Goal: Task Accomplishment & Management: Manage account settings

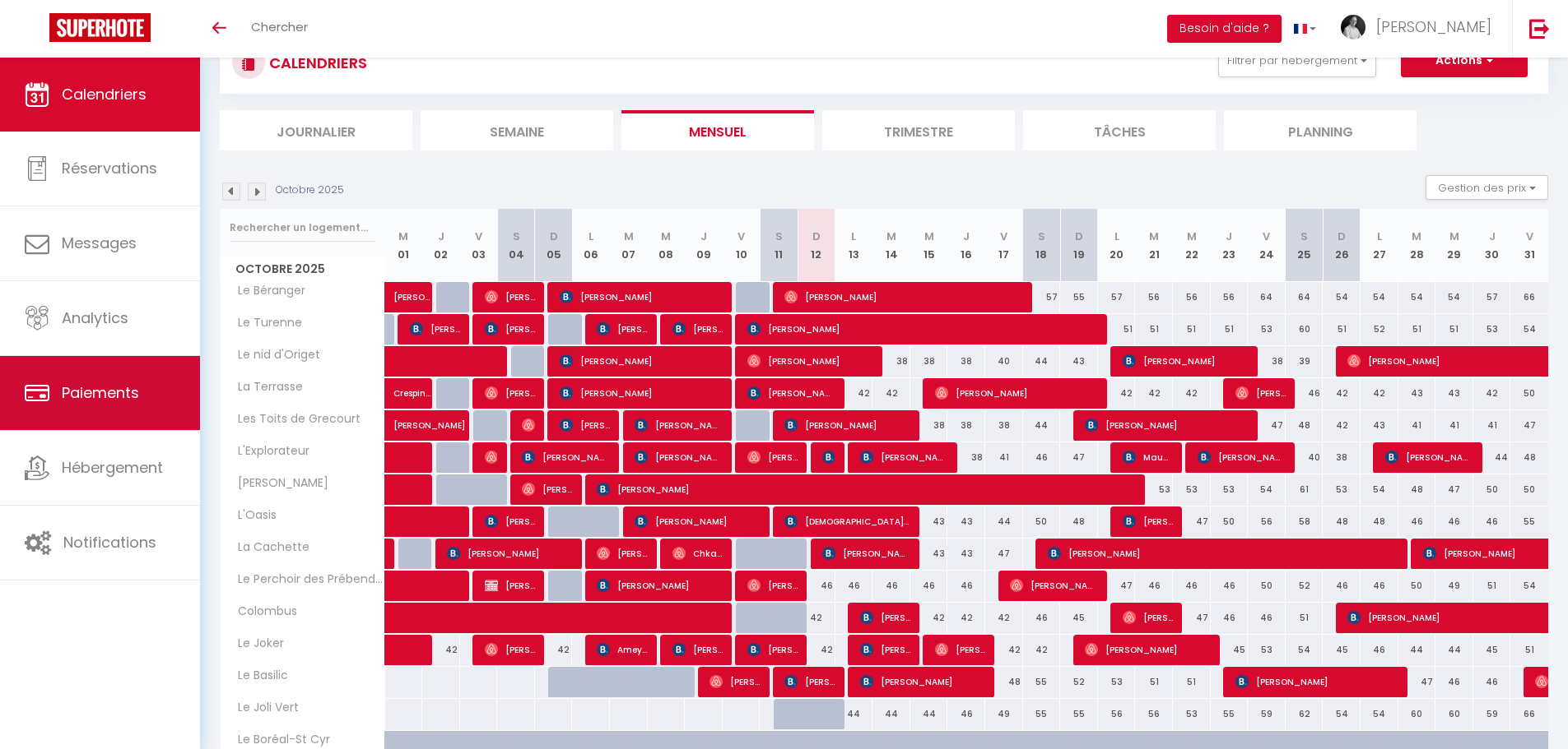
scroll to position [61, 0]
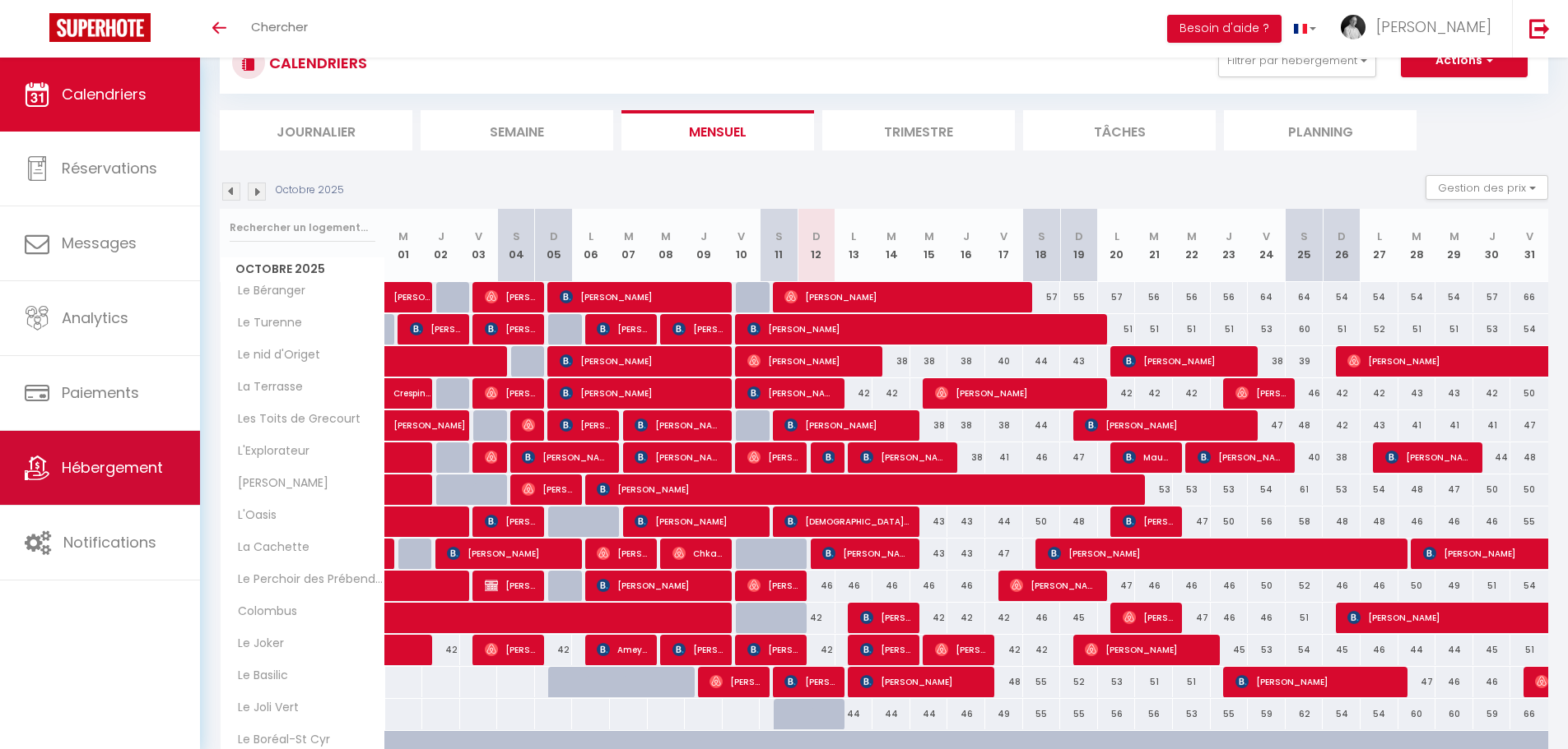
click at [125, 460] on span "Hébergement" at bounding box center [112, 467] width 101 height 20
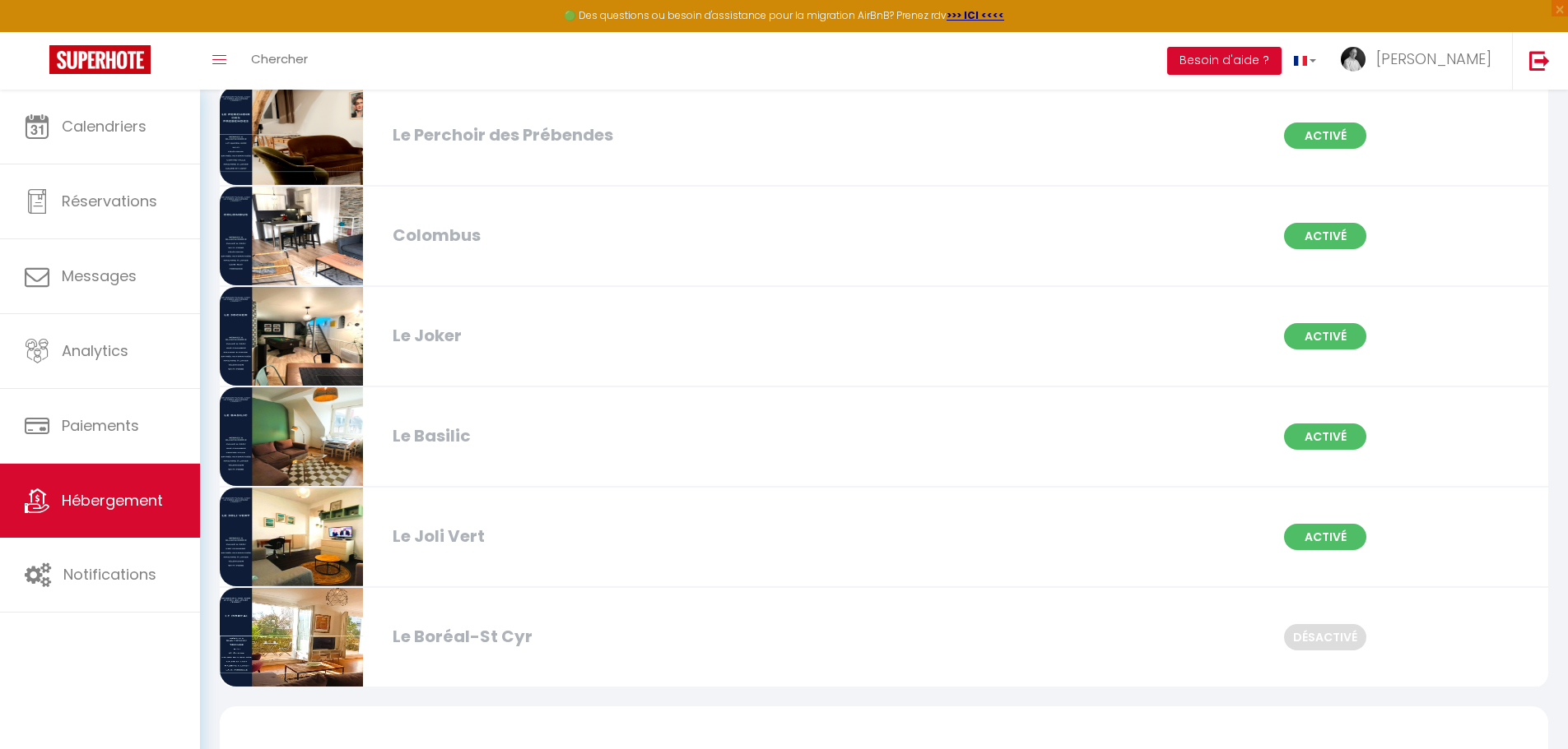
scroll to position [1069, 0]
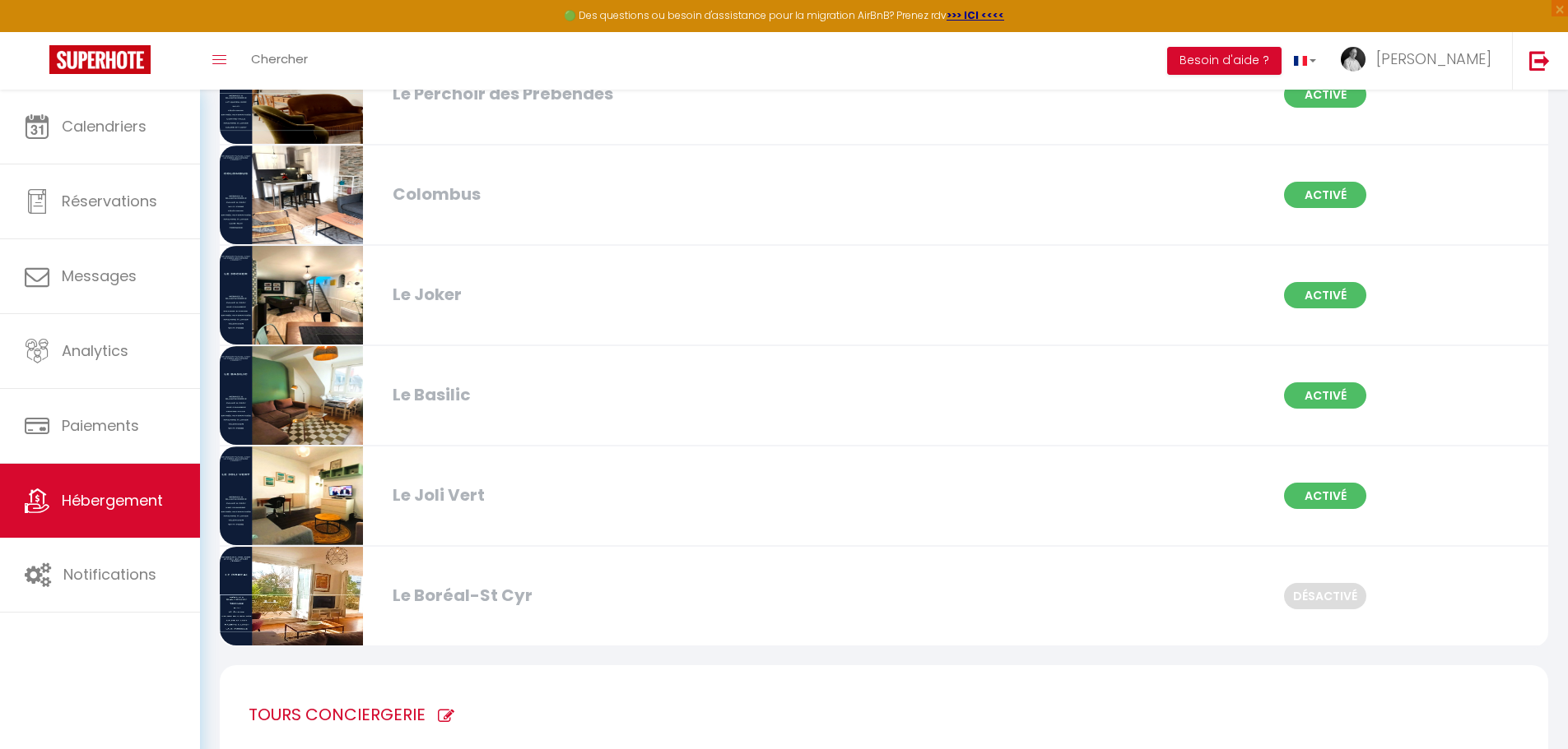
click at [526, 406] on div "Le Basilic" at bounding box center [598, 395] width 428 height 26
select select "3"
select select "2"
select select "1"
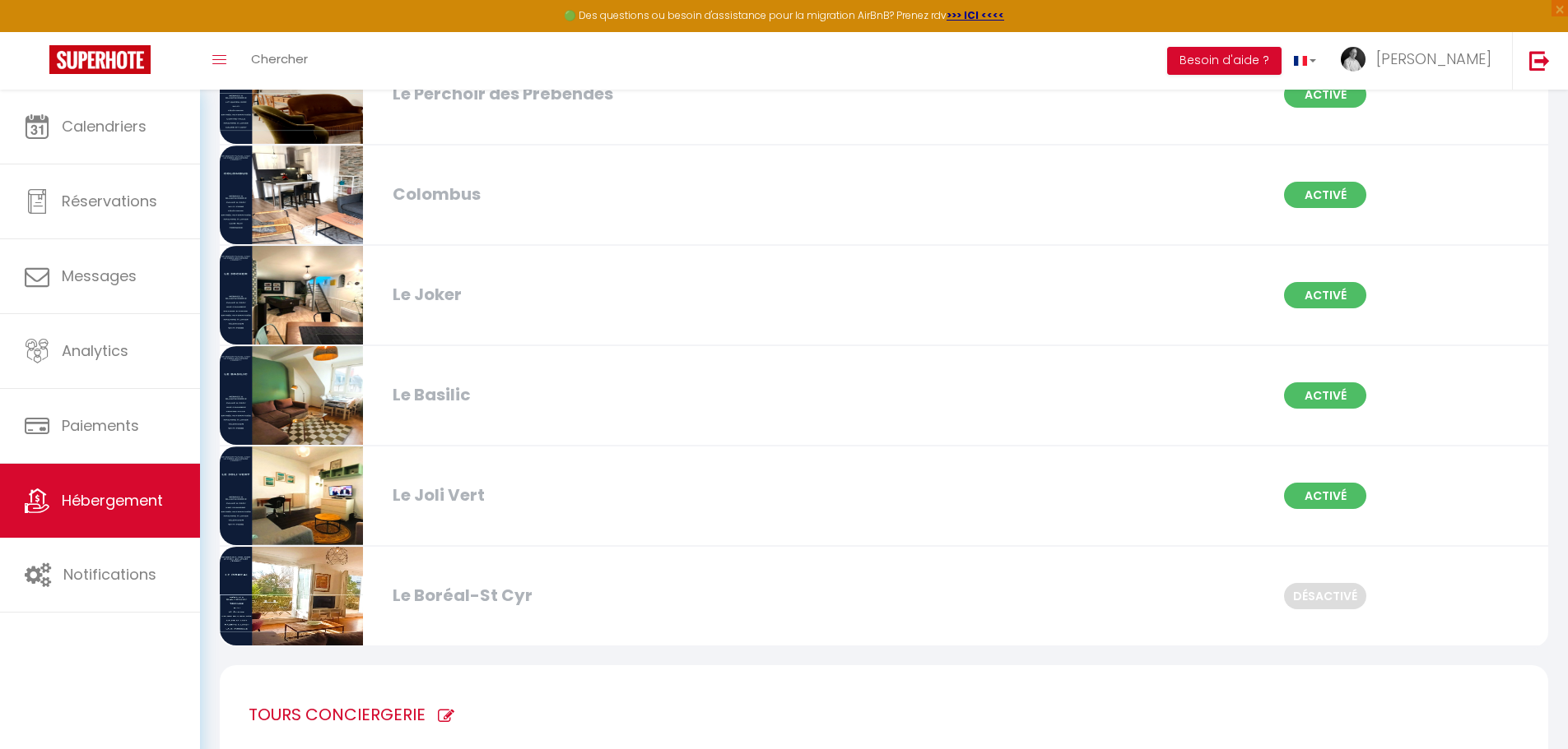
select select "28"
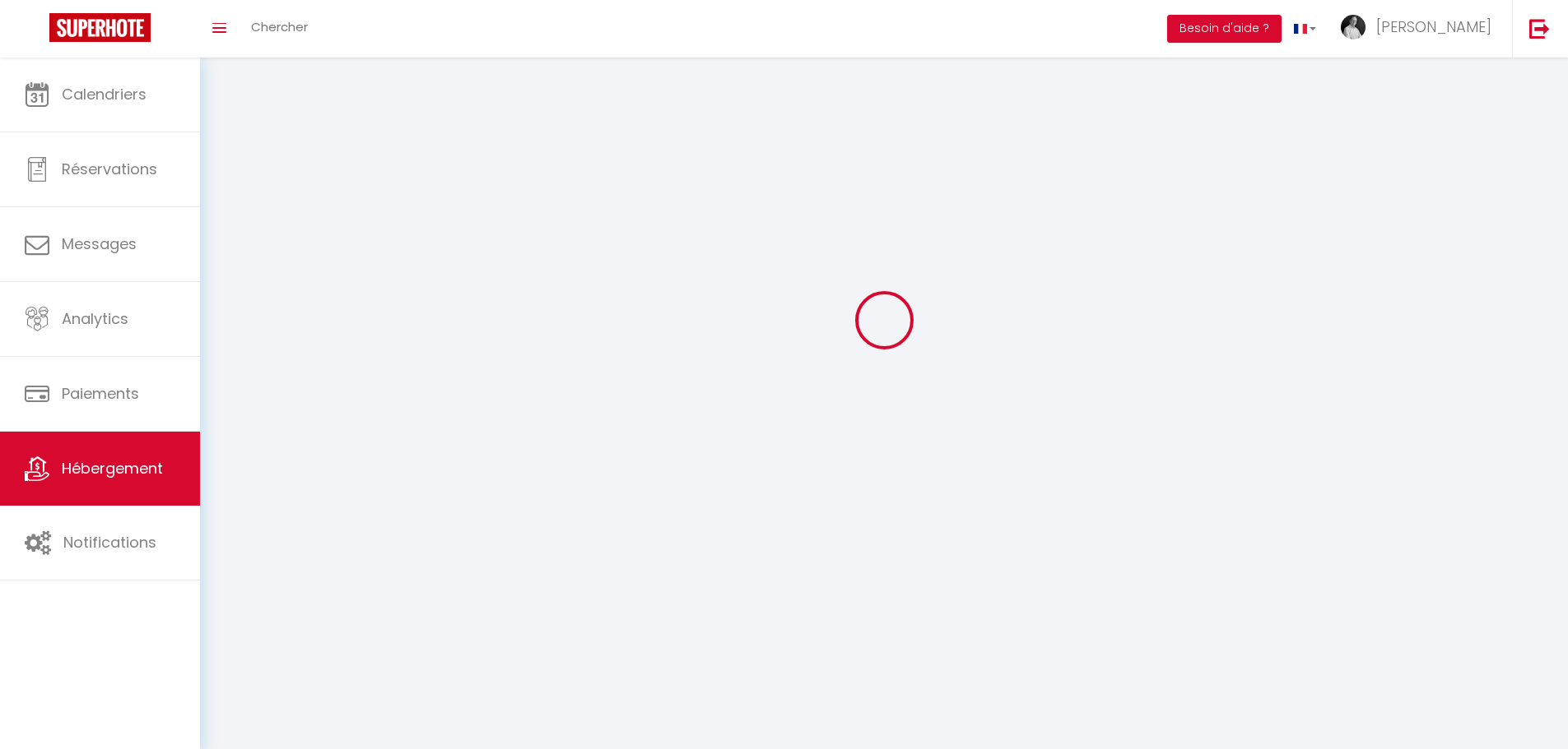
select select
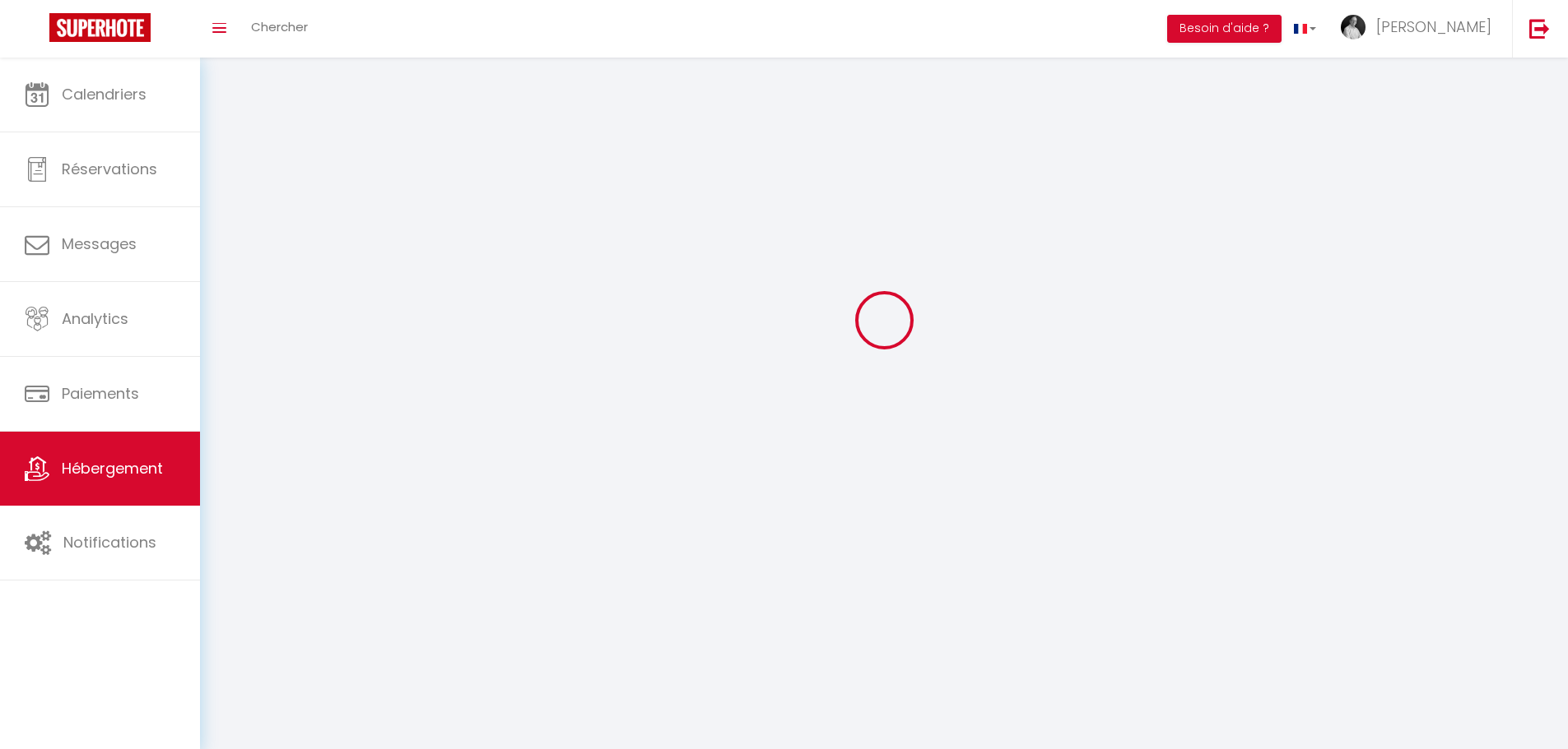
checkbox input "false"
select select
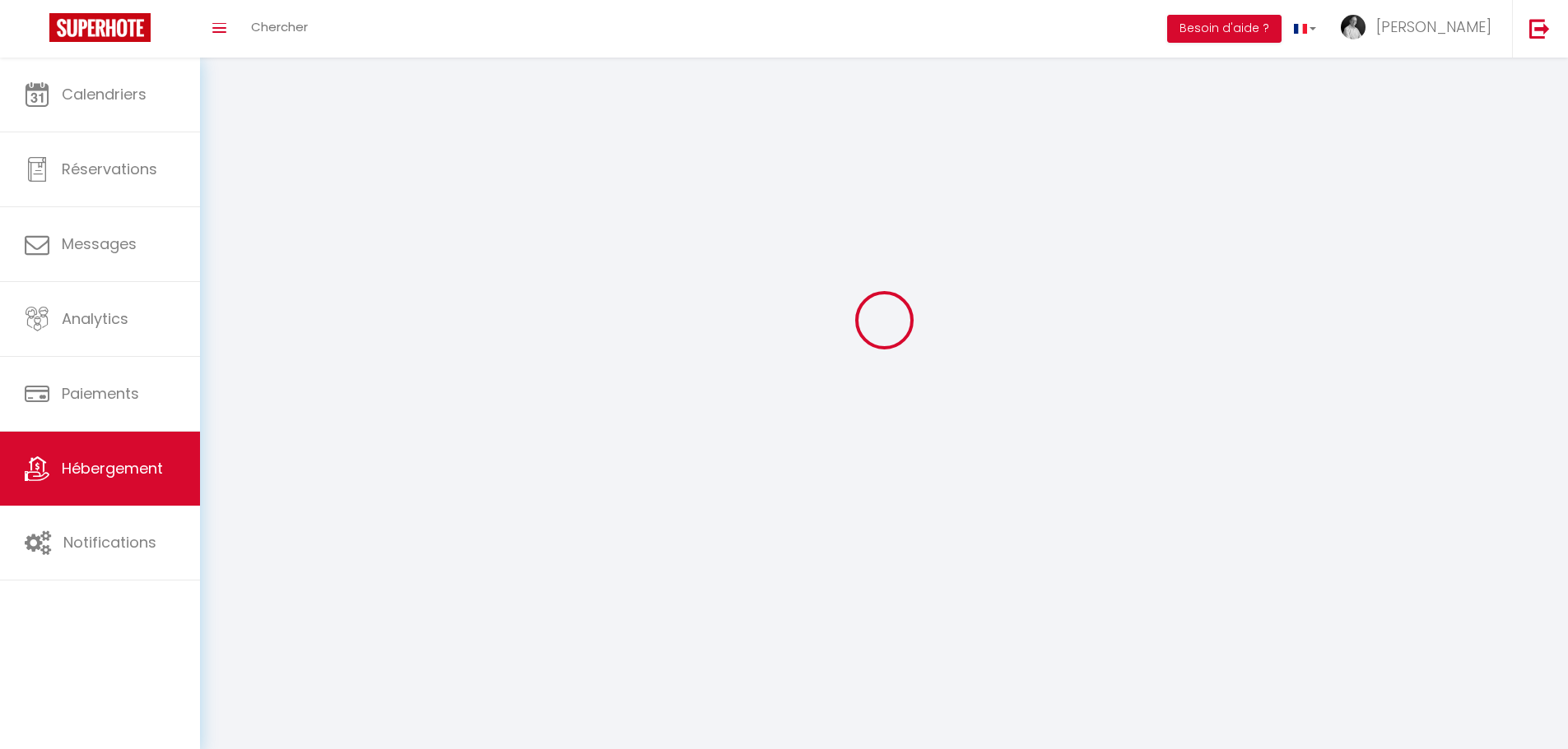
select select
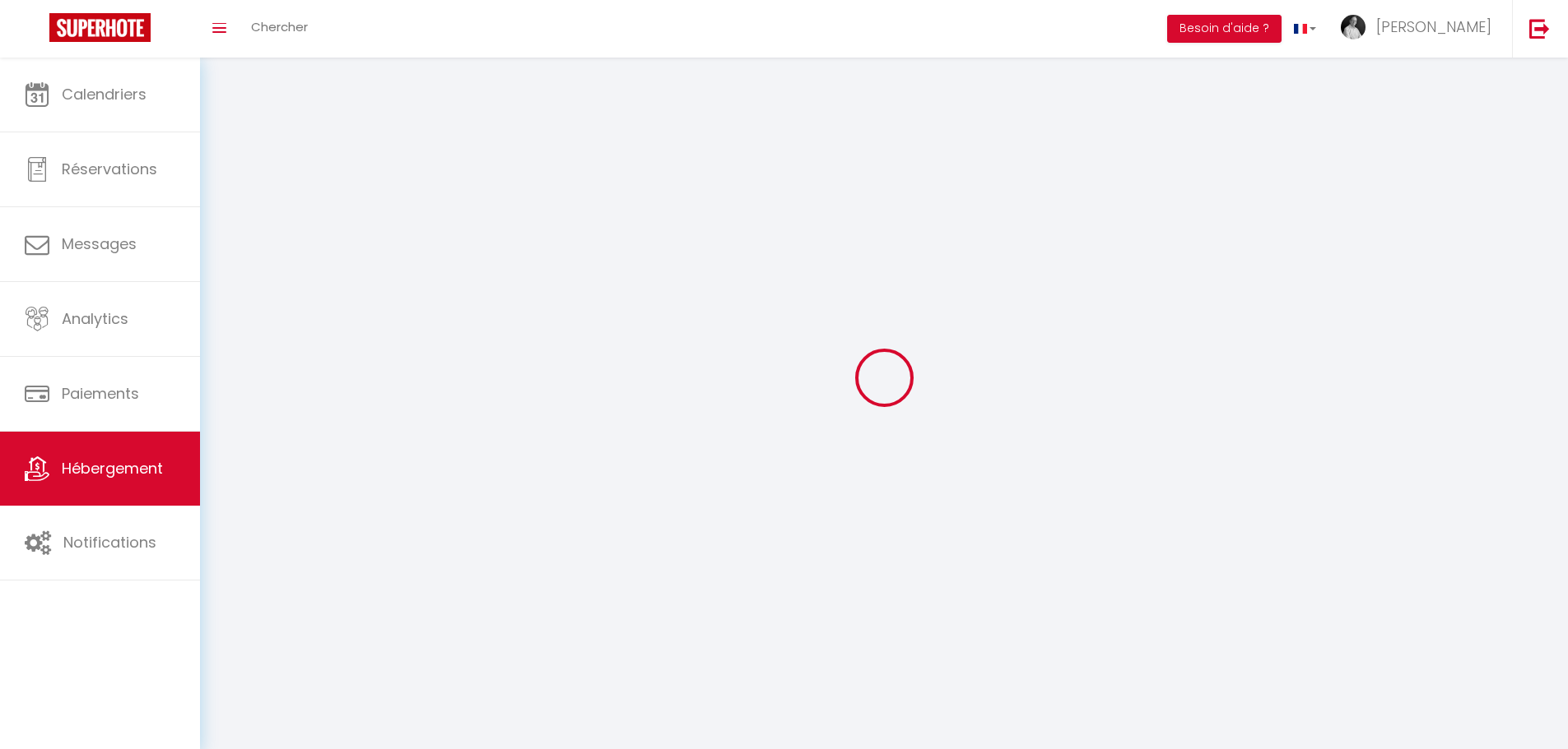
select select
checkbox input "false"
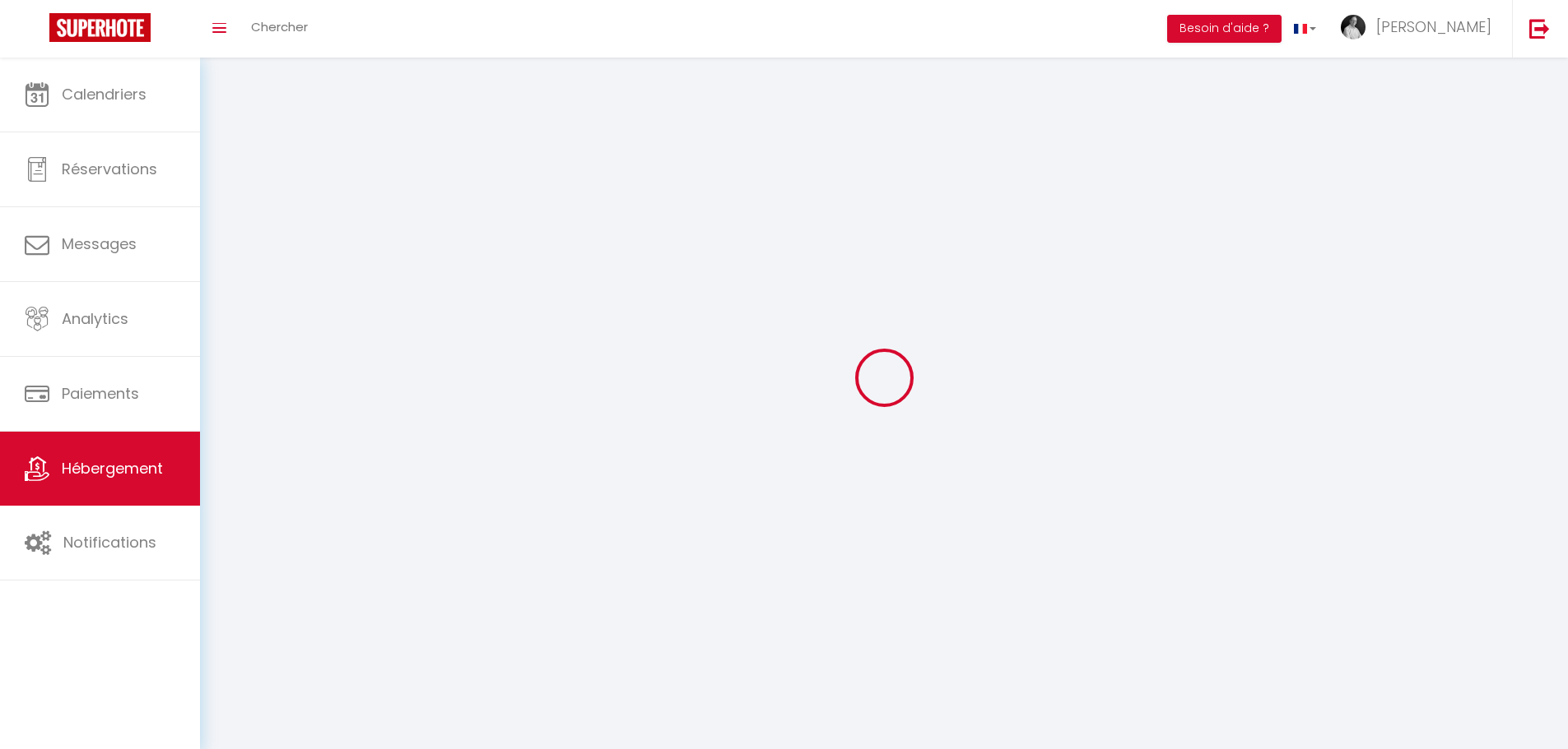
select select
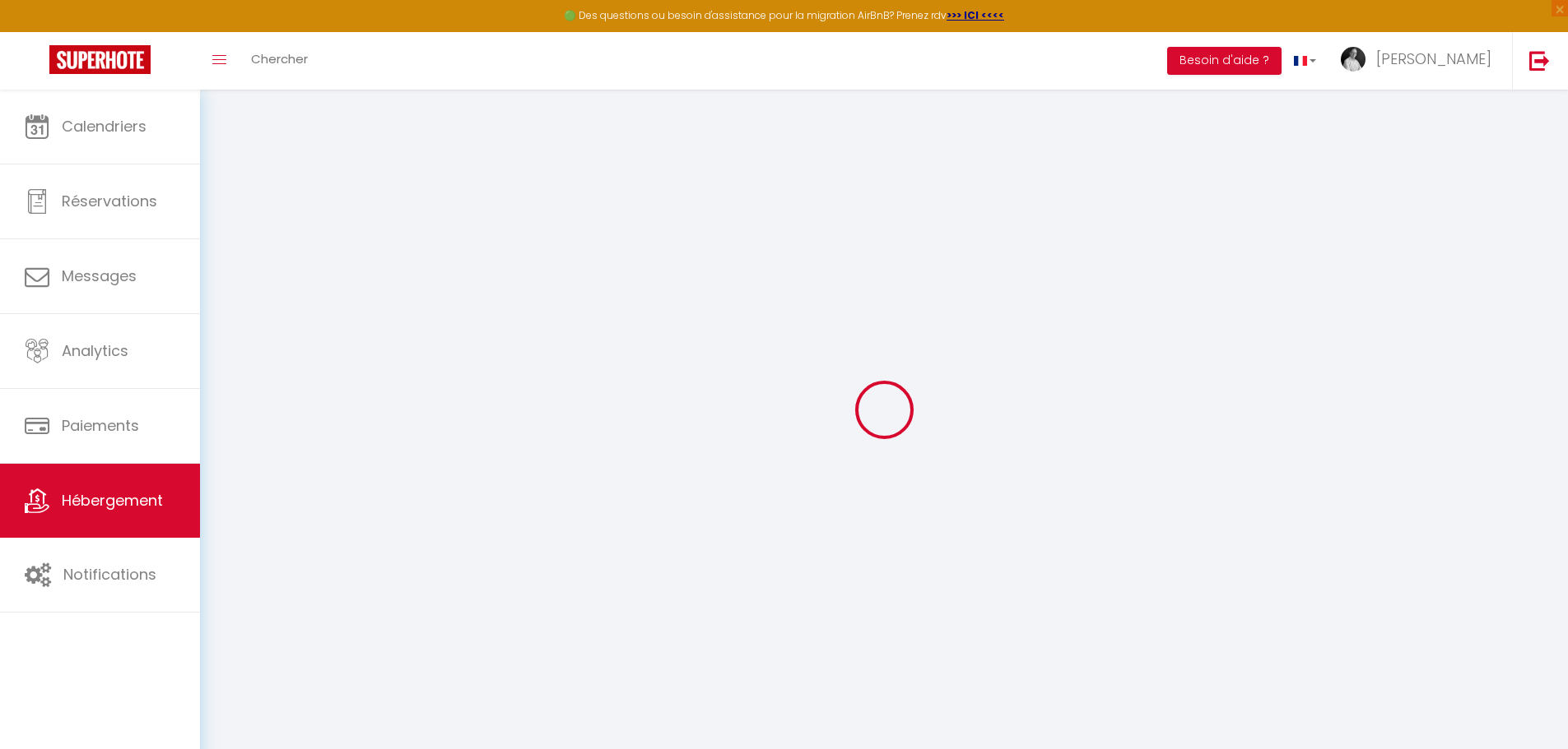
type input "Oups ! Les dates sélectionnées sont indisponibles."
type textarea "Malheureusement les dates sélectionnées sont indisponibles. Nous vous invitons …"
type input "47.393115"
type input "0.684195"
checkbox input "false"
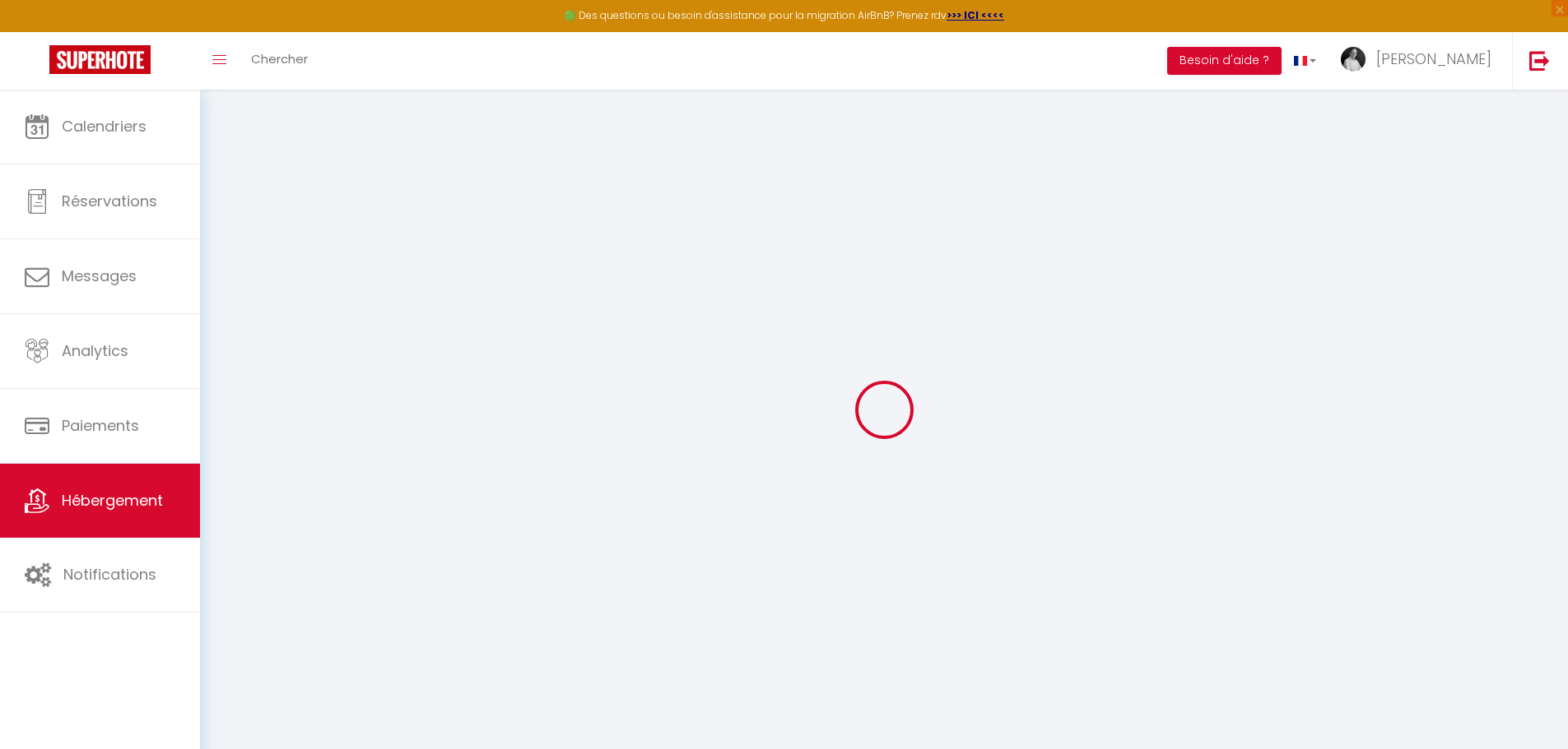
checkbox input "false"
checkbox input "true"
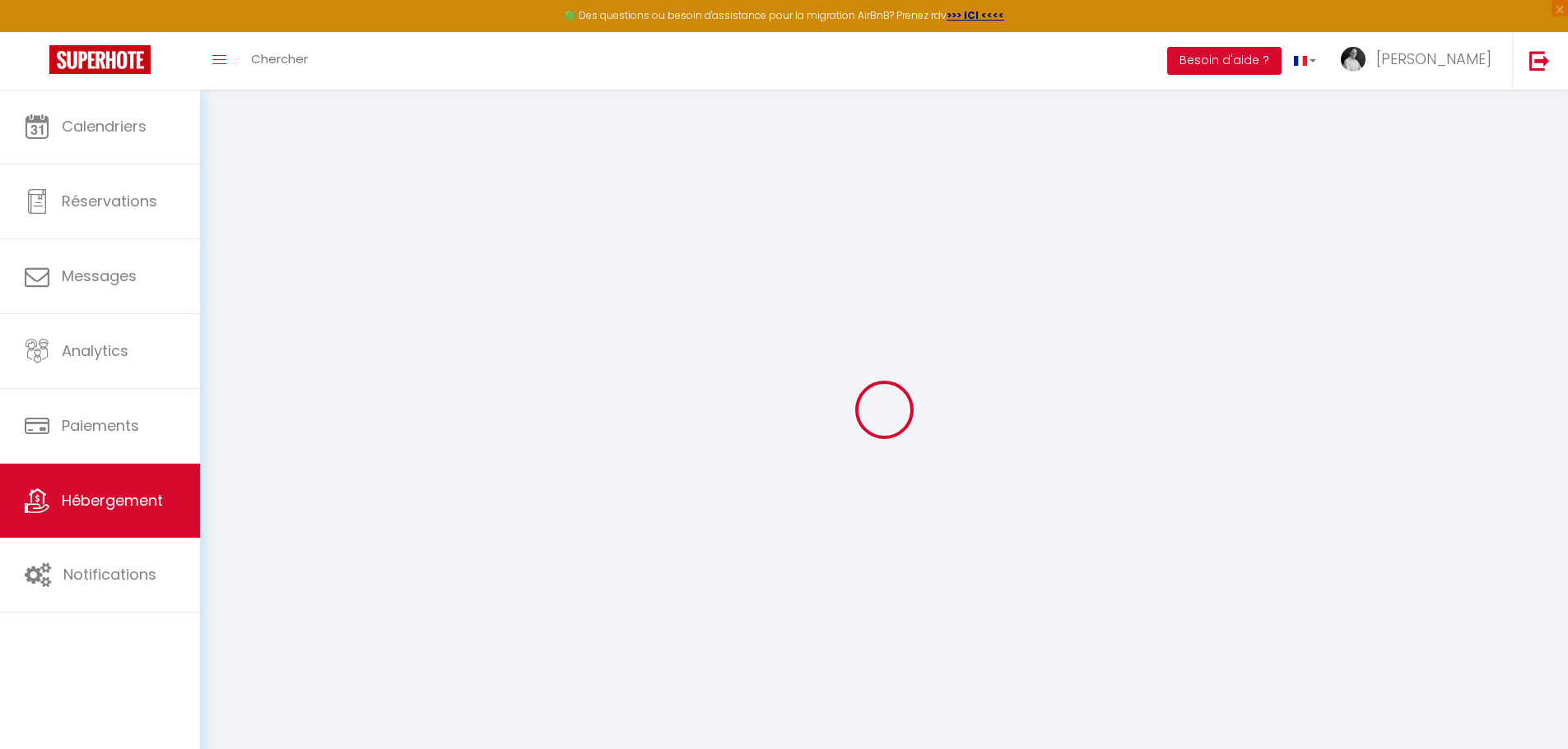
checkbox input "false"
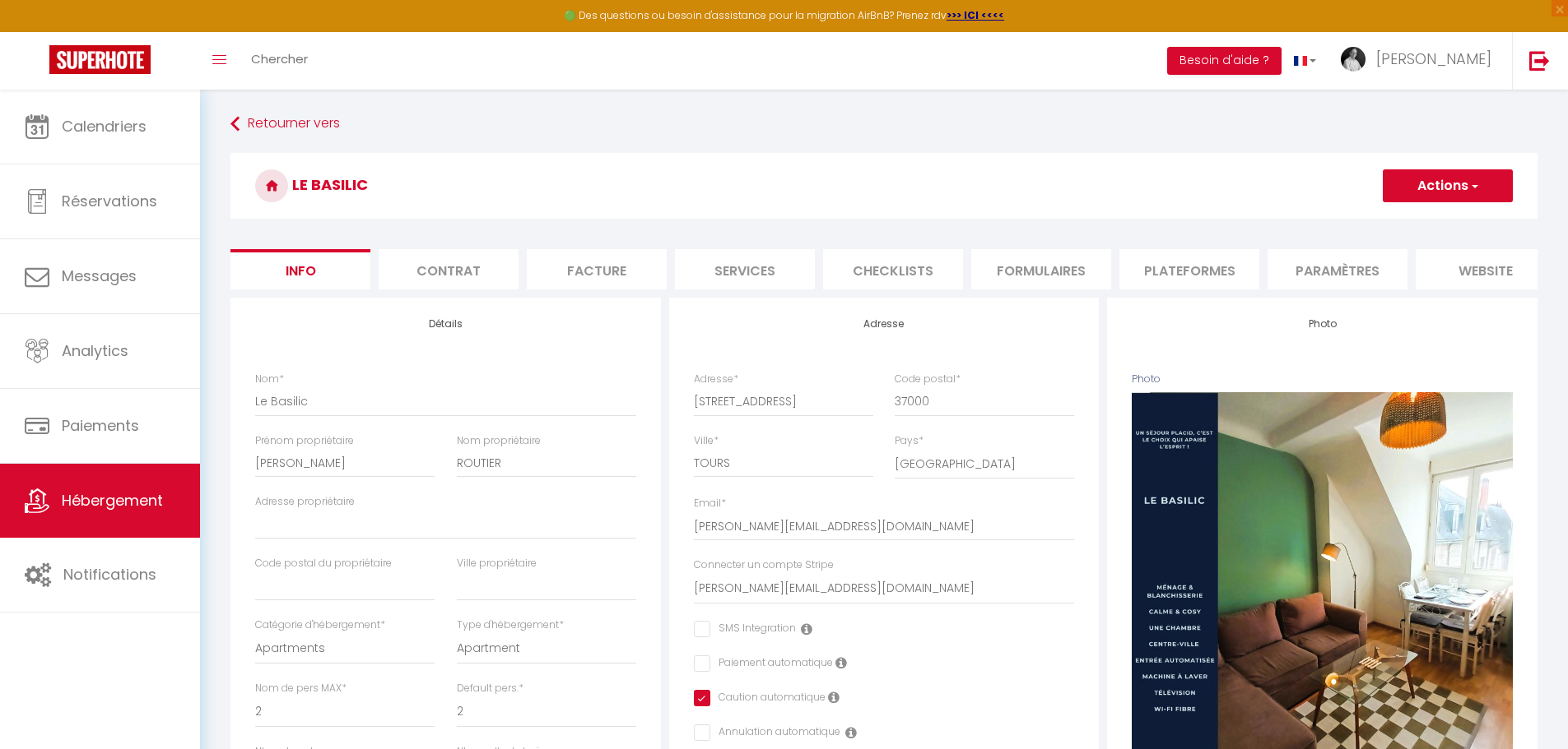
click at [1460, 273] on li "website" at bounding box center [1484, 269] width 139 height 40
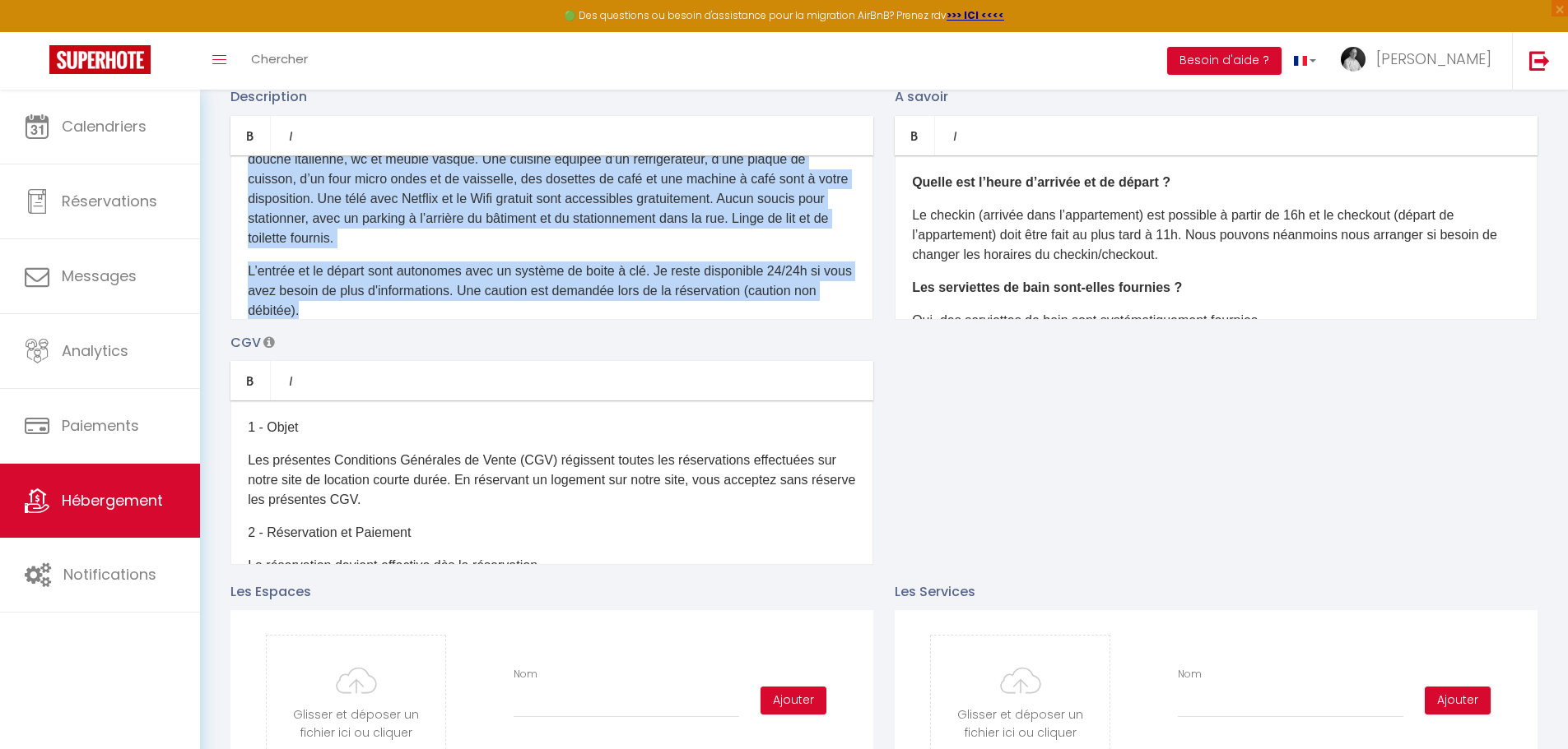
scroll to position [150, 0]
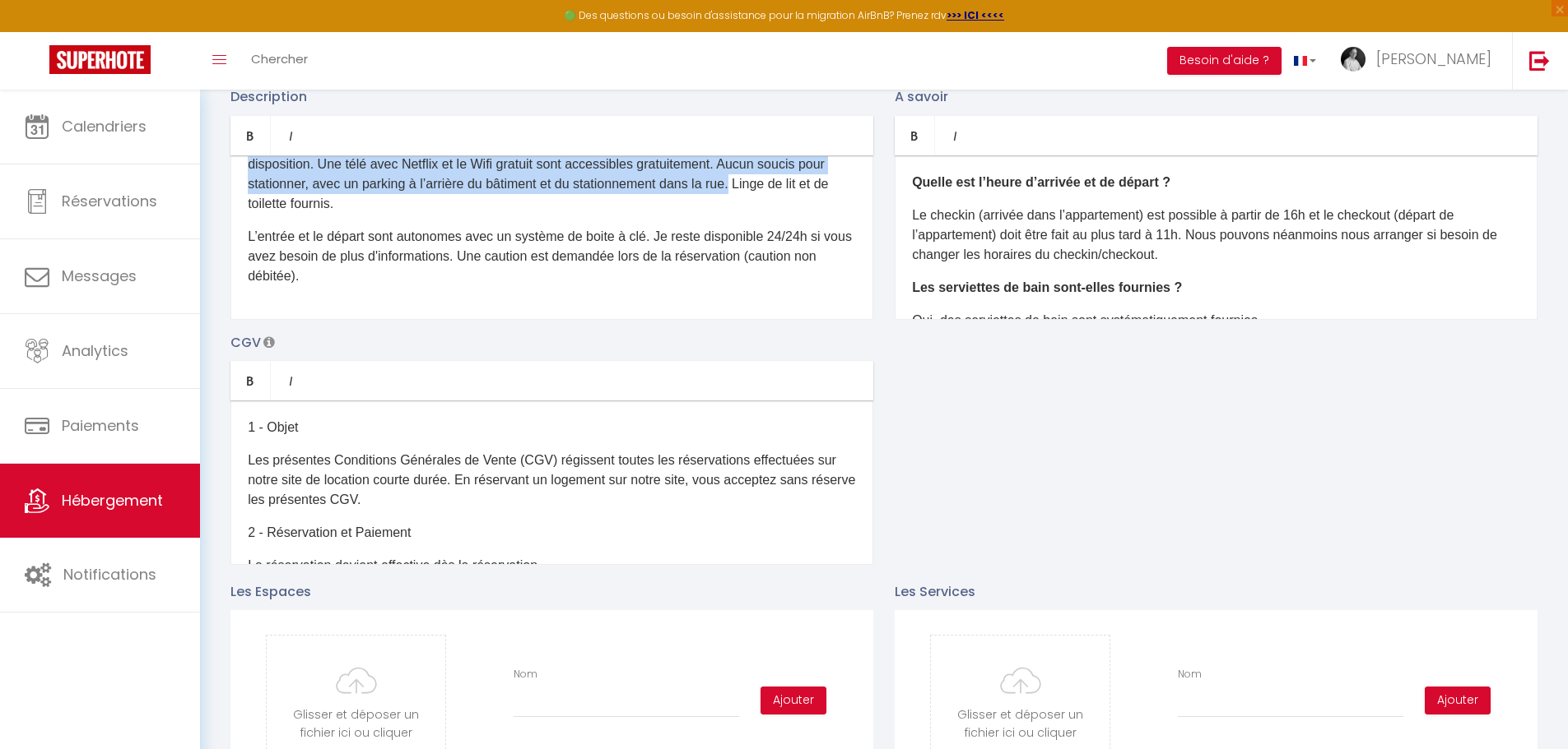
drag, startPoint x: 249, startPoint y: 192, endPoint x: 817, endPoint y: 205, distance: 568.1
click at [817, 205] on div "D'un accès aisé depuis les autoroutes, via la A2 , vous pourrez profiter de la …" at bounding box center [552, 237] width 643 height 164
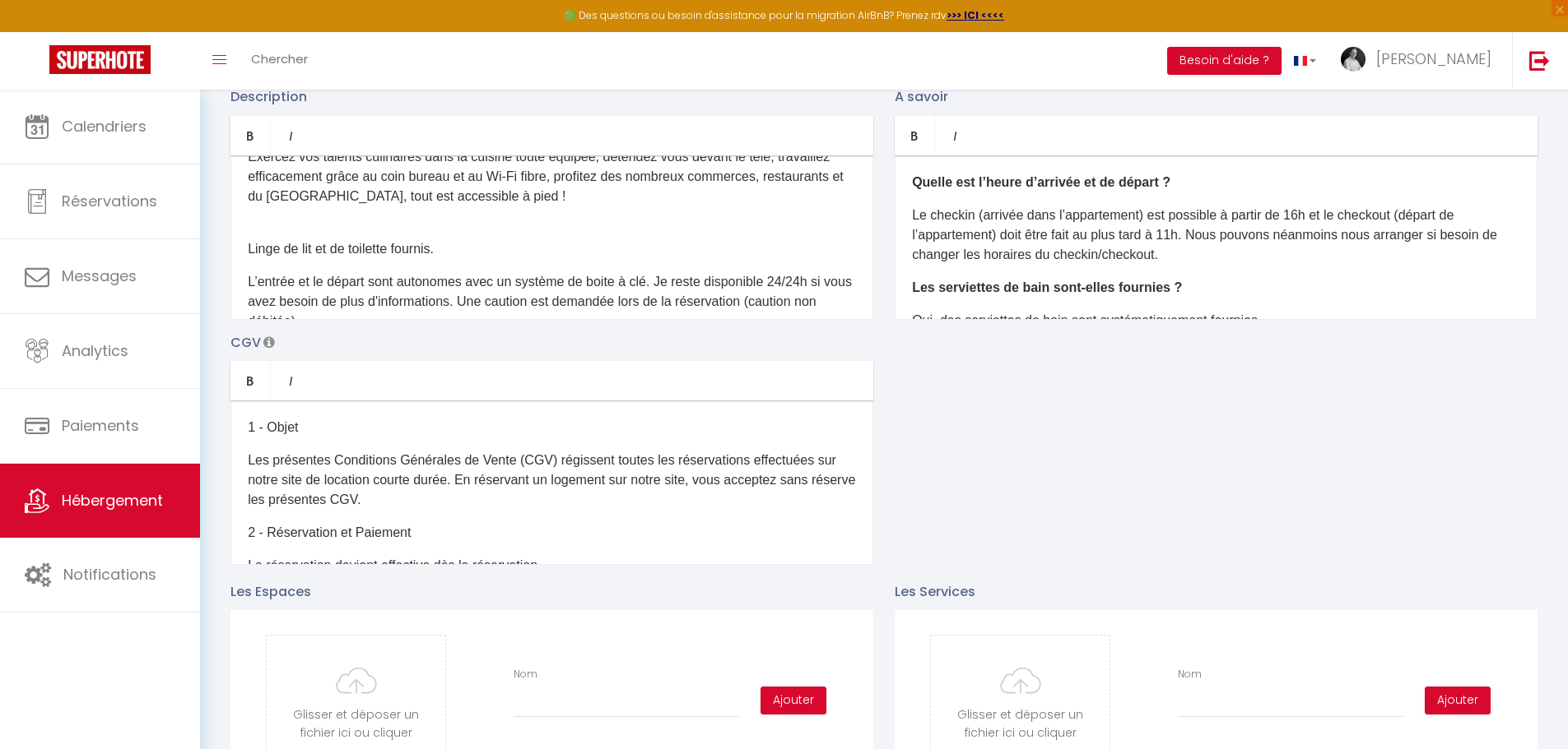
scroll to position [107, 0]
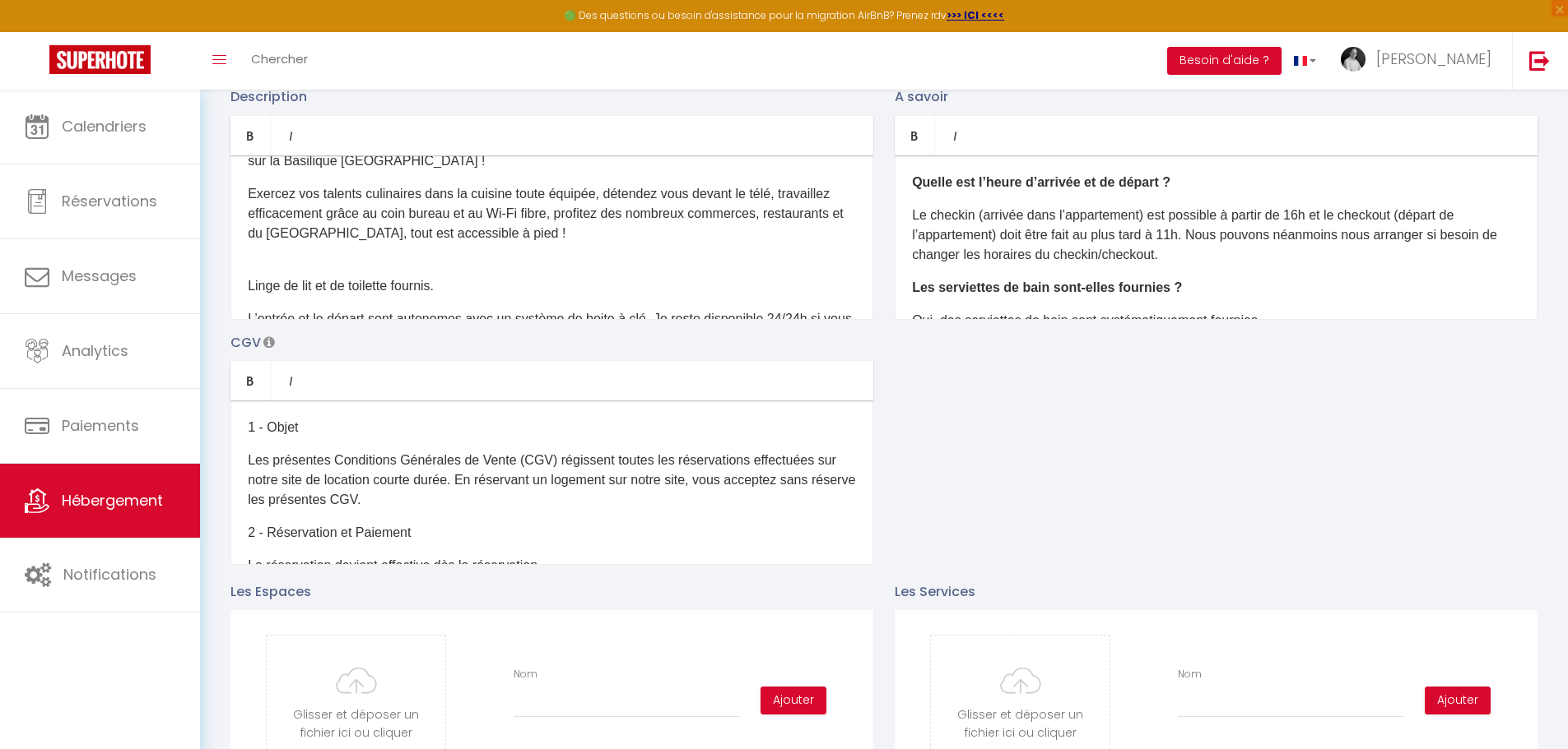
click at [299, 277] on div "Vous voulez séjourner à Tours comme un vrai tourangeau ? :-) Profitez d'un loge…" at bounding box center [552, 237] width 643 height 164
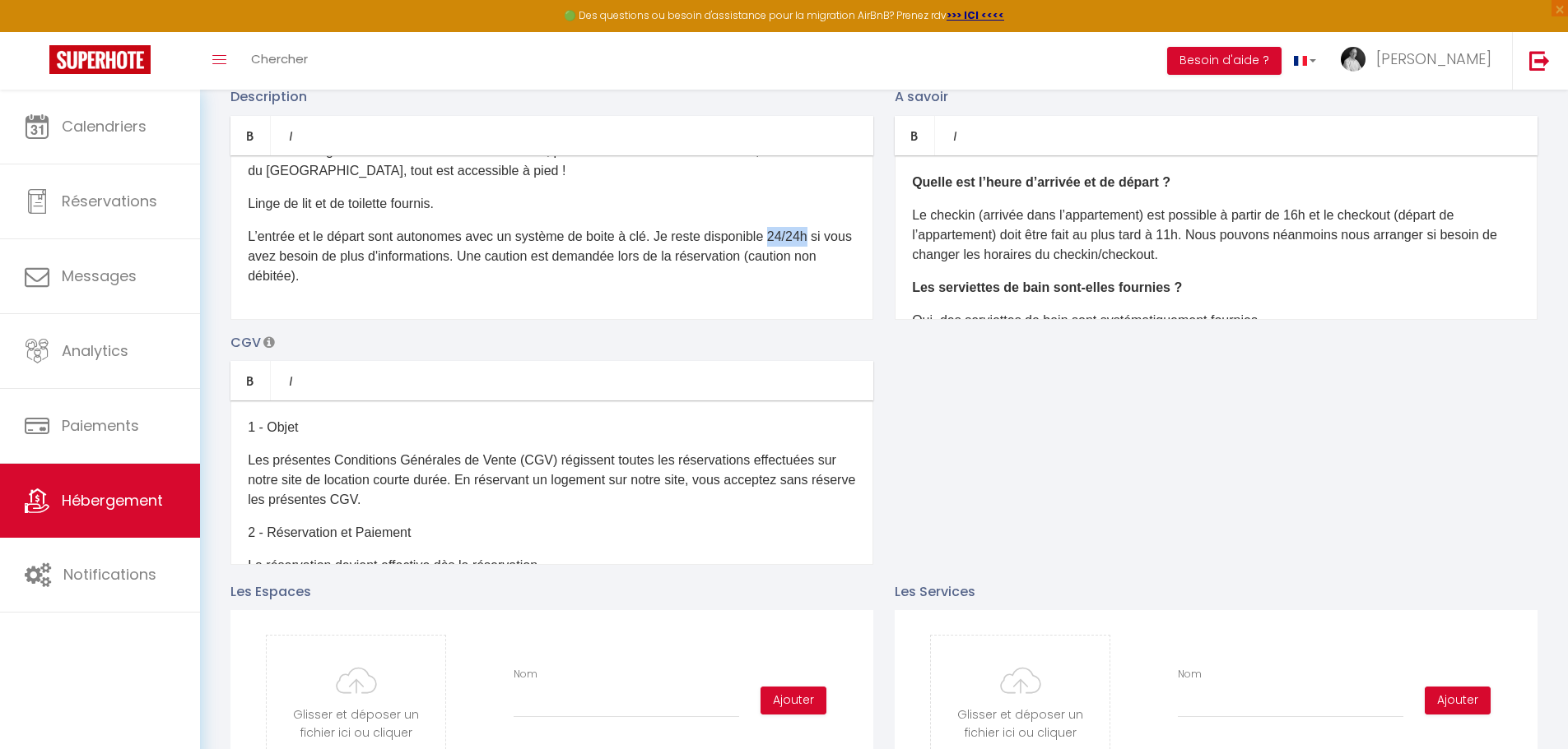
drag, startPoint x: 780, startPoint y: 243, endPoint x: 818, endPoint y: 253, distance: 39.3
click at [818, 253] on p "L’entrée et le départ sont autonomes avec un système de boite à clé. Je reste d…" at bounding box center [551, 257] width 608 height 60
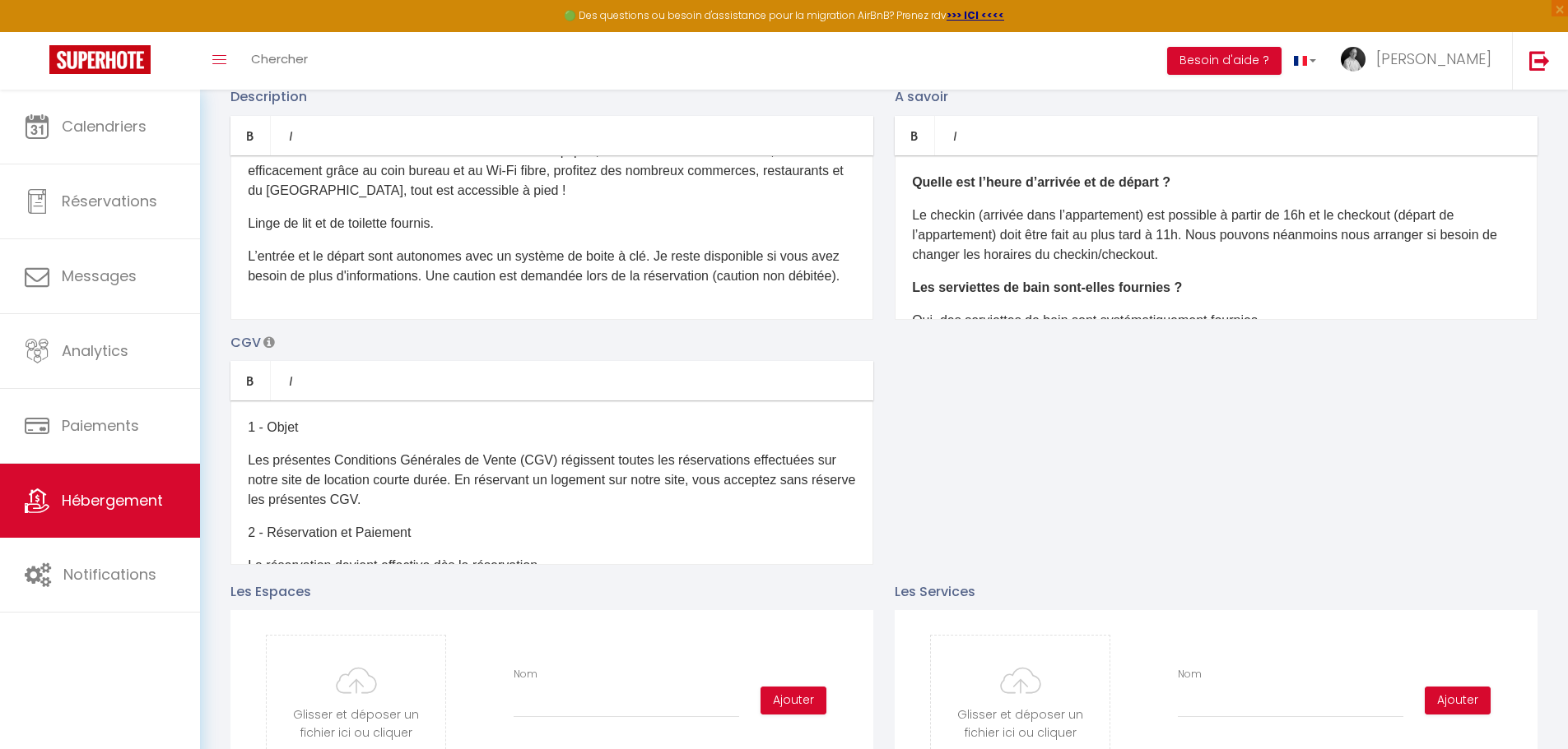
click at [481, 270] on p "L’entrée et le départ sont autonomes avec un système de boite à clé. Je reste d…" at bounding box center [551, 266] width 608 height 39
drag, startPoint x: 521, startPoint y: 267, endPoint x: 479, endPoint y: 264, distance: 42.1
click at [479, 264] on p "L’entrée et le départ sont autonomes avec un système de boite à clé. Je reste d…" at bounding box center [551, 266] width 608 height 39
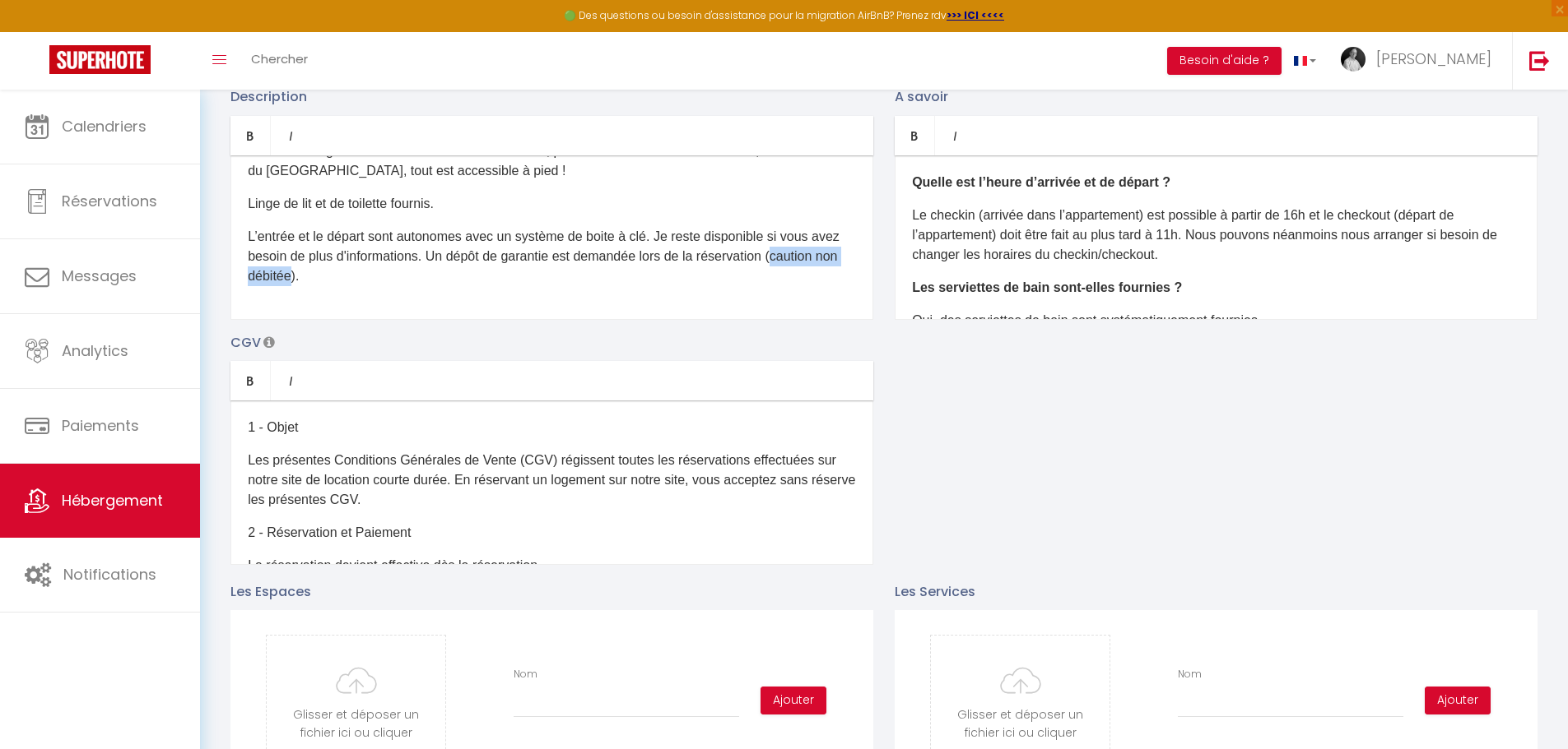
drag, startPoint x: 369, startPoint y: 286, endPoint x: 254, endPoint y: 294, distance: 115.3
click at [254, 287] on p "L’entrée et le départ sont autonomes avec un système de boite à clé. Je reste d…" at bounding box center [551, 257] width 608 height 60
click at [341, 285] on p "L’entrée et le départ sont autonomes avec un système de boite à clé. Je reste d…" at bounding box center [551, 257] width 608 height 60
click at [432, 317] on div "Vous voulez séjourner à Tours comme un vrai tourangeau ? :-) Profitez d'un loge…" at bounding box center [552, 237] width 643 height 164
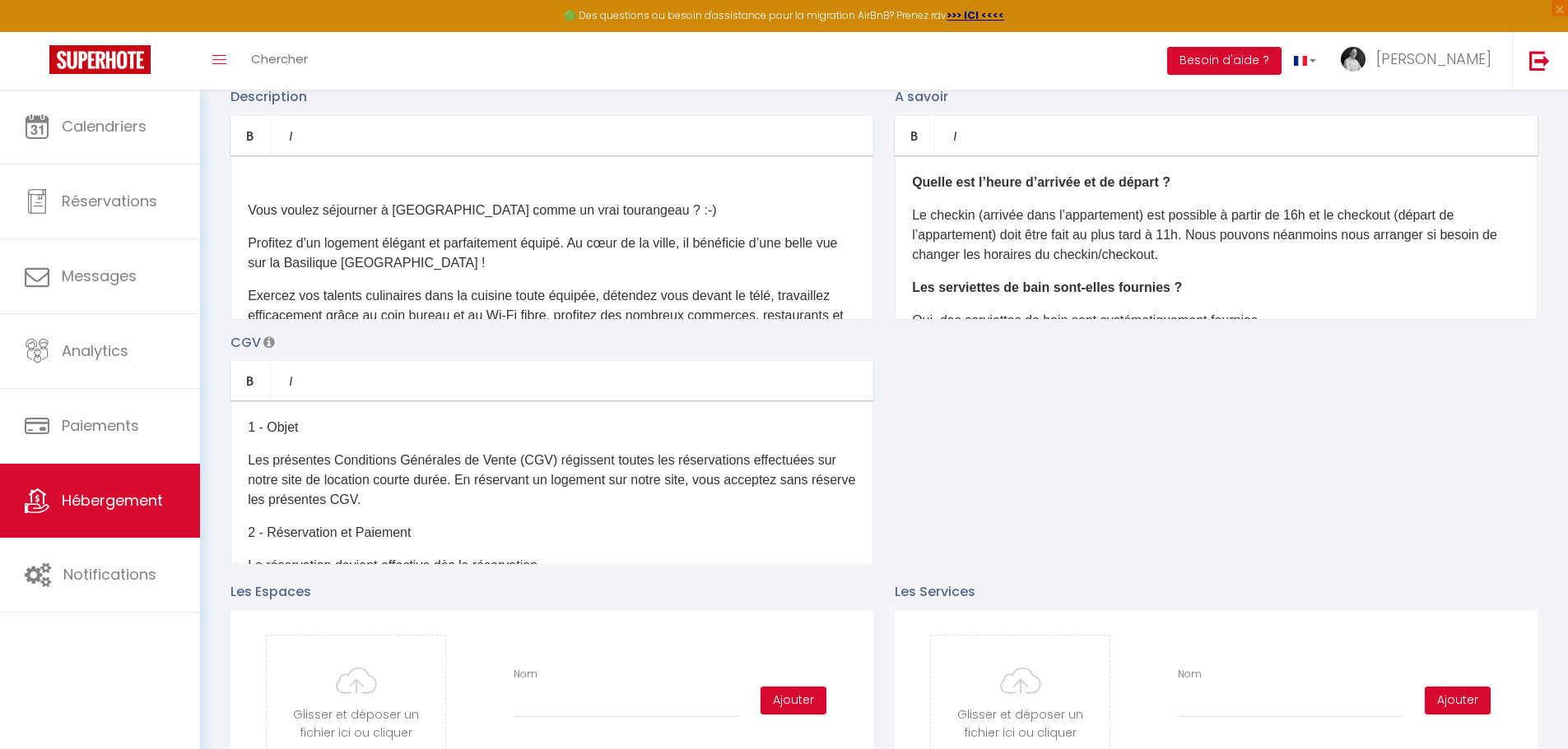
scroll to position [0, 0]
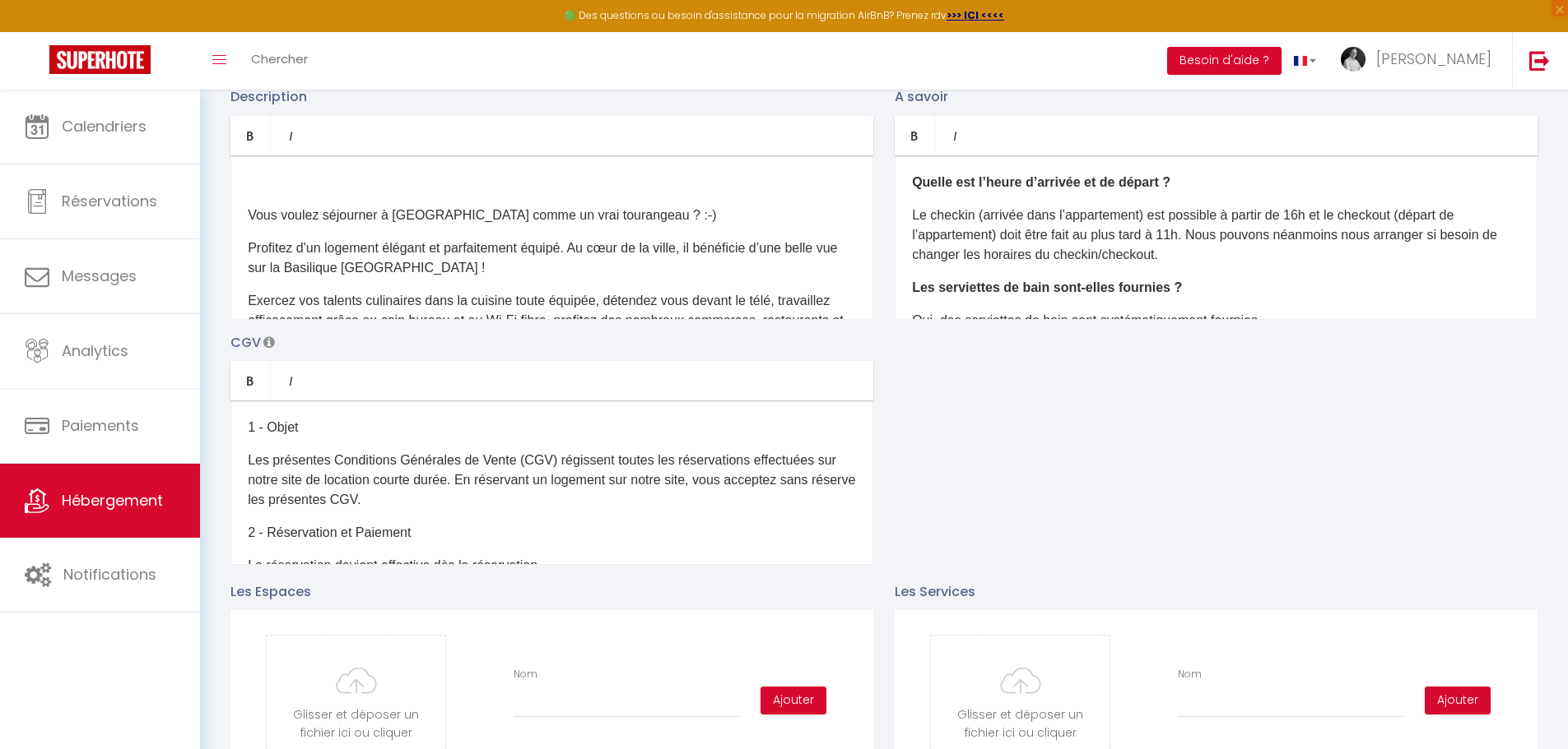
click at [247, 229] on div "Vous voulez séjourner à Tours comme un vrai tourangeau ? :-) Profitez d'un loge…" at bounding box center [552, 237] width 643 height 164
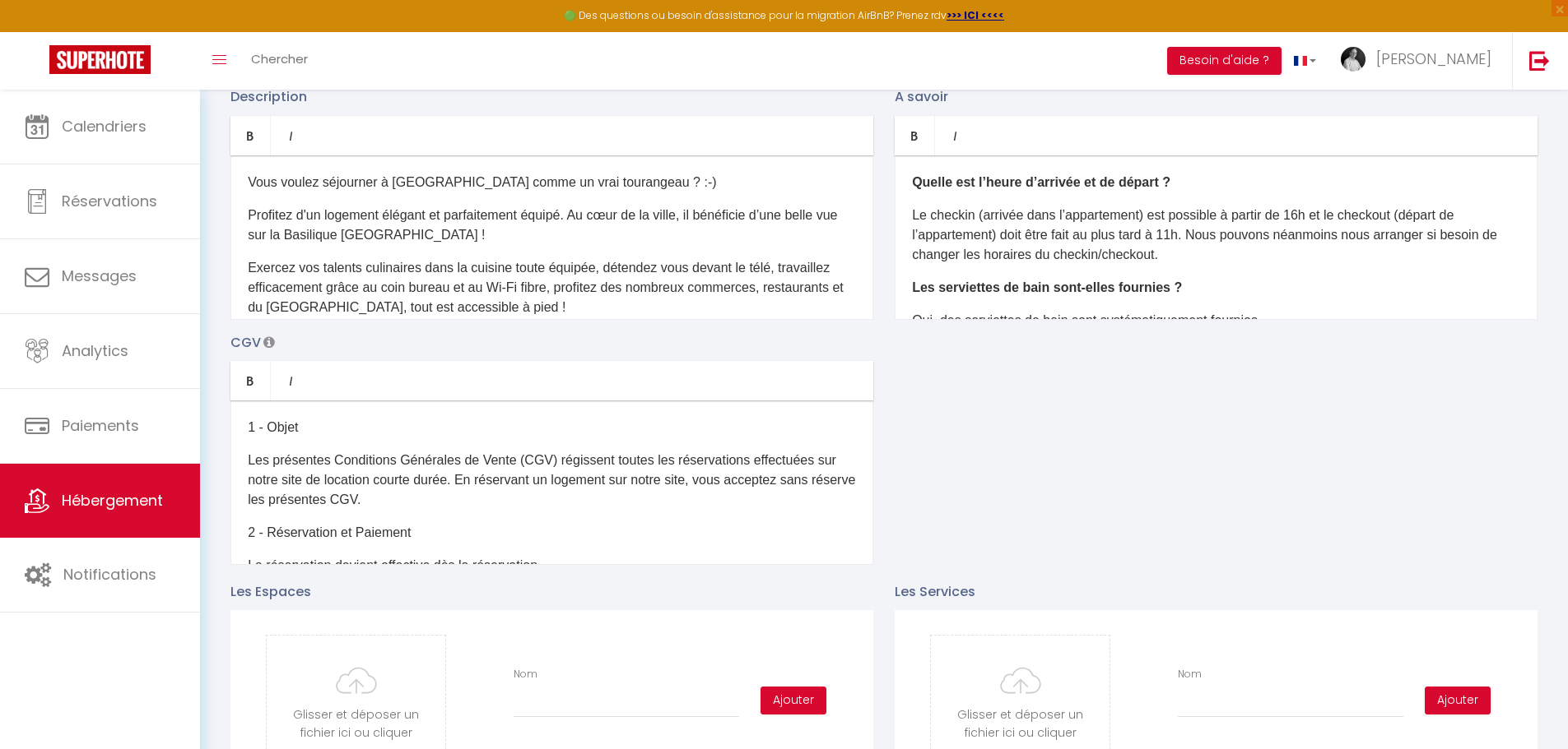
click at [1181, 249] on p "Le checkin (arrivée dans l’appartement) est possible à partir de 16h et le chec…" at bounding box center [1216, 236] width 608 height 60
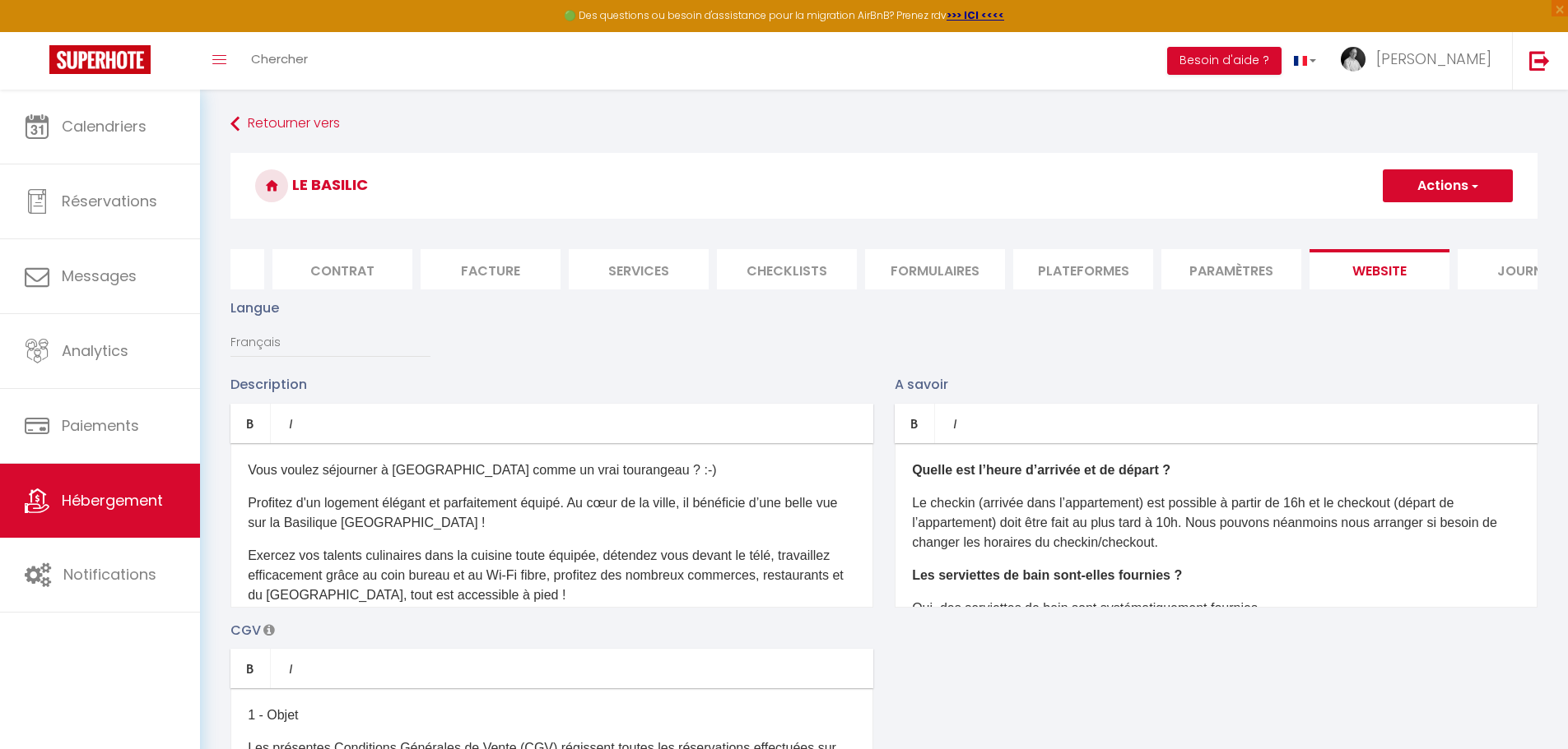
click at [1472, 183] on span "button" at bounding box center [1473, 186] width 11 height 16
click at [1416, 218] on input "Enregistrer" at bounding box center [1428, 221] width 61 height 16
checkbox input "false"
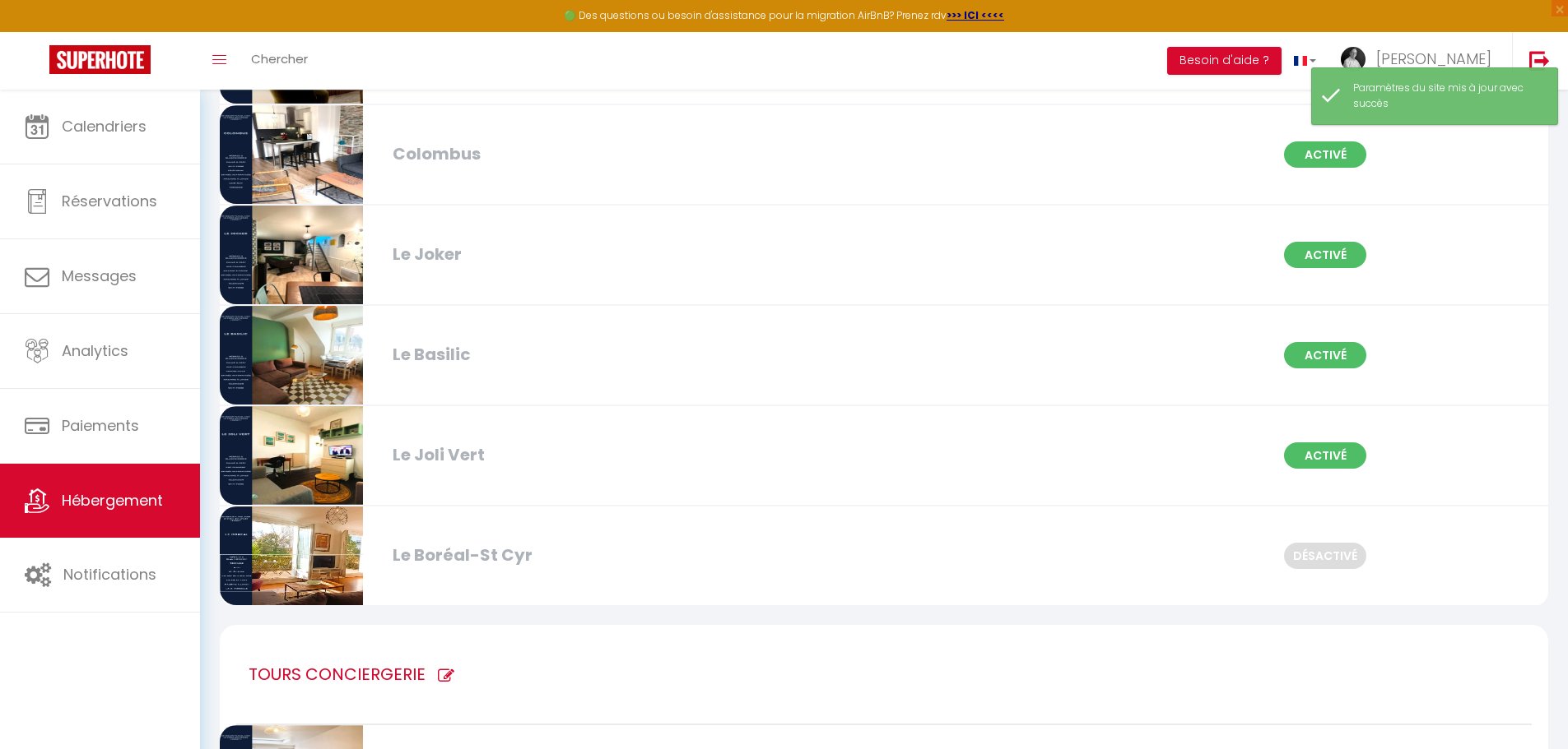
scroll to position [1060, 0]
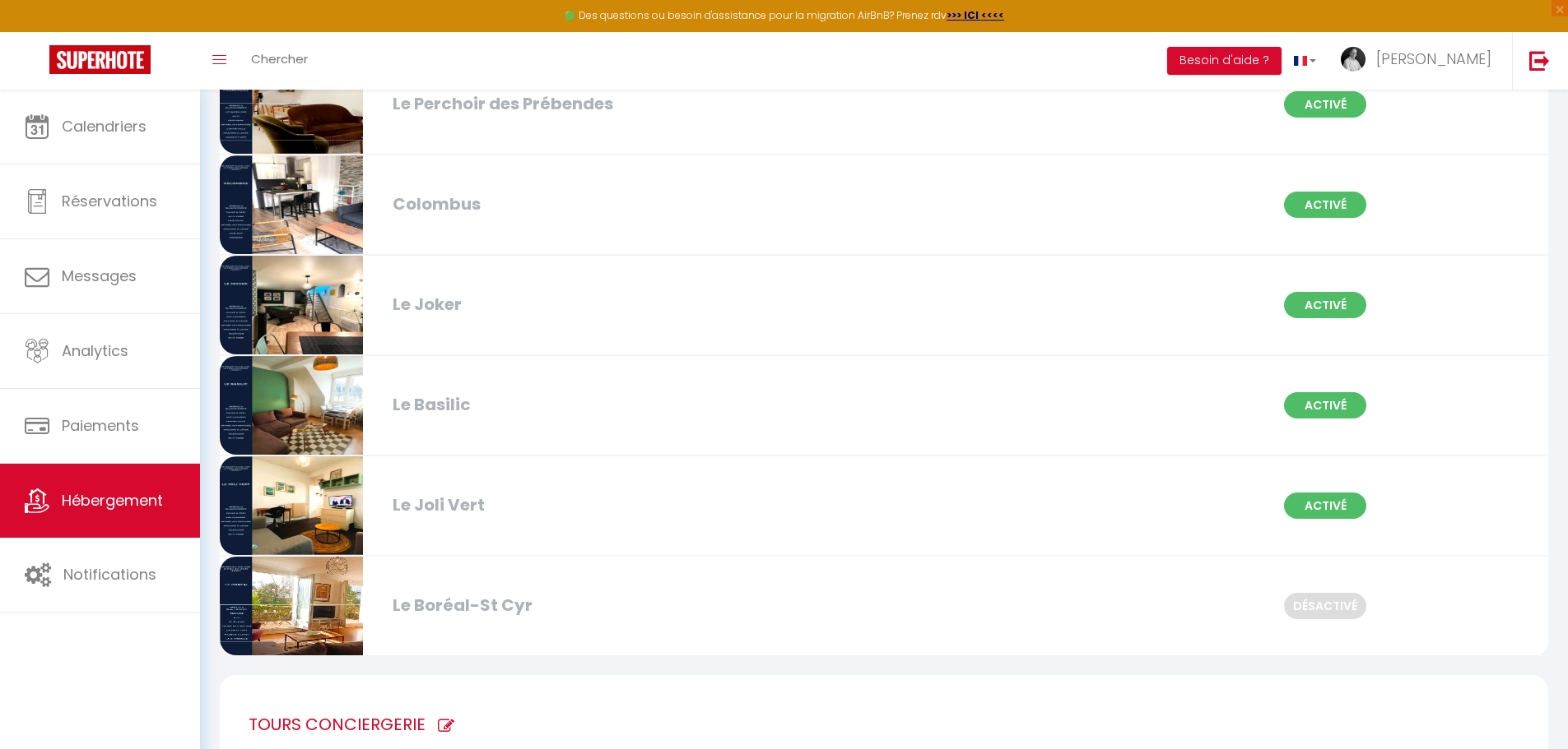
click at [529, 312] on div "Le Joker" at bounding box center [598, 305] width 428 height 26
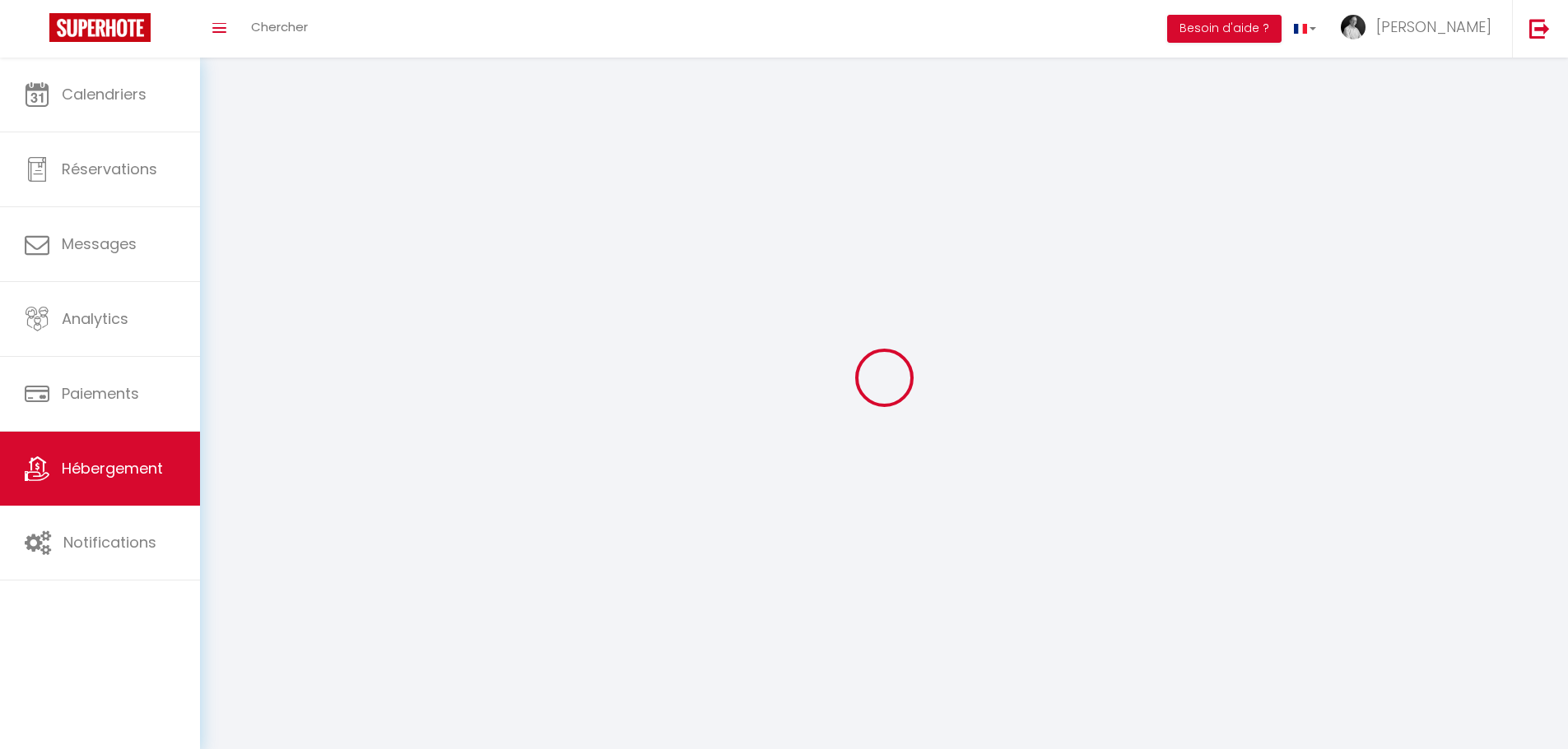
select select "1"
select select
select select "28"
select select
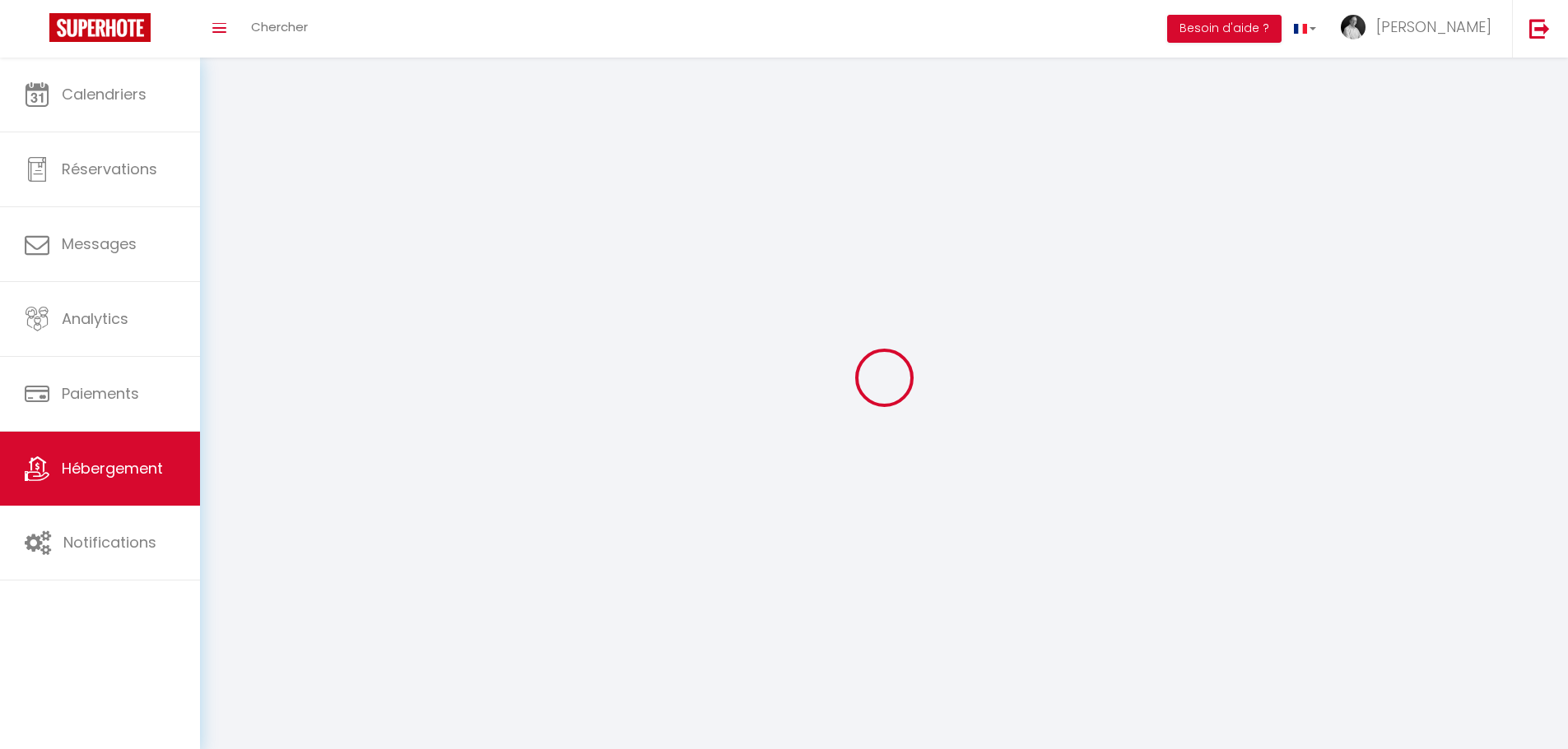
select select
checkbox input "false"
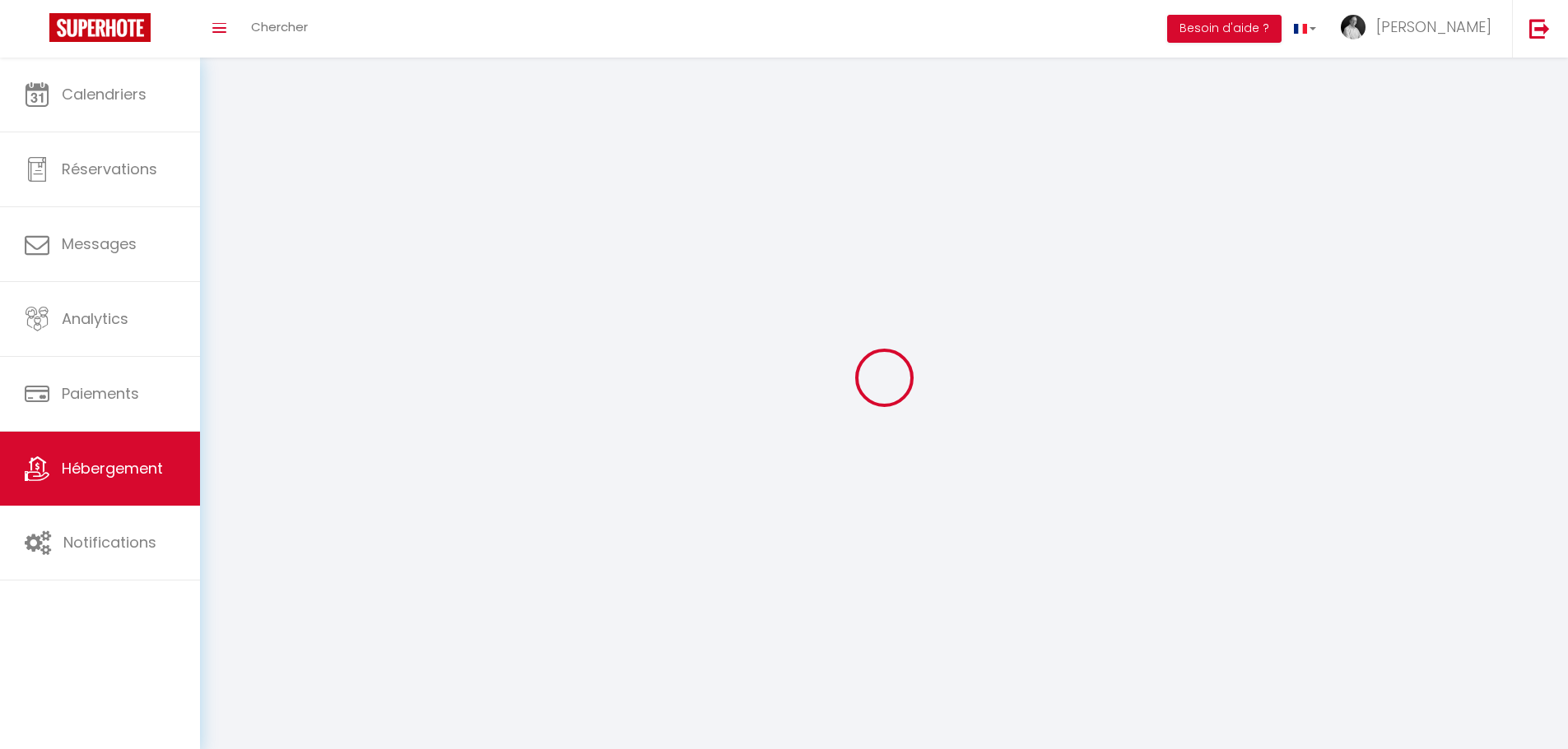
checkbox input "false"
select select
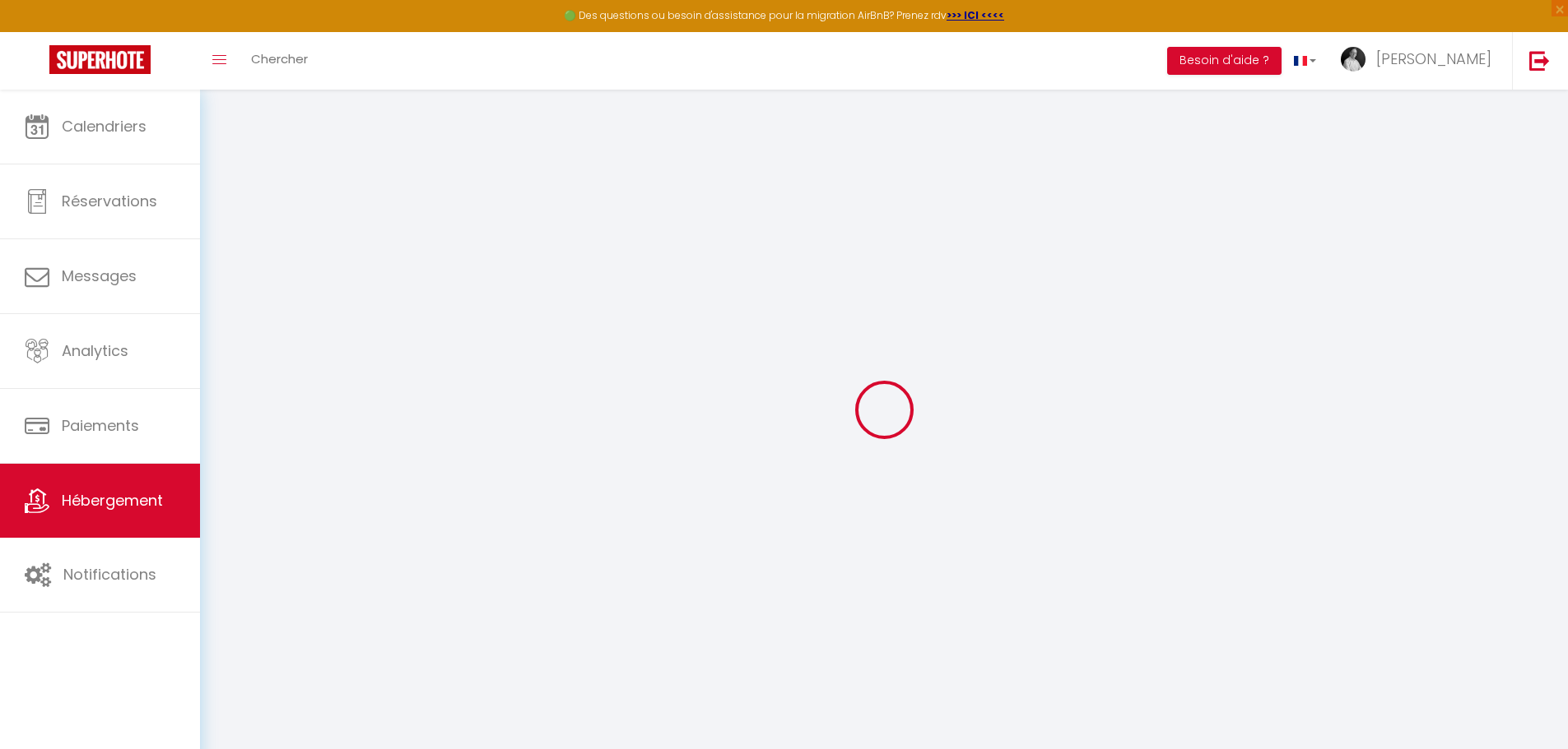
select select
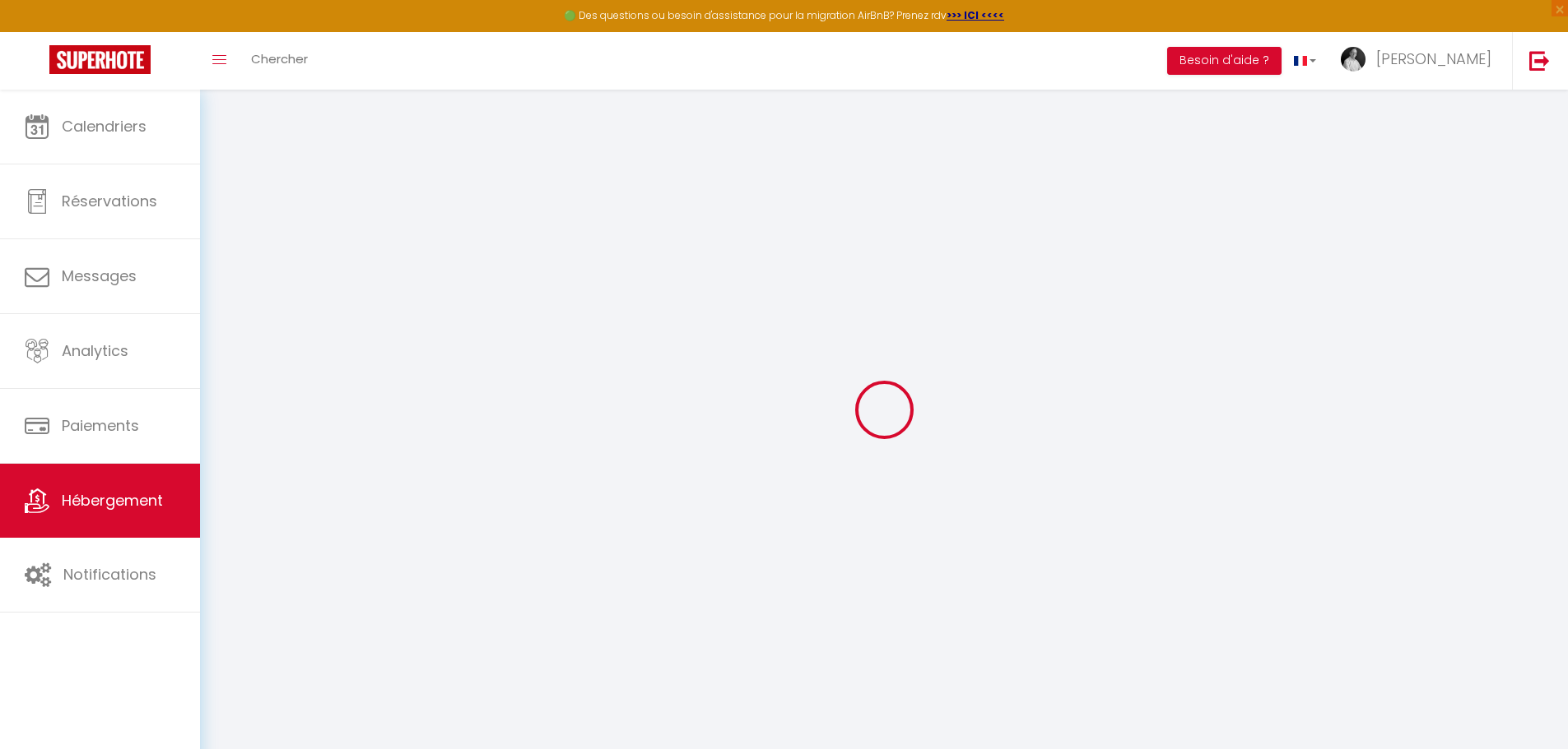
select select
checkbox input "false"
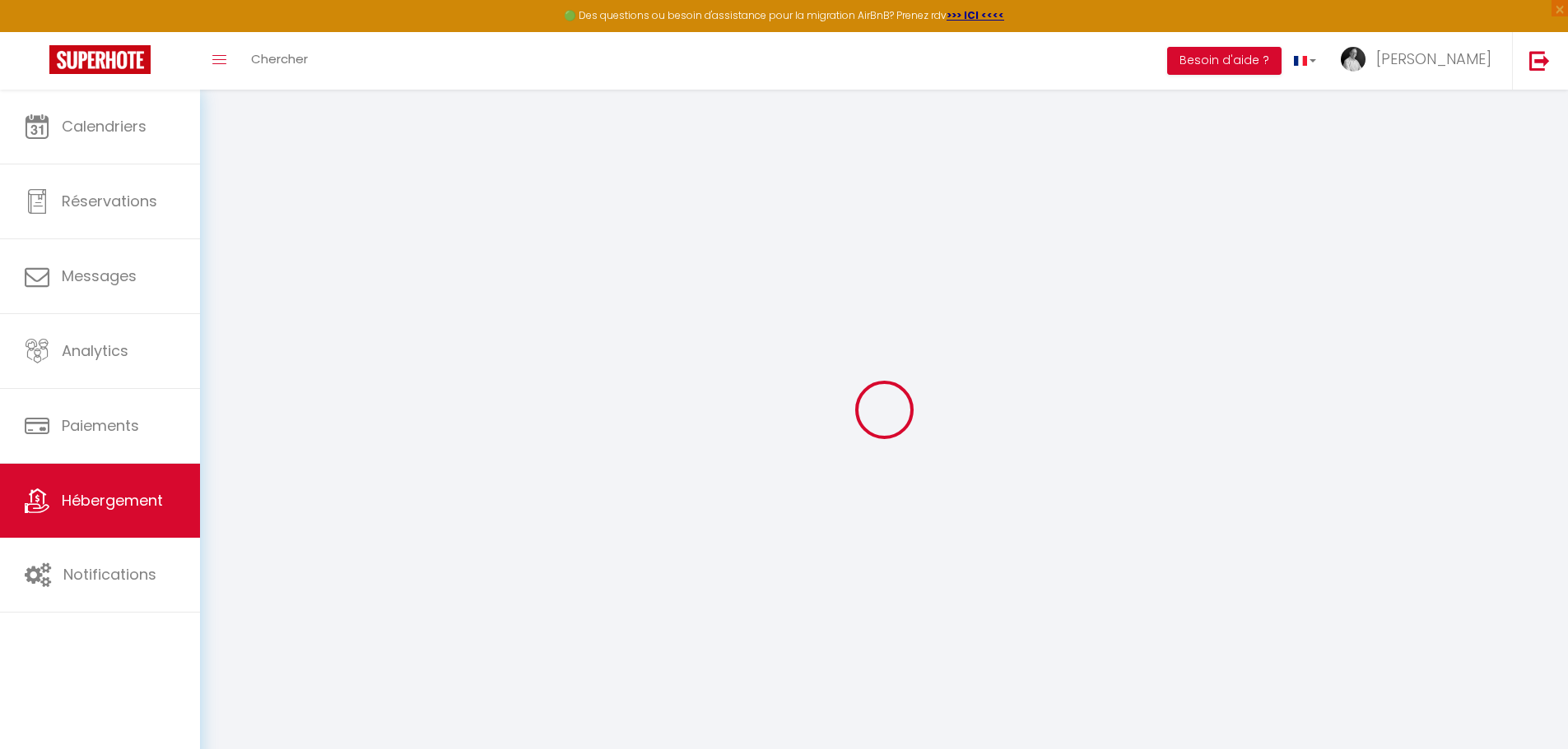
select select
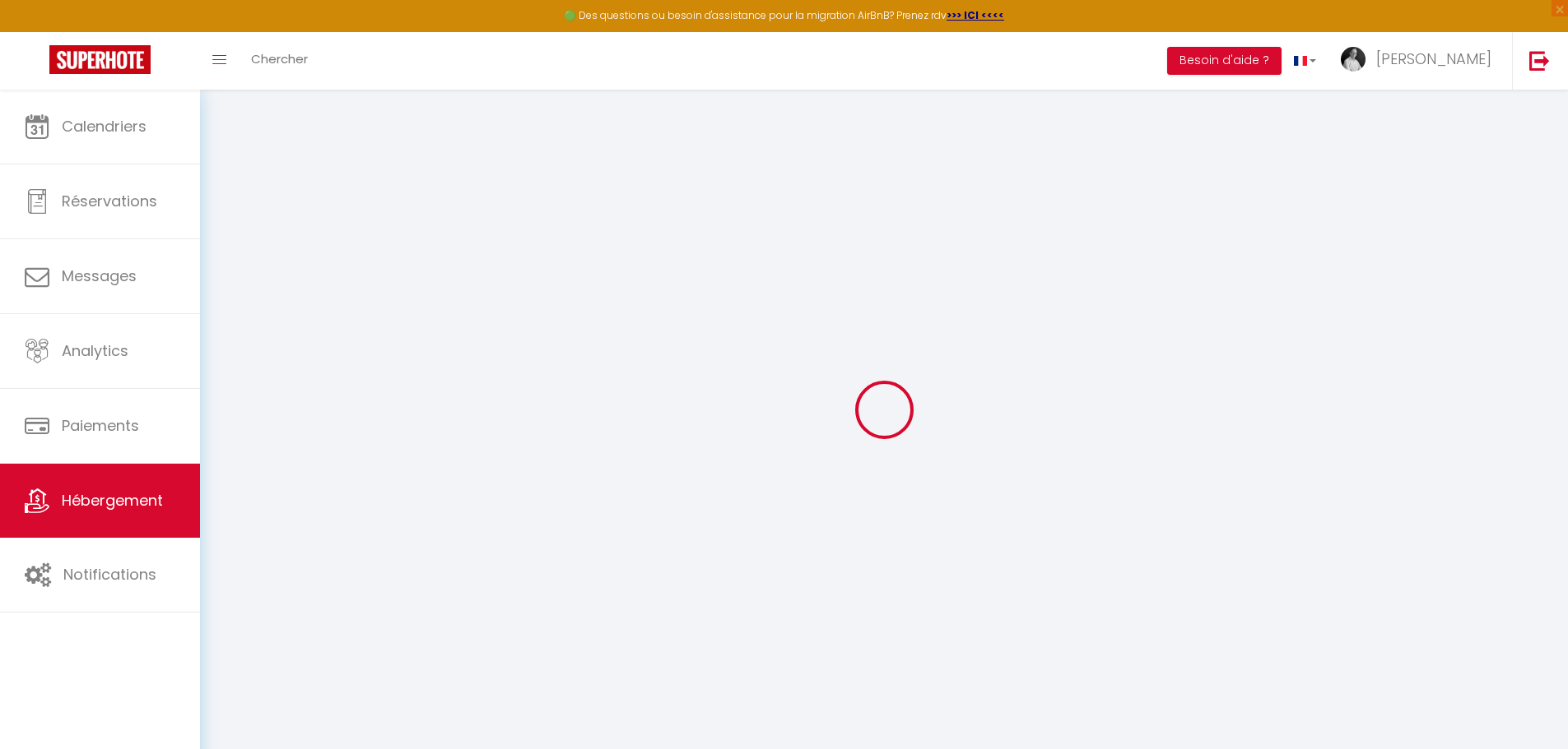
select select
checkbox input "false"
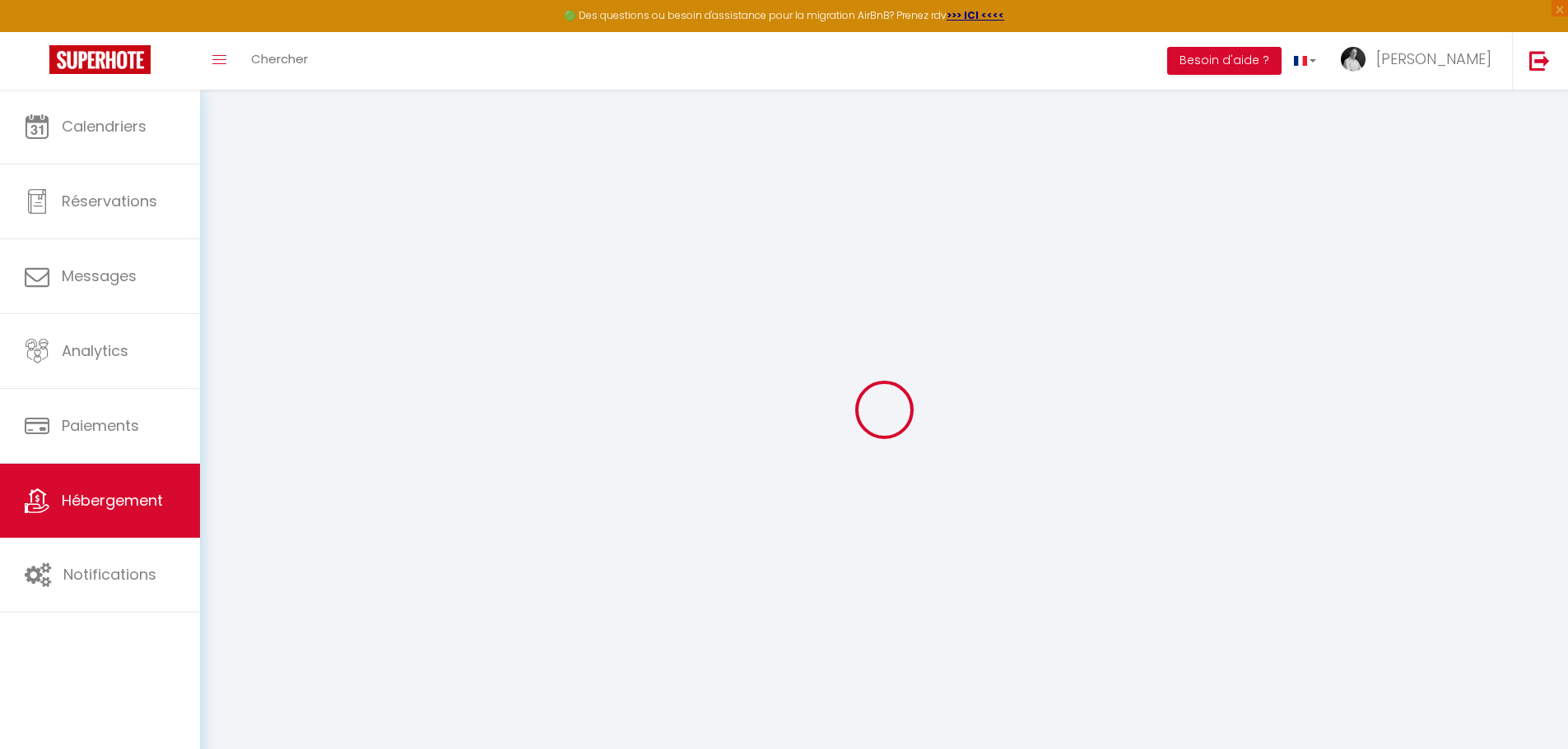
checkbox input "false"
select select
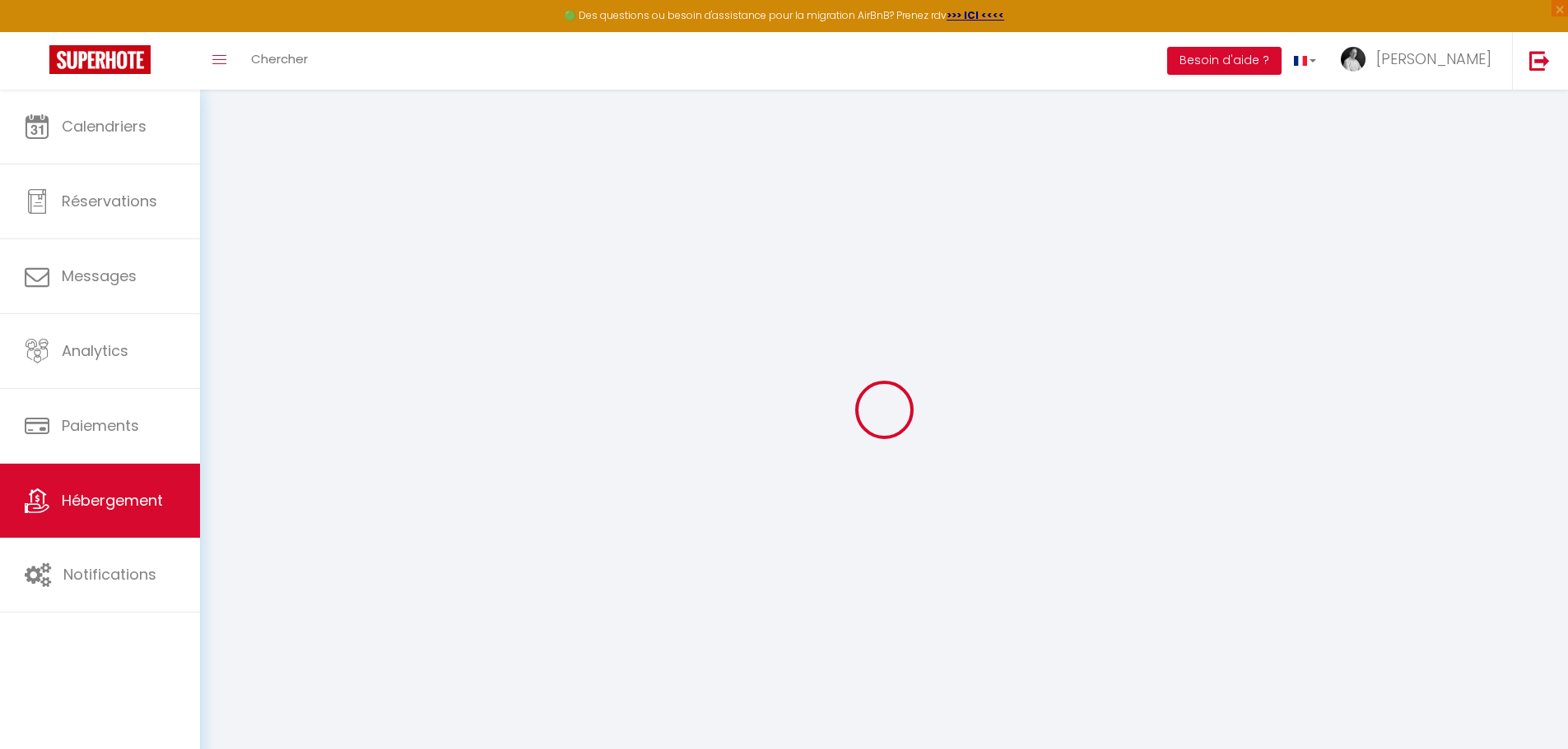
select select
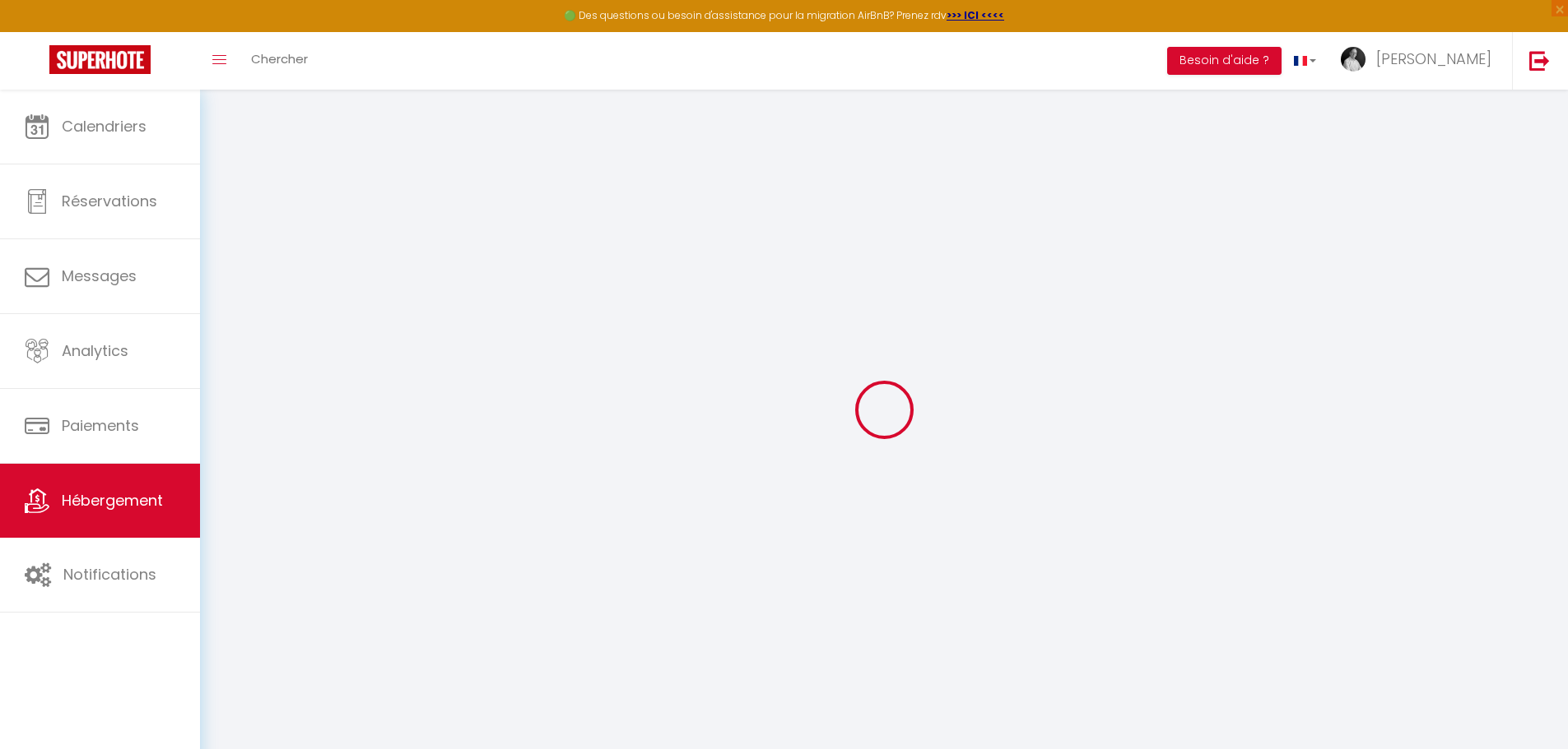
checkbox input "false"
select select
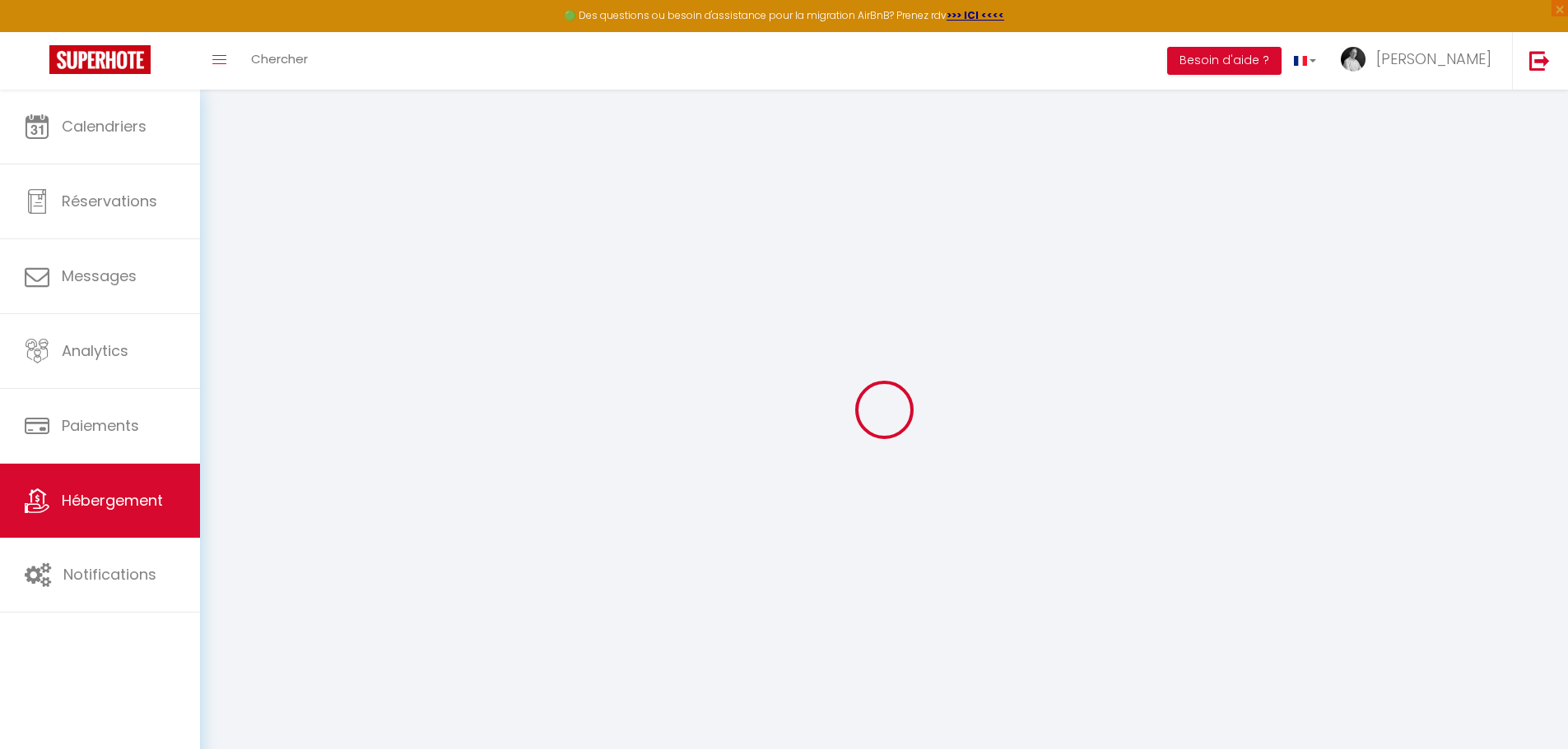
select select
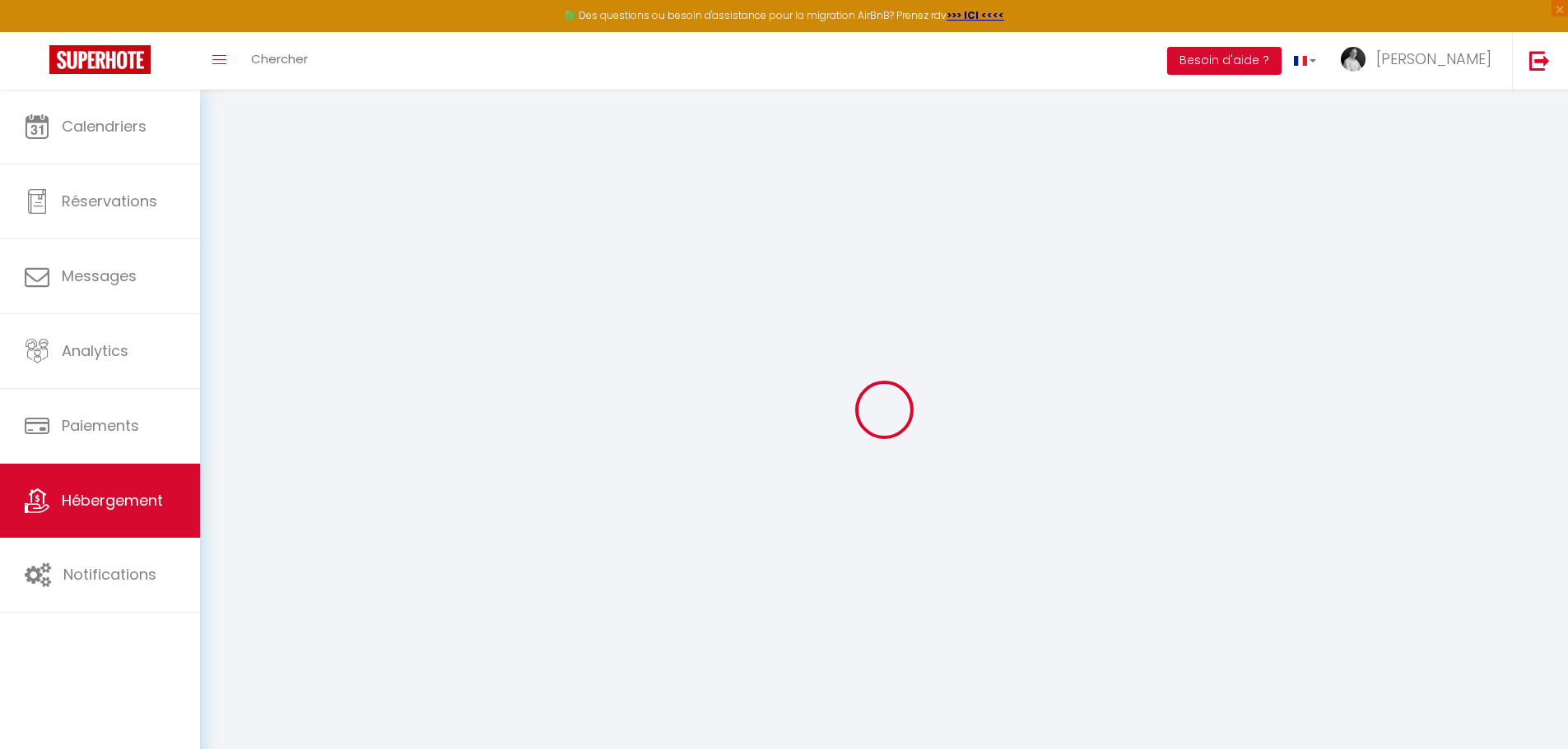
select select
checkbox input "false"
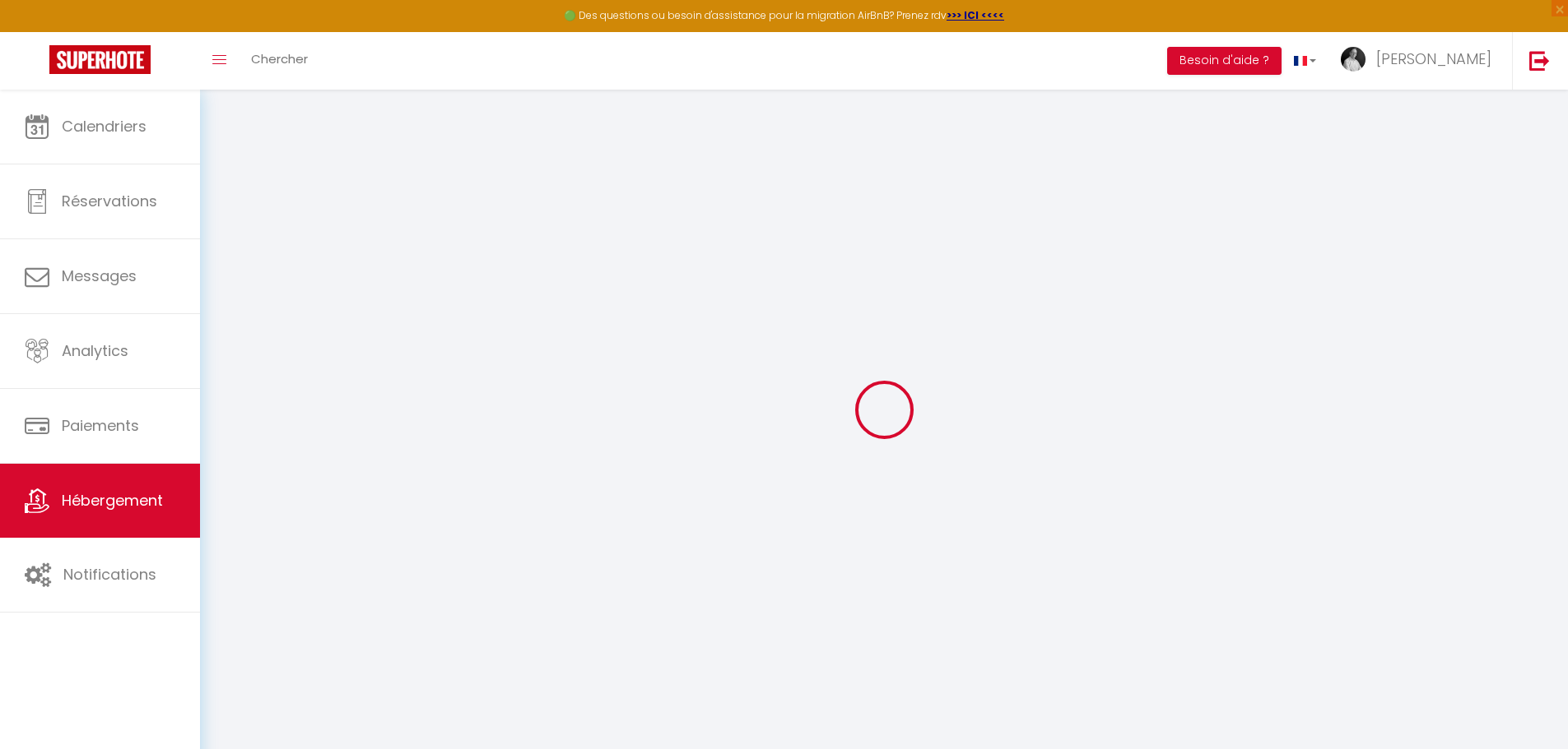
checkbox input "false"
select select
type input "Le Joker"
type input "[PERSON_NAME]"
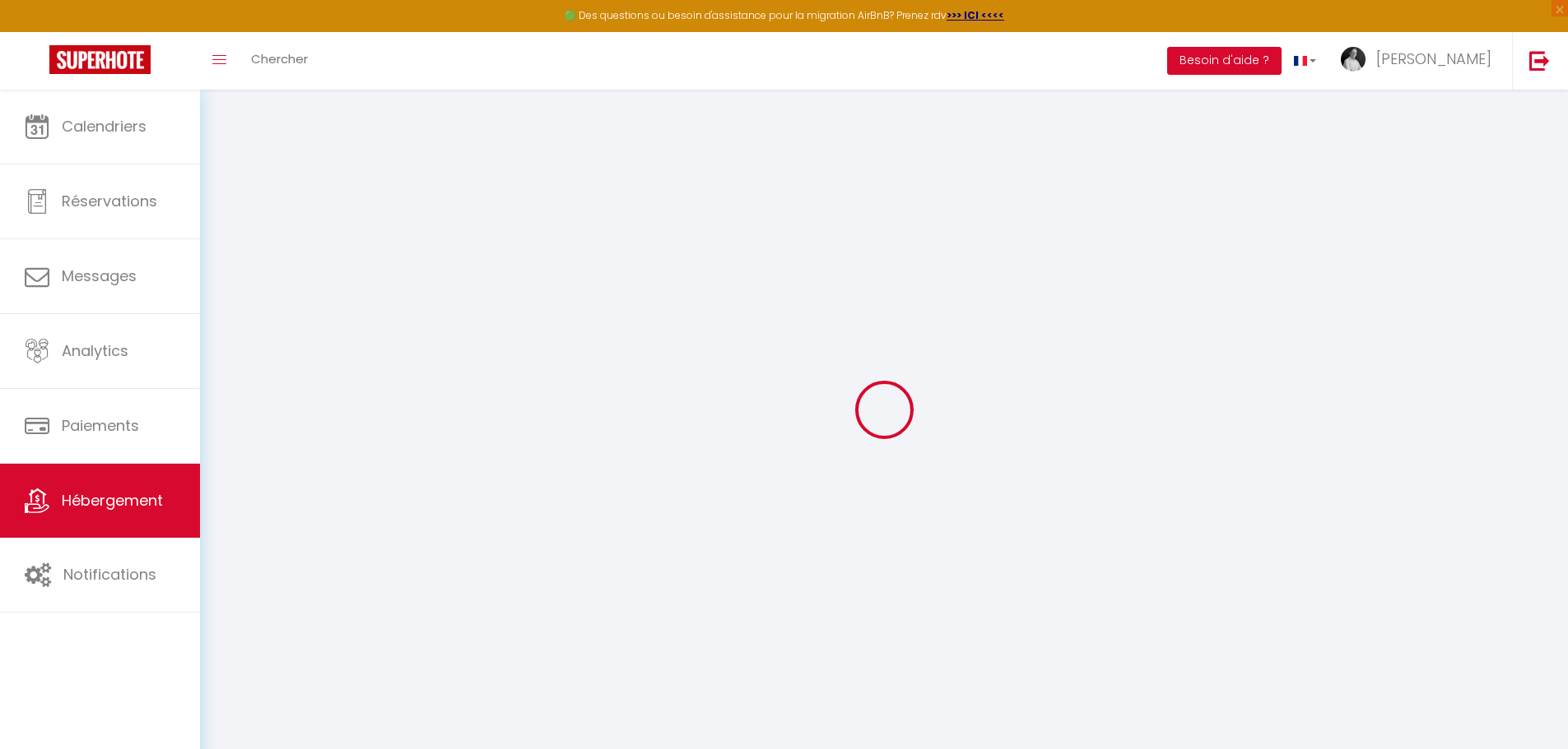
type input "ROUTIER"
select select "2"
type input "45"
type input "30"
type input "5.5"
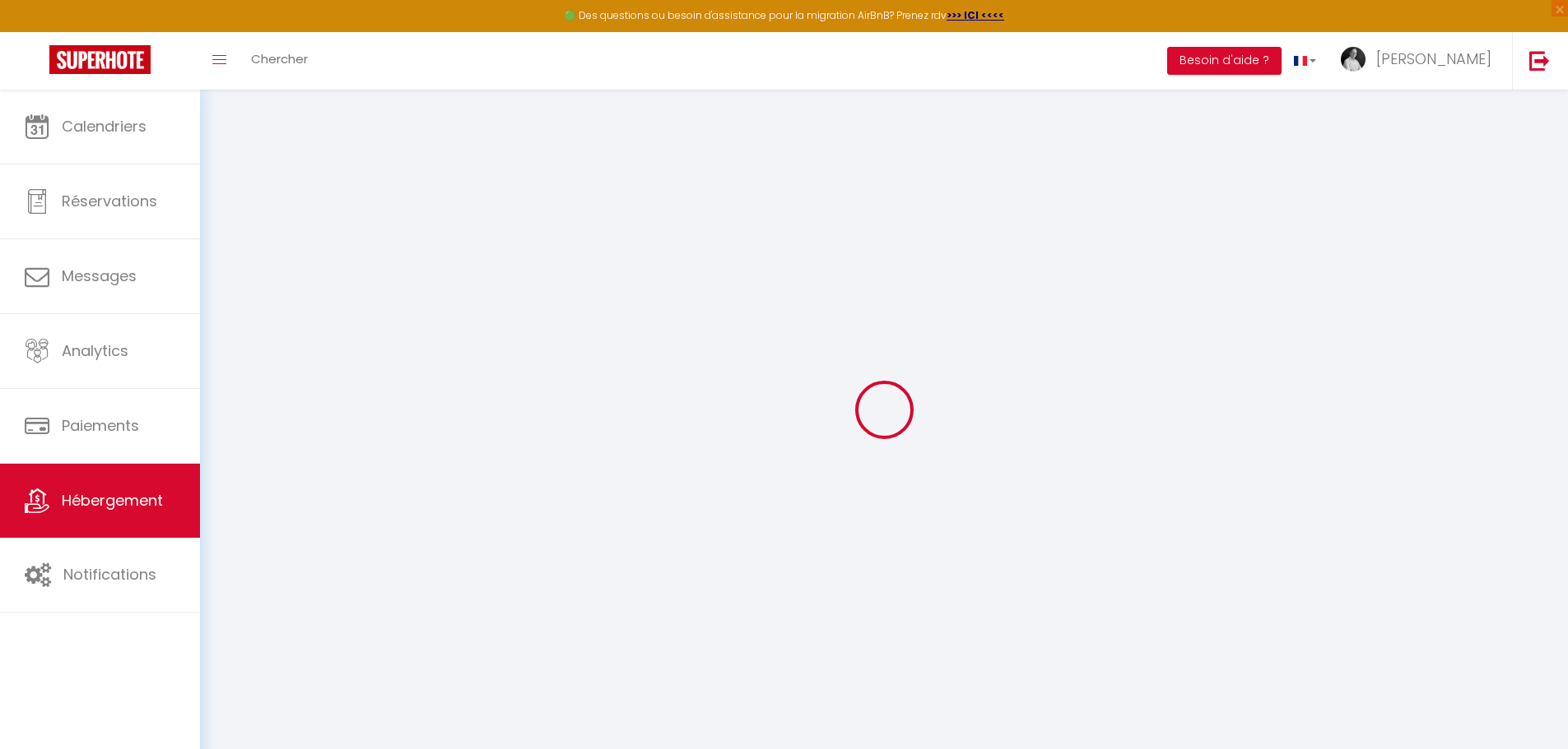
type input "100"
type input "200"
select select
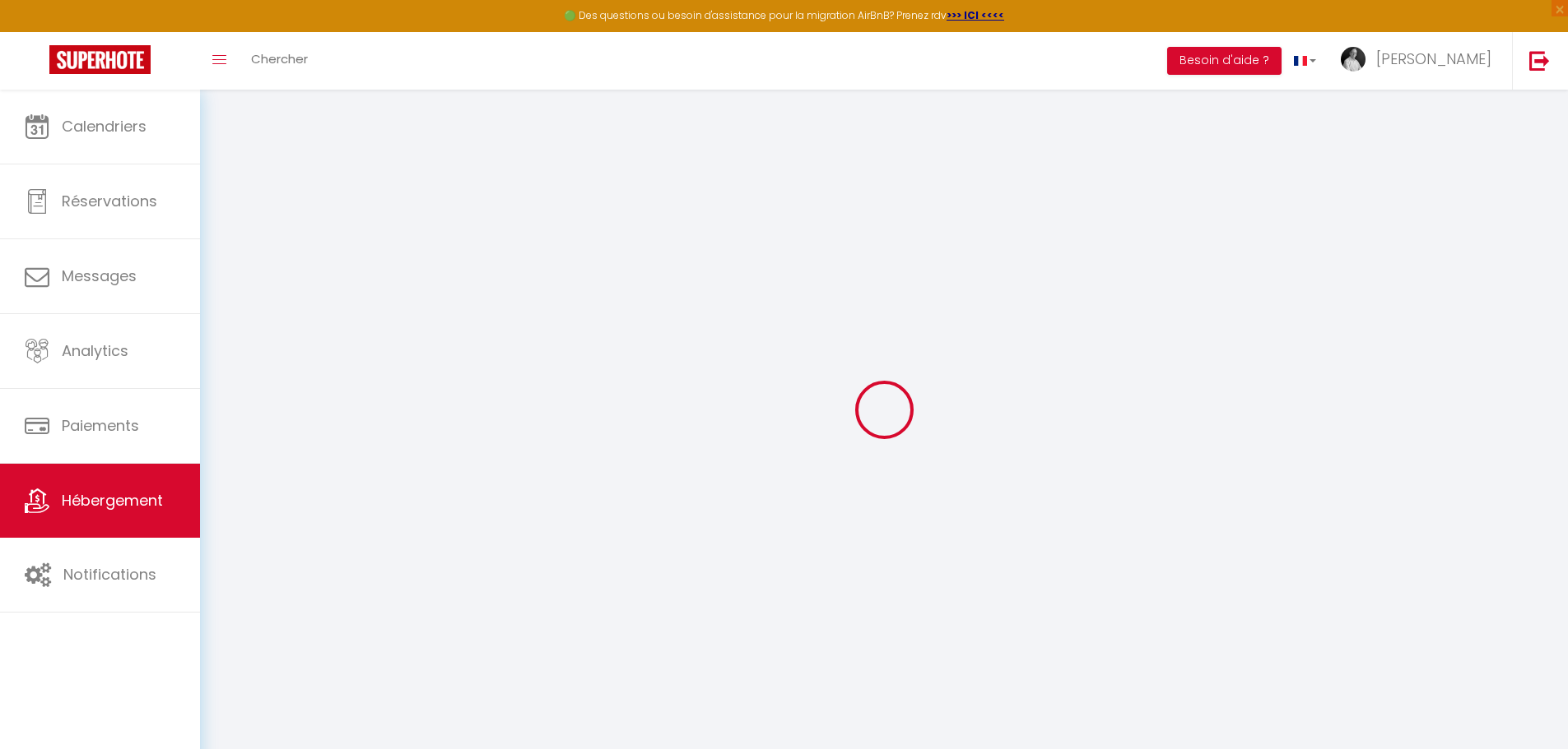
select select
type input "31 rue de la Vendée"
type input "37000"
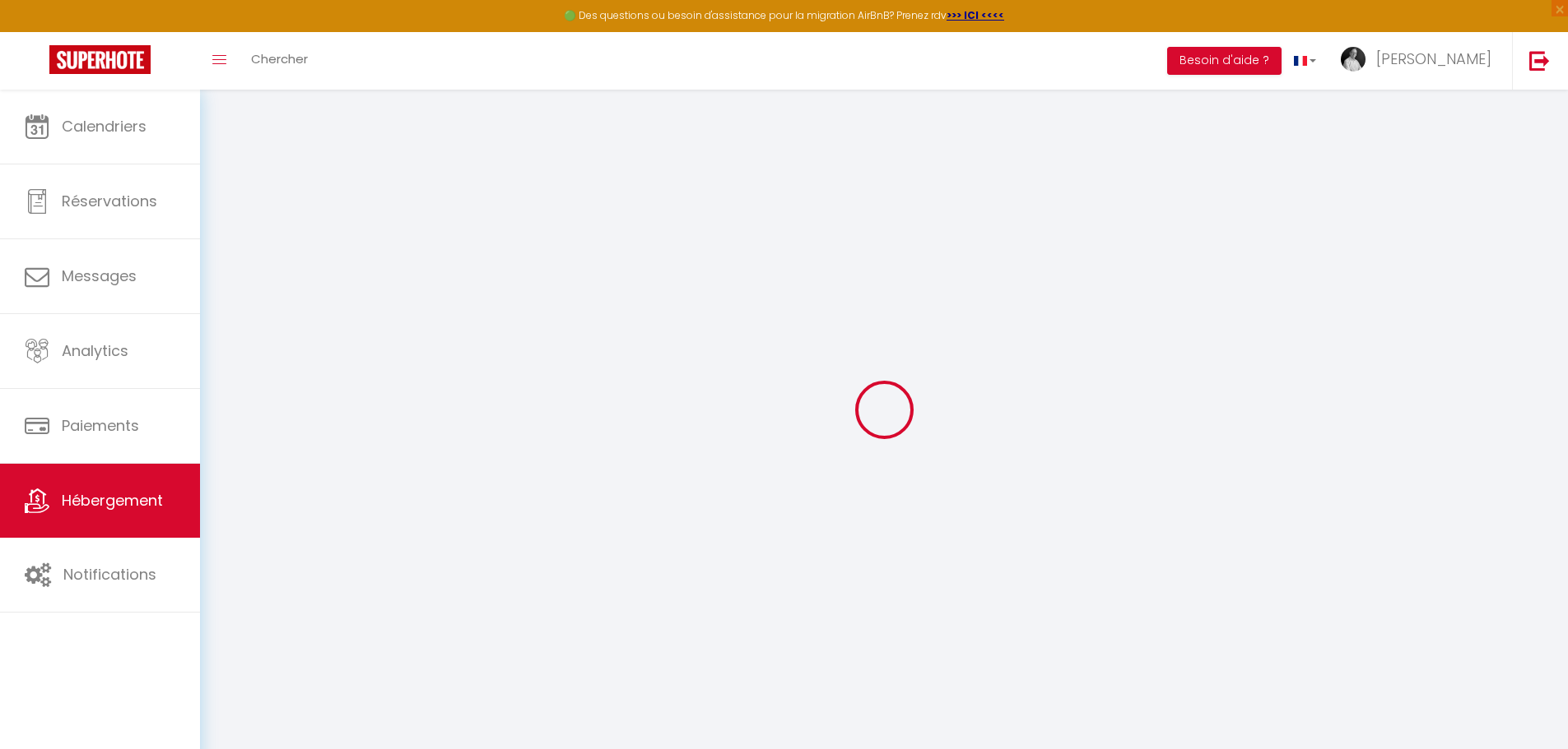
type input "TOURS"
type input "[PERSON_NAME][EMAIL_ADDRESS][DOMAIN_NAME]"
select select "11197"
checkbox input "false"
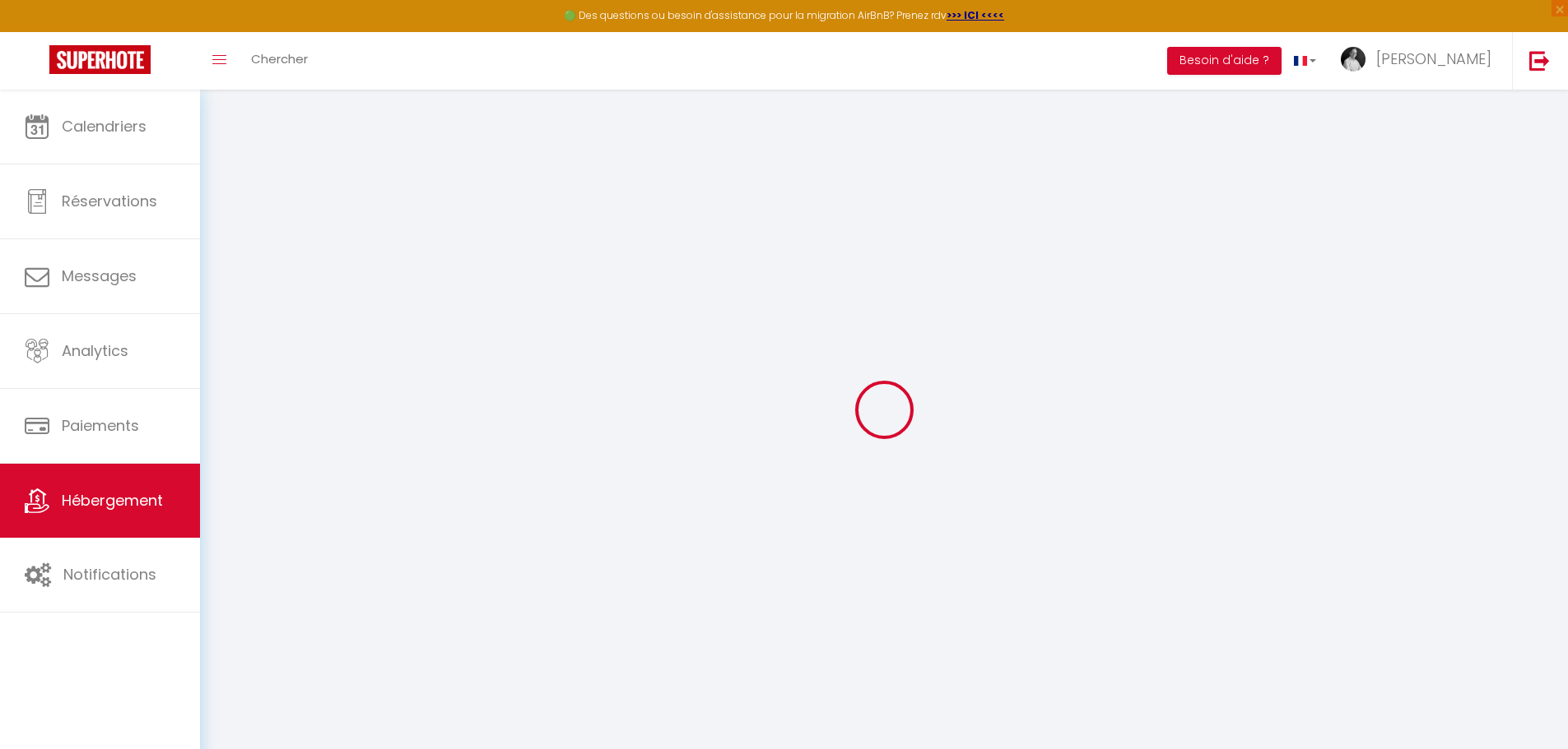
checkbox input "true"
checkbox input "false"
radio input "true"
type input "0"
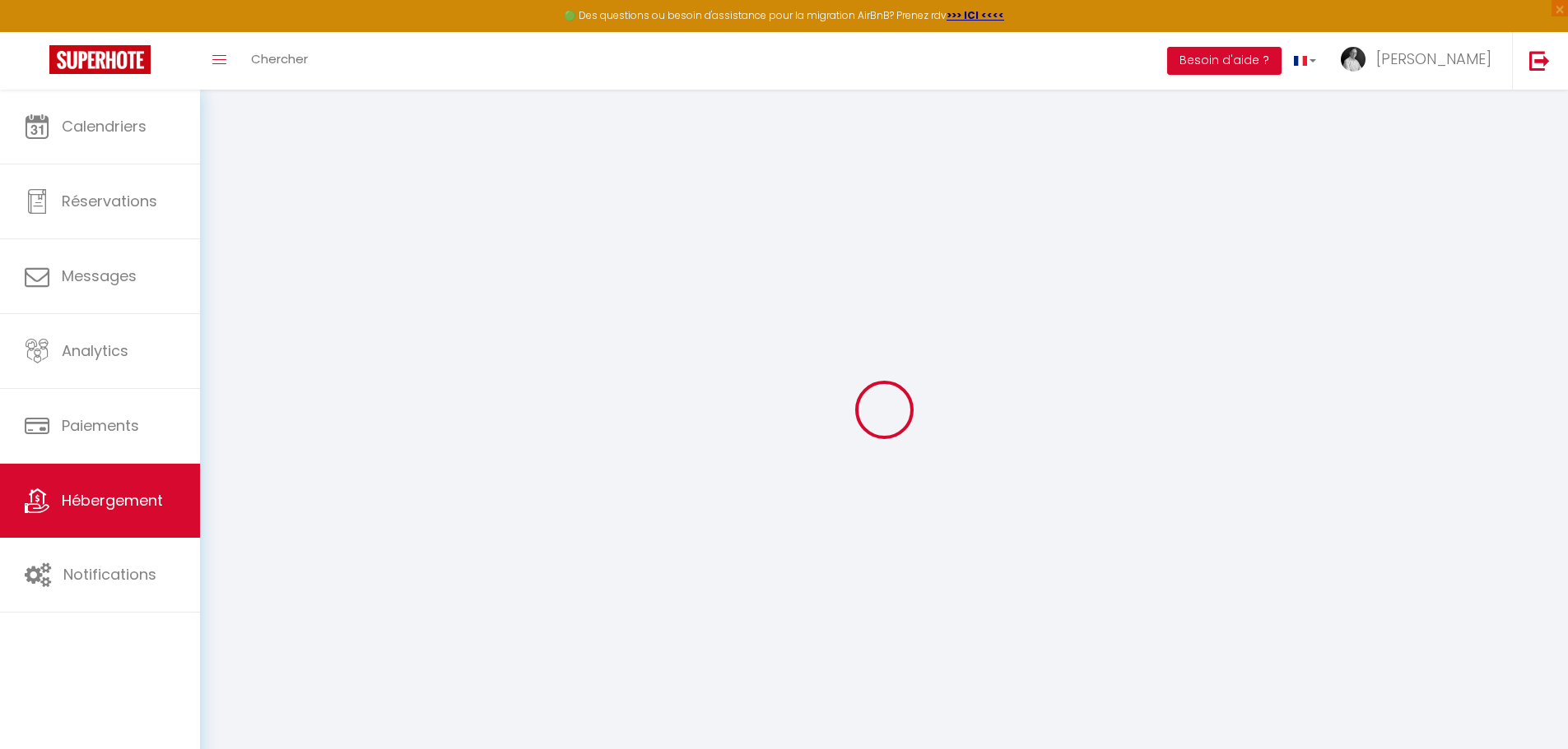
select select
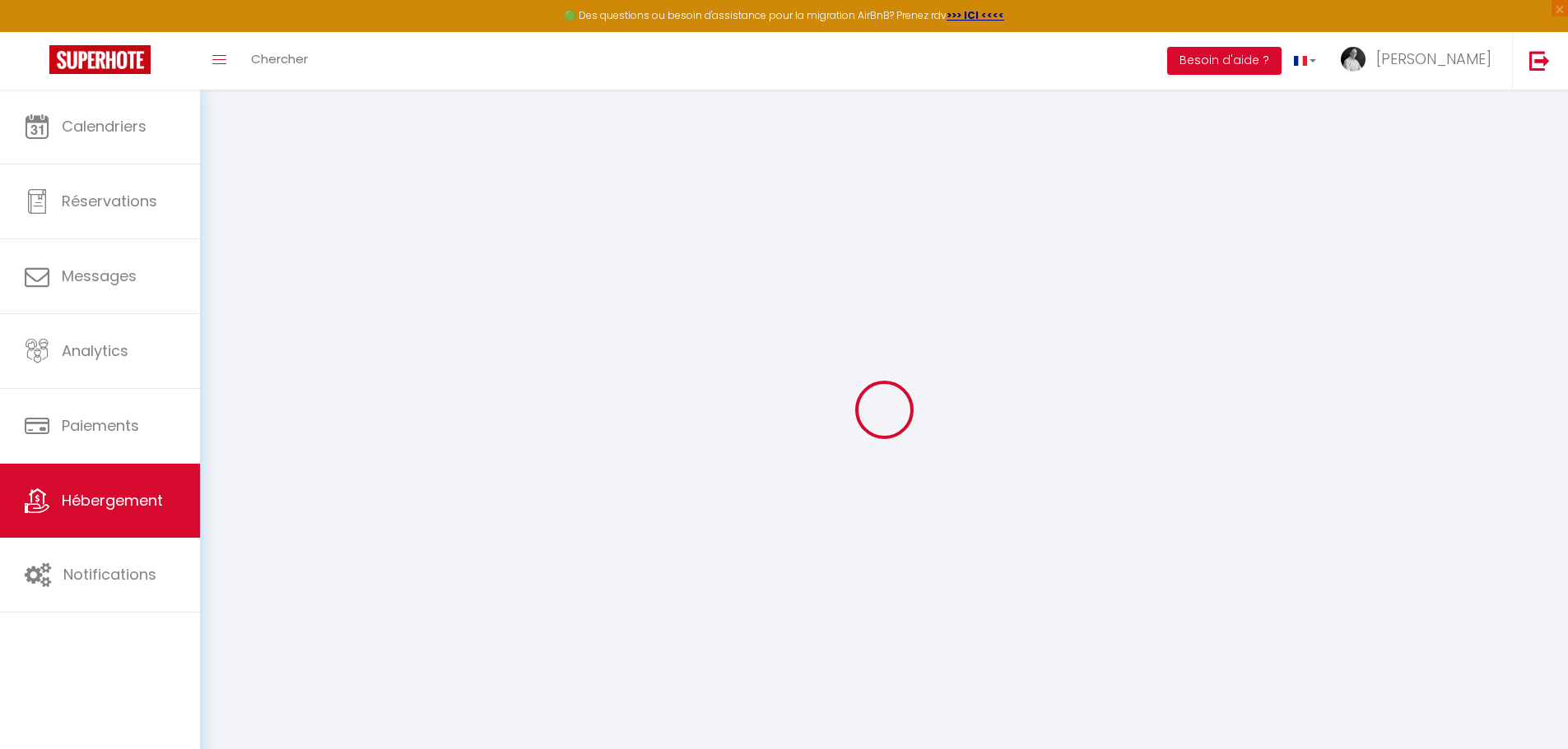
select select
checkbox input "false"
checkbox input "true"
checkbox input "false"
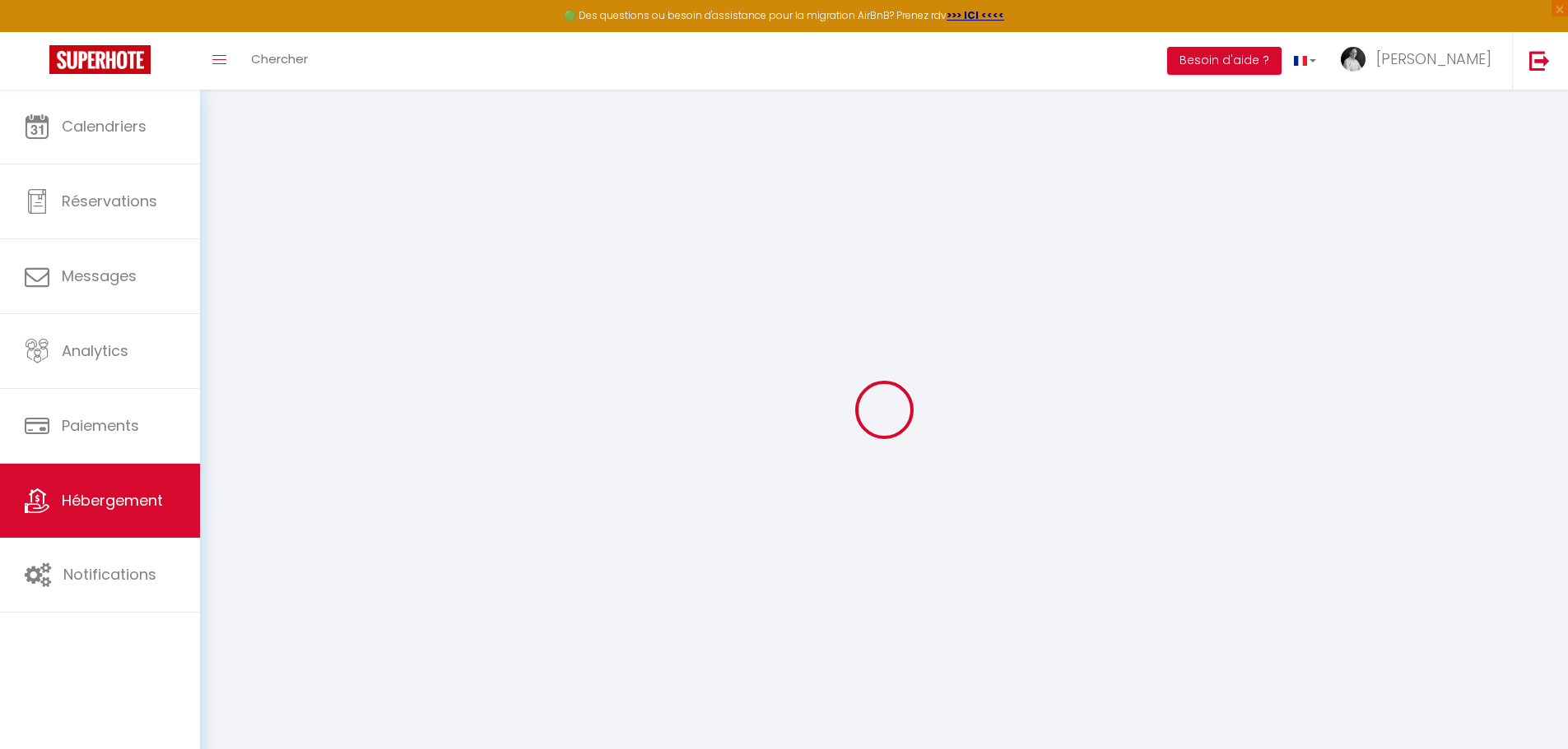
select select
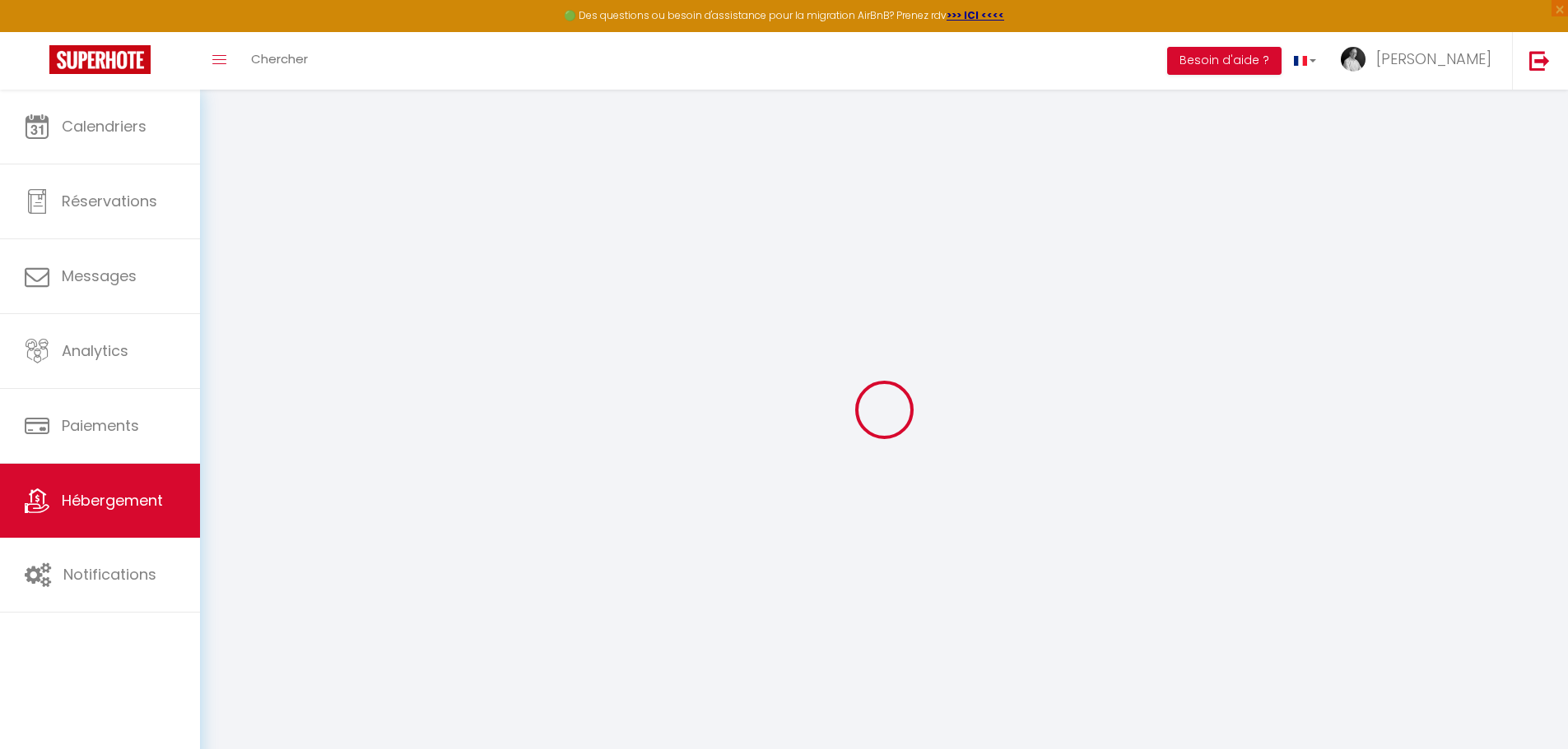
select select
checkbox input "false"
checkbox input "true"
checkbox input "false"
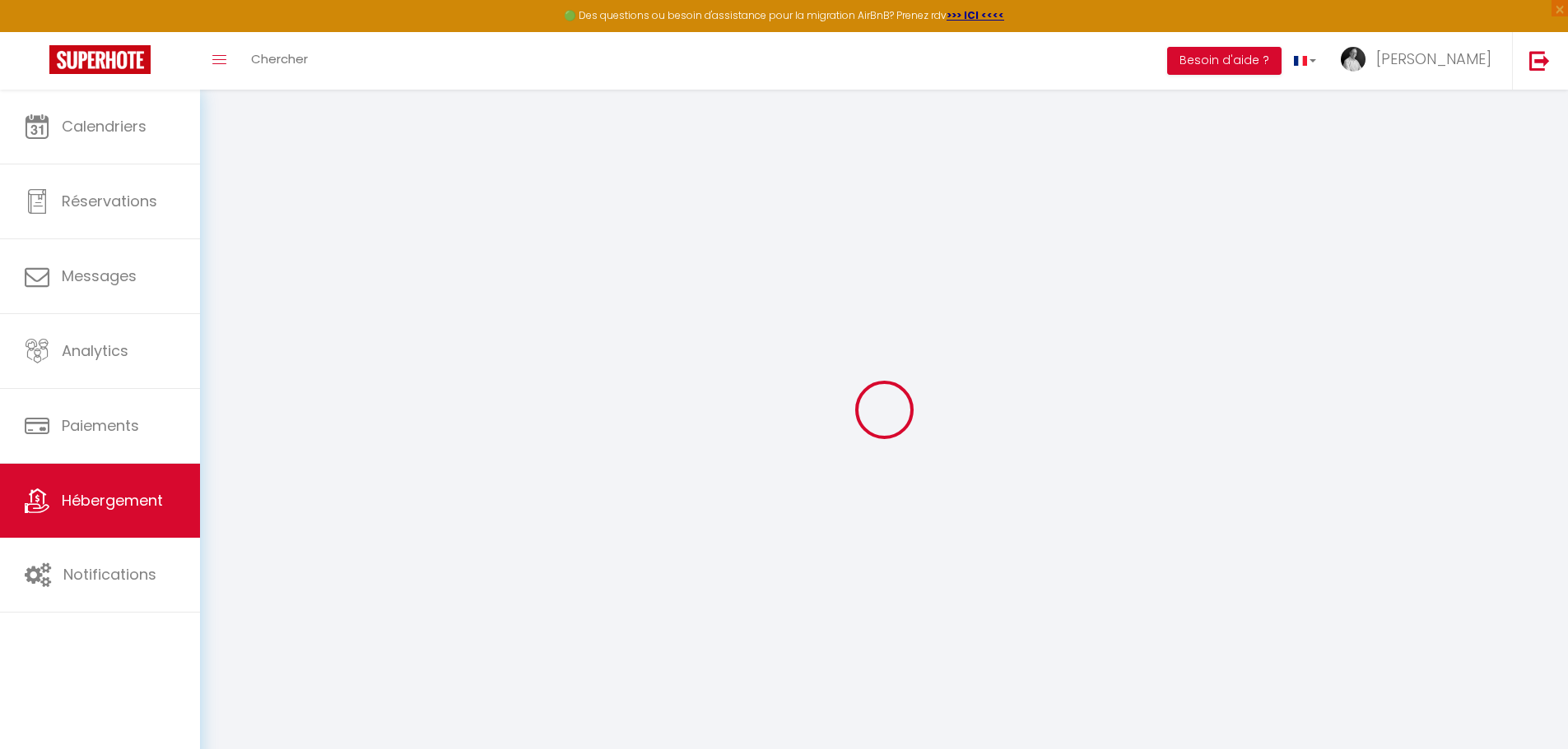
checkbox input "false"
checkbox input "true"
checkbox input "false"
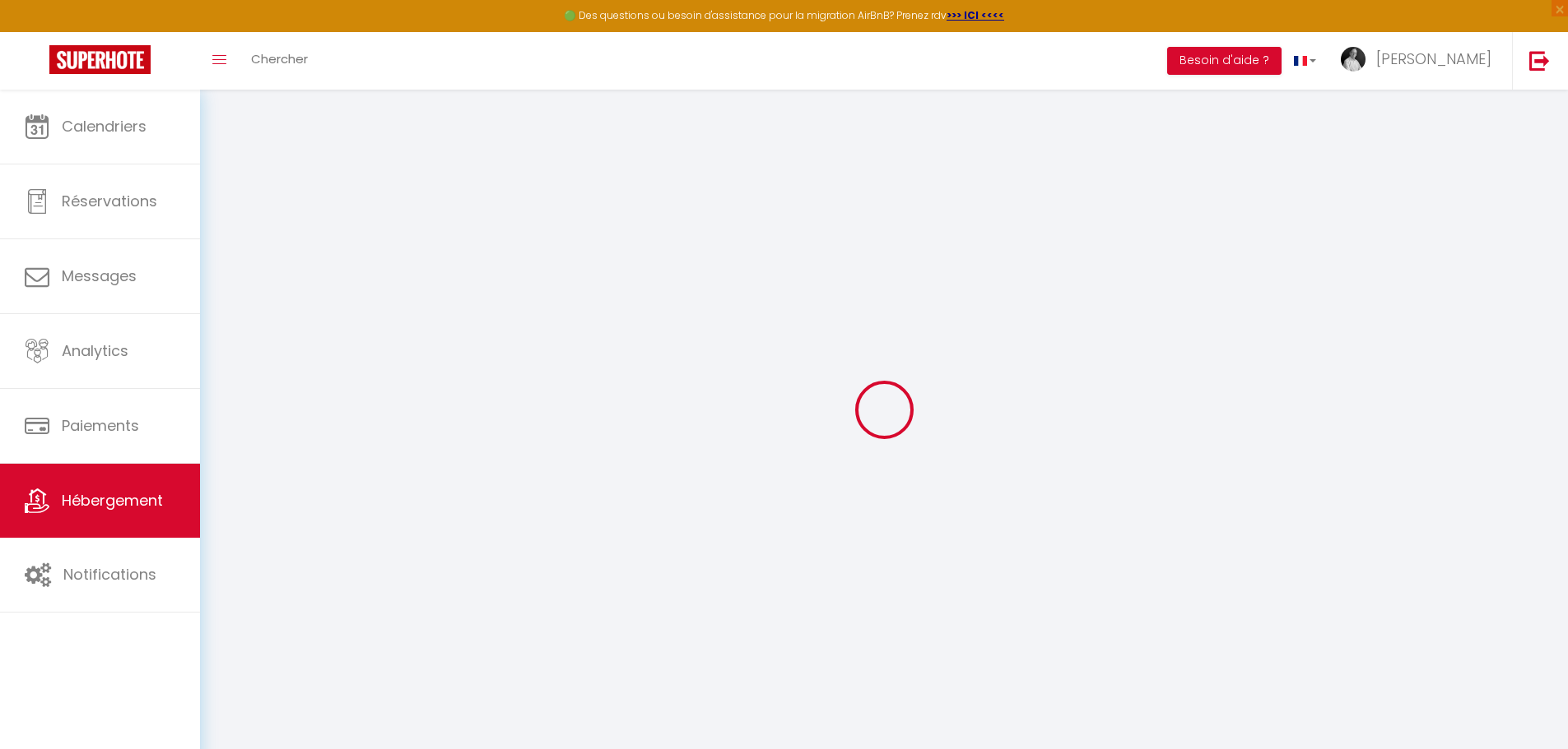
checkbox input "false"
checkbox input "true"
checkbox input "false"
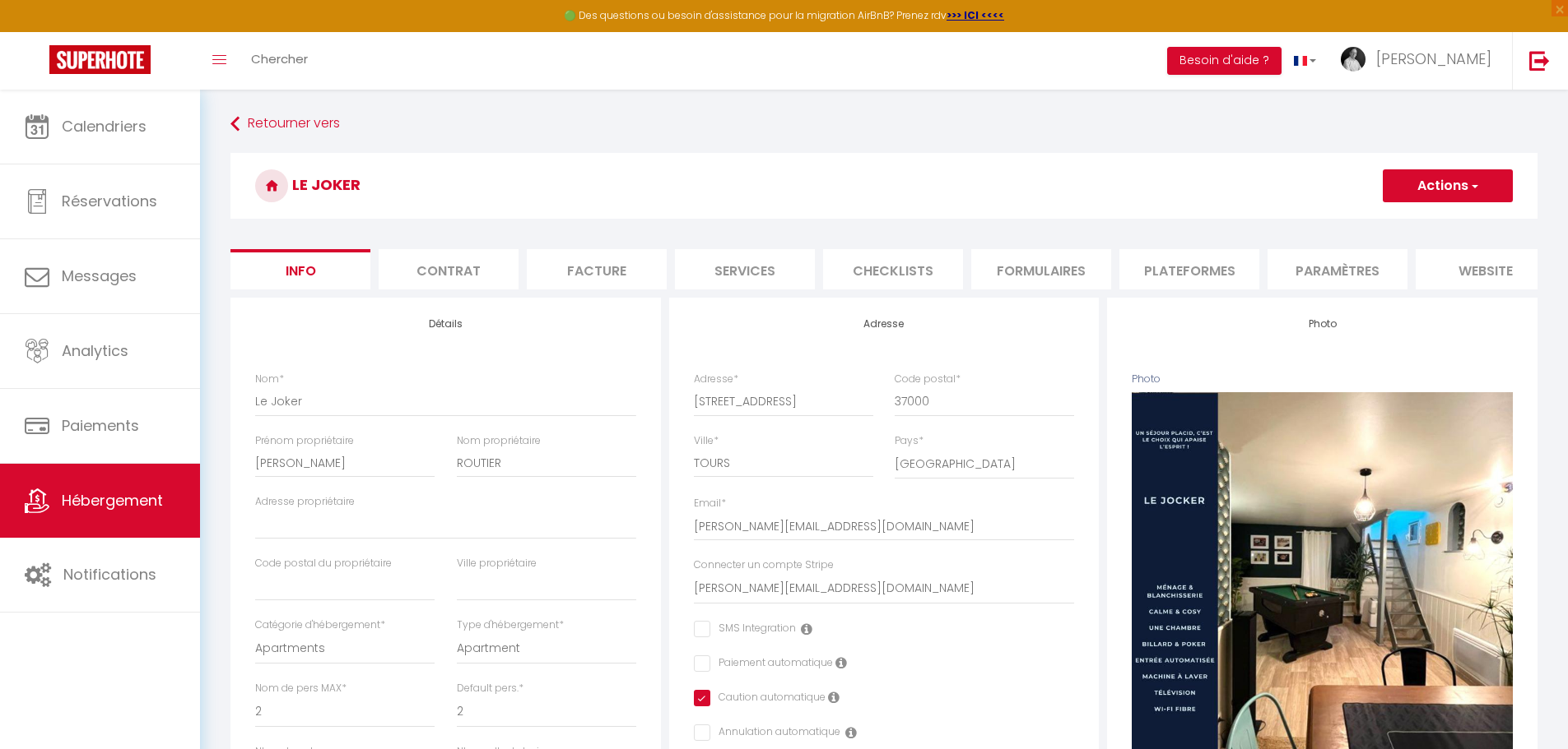
checkbox input "false"
checkbox input "true"
checkbox input "false"
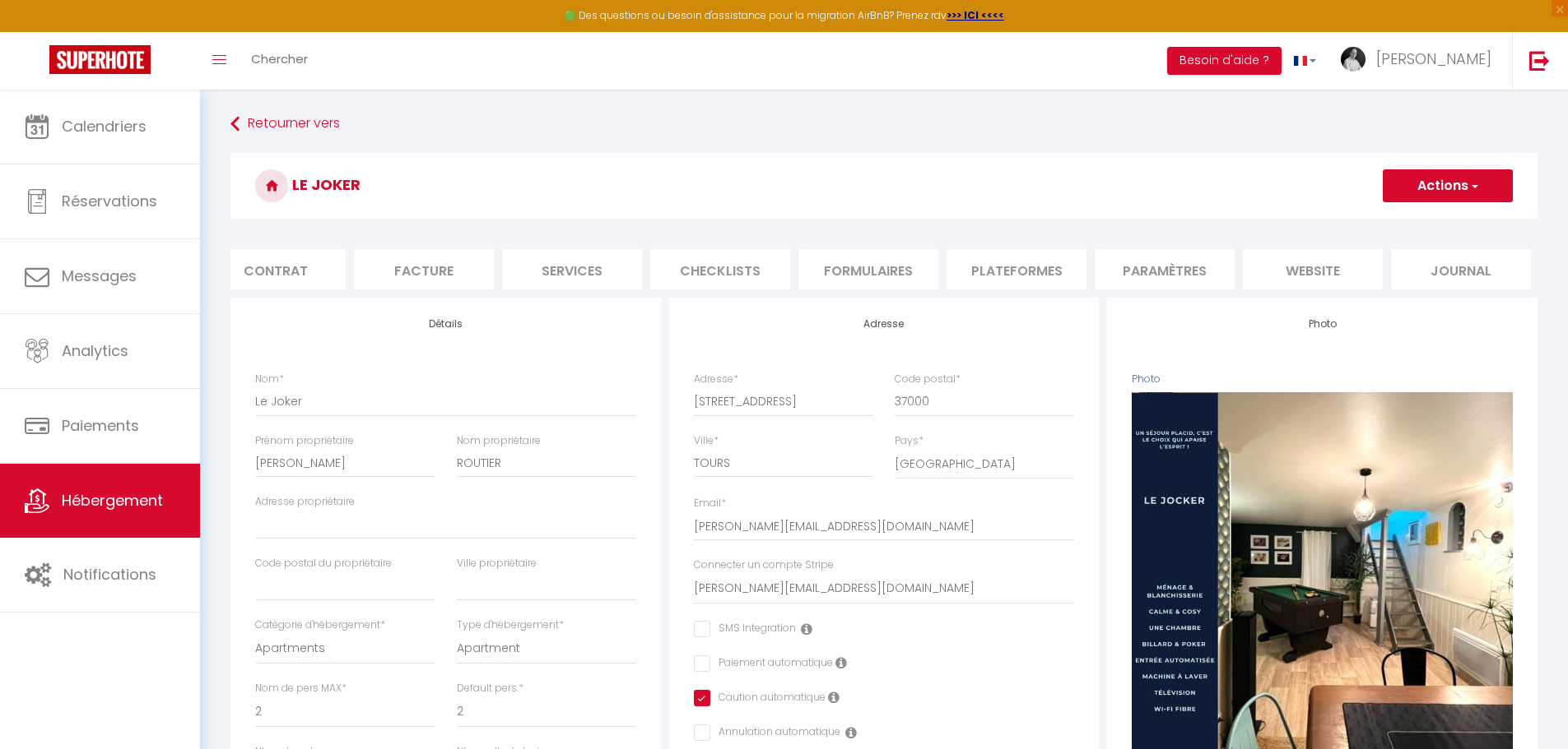
click at [1335, 266] on li "website" at bounding box center [1312, 269] width 139 height 40
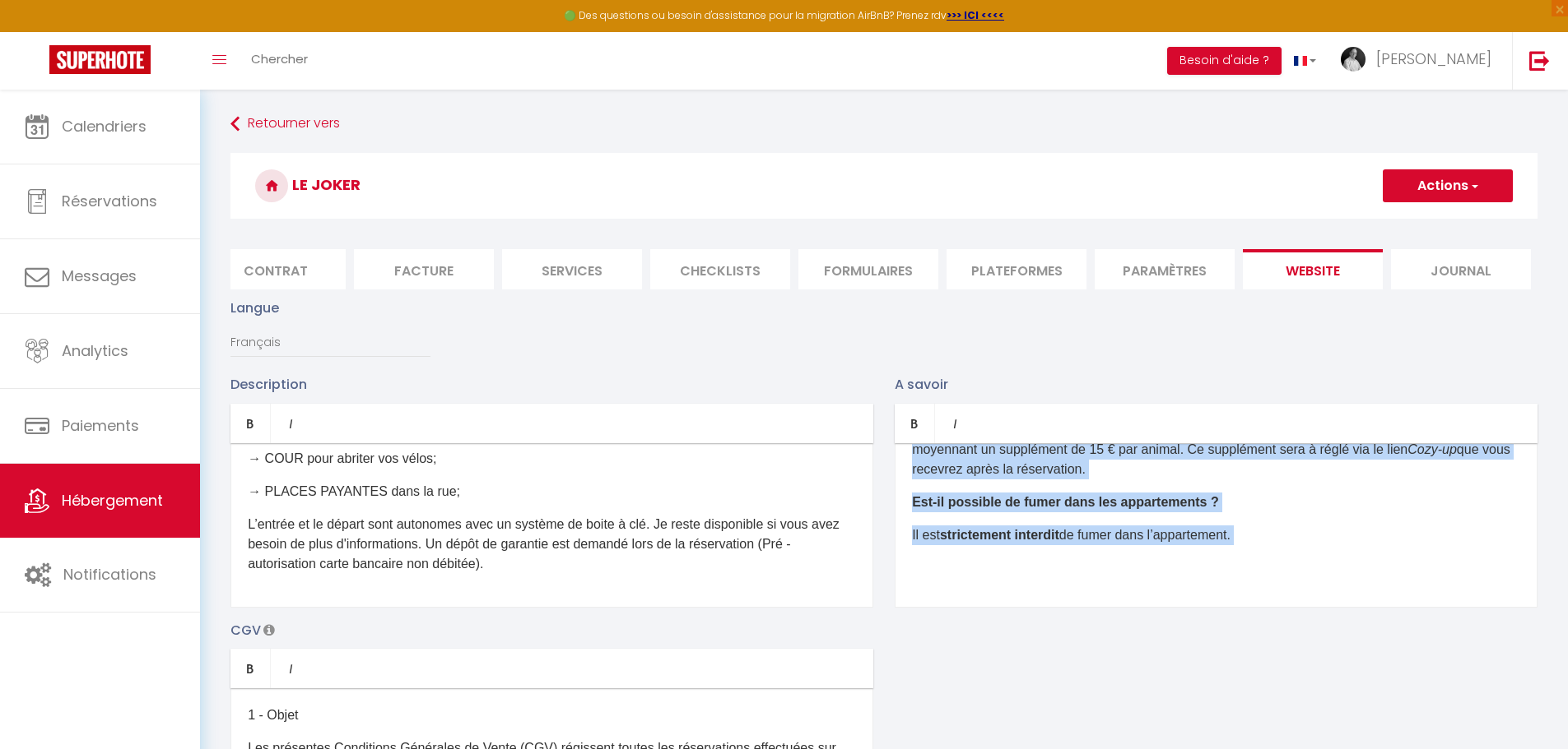
scroll to position [301, 0]
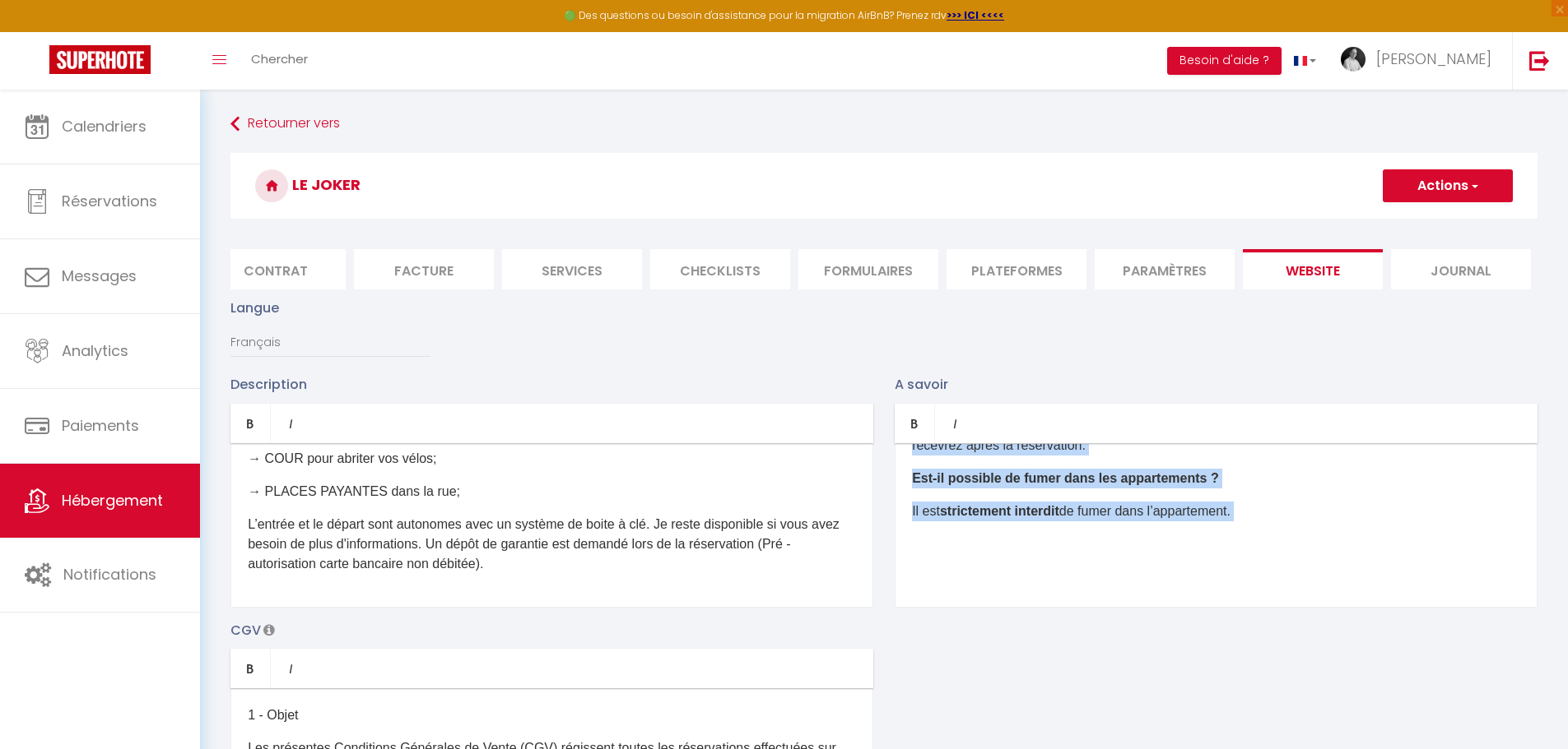
drag, startPoint x: 909, startPoint y: 484, endPoint x: 1036, endPoint y: 631, distance: 194.3
click at [1033, 632] on div "Description Bold Italic Rich text editor Vous voulez séjourner à Tours comme un…" at bounding box center [883, 612] width 1328 height 478
copy div "Quelle est l’heure d’arrivée et de départ ? L'arrivée dans l’appartement est po…"
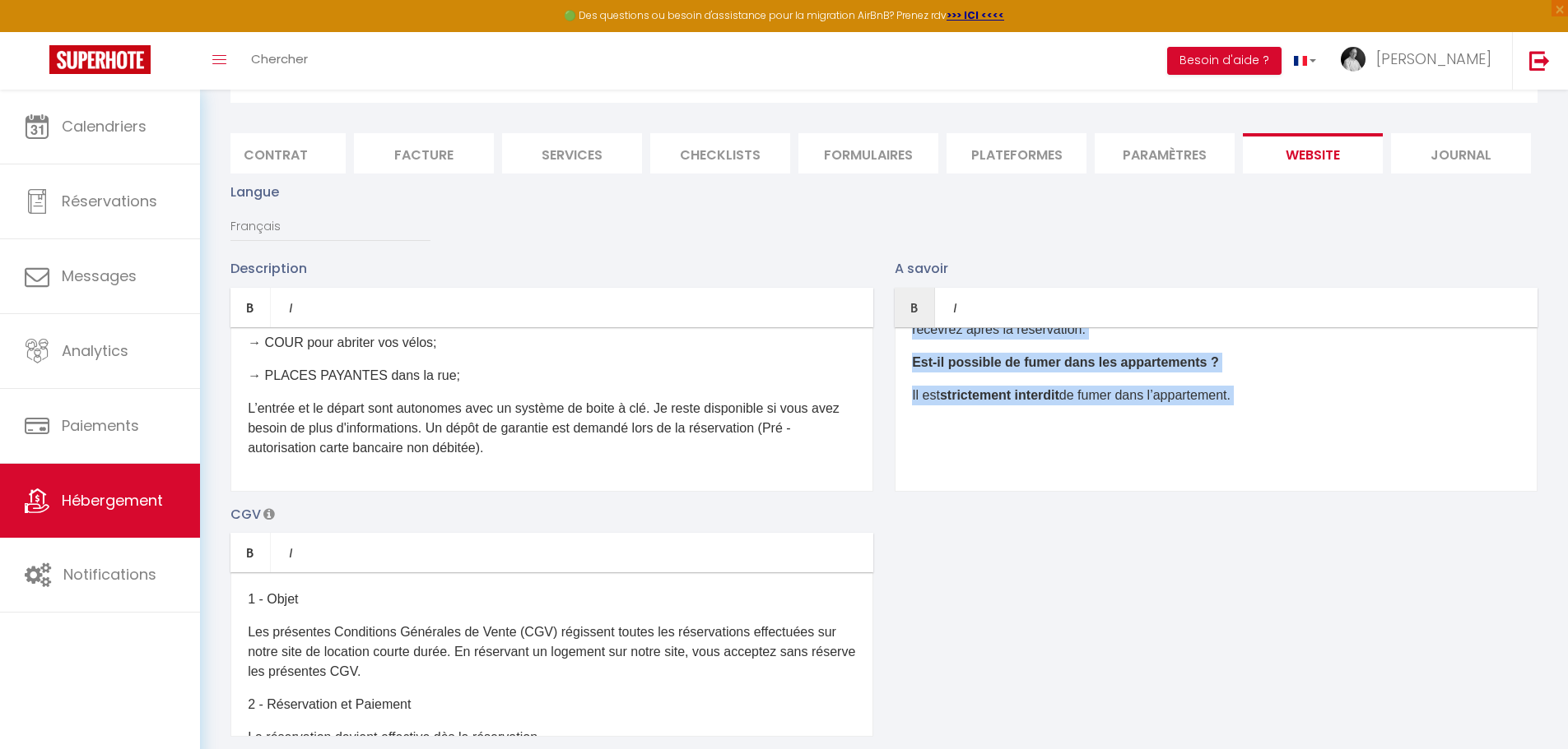
scroll to position [164, 0]
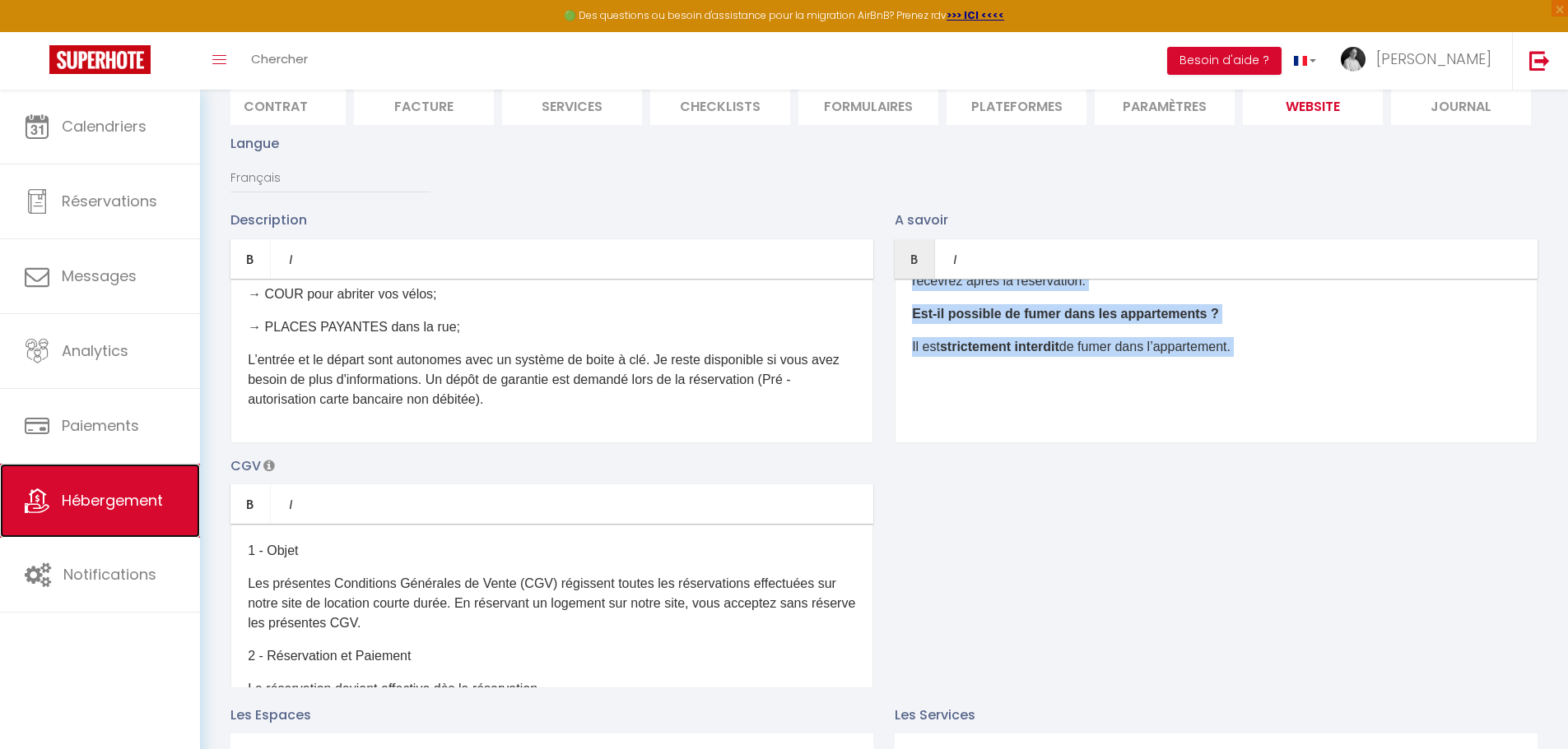
click at [113, 498] on span "Hébergement" at bounding box center [112, 500] width 101 height 20
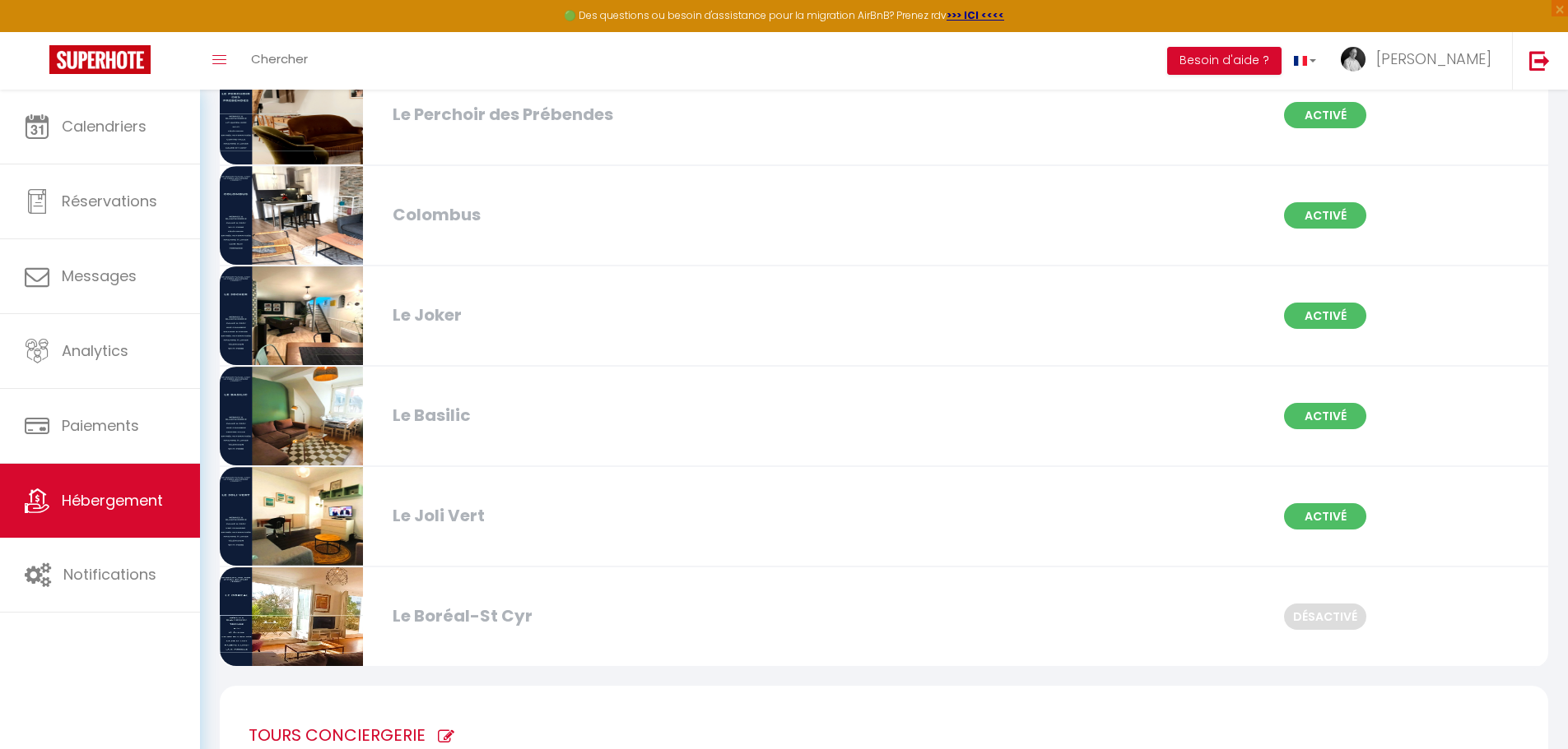
scroll to position [1069, 0]
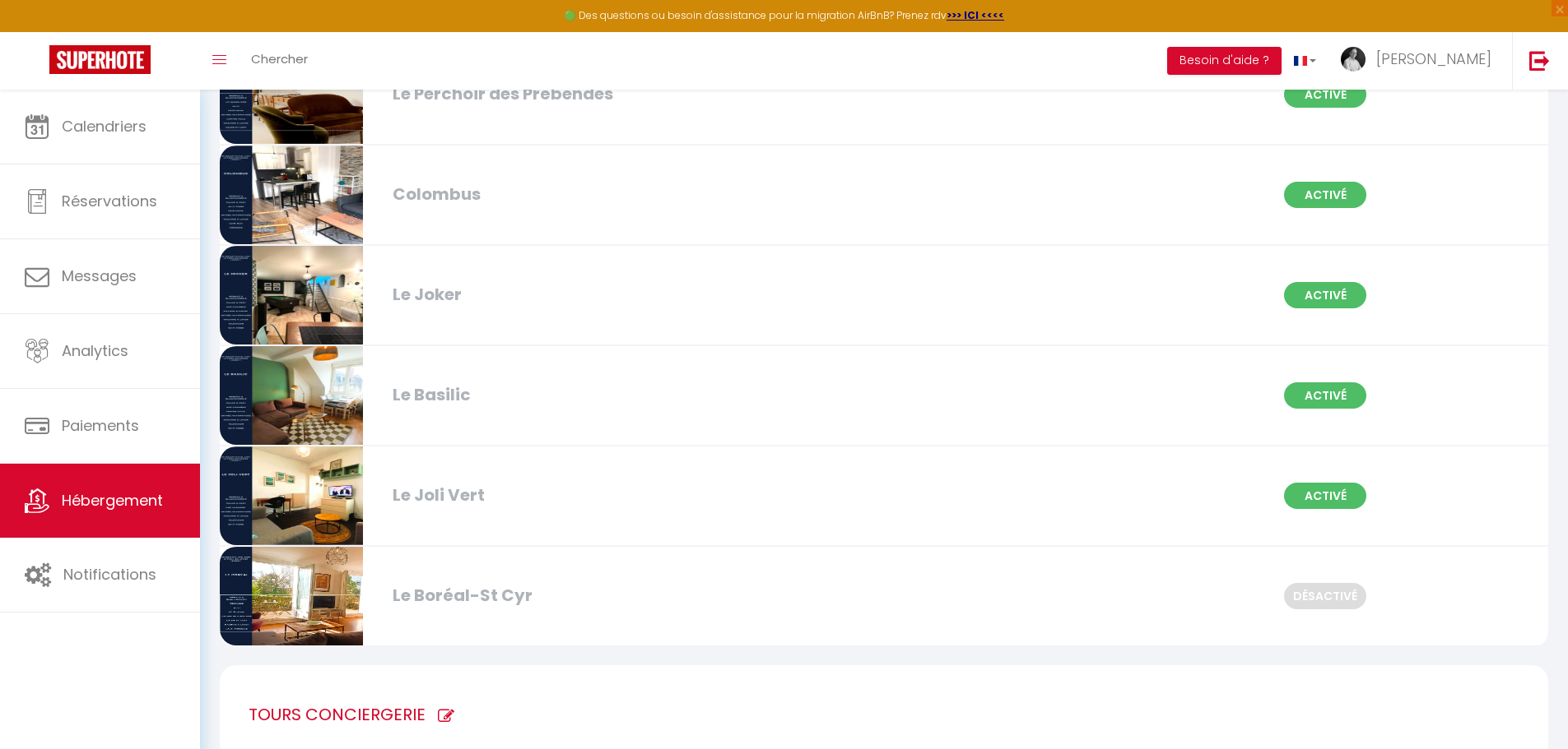
click at [490, 407] on div "Le Basilic" at bounding box center [598, 395] width 428 height 26
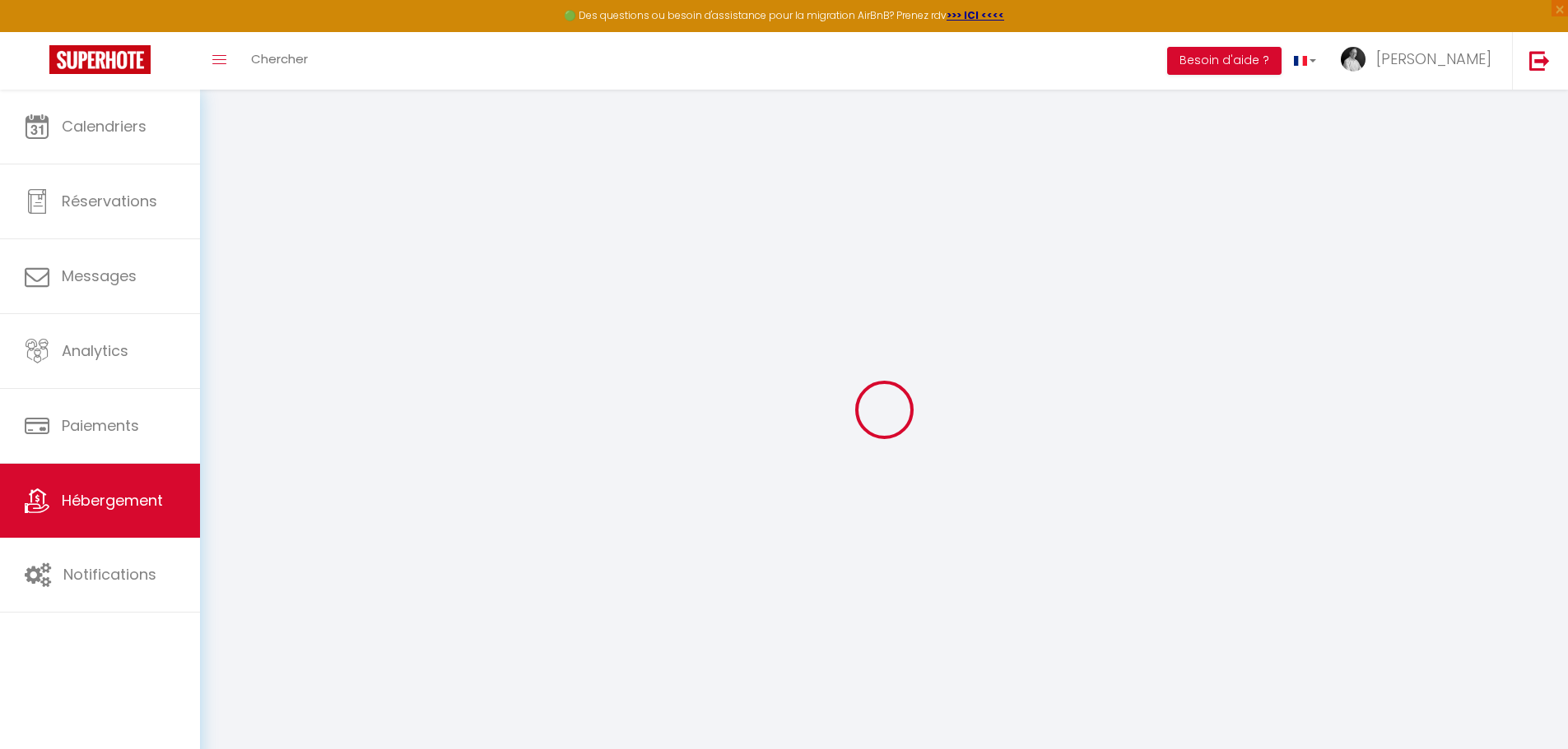
select select
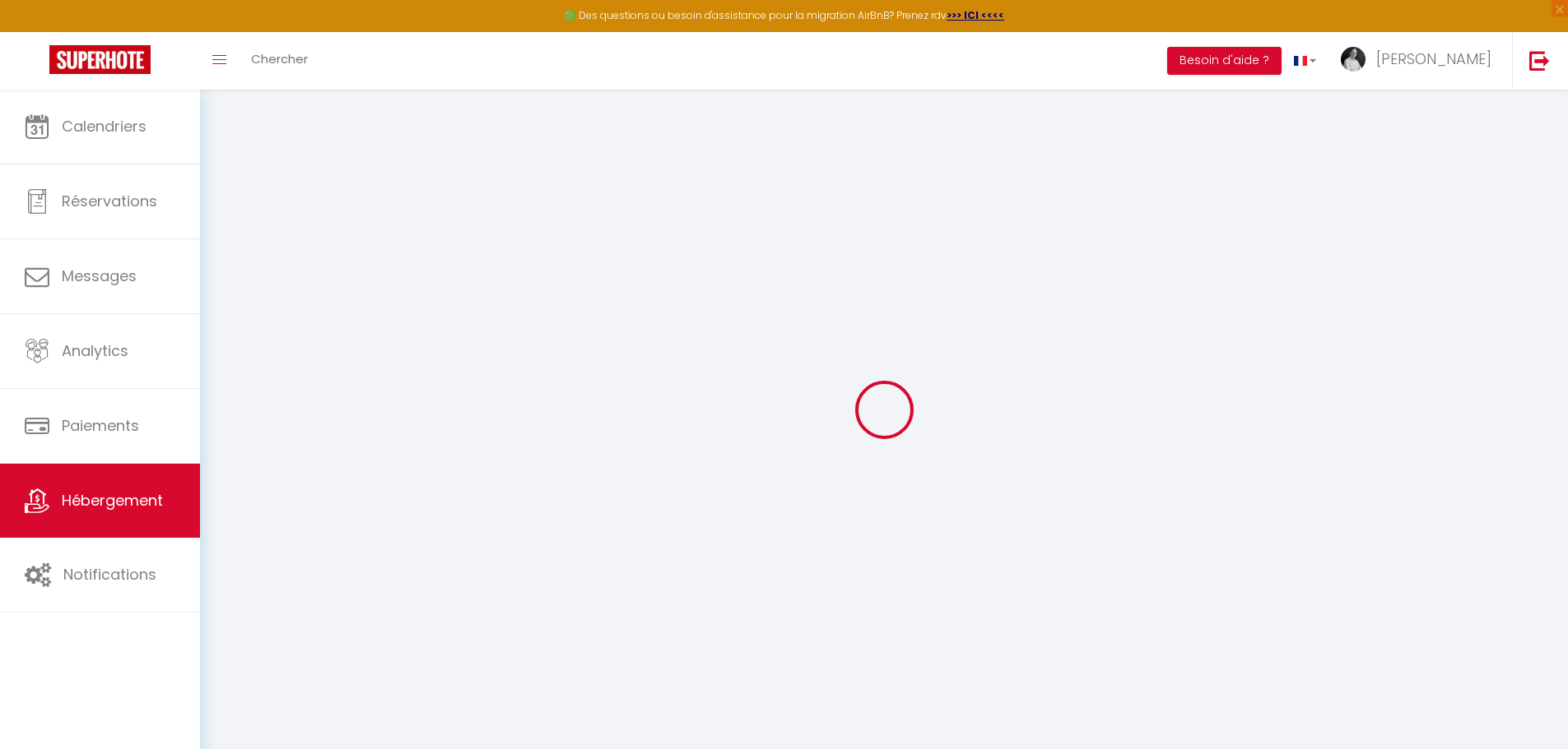
select select
checkbox input "false"
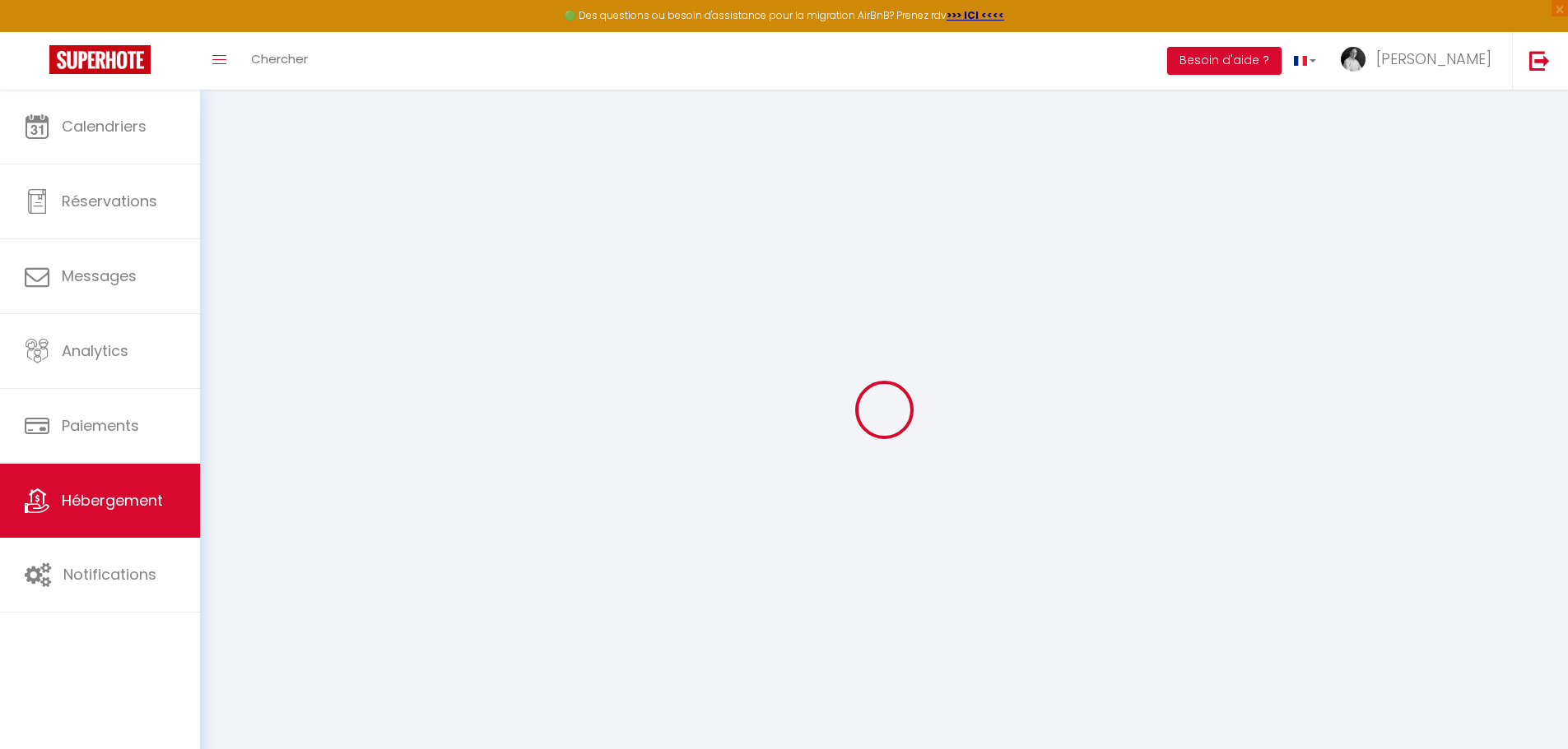
select select
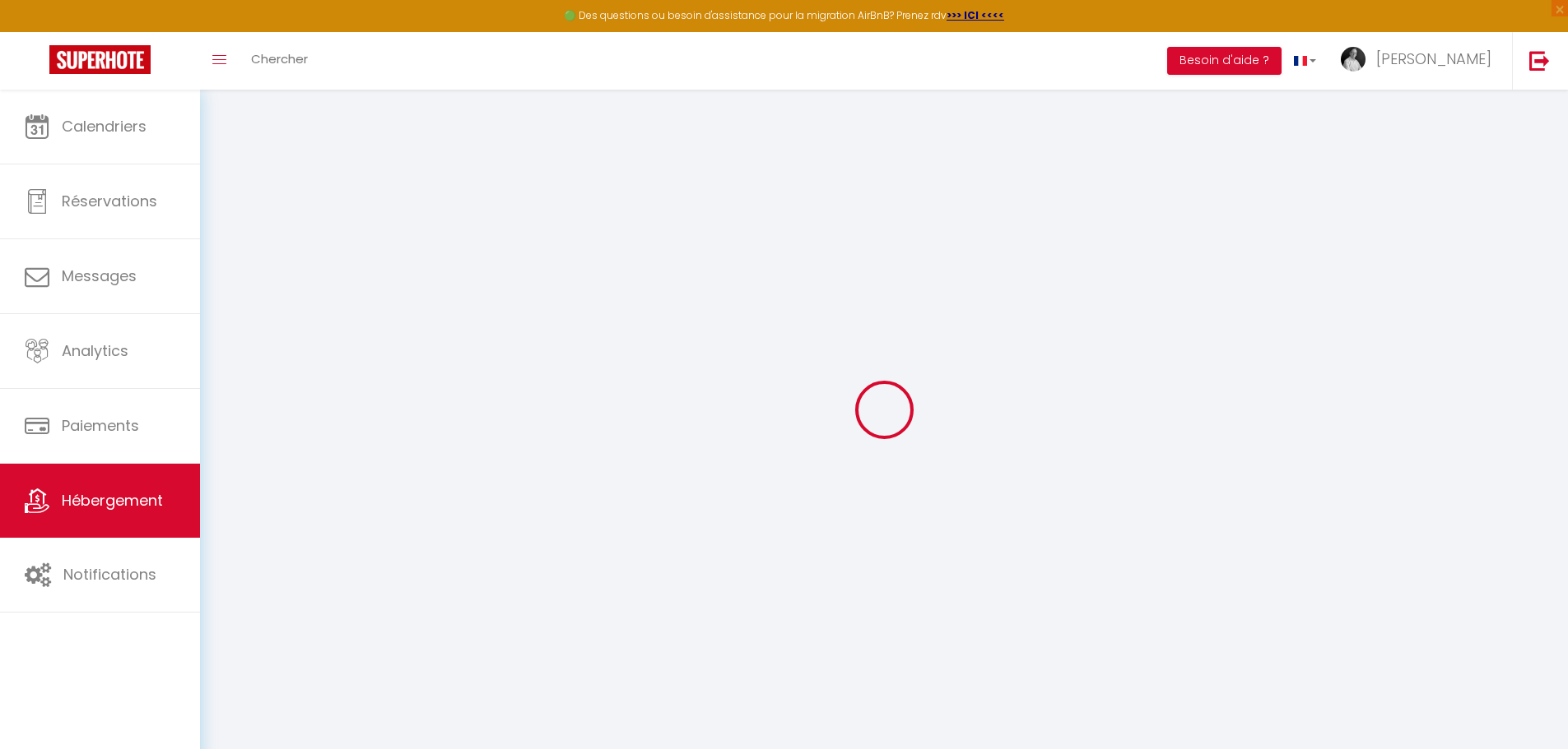
select select
checkbox input "false"
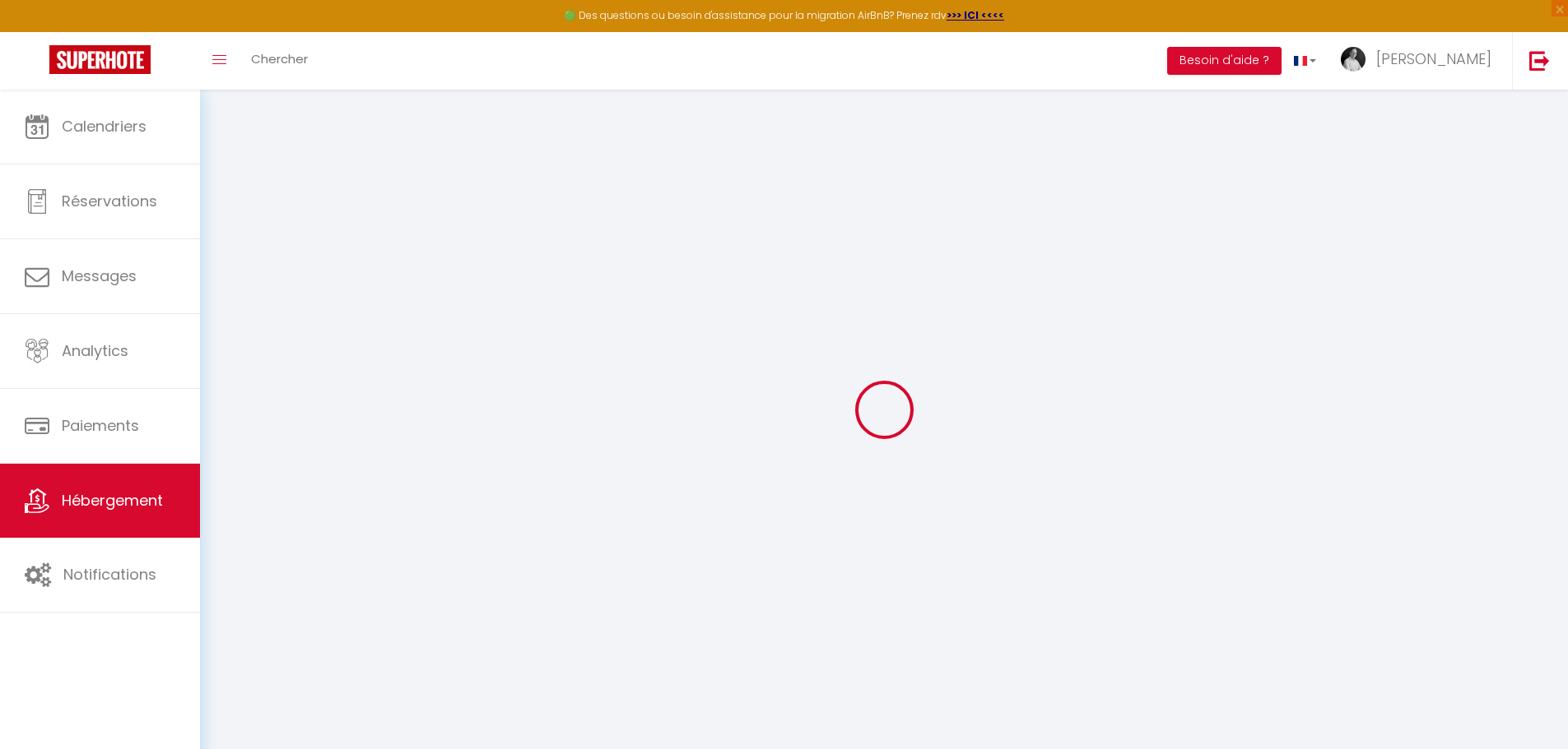
checkbox input "false"
select select
type input "Le Basilic"
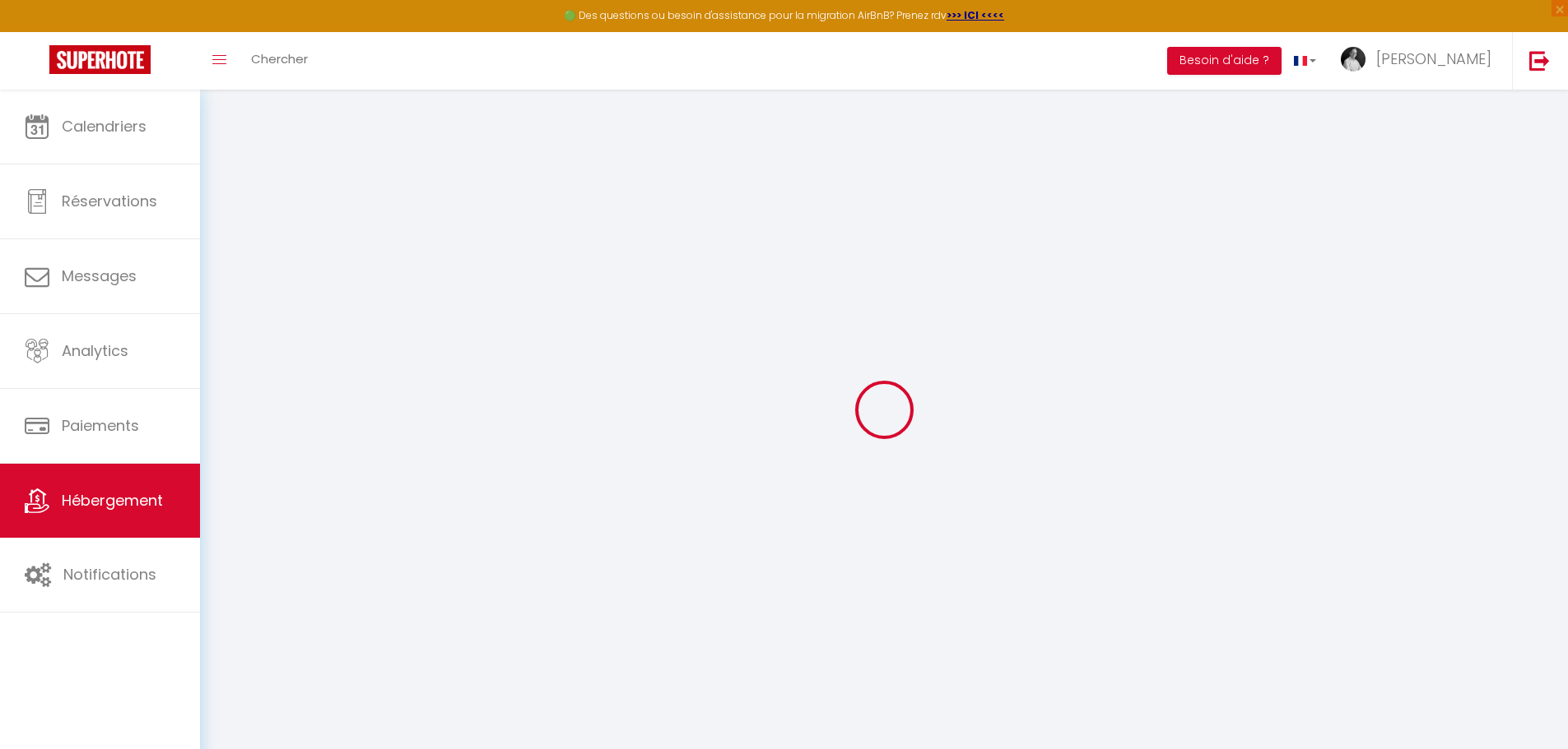
type input "[PERSON_NAME]"
type input "ROUTIER"
select select "2"
type input "49"
type input "30"
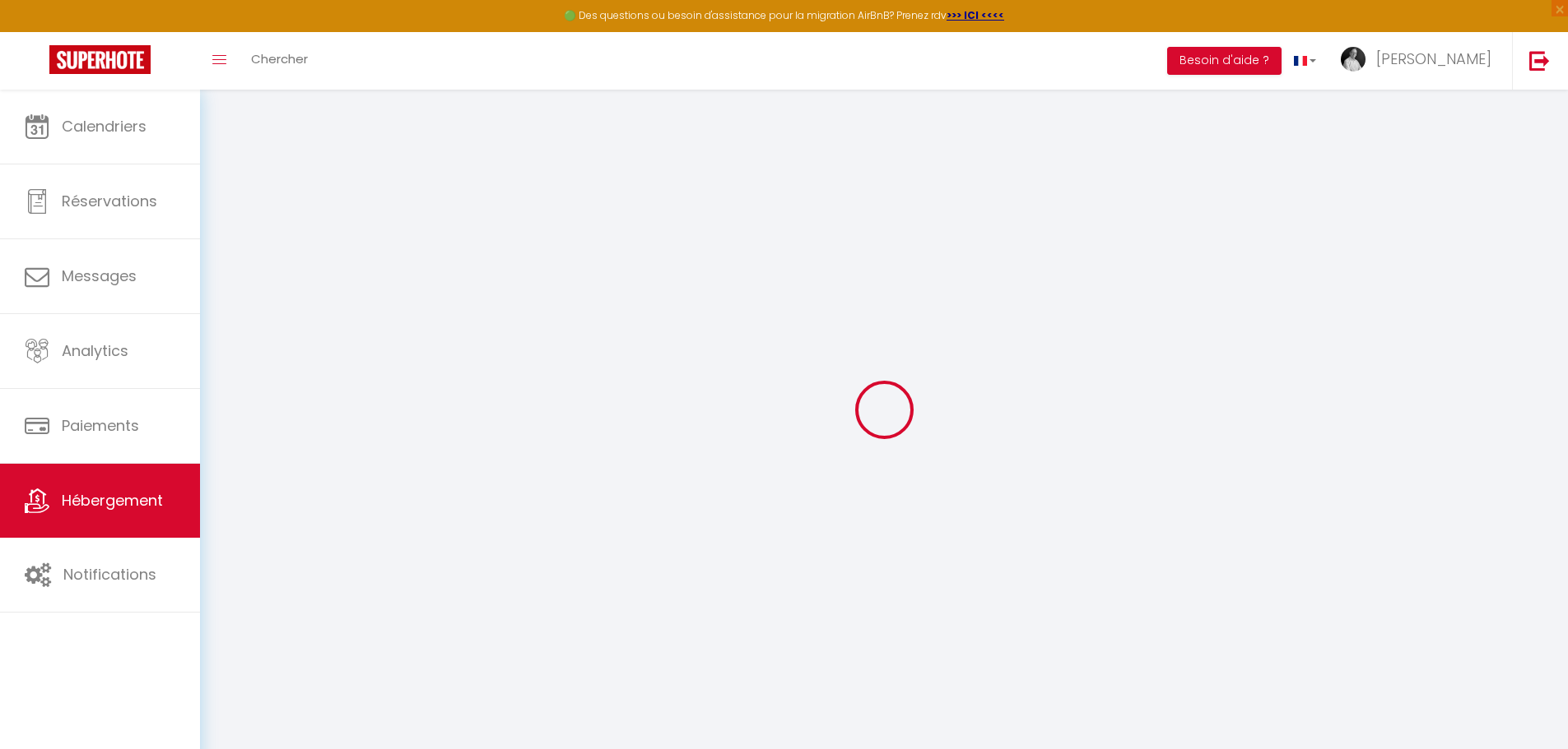
type input "5.5"
type input "100"
type input "200"
select select
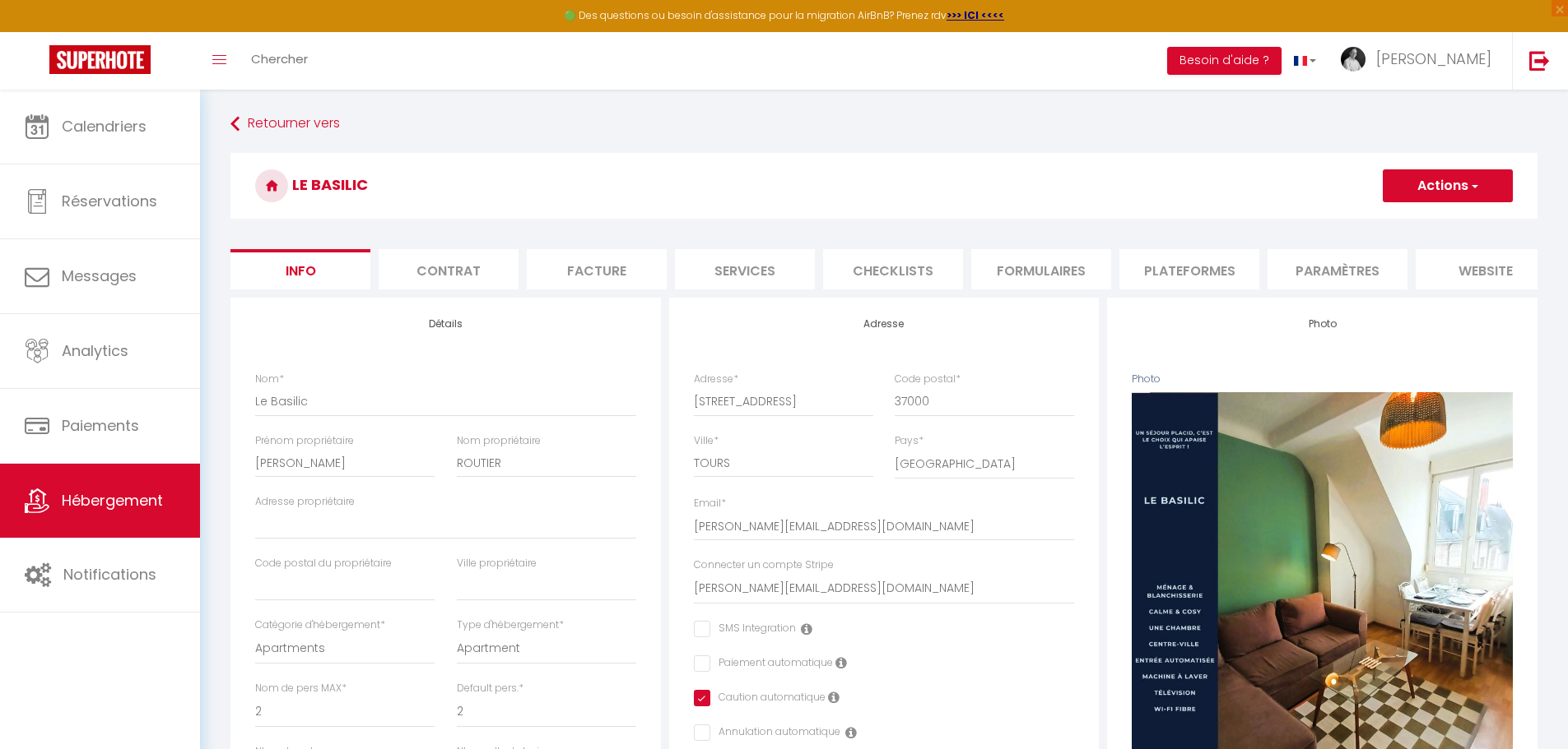
click at [1489, 262] on li "website" at bounding box center [1484, 269] width 139 height 40
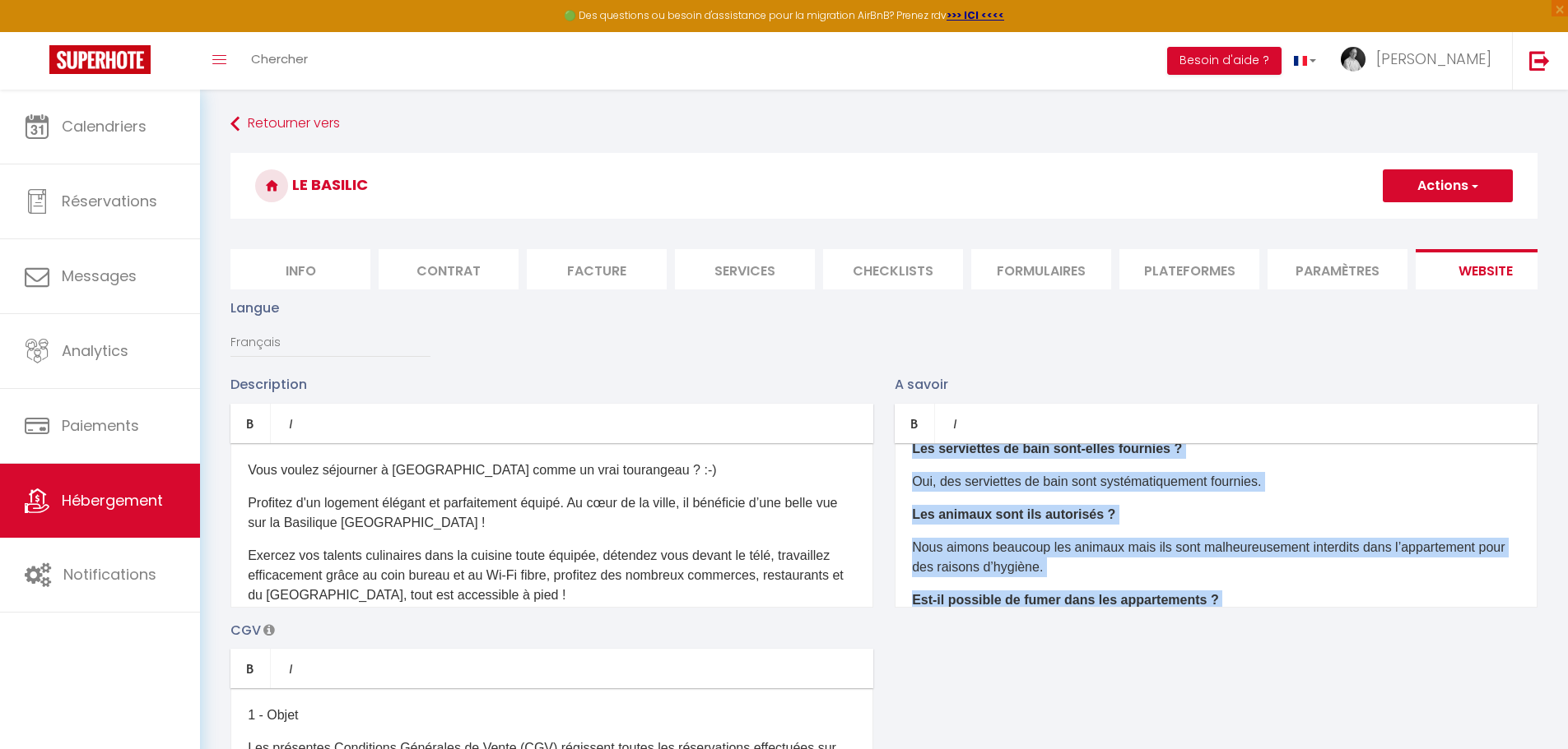
scroll to position [196, 0]
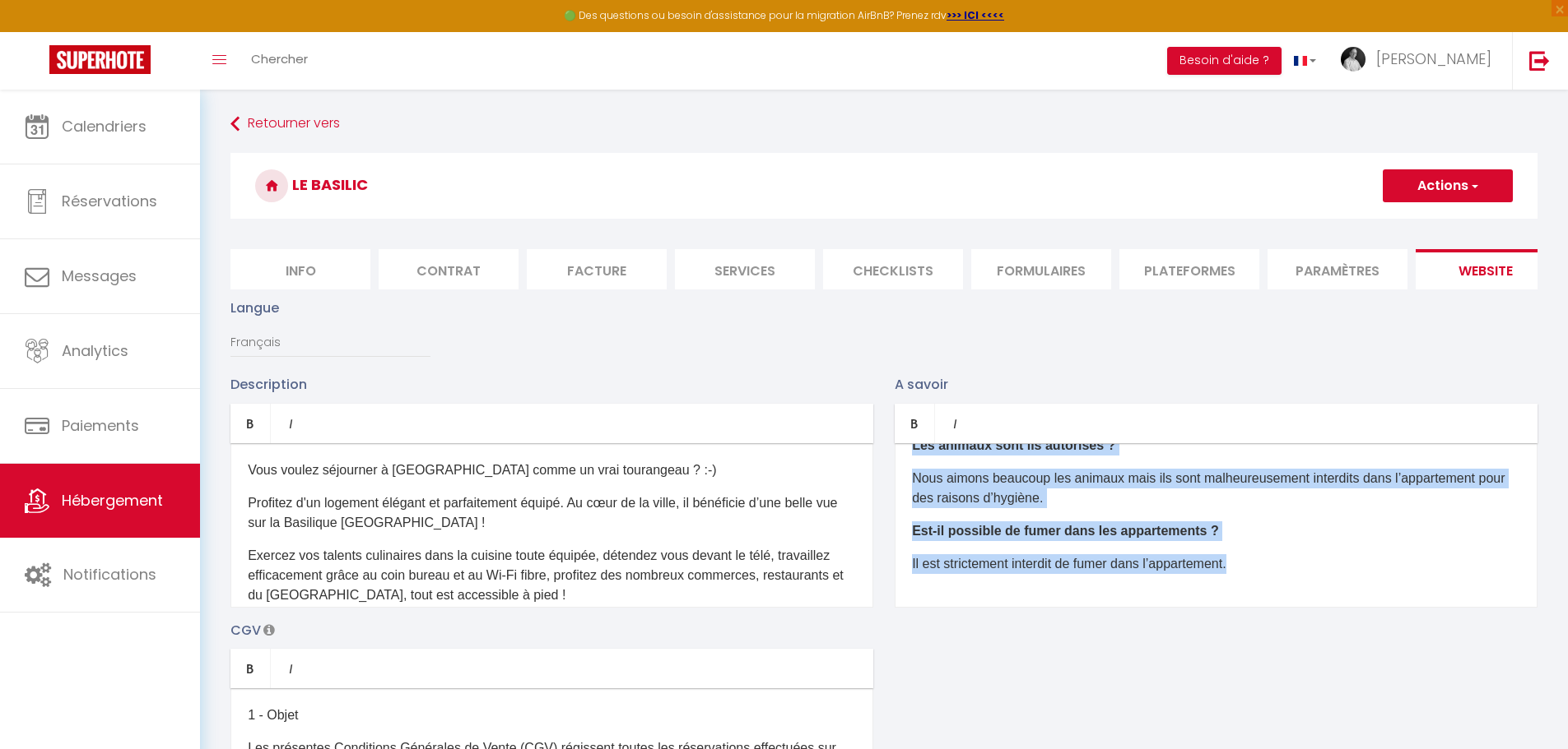
drag, startPoint x: 915, startPoint y: 486, endPoint x: 1291, endPoint y: 622, distance: 399.8
click at [1320, 633] on div "Description Bold Italic Rich text editor Vous voulez séjourner à Tours comme un…" at bounding box center [883, 612] width 1328 height 478
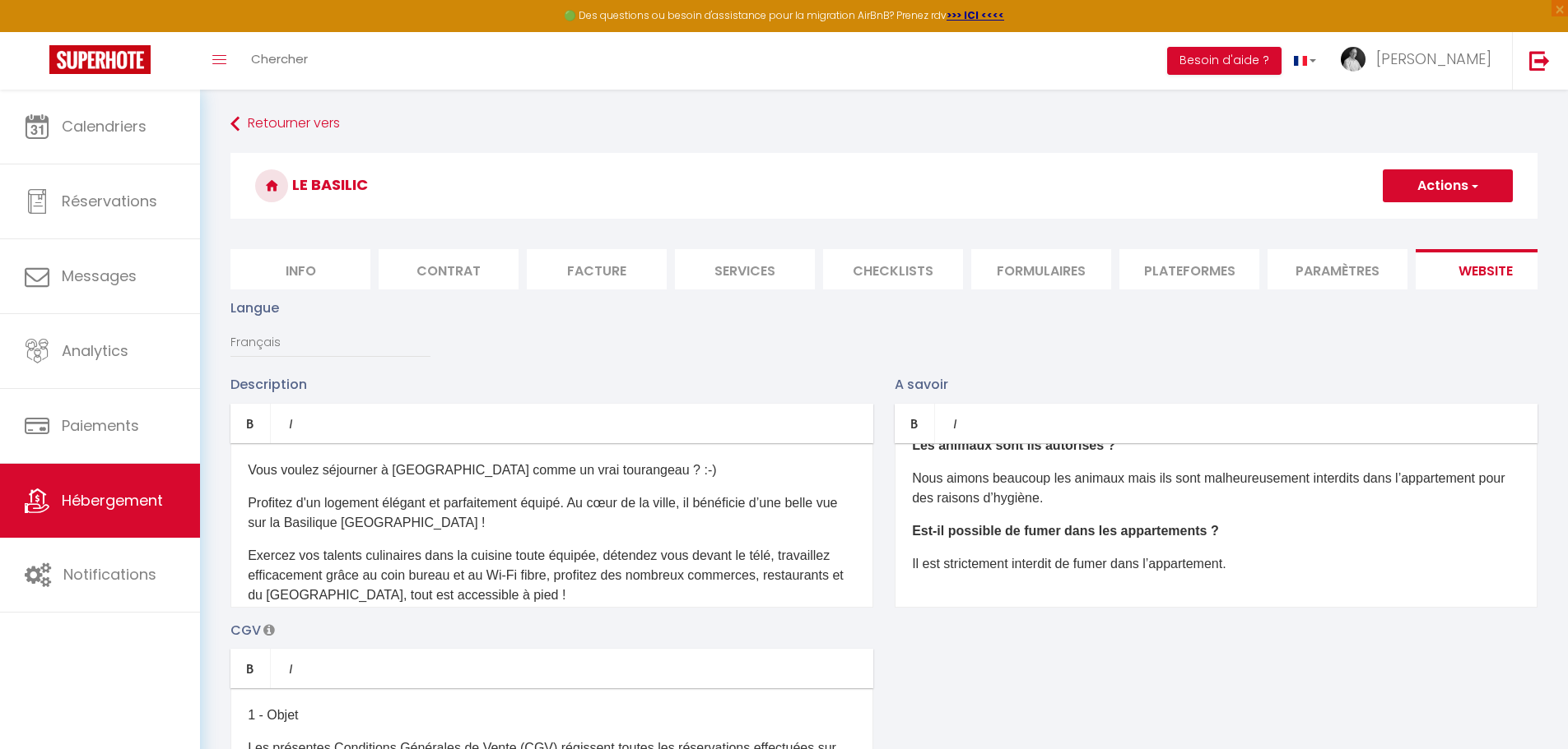
scroll to position [0, 0]
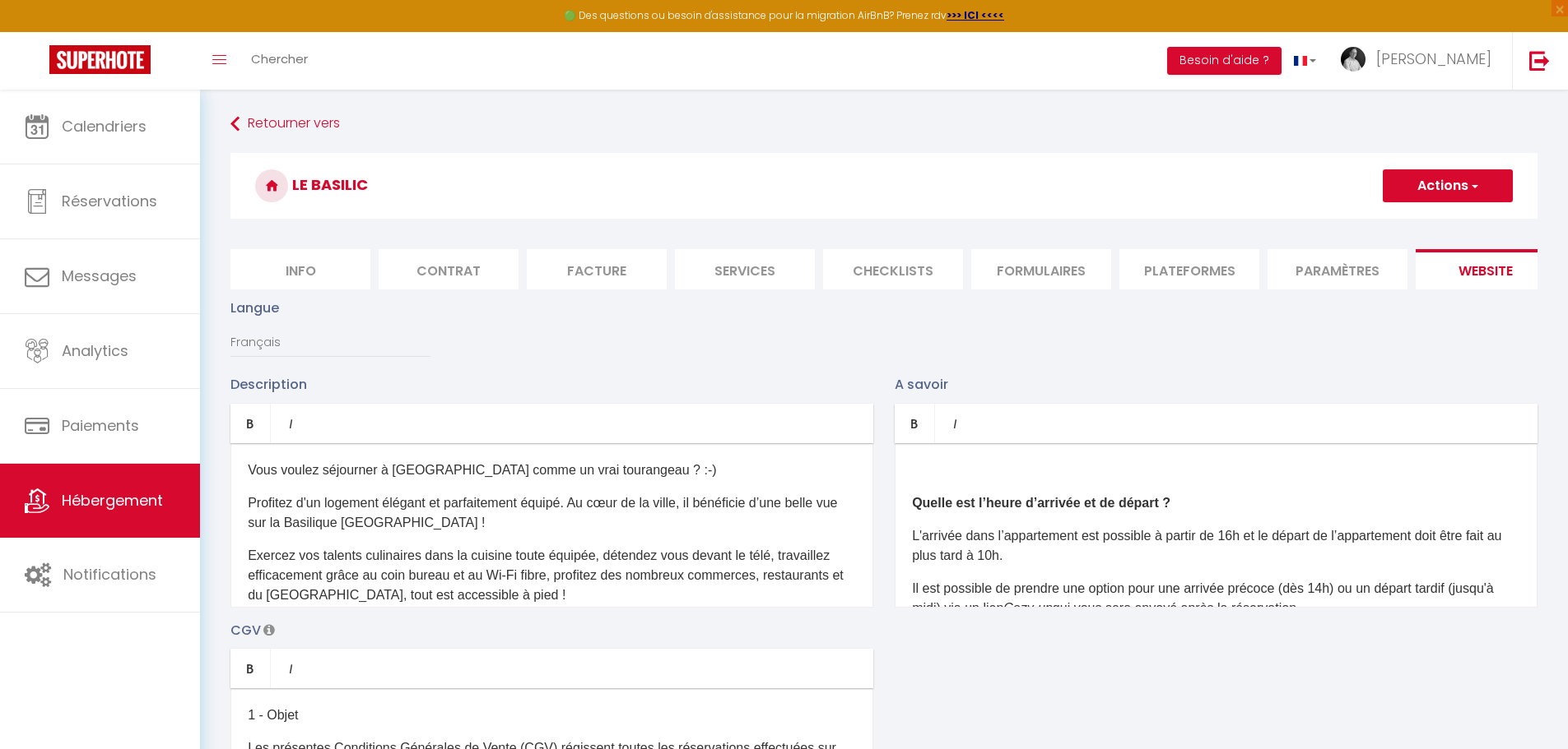
click at [908, 521] on div "Quelle est l’heure d’arrivée et de départ ? L'arrivée dans l’appartement est po…" at bounding box center [1216, 525] width 643 height 164
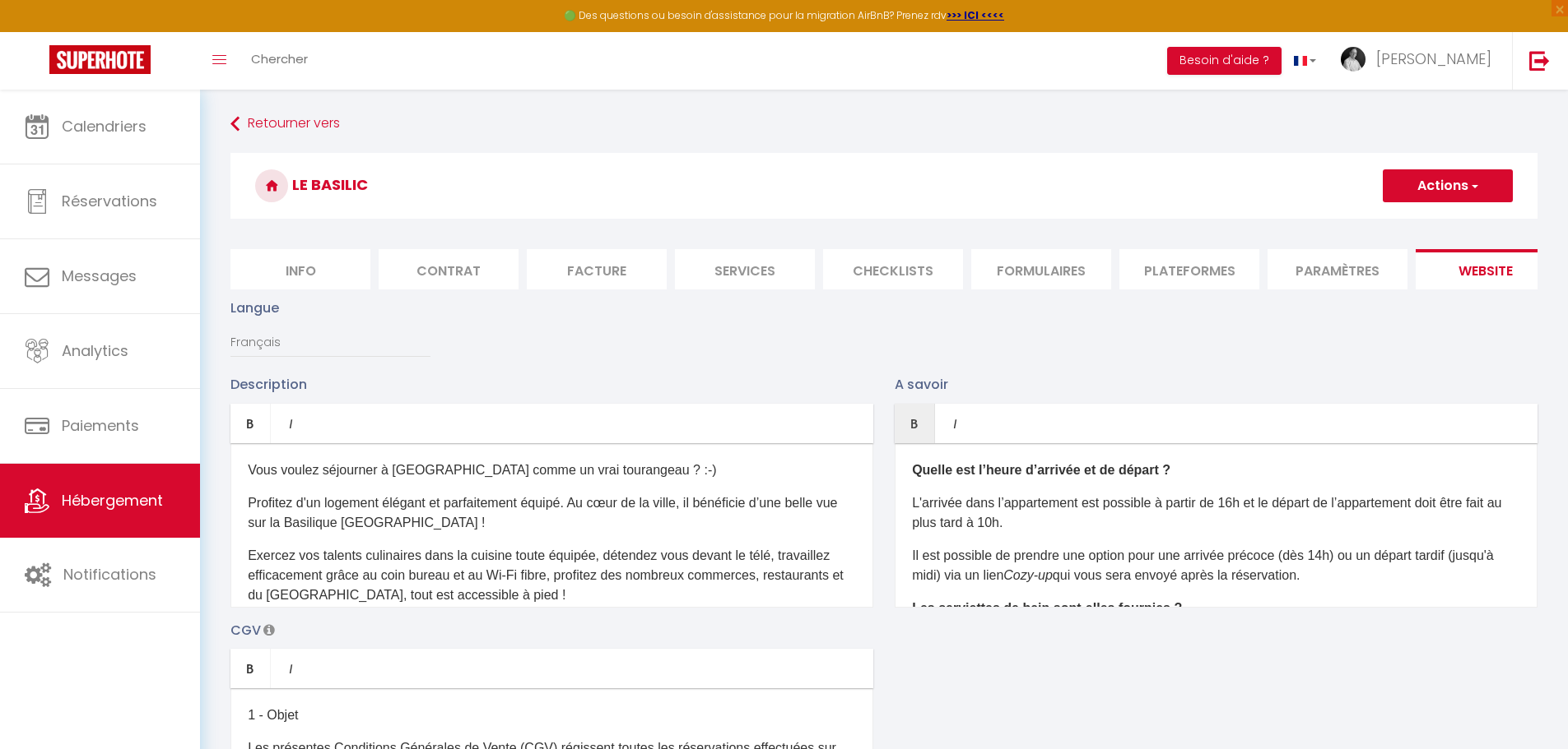
click at [1458, 179] on button "Actions" at bounding box center [1447, 186] width 130 height 33
click at [1413, 221] on input "Enregistrer" at bounding box center [1428, 221] width 61 height 16
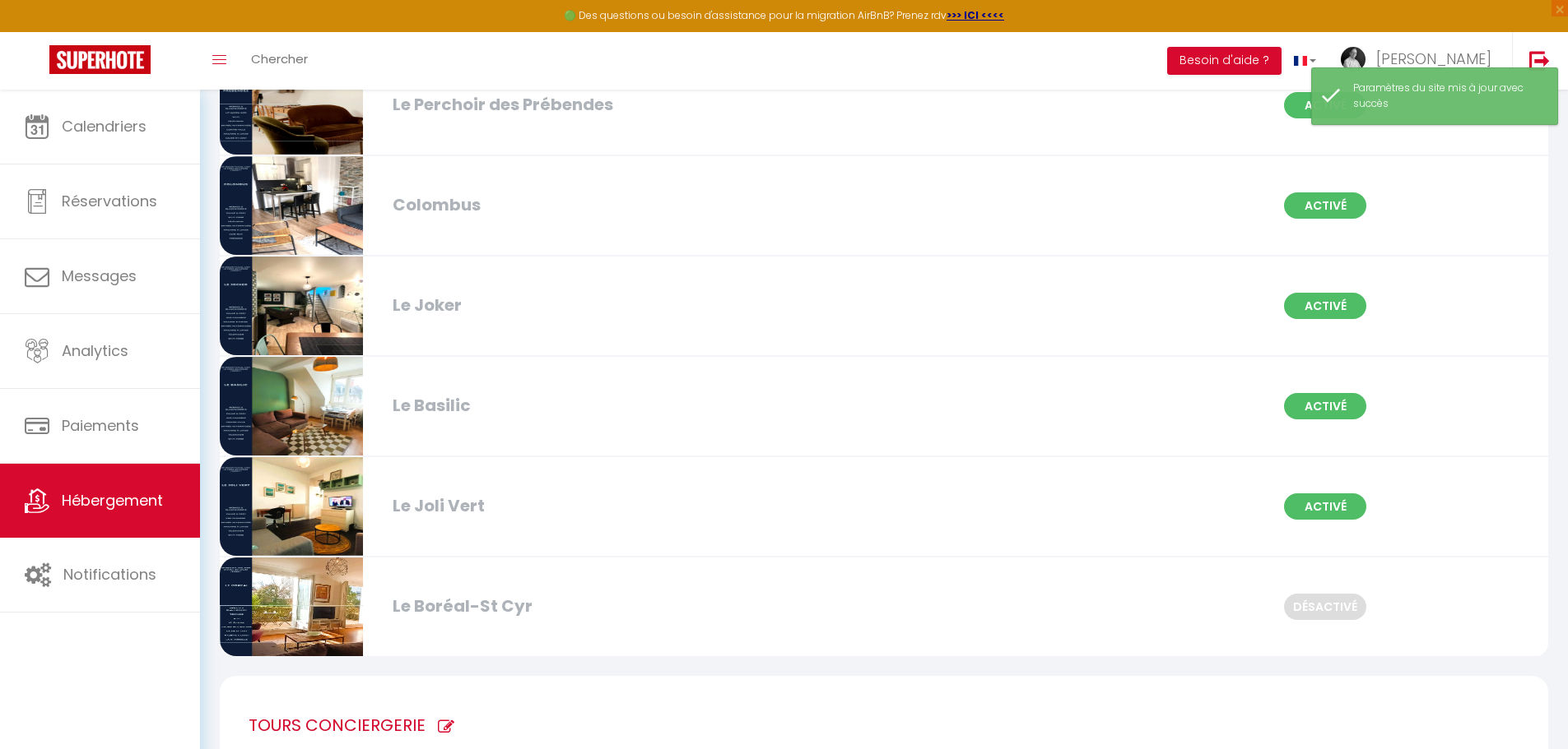
scroll to position [1069, 0]
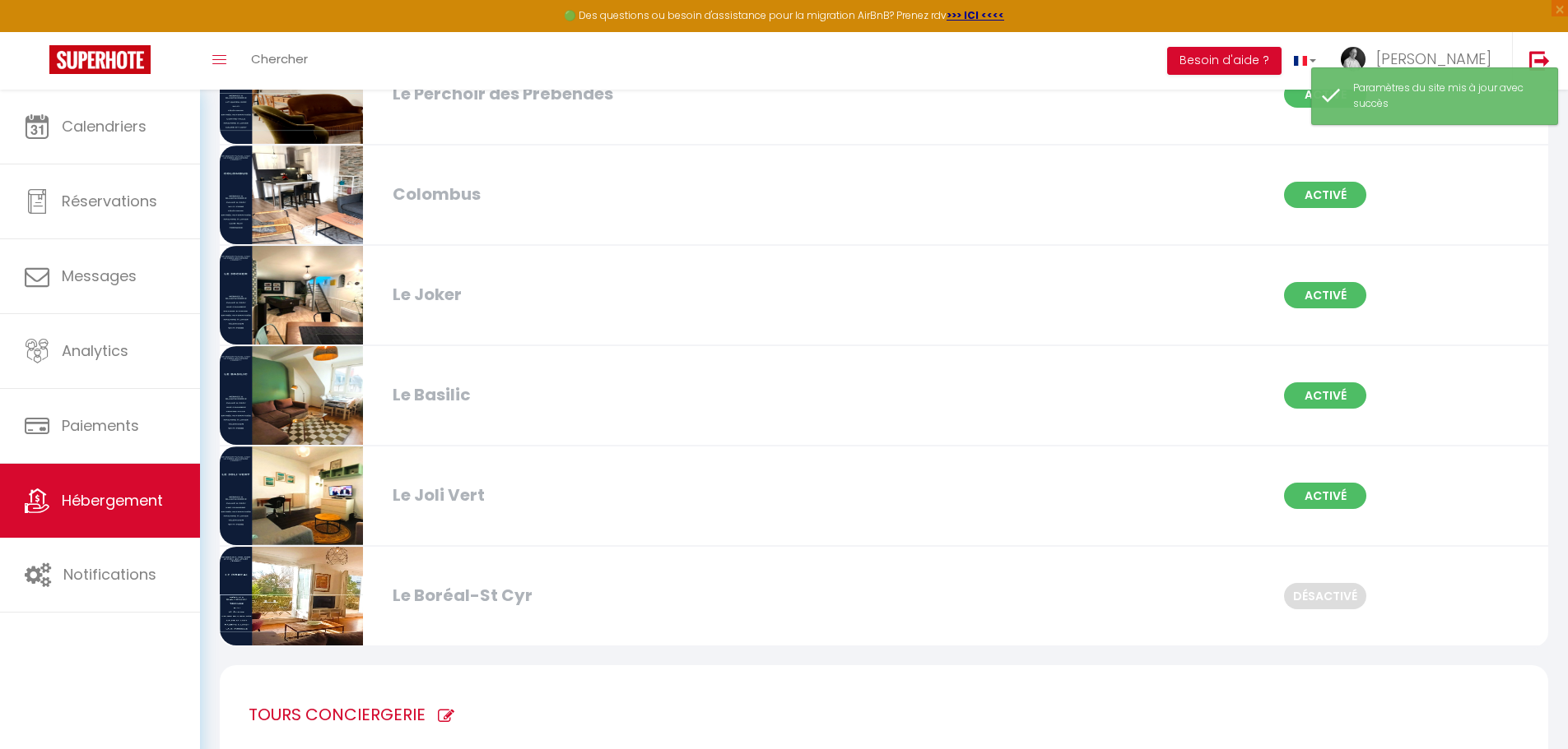
click at [588, 526] on div "Le Joli Vert Activé" at bounding box center [883, 497] width 1350 height 100
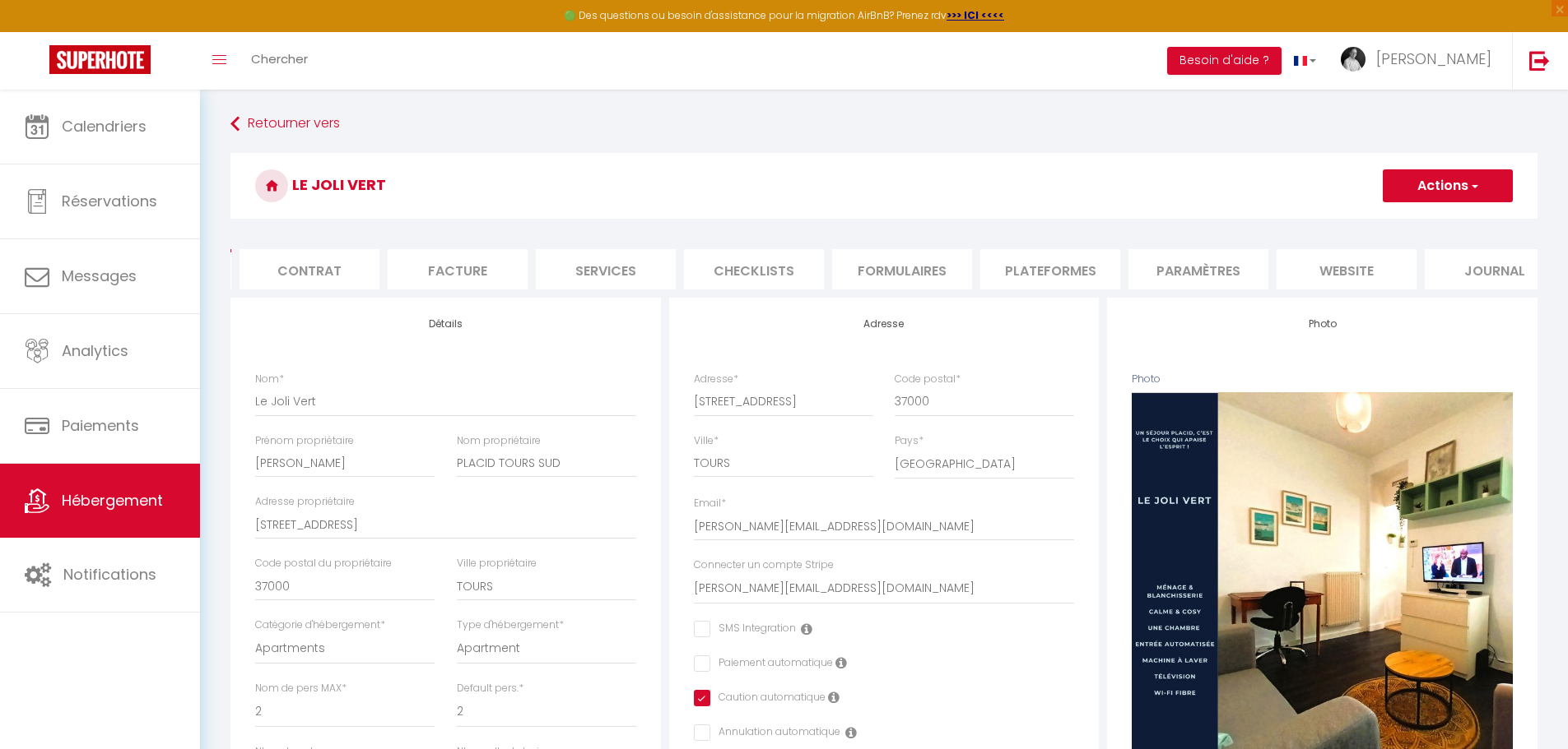
scroll to position [0, 139]
click at [1375, 262] on li "website" at bounding box center [1345, 269] width 139 height 40
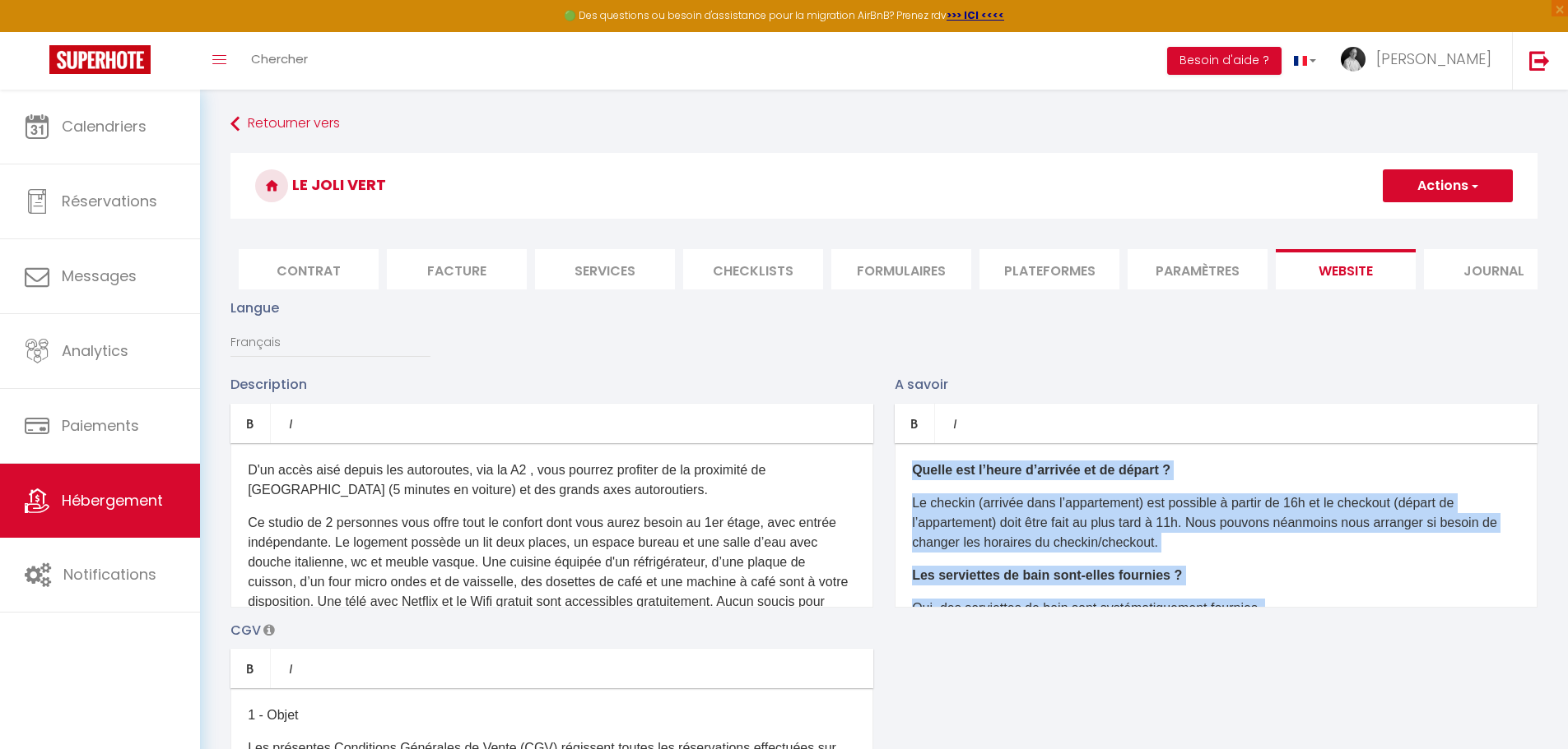
scroll to position [196, 0]
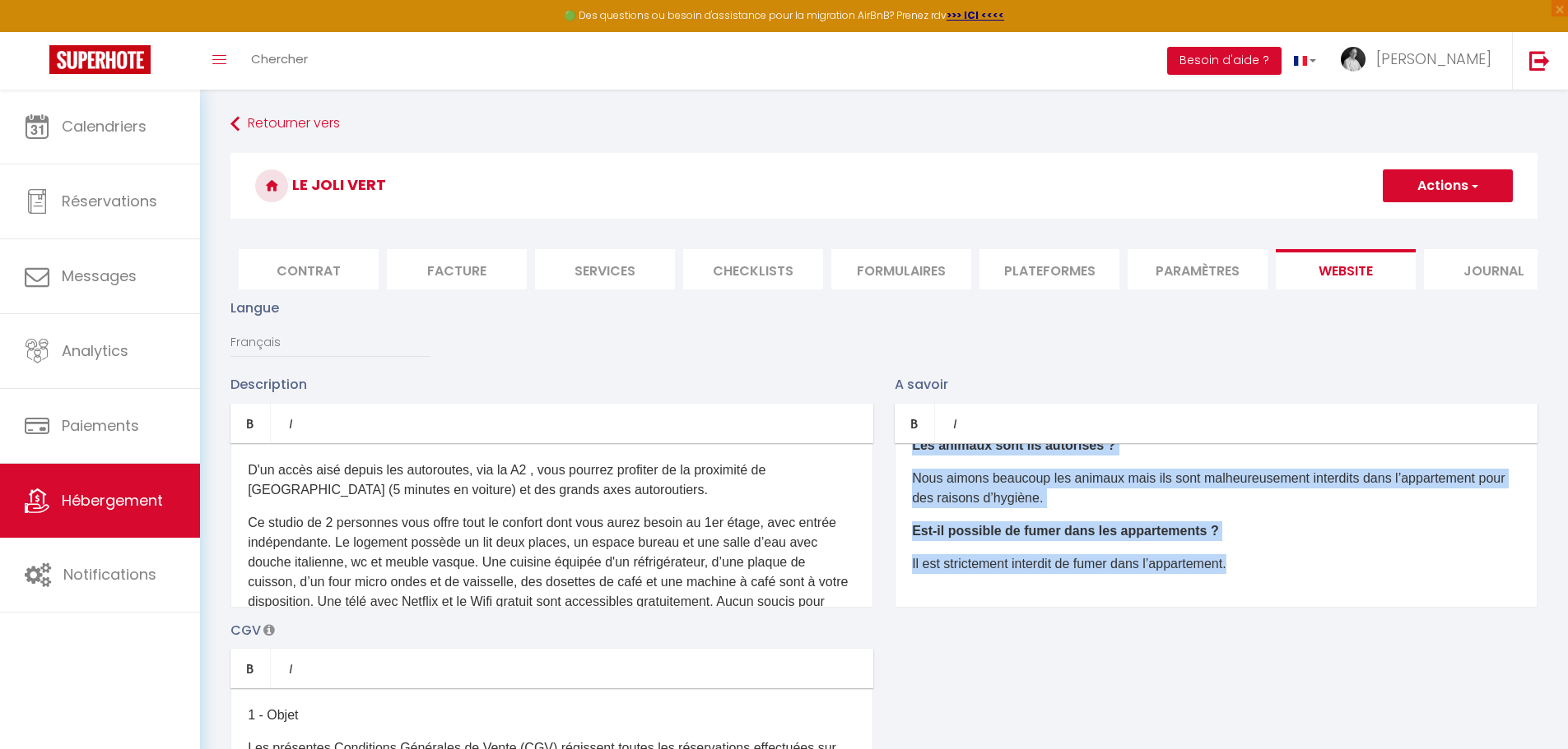
drag, startPoint x: 915, startPoint y: 479, endPoint x: 1353, endPoint y: 642, distance: 467.3
click at [1353, 642] on div "Description Bold Italic Rich text editor D'un accès aisé depuis les autoroutes,…" at bounding box center [883, 612] width 1328 height 478
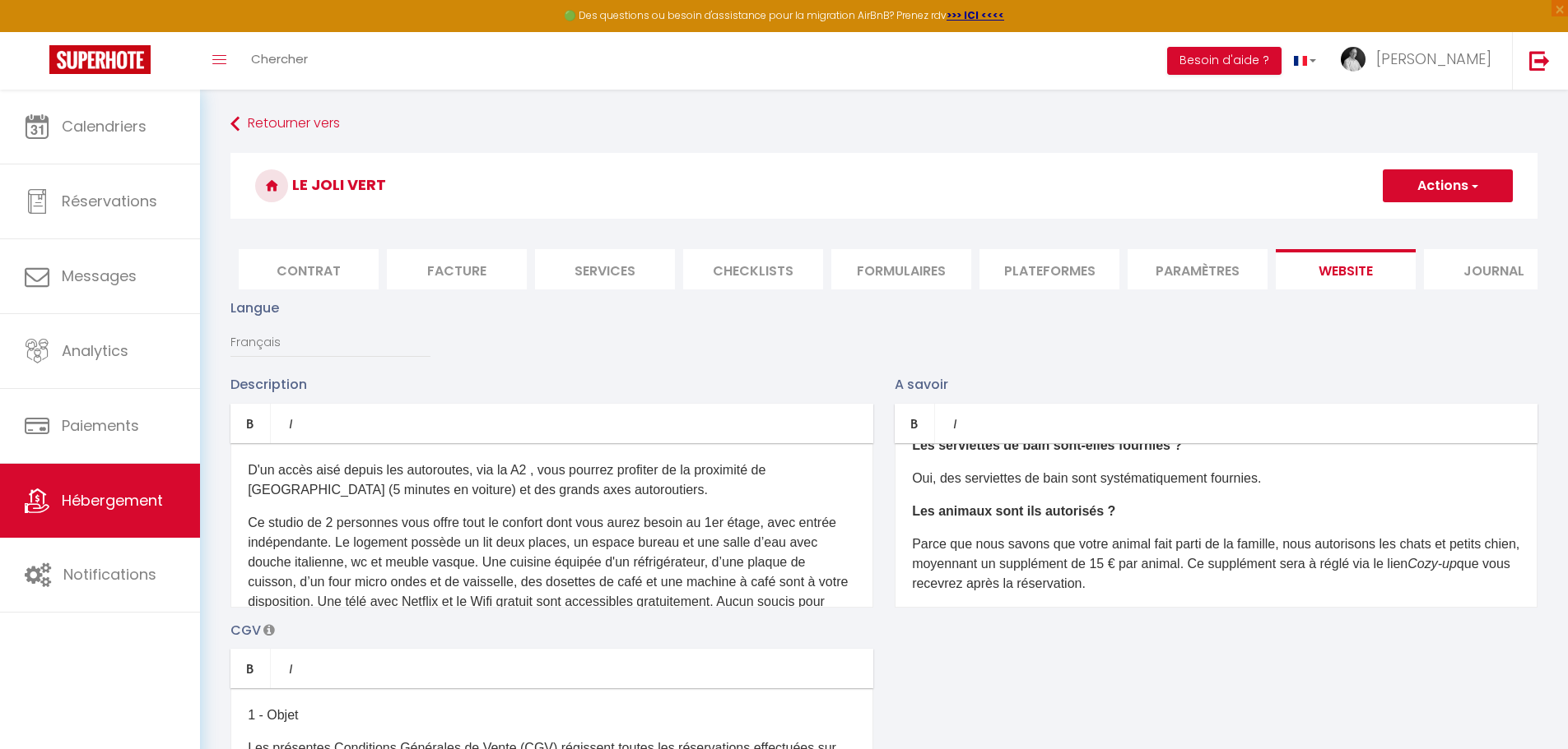
scroll to position [0, 0]
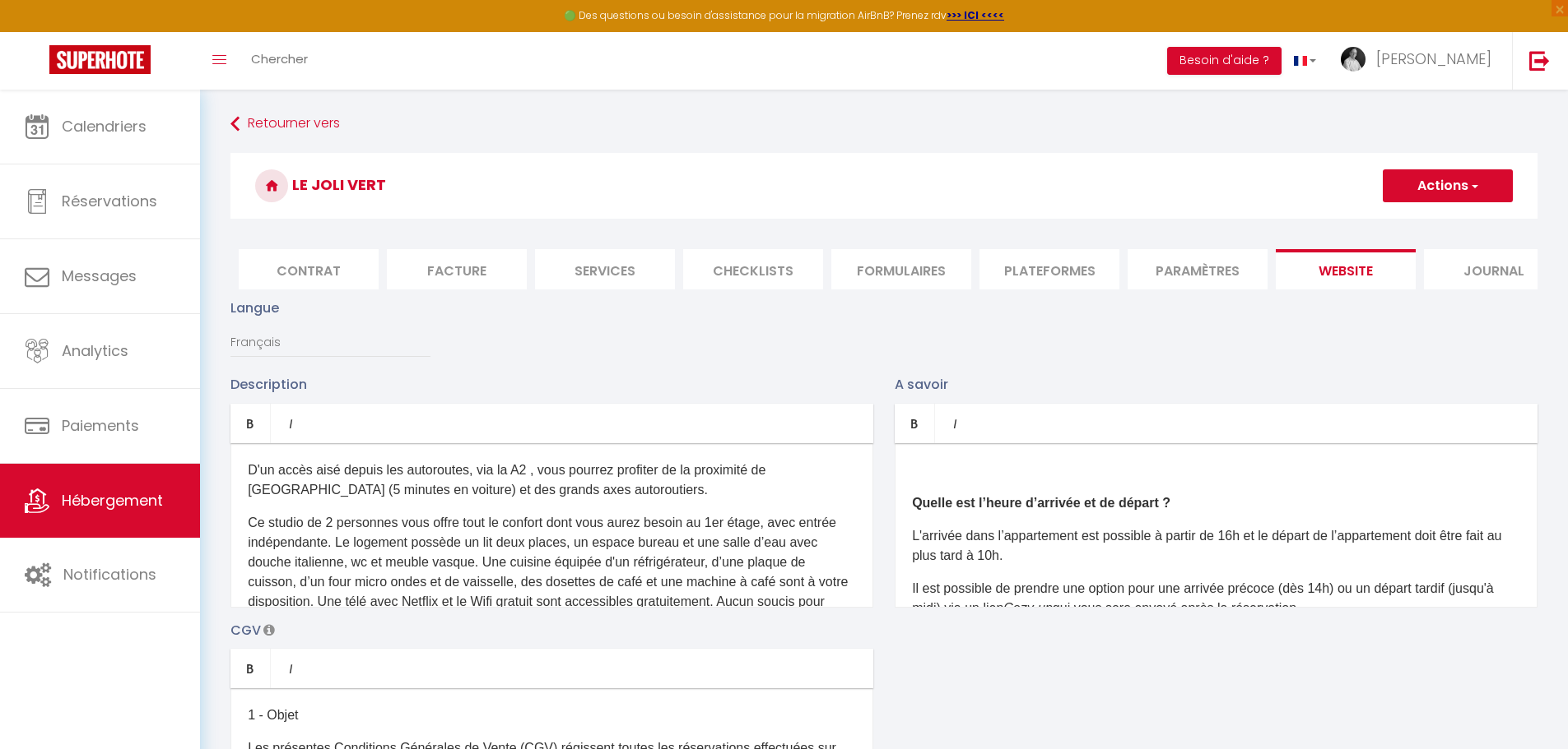
click at [911, 515] on div "Quelle est l’heure d’arrivée et de départ ? L'arrivée dans l’appartement est po…" at bounding box center [1216, 525] width 643 height 164
click at [915, 510] on b "Quelle est l’heure d’arrivée et de départ ?" at bounding box center [1041, 503] width 259 height 14
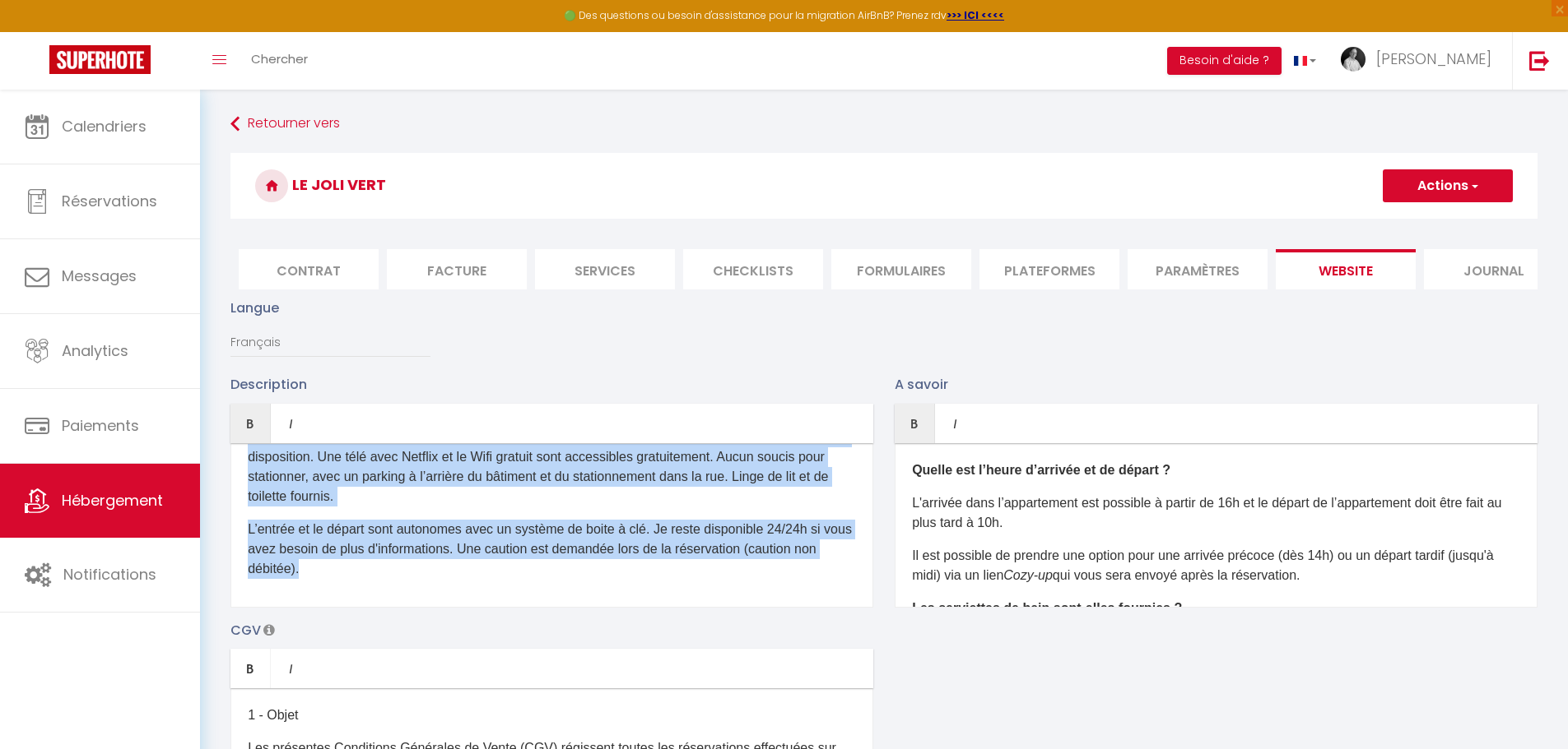
scroll to position [150, 0]
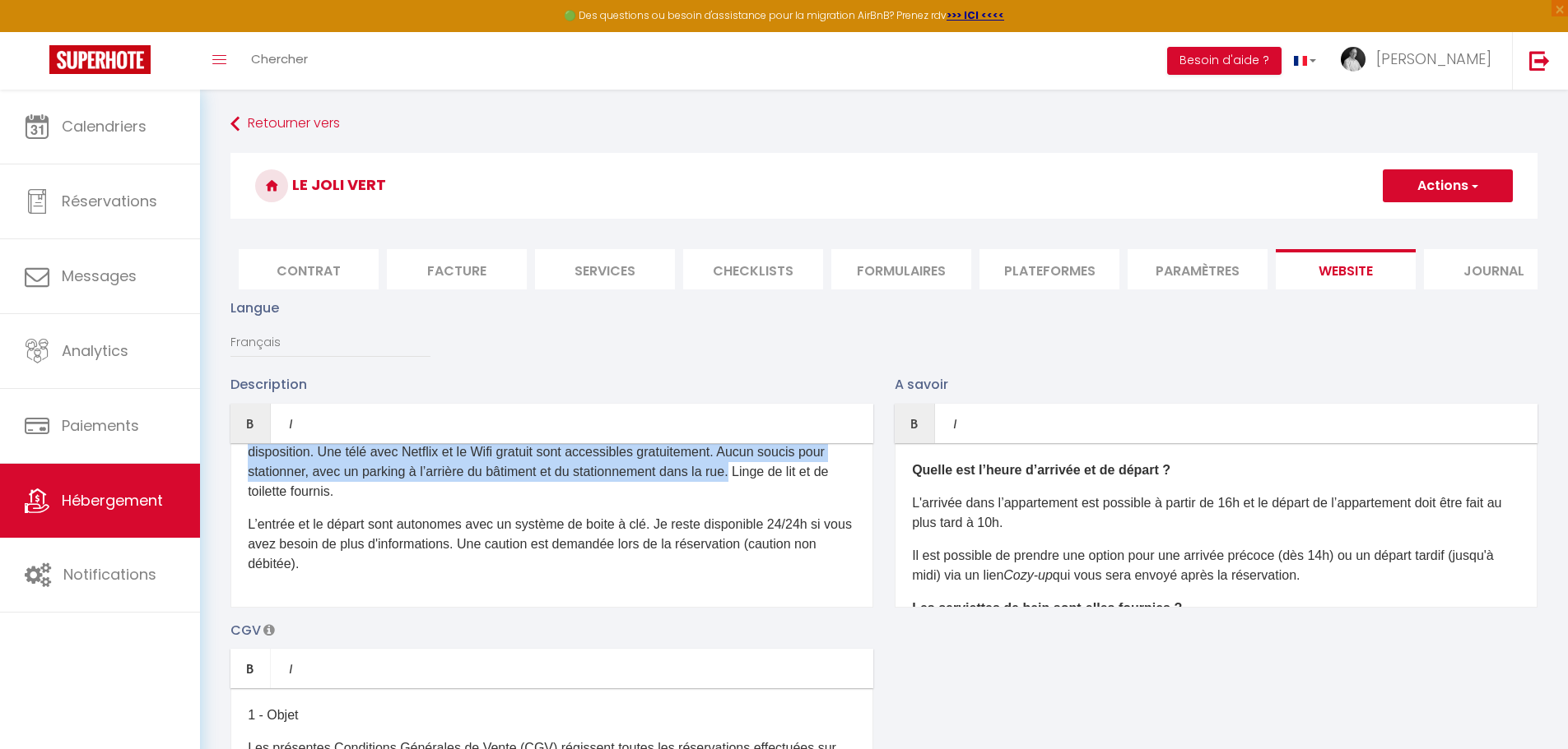
drag, startPoint x: 247, startPoint y: 485, endPoint x: 817, endPoint y: 492, distance: 570.0
click at [817, 492] on div "D'un accès aisé depuis les autoroutes, via la A2 , vous pourrez profiter de la …" at bounding box center [552, 525] width 643 height 164
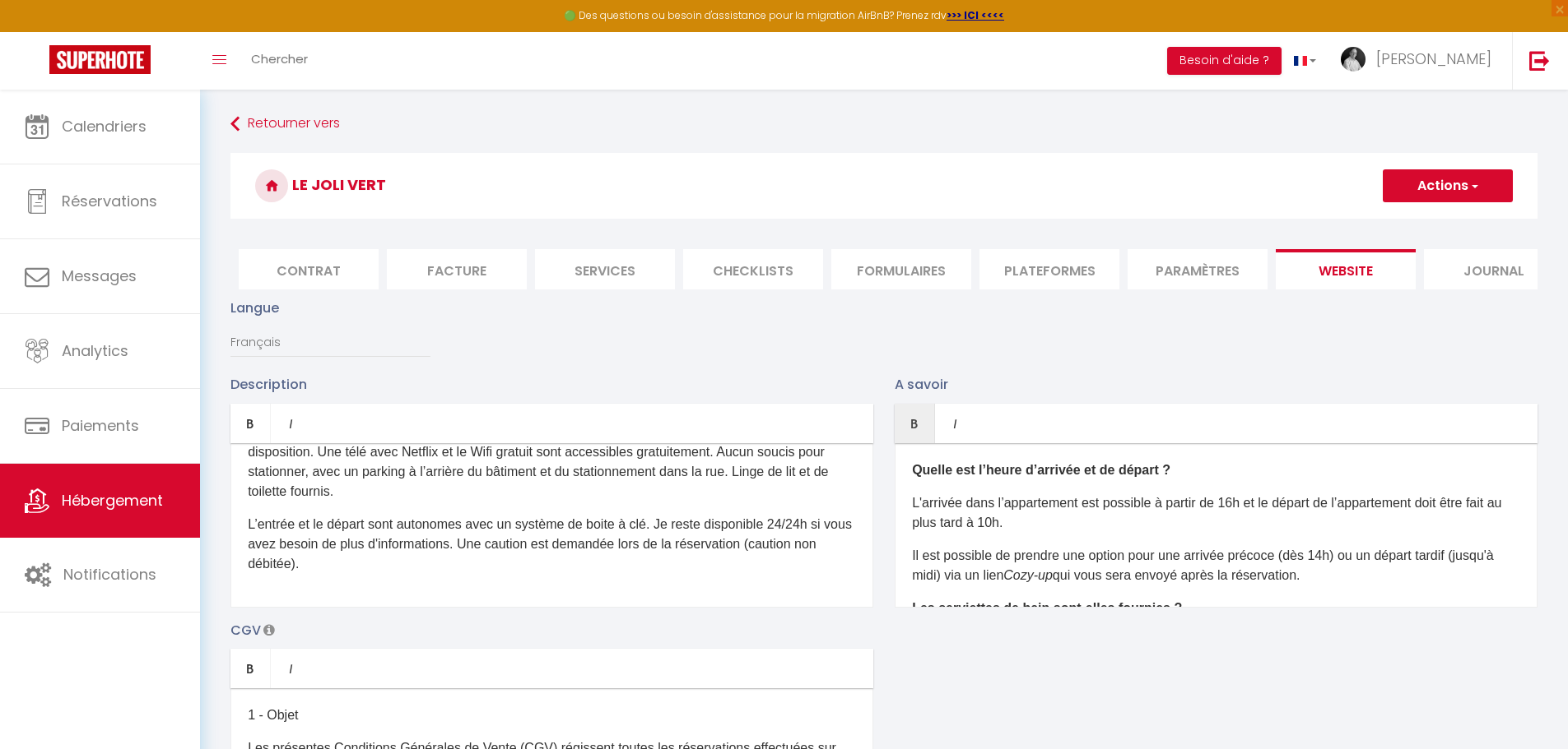
scroll to position [0, 0]
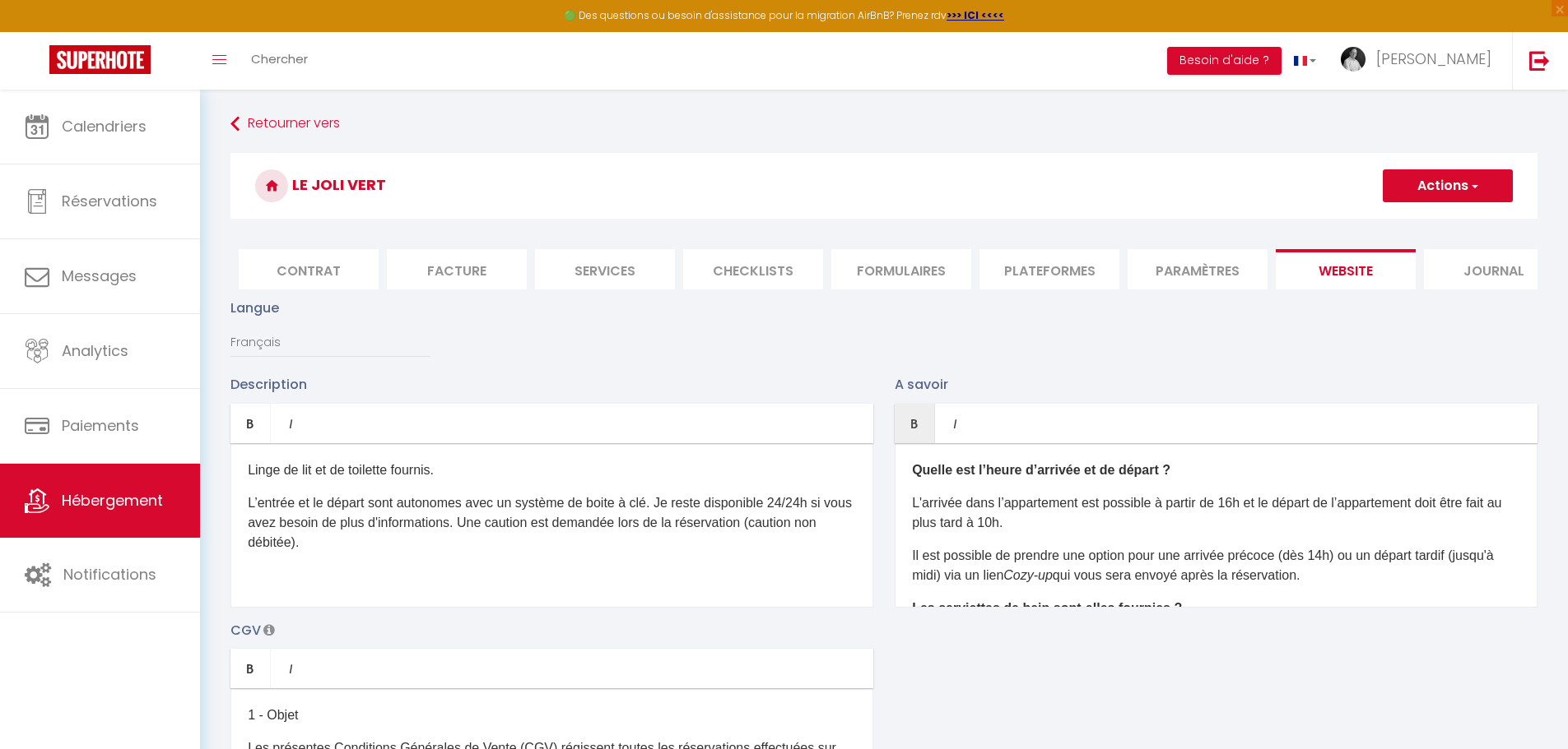
drag, startPoint x: 475, startPoint y: 489, endPoint x: 237, endPoint y: 485, distance: 238.0
click at [237, 485] on div "Linge de lit et de toilette fournis. L’entrée et le départ sont autonomes avec …" at bounding box center [552, 525] width 643 height 164
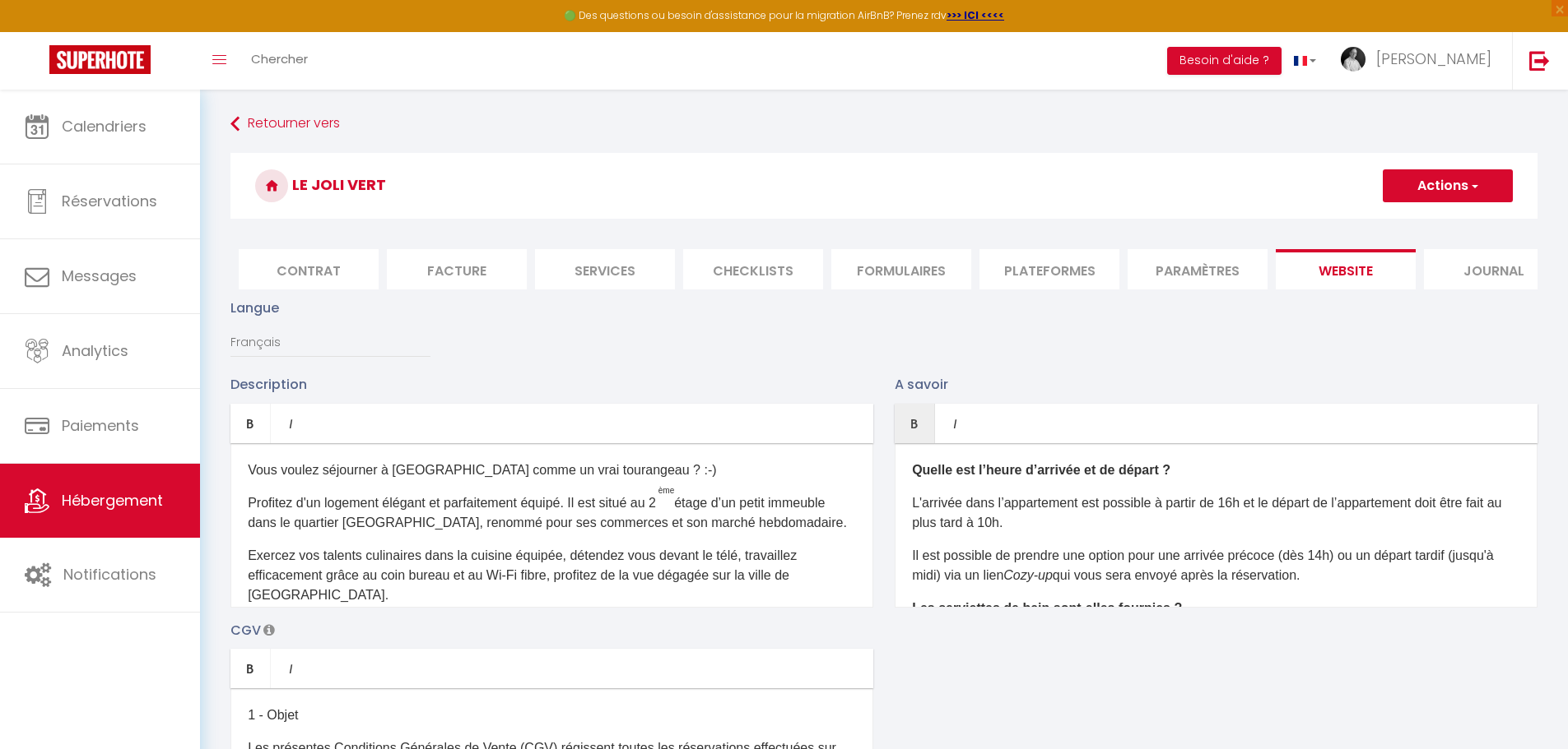
scroll to position [83, 0]
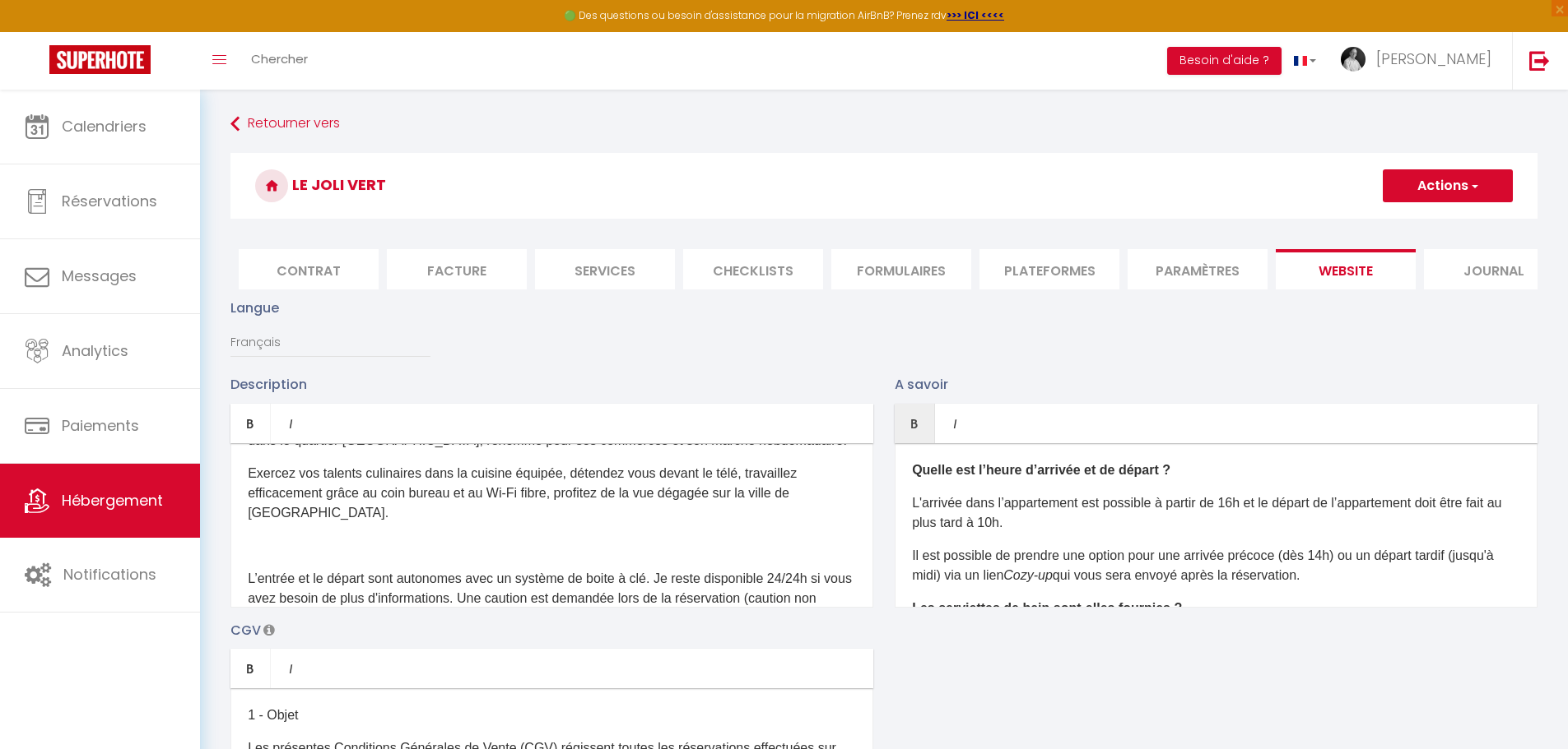
click at [260, 556] on p at bounding box center [551, 546] width 608 height 20
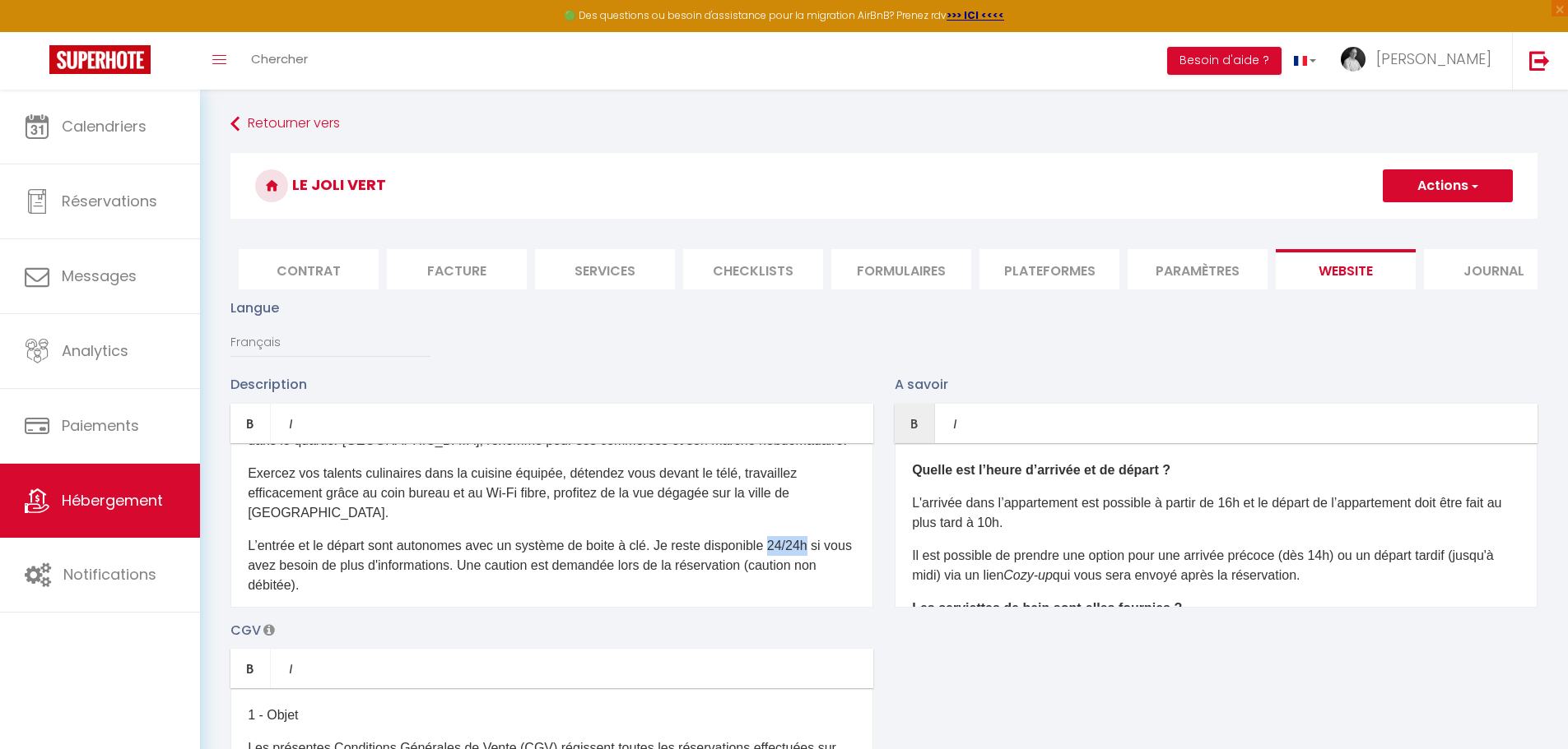
drag, startPoint x: 777, startPoint y: 560, endPoint x: 818, endPoint y: 562, distance: 41.0
click at [818, 562] on p "L’entrée et le départ sont autonomes avec un système de boite à clé. Je reste d…" at bounding box center [551, 566] width 608 height 60
drag, startPoint x: 485, startPoint y: 580, endPoint x: 528, endPoint y: 580, distance: 43.0
click at [528, 576] on p "L’entrée et le départ sont autonomes avec un système de boite à clé. Je reste d…" at bounding box center [551, 556] width 608 height 39
drag, startPoint x: 253, startPoint y: 598, endPoint x: 294, endPoint y: 598, distance: 41.0
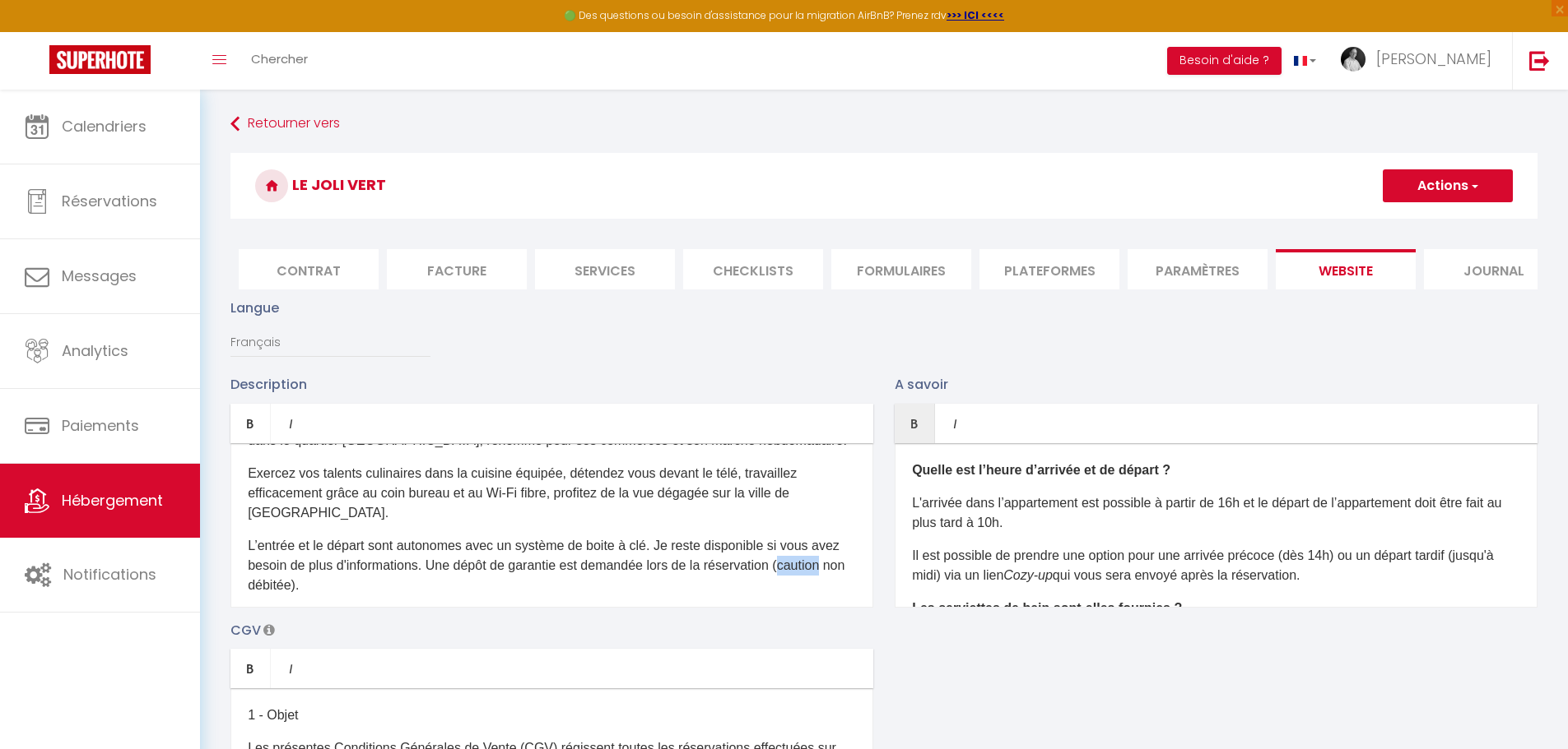
click at [294, 595] on p "L’entrée et le départ sont autonomes avec un système de boite à clé. Je reste d…" at bounding box center [551, 566] width 608 height 60
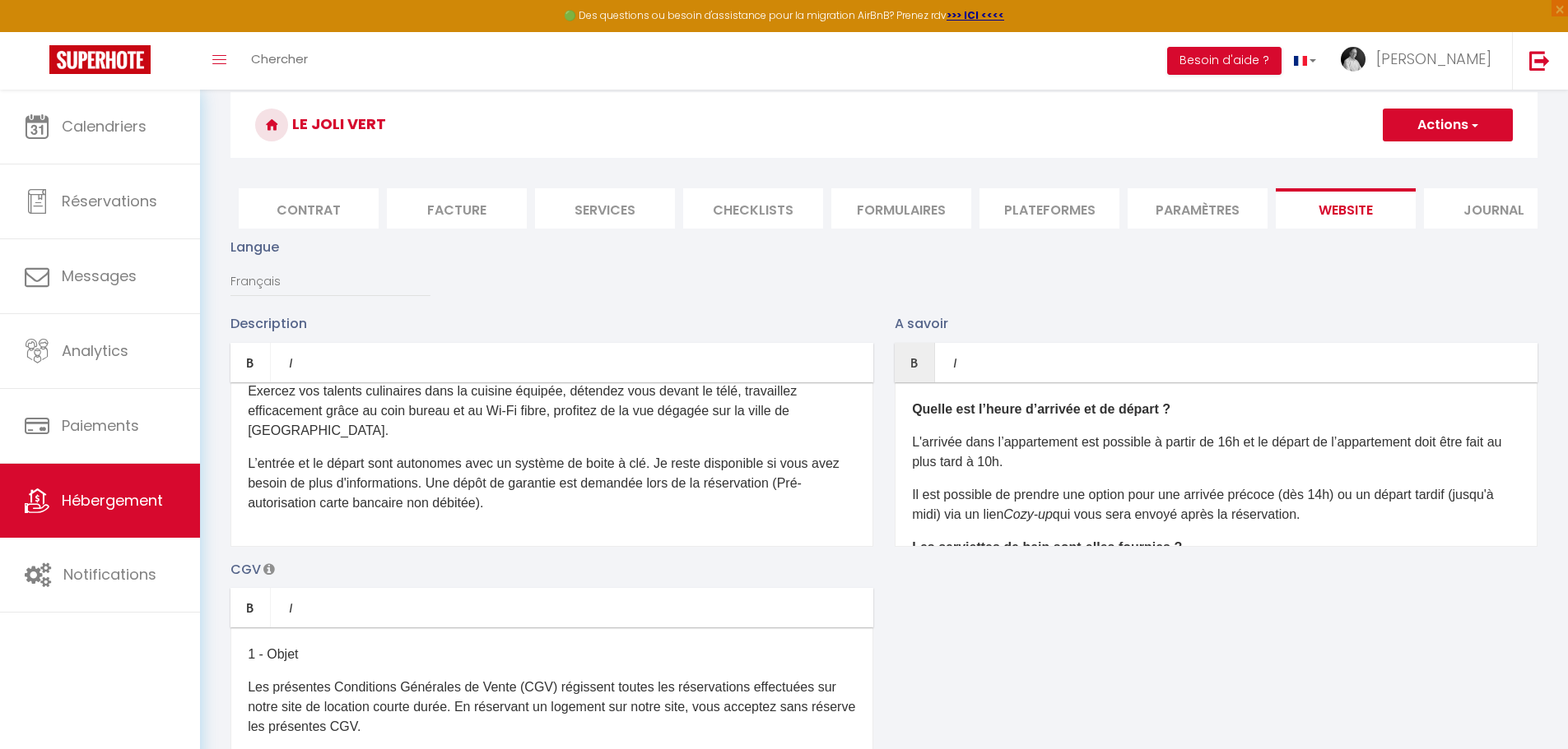
scroll to position [0, 0]
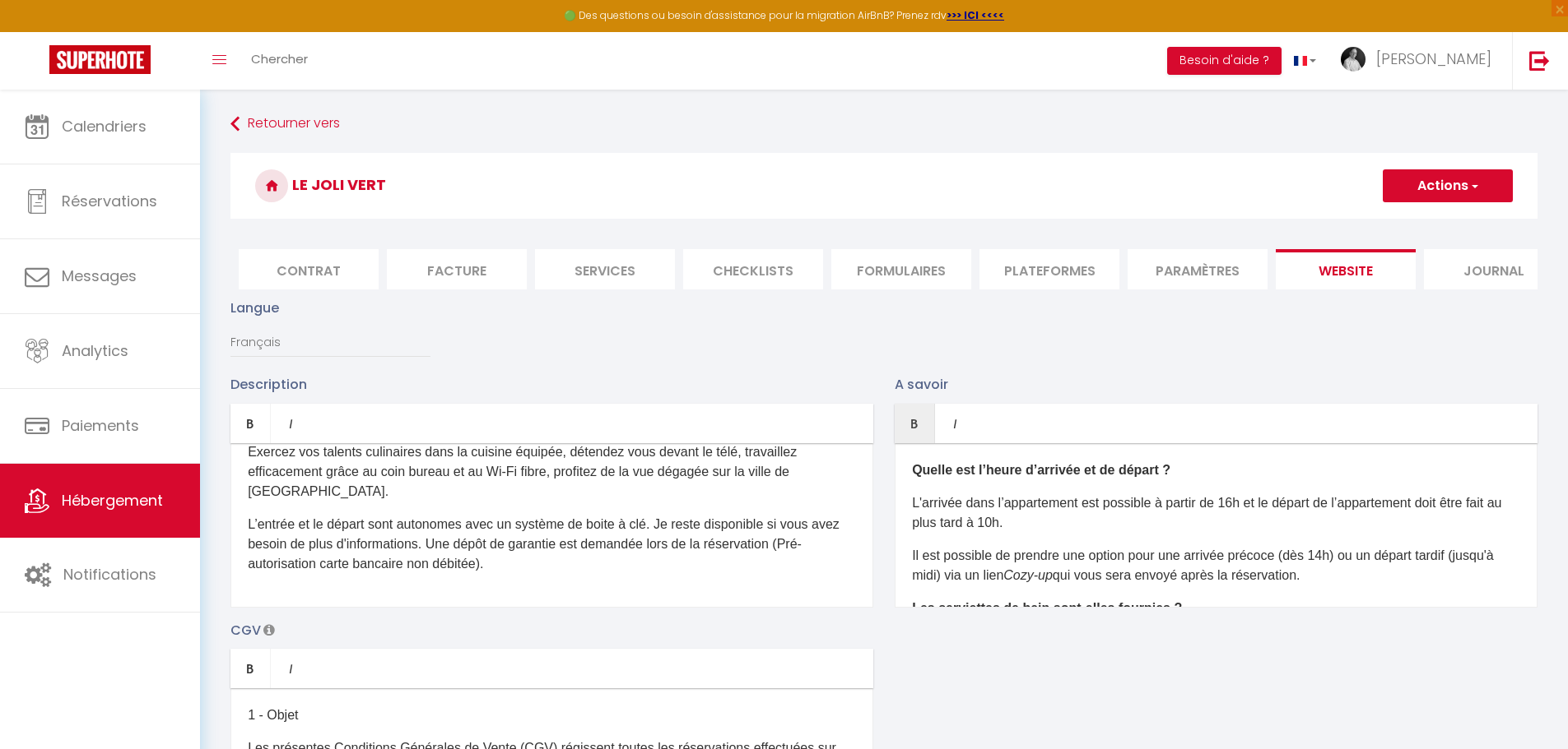
click at [1469, 185] on span "button" at bounding box center [1473, 186] width 11 height 16
click at [1408, 224] on input "Enregistrer" at bounding box center [1428, 221] width 61 height 16
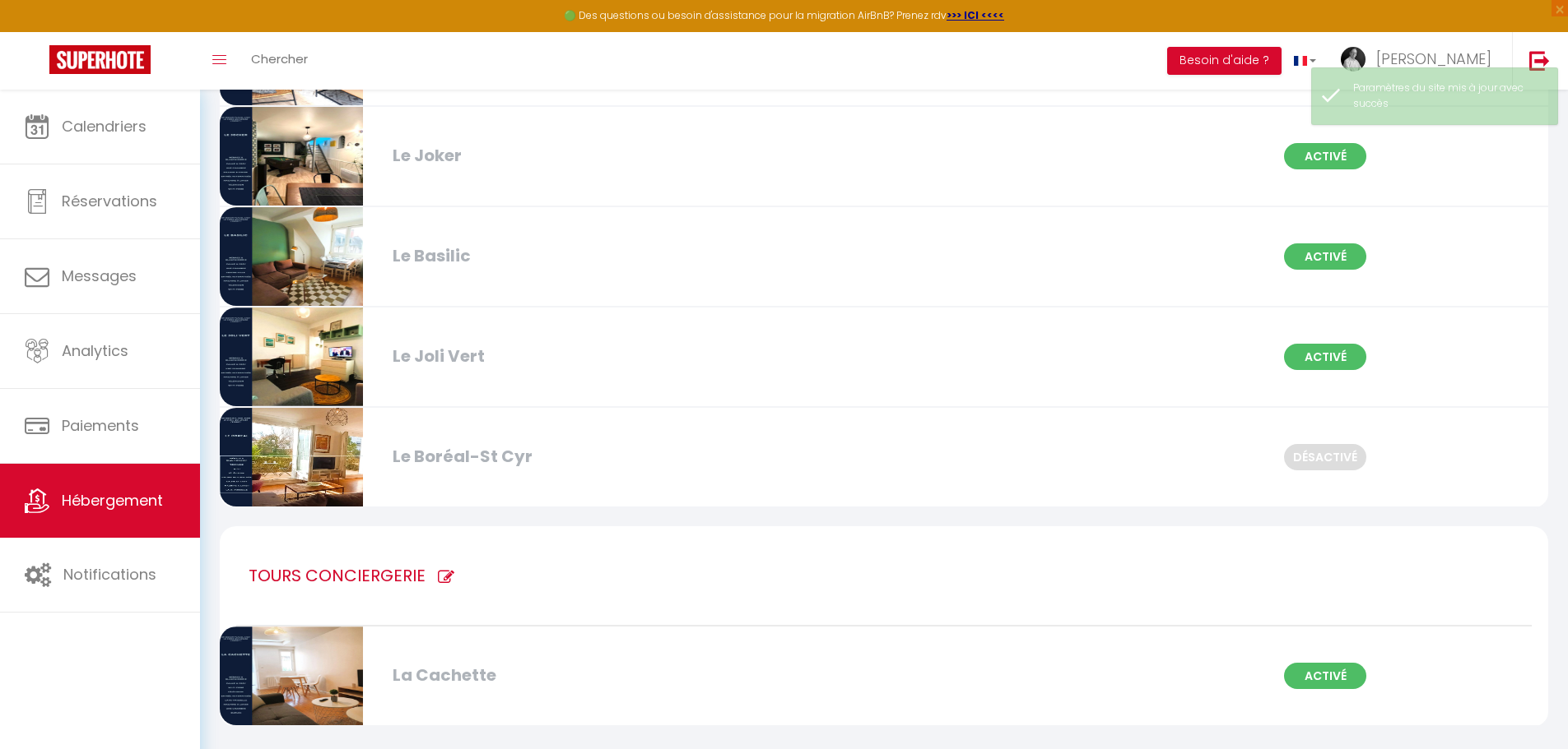
scroll to position [1224, 0]
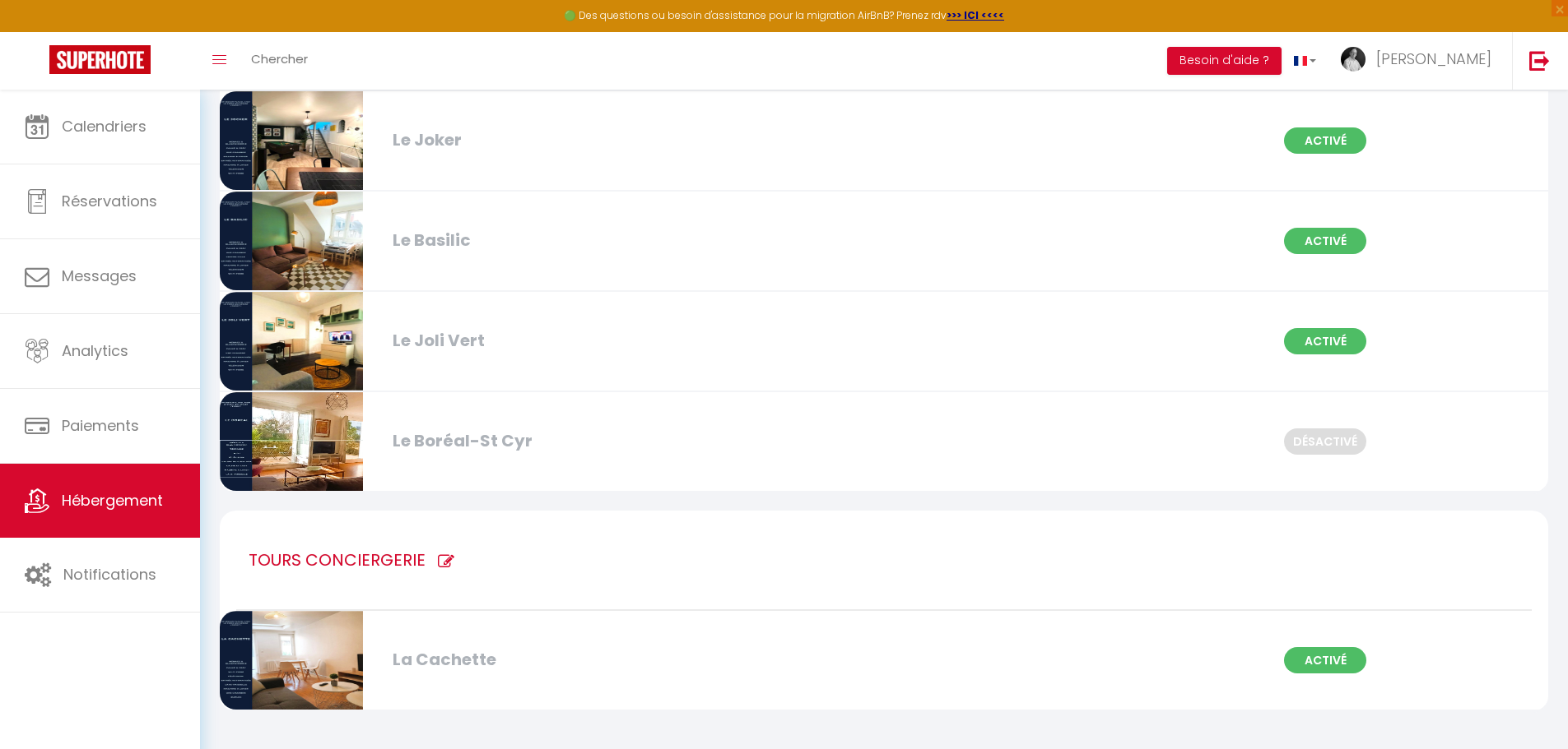
click at [492, 147] on div "Le Joker" at bounding box center [598, 140] width 428 height 26
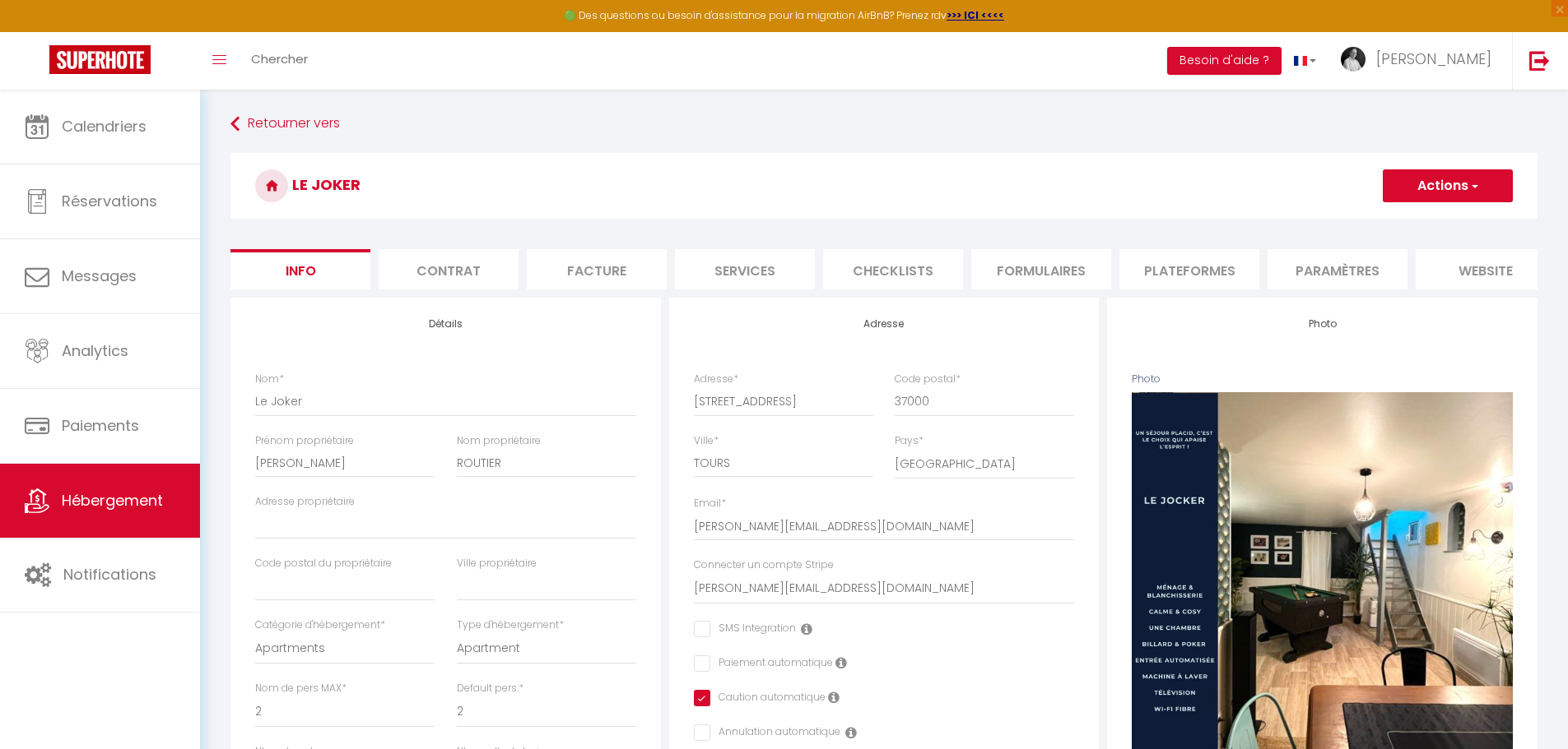
click at [1489, 274] on li "website" at bounding box center [1484, 269] width 139 height 40
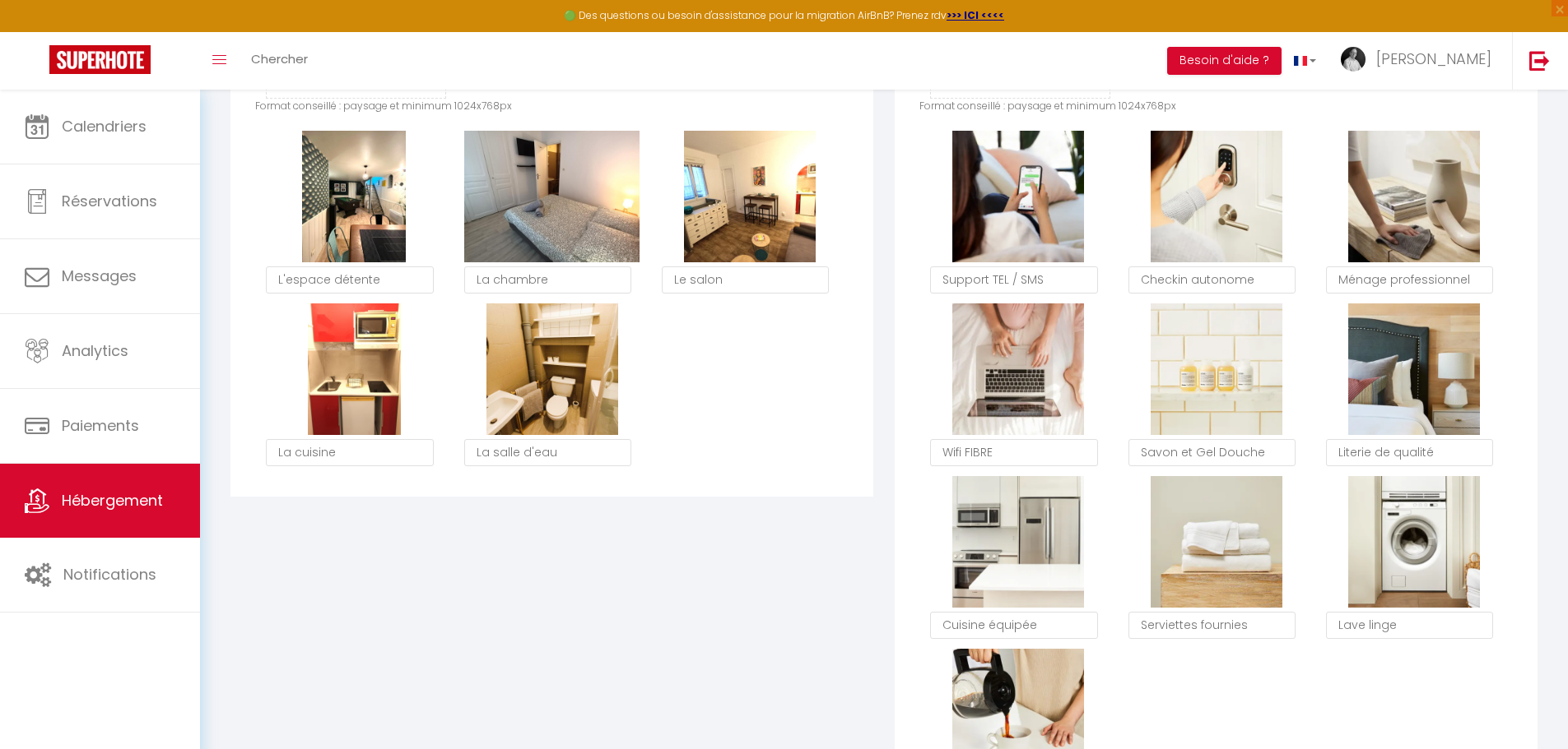
scroll to position [905, 0]
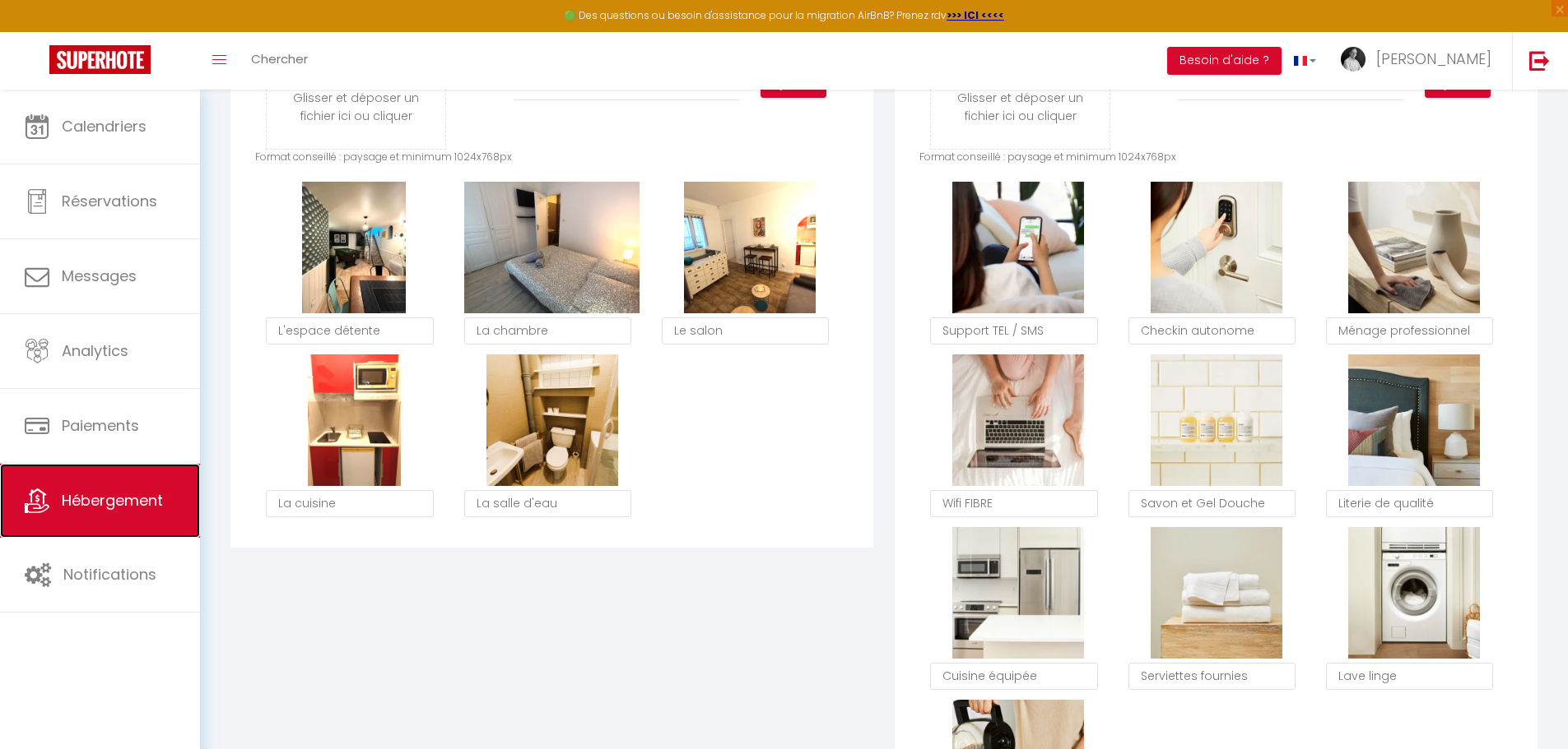
click at [128, 495] on span "Hébergement" at bounding box center [112, 500] width 101 height 20
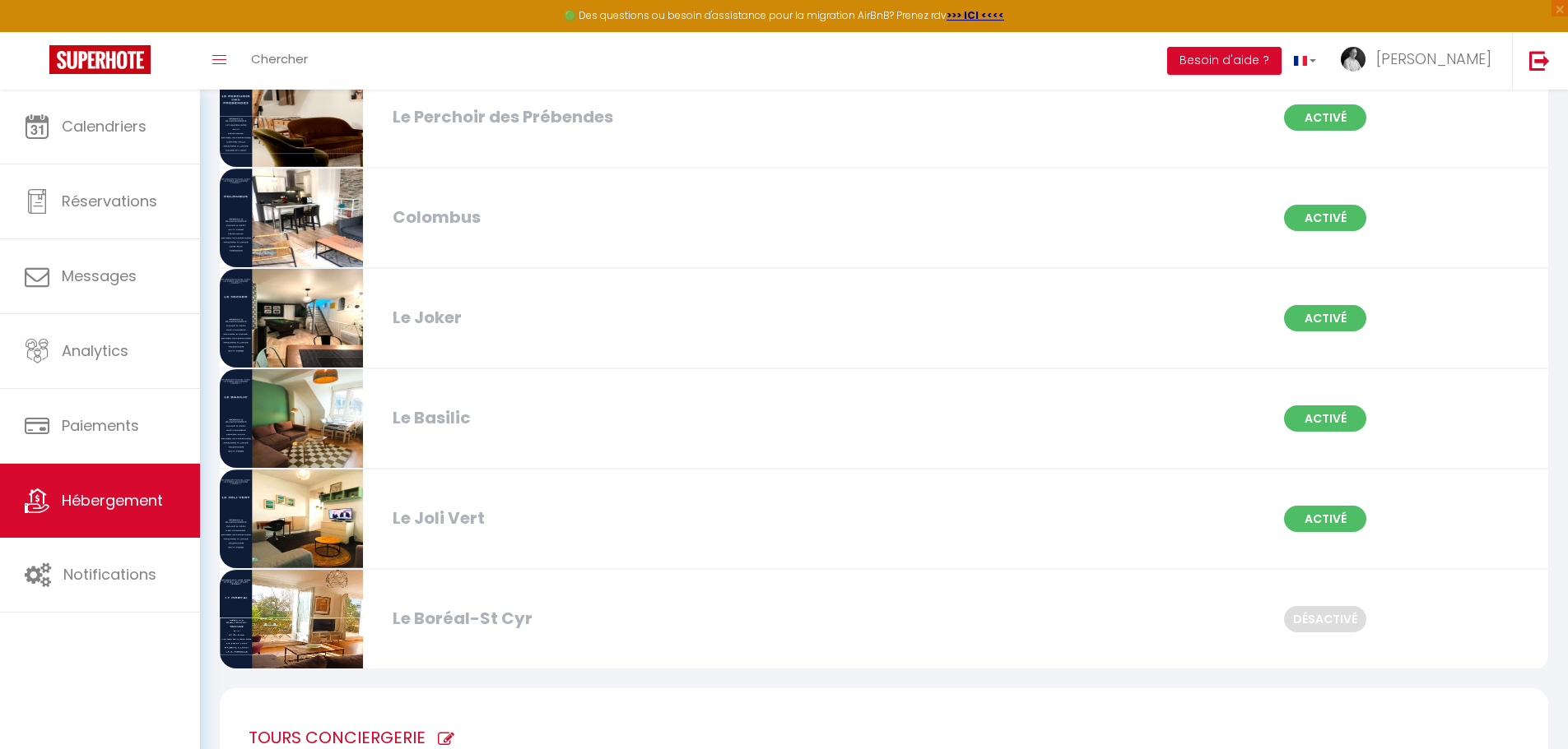
scroll to position [1152, 0]
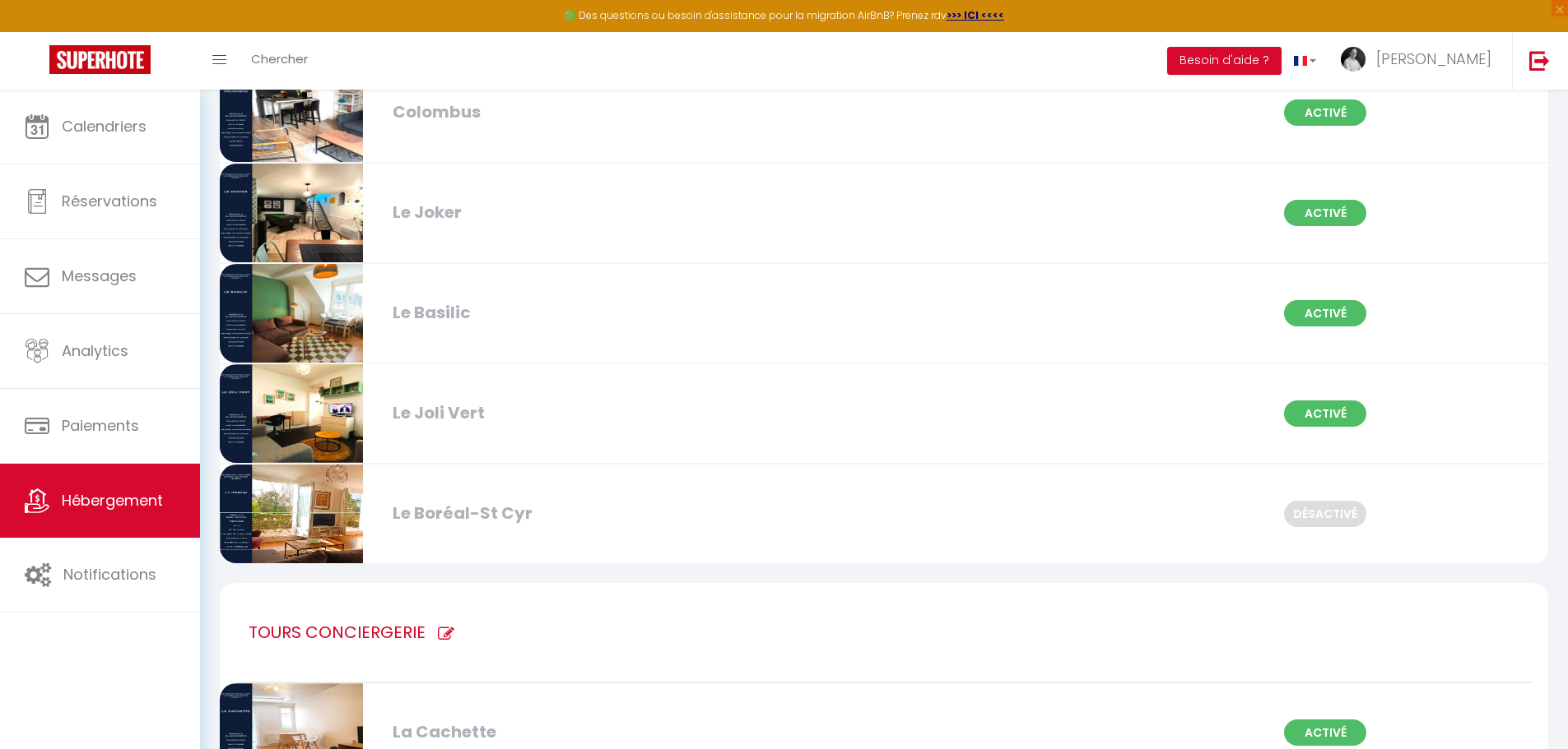
click at [349, 525] on img at bounding box center [291, 513] width 143 height 99
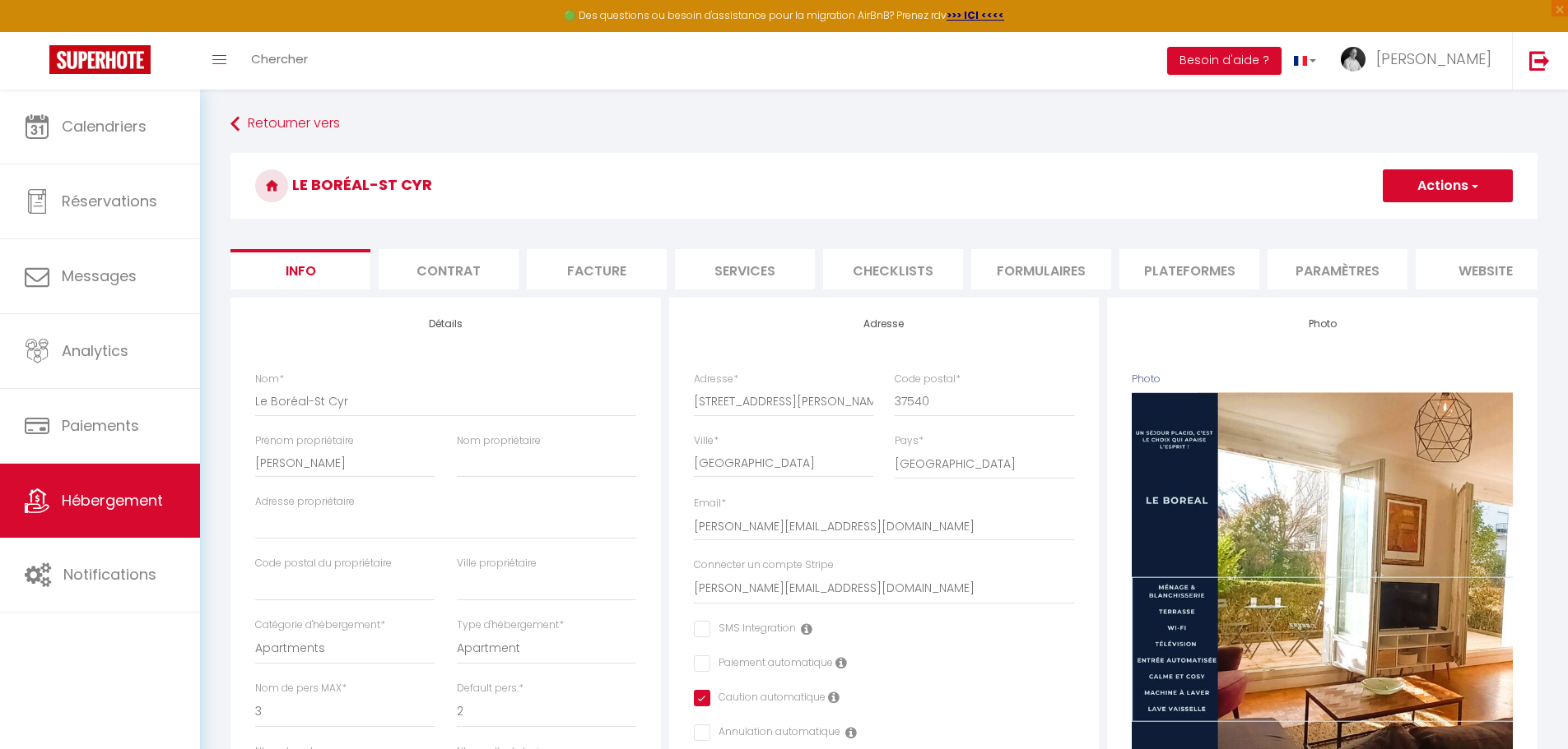
click at [1478, 273] on li "website" at bounding box center [1484, 269] width 139 height 40
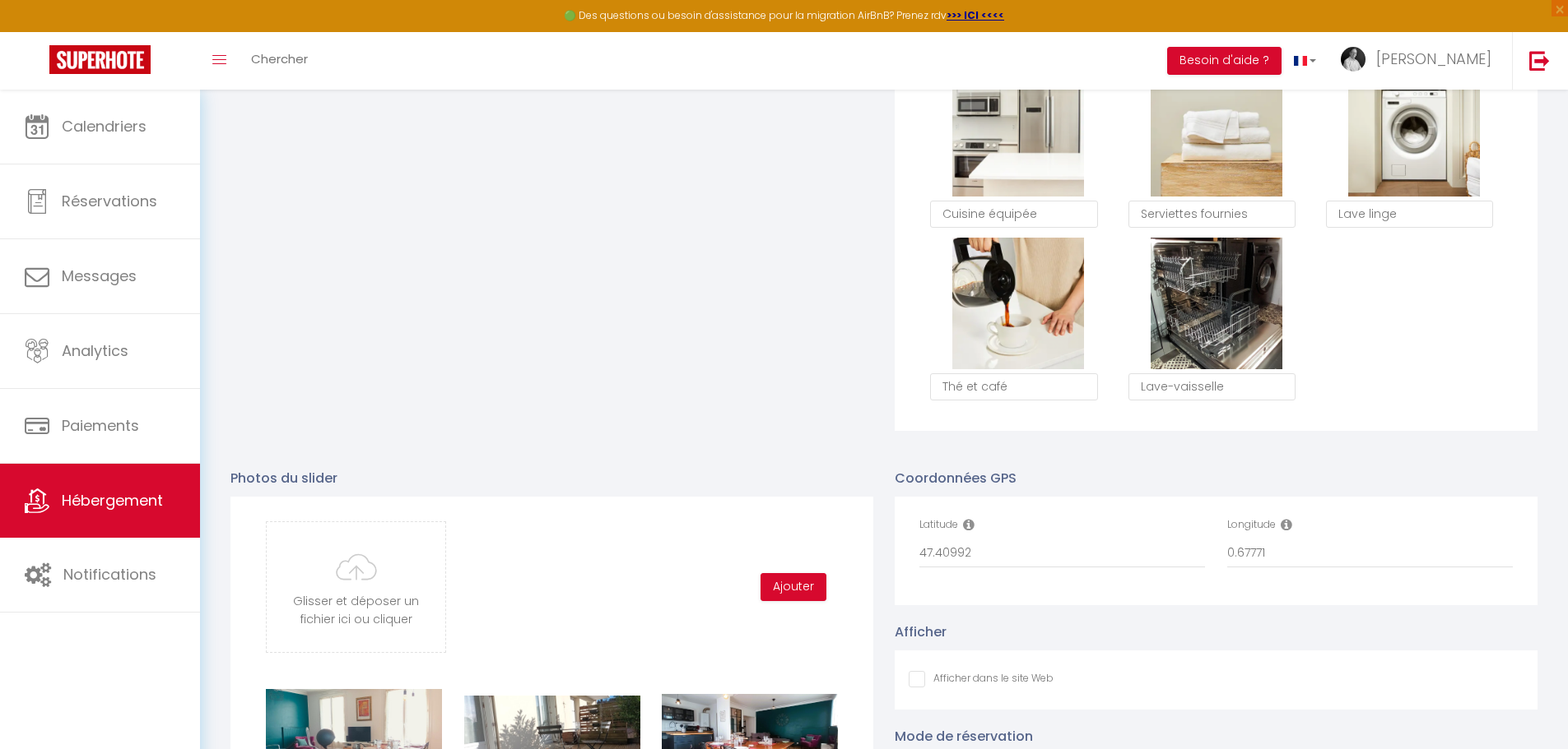
scroll to position [1316, 0]
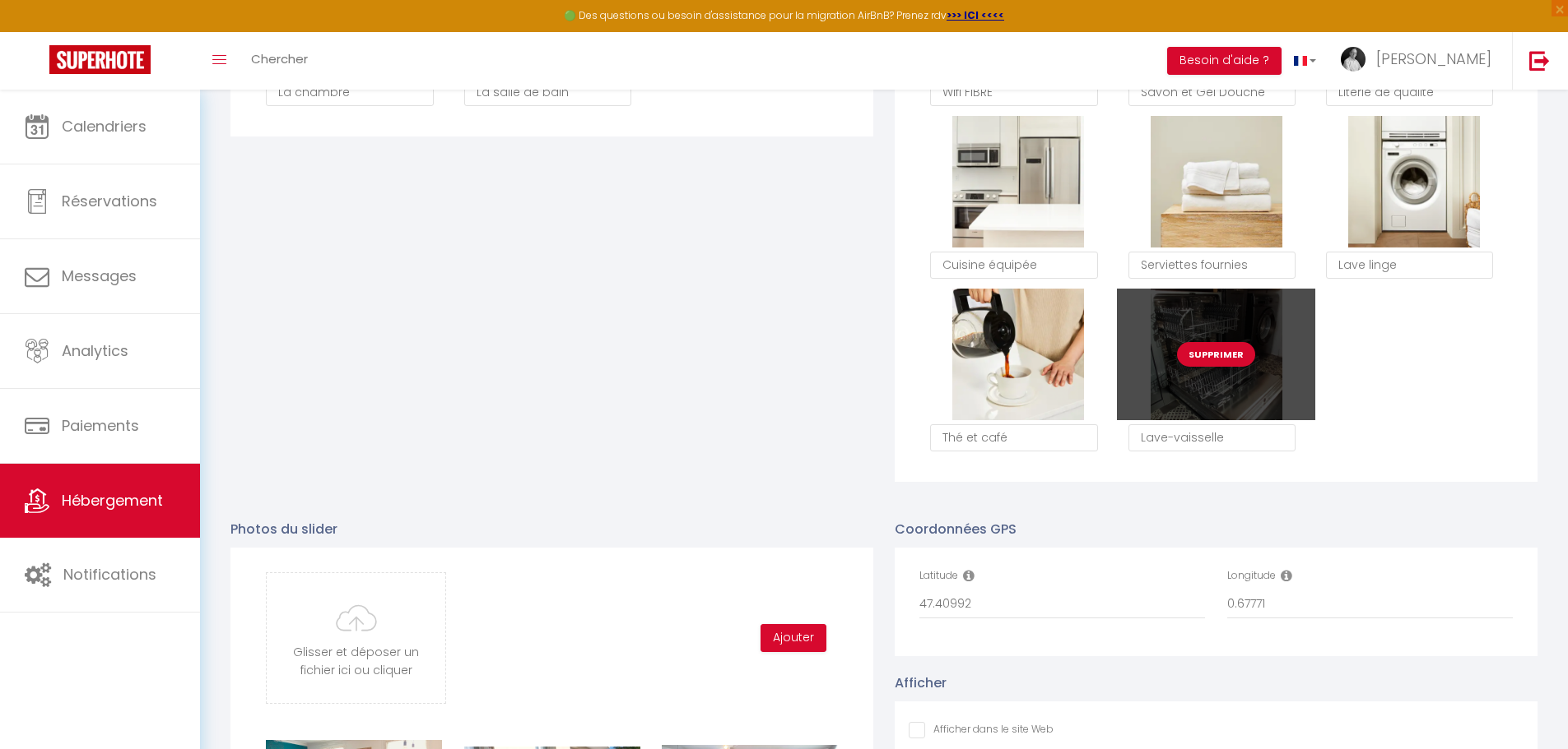
click at [1262, 405] on div "Supprimer" at bounding box center [1215, 354] width 197 height 132
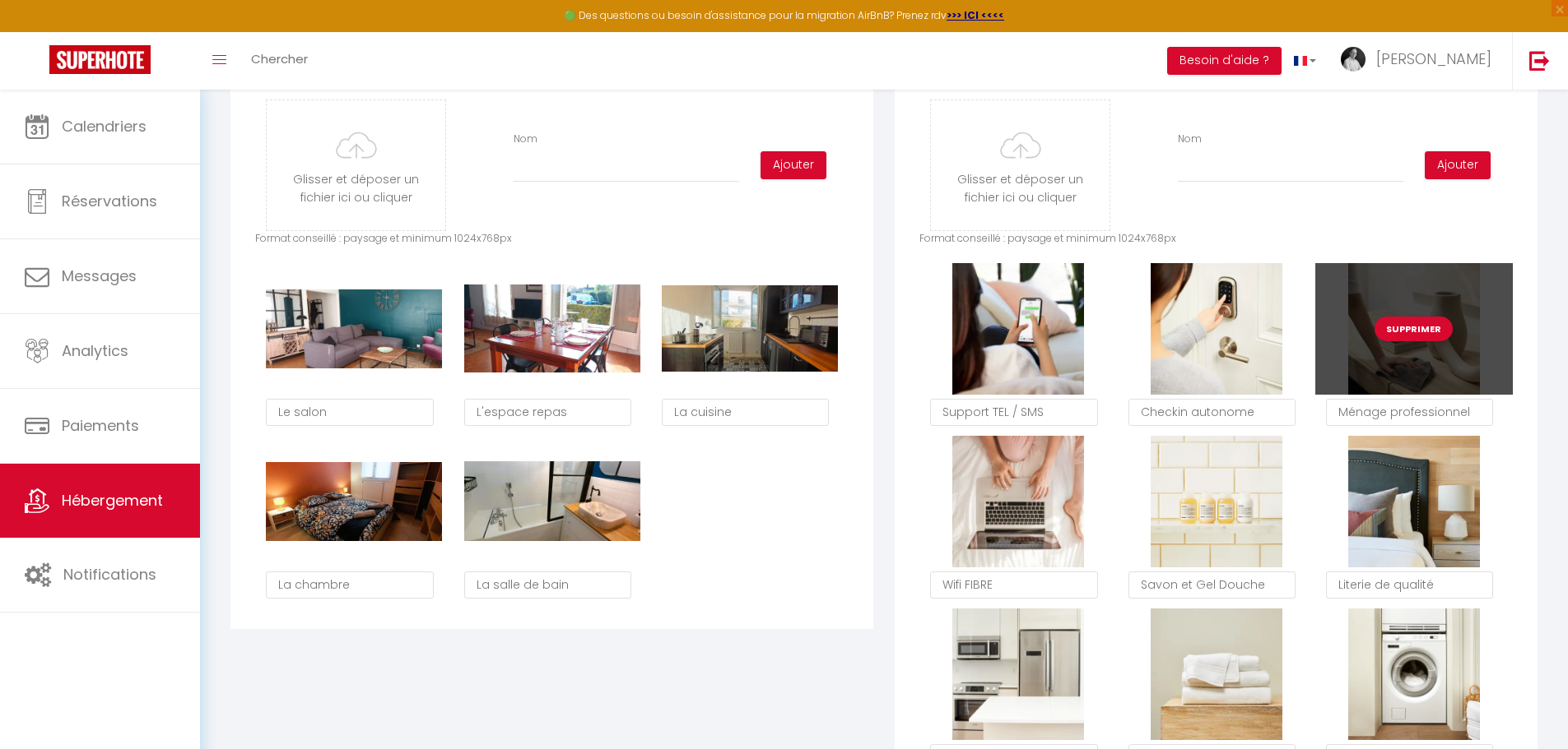
scroll to position [822, 0]
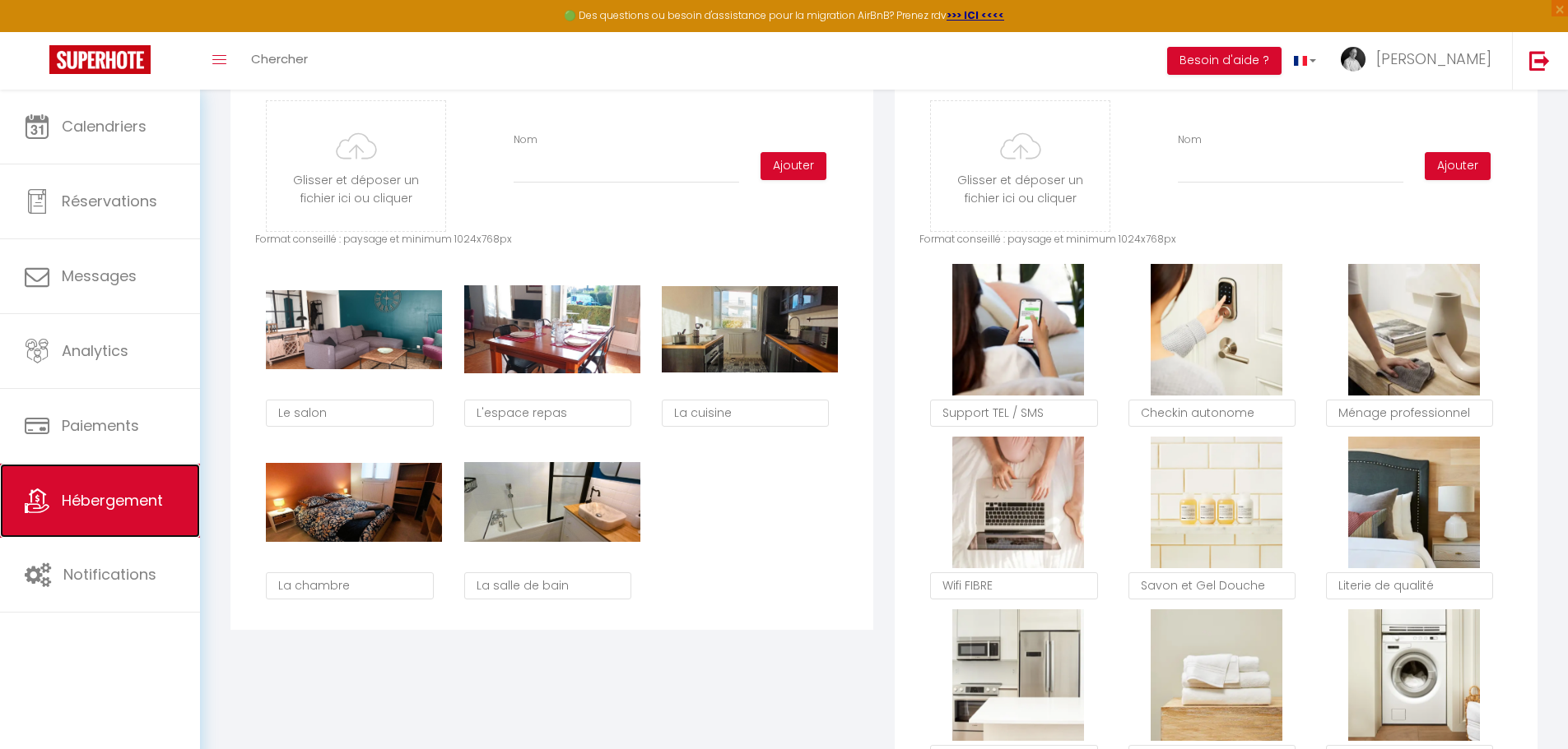
click at [90, 488] on link "Hébergement" at bounding box center [100, 500] width 200 height 74
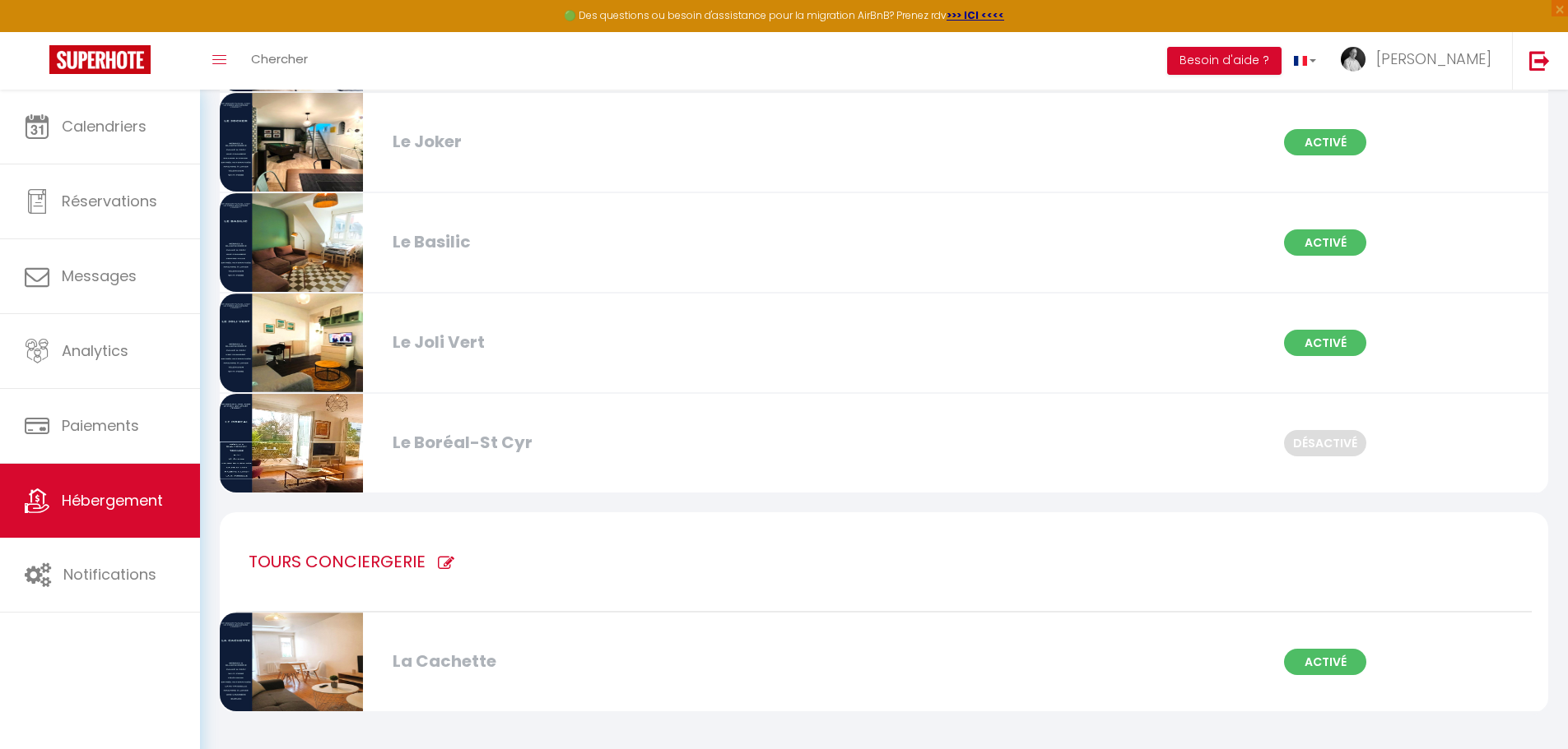
scroll to position [1224, 0]
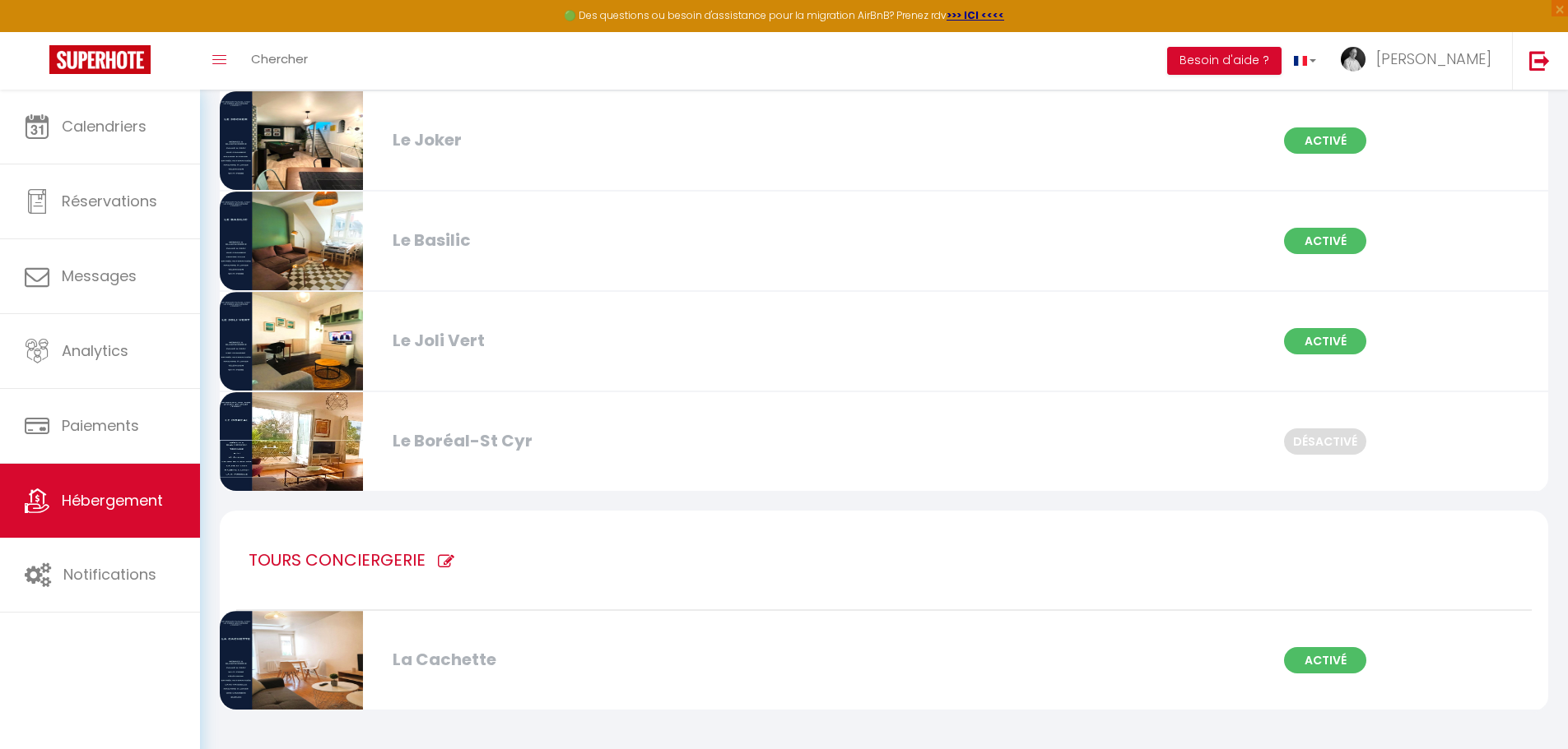
click at [474, 240] on div "Le Basilic" at bounding box center [598, 240] width 428 height 26
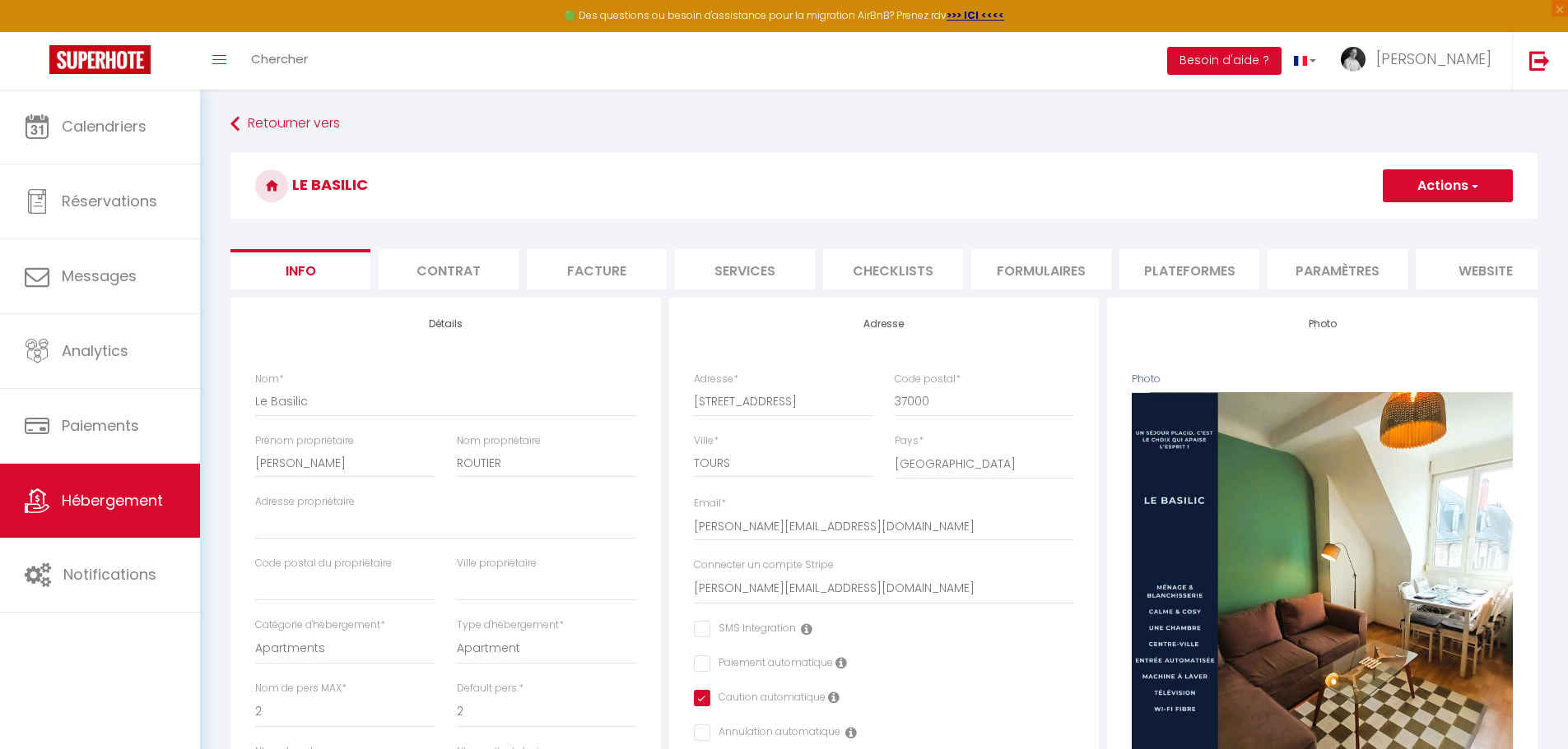
click at [1493, 271] on li "website" at bounding box center [1484, 269] width 139 height 40
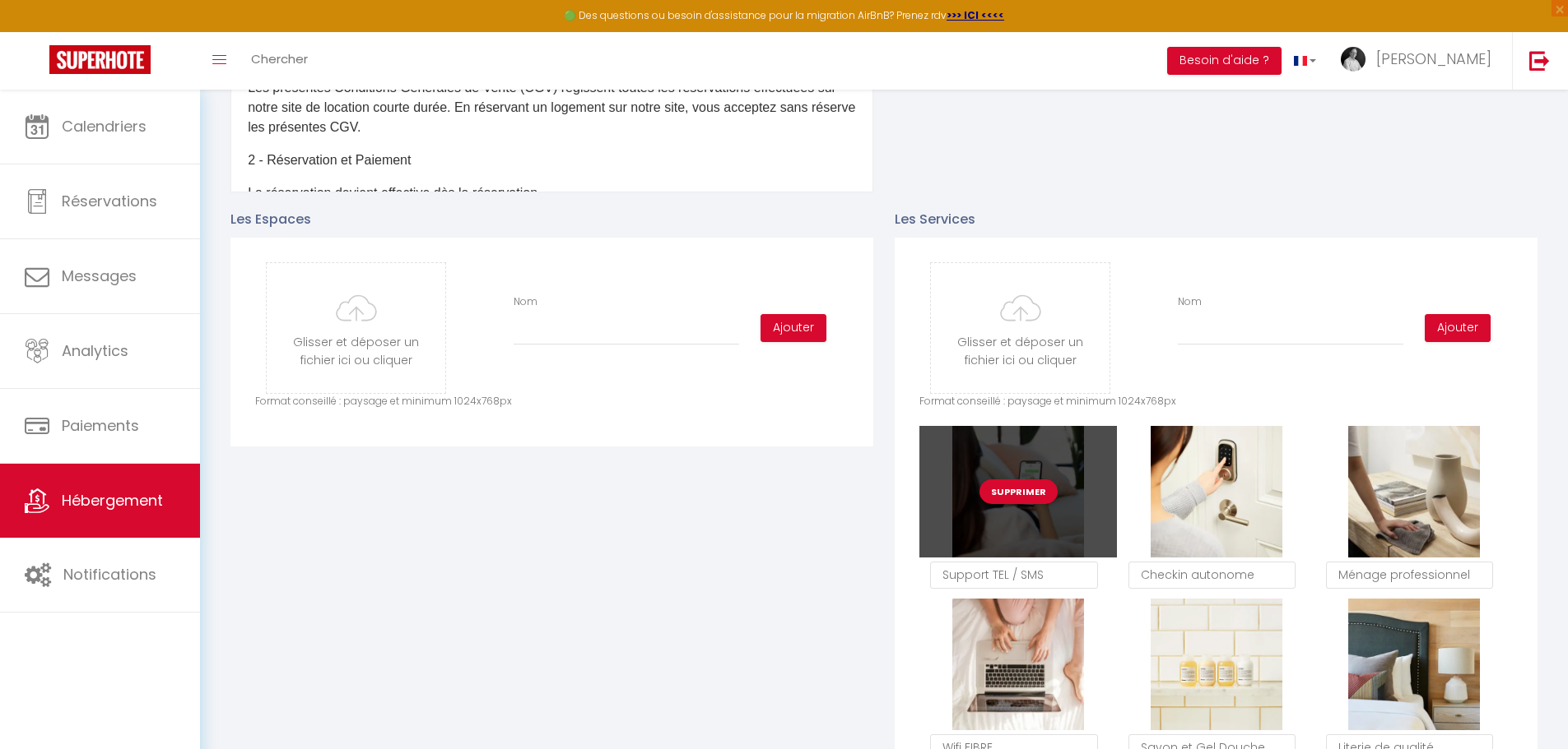
scroll to position [658, 0]
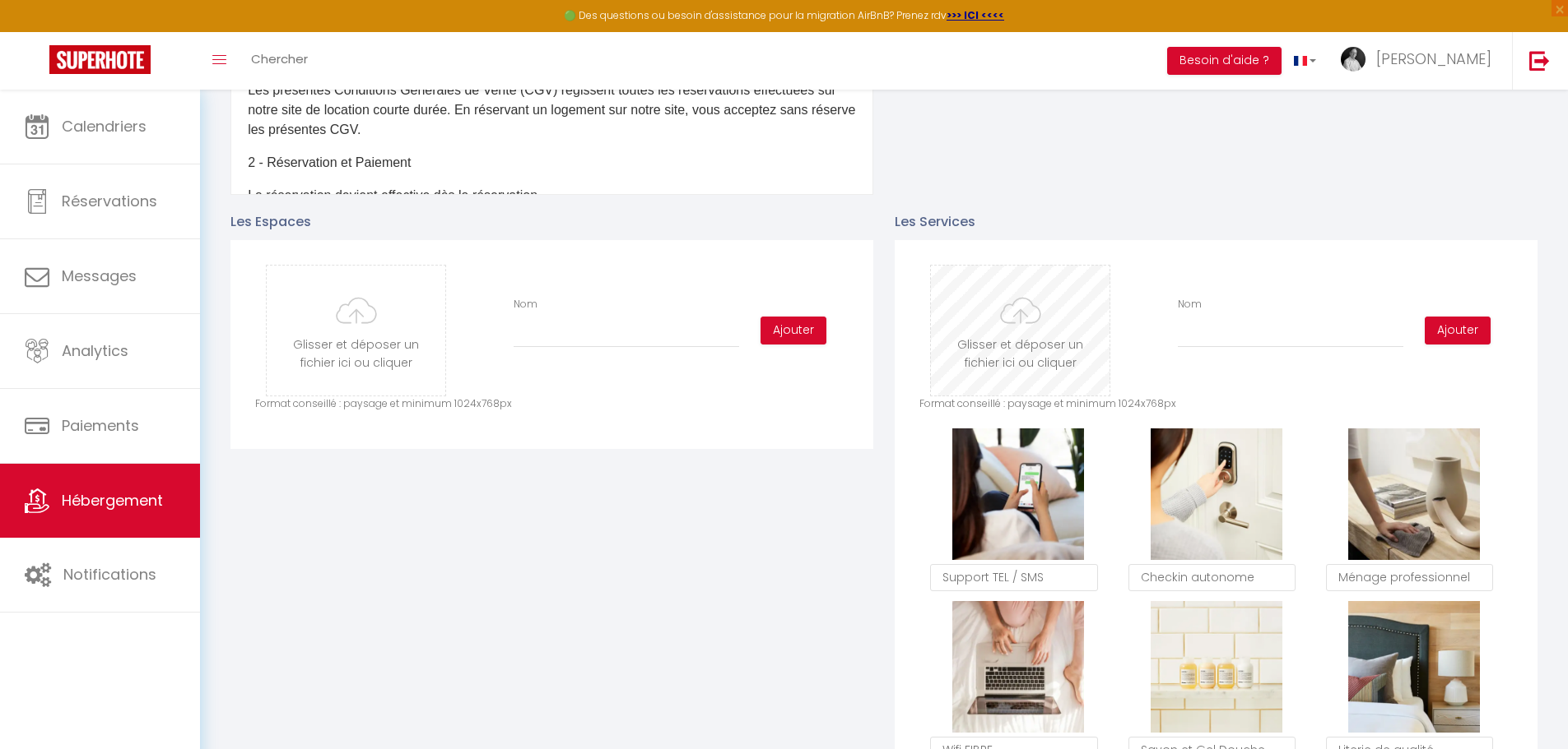
drag, startPoint x: 1021, startPoint y: 312, endPoint x: 999, endPoint y: 331, distance: 29.1
click at [999, 331] on input "file" at bounding box center [1021, 330] width 179 height 130
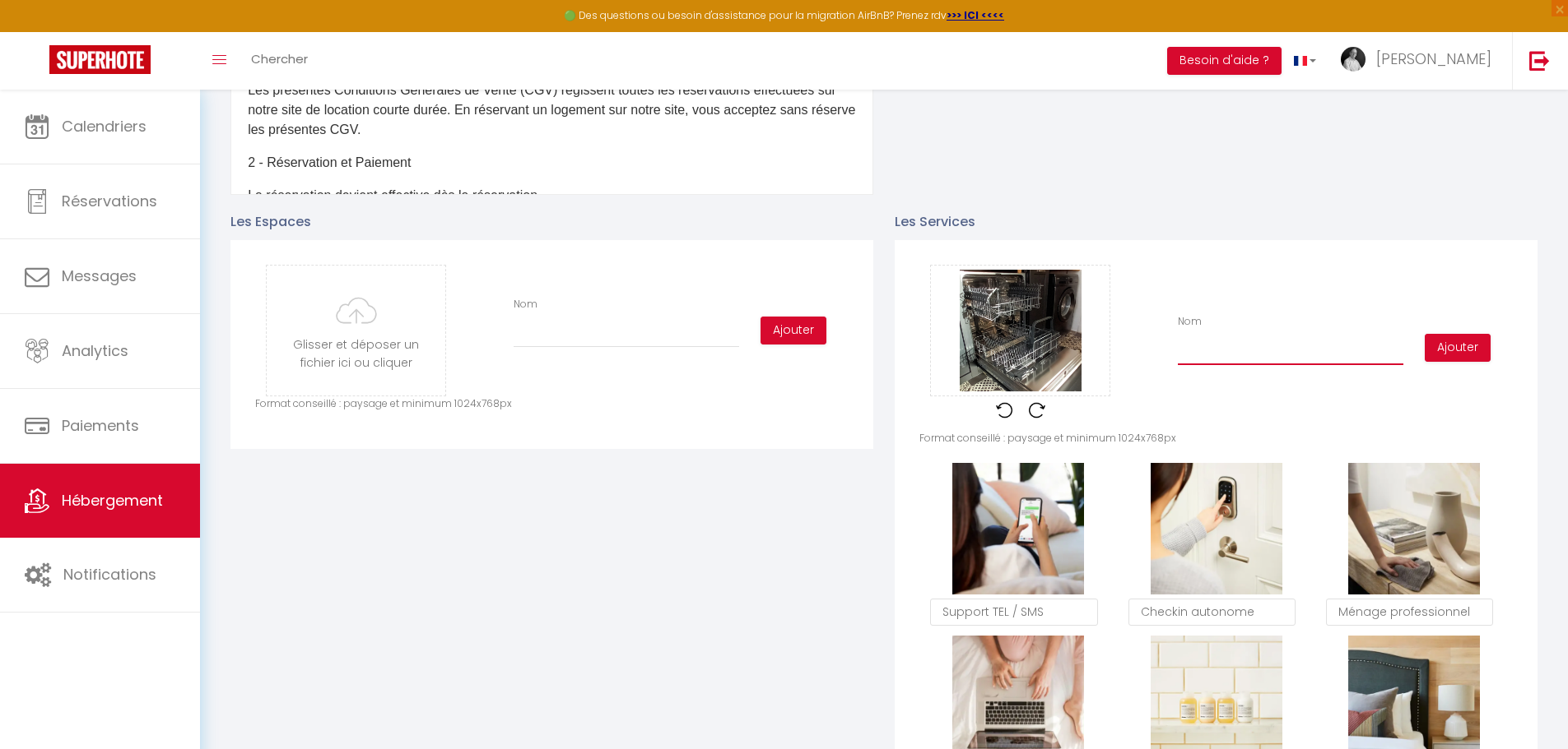
click at [1205, 365] on input "Nom" at bounding box center [1290, 350] width 225 height 30
click at [1449, 360] on button "Ajouter" at bounding box center [1457, 347] width 65 height 28
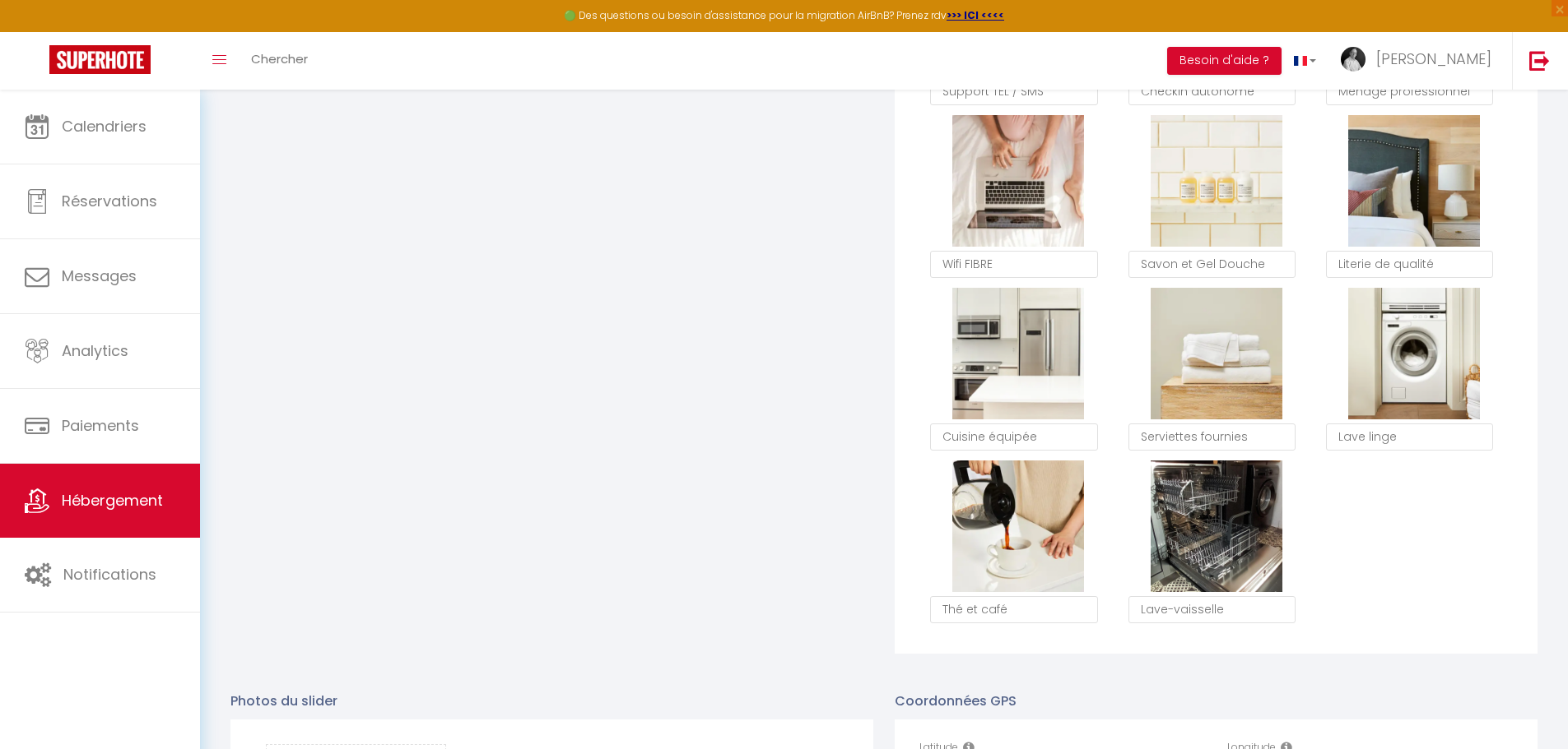
scroll to position [1061, 0]
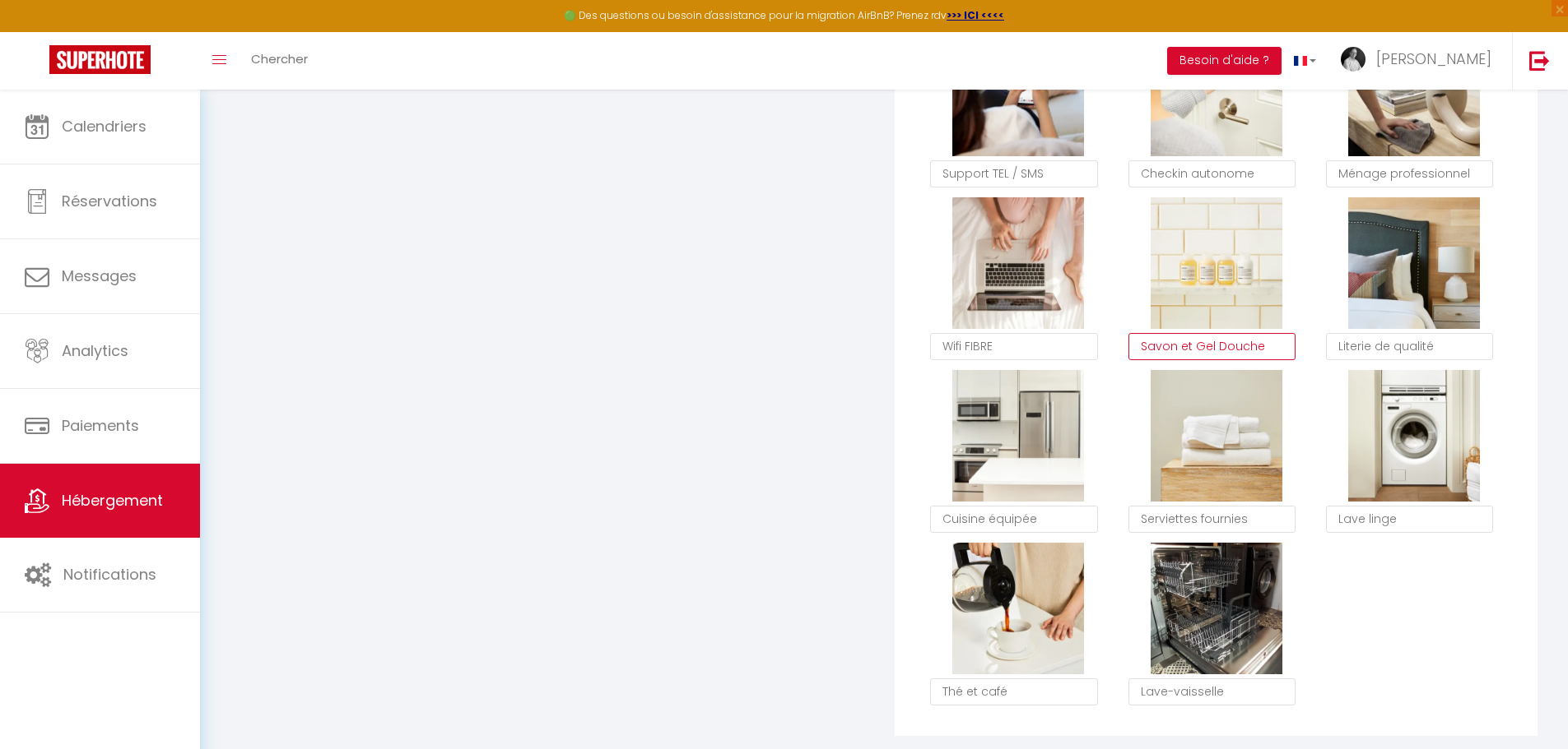
click at [1200, 359] on textarea "Savon et Gel Douche" at bounding box center [1212, 346] width 167 height 28
drag, startPoint x: 1190, startPoint y: 361, endPoint x: 1130, endPoint y: 360, distance: 60.0
click at [1130, 360] on textarea "Savon et Gel Douche" at bounding box center [1212, 346] width 167 height 28
click at [1433, 629] on div "Supprimer Support TEL / SMS Supprimer Checkin autonome Supprimer Ménage profess…" at bounding box center [1216, 370] width 594 height 691
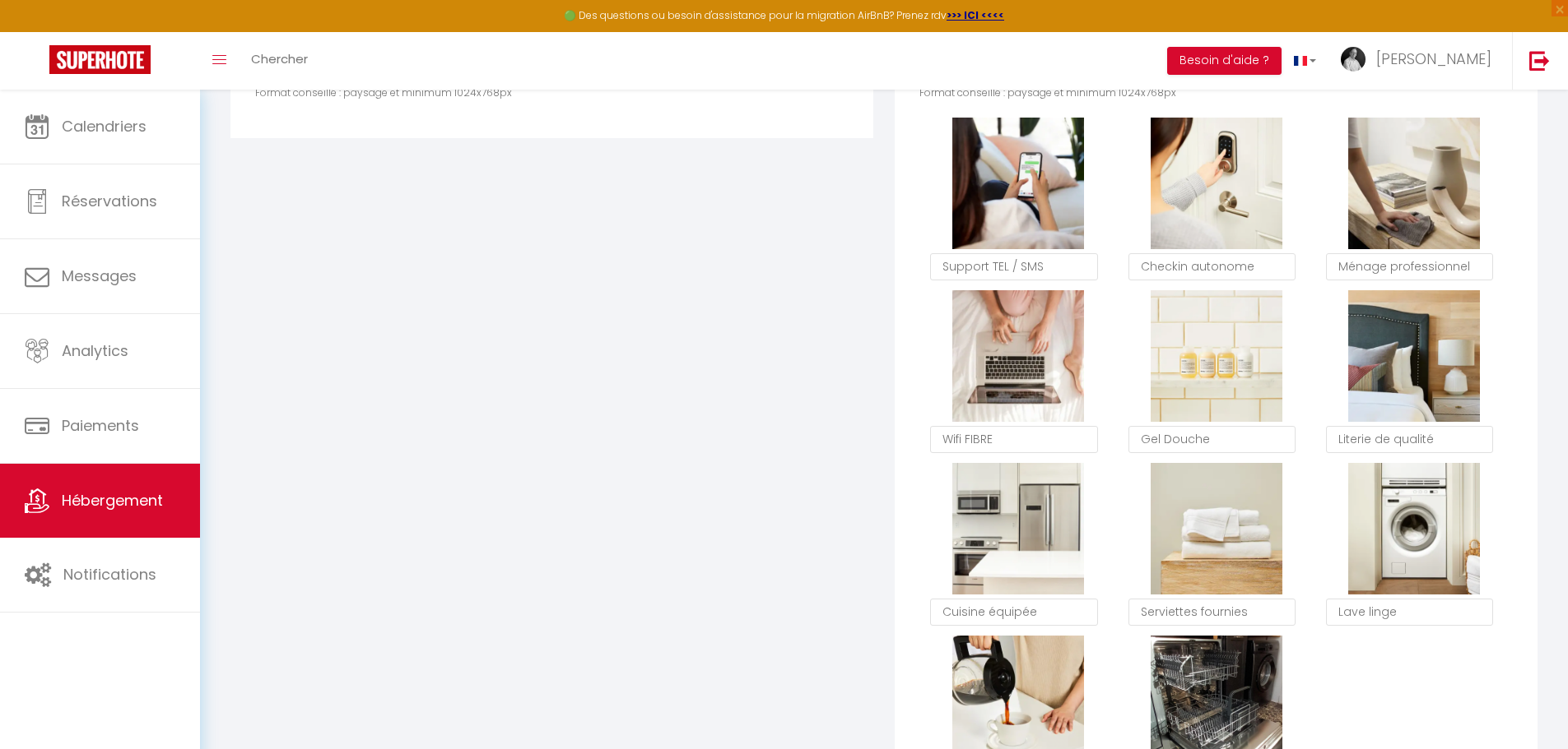
scroll to position [980, 0]
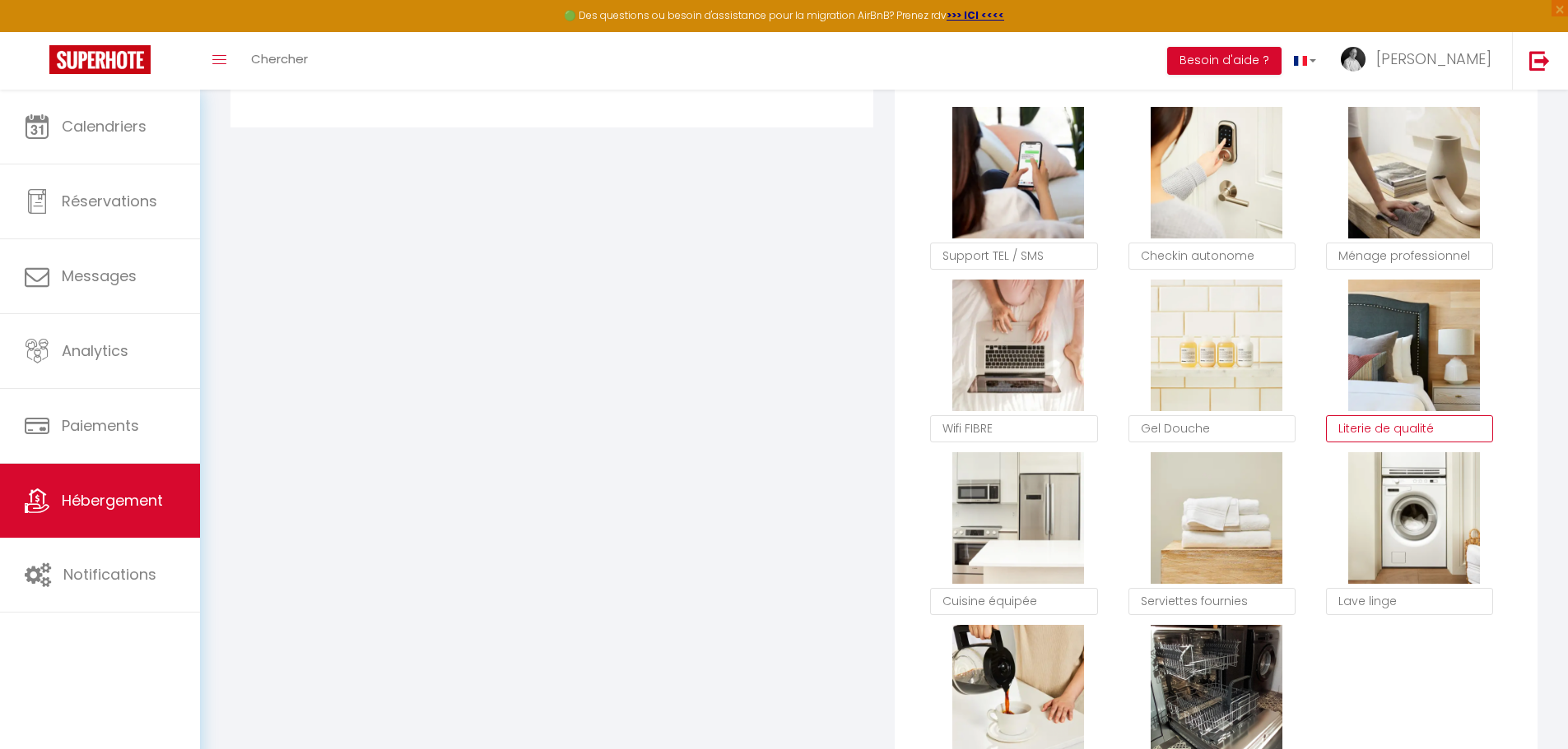
click at [1406, 437] on textarea "Literie de qualité" at bounding box center [1409, 429] width 167 height 28
click at [1414, 679] on div "Supprimer Support TEL / SMS Supprimer Checkin autonome Supprimer Ménage profess…" at bounding box center [1216, 452] width 594 height 691
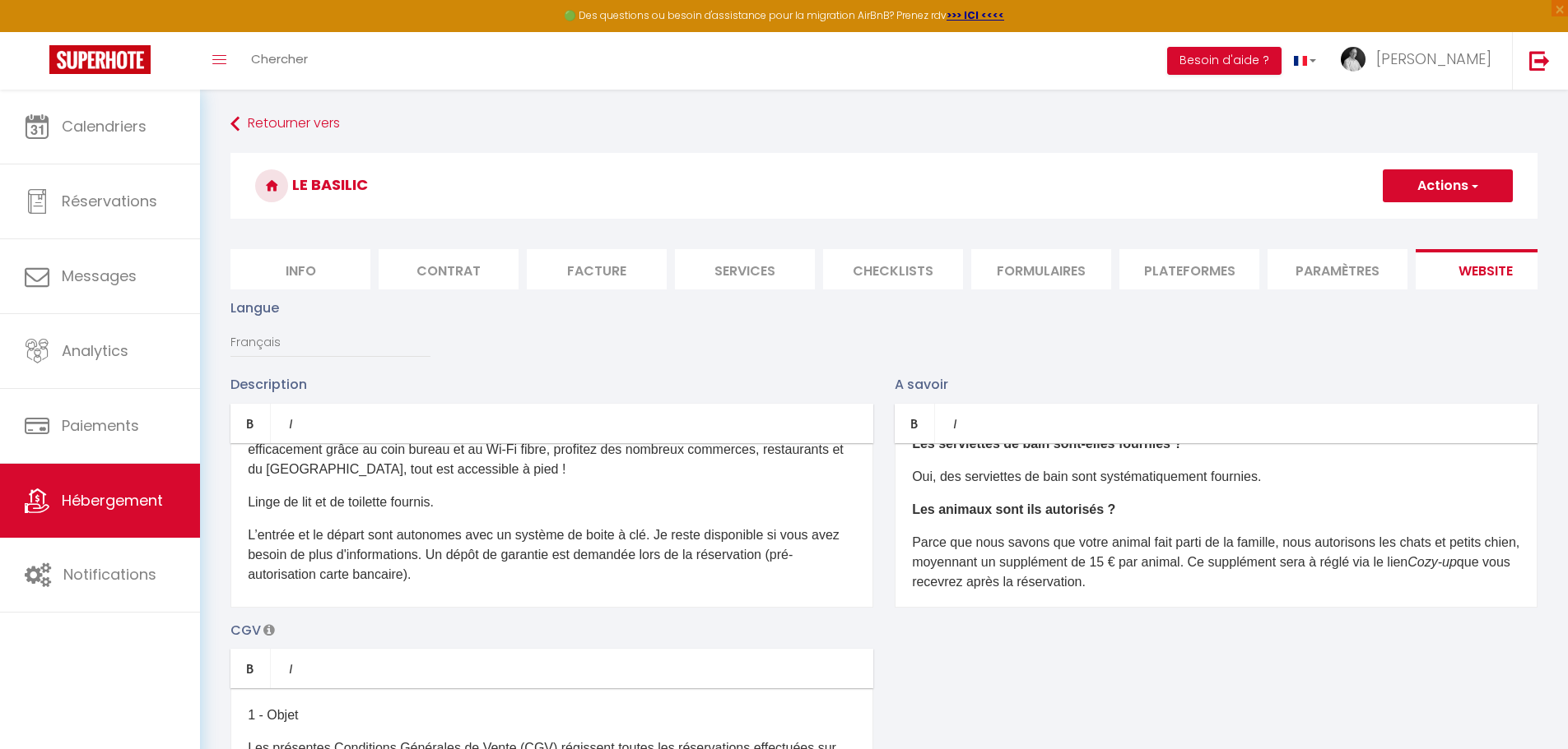
scroll to position [137, 0]
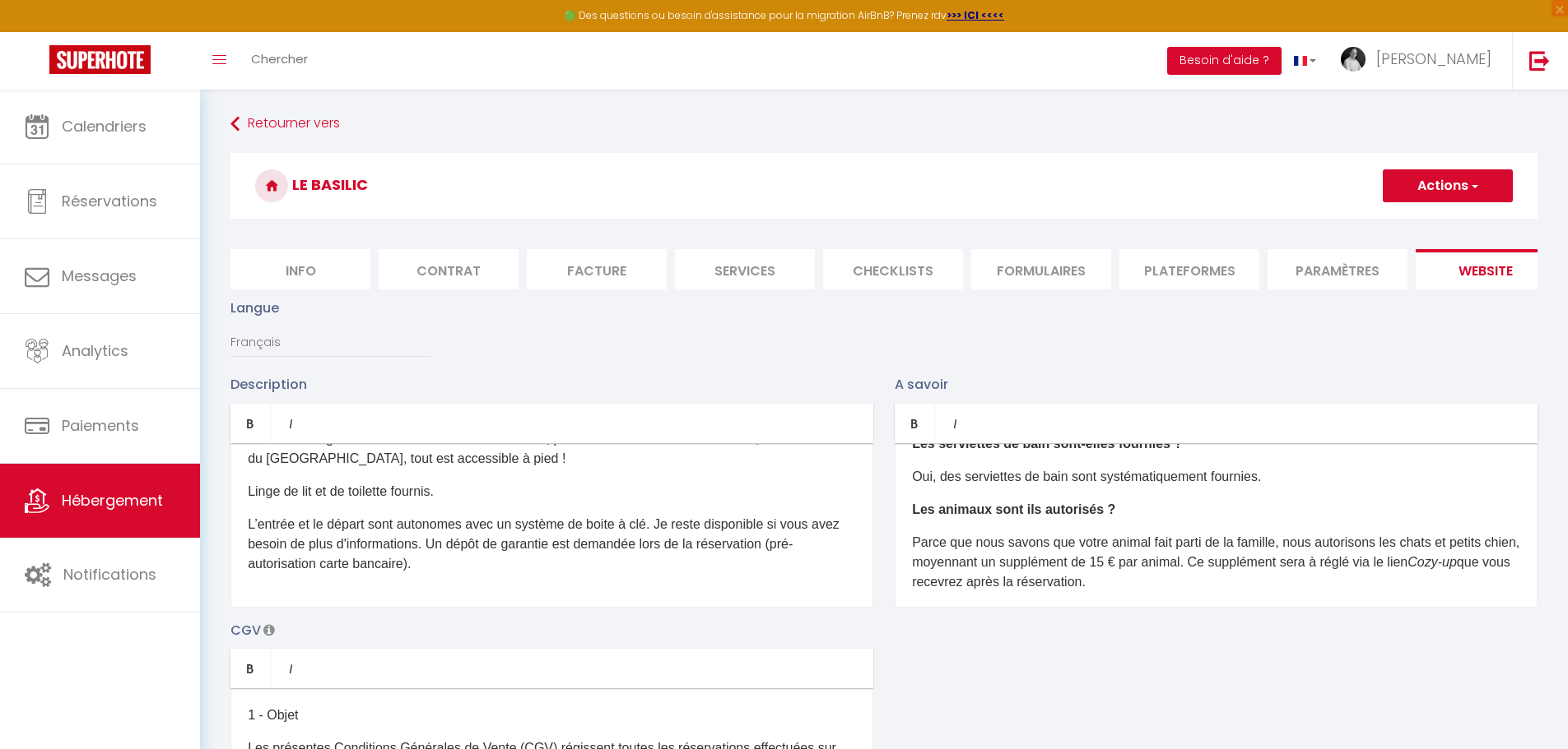
click at [427, 574] on p "L’entrée et le départ sont autonomes avec un système de boite à clé. Je reste d…" at bounding box center [551, 545] width 608 height 60
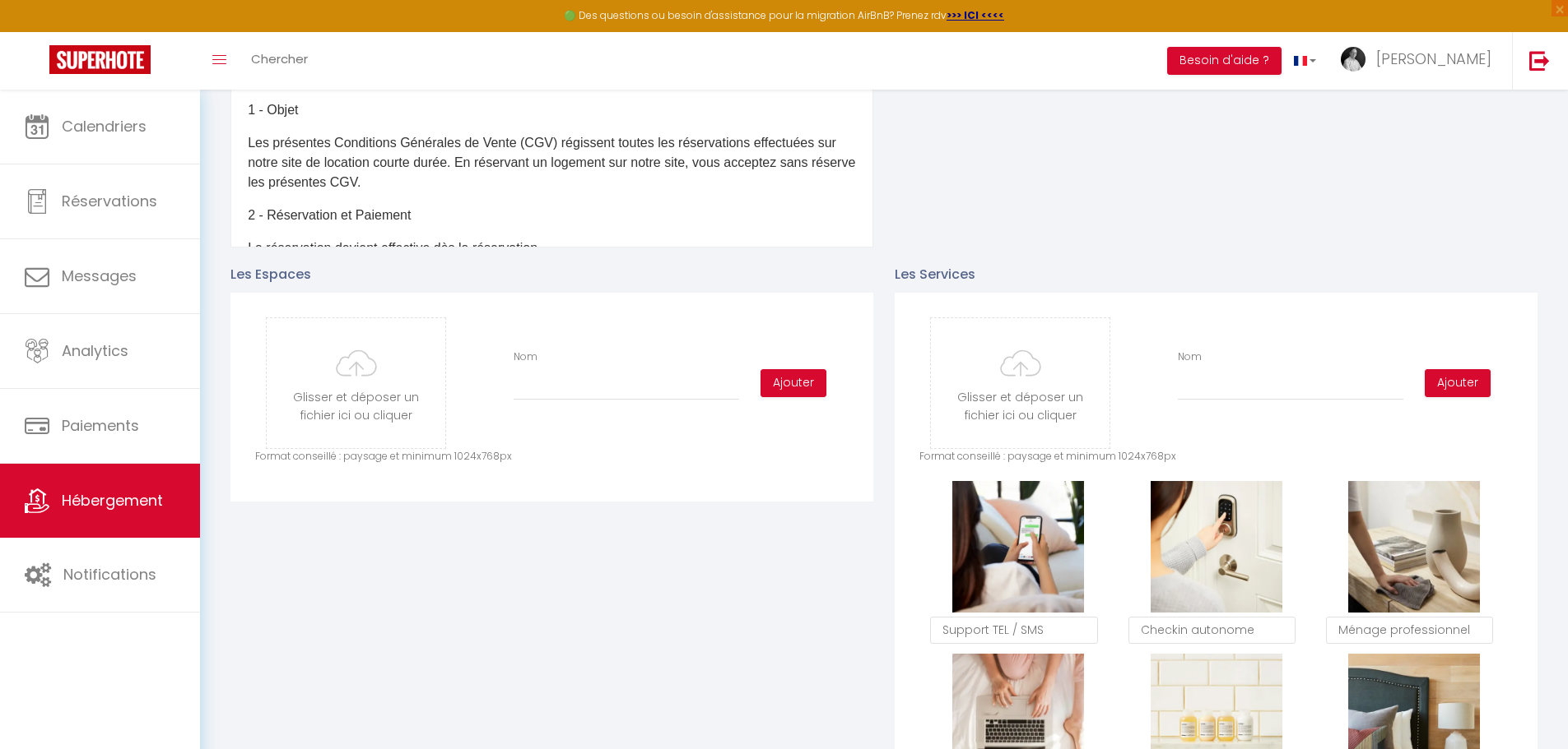
scroll to position [658, 0]
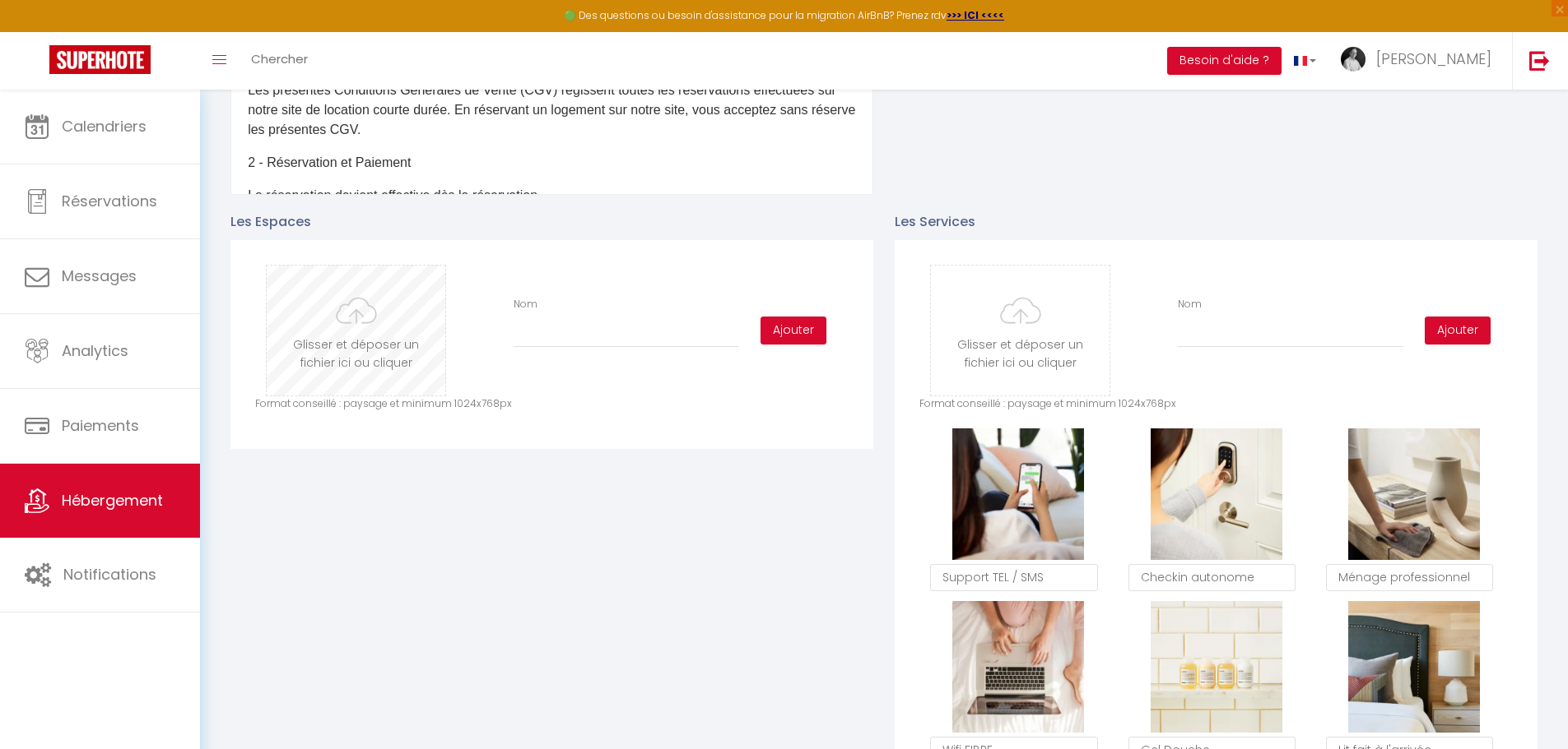
click at [336, 333] on input "file" at bounding box center [356, 330] width 179 height 130
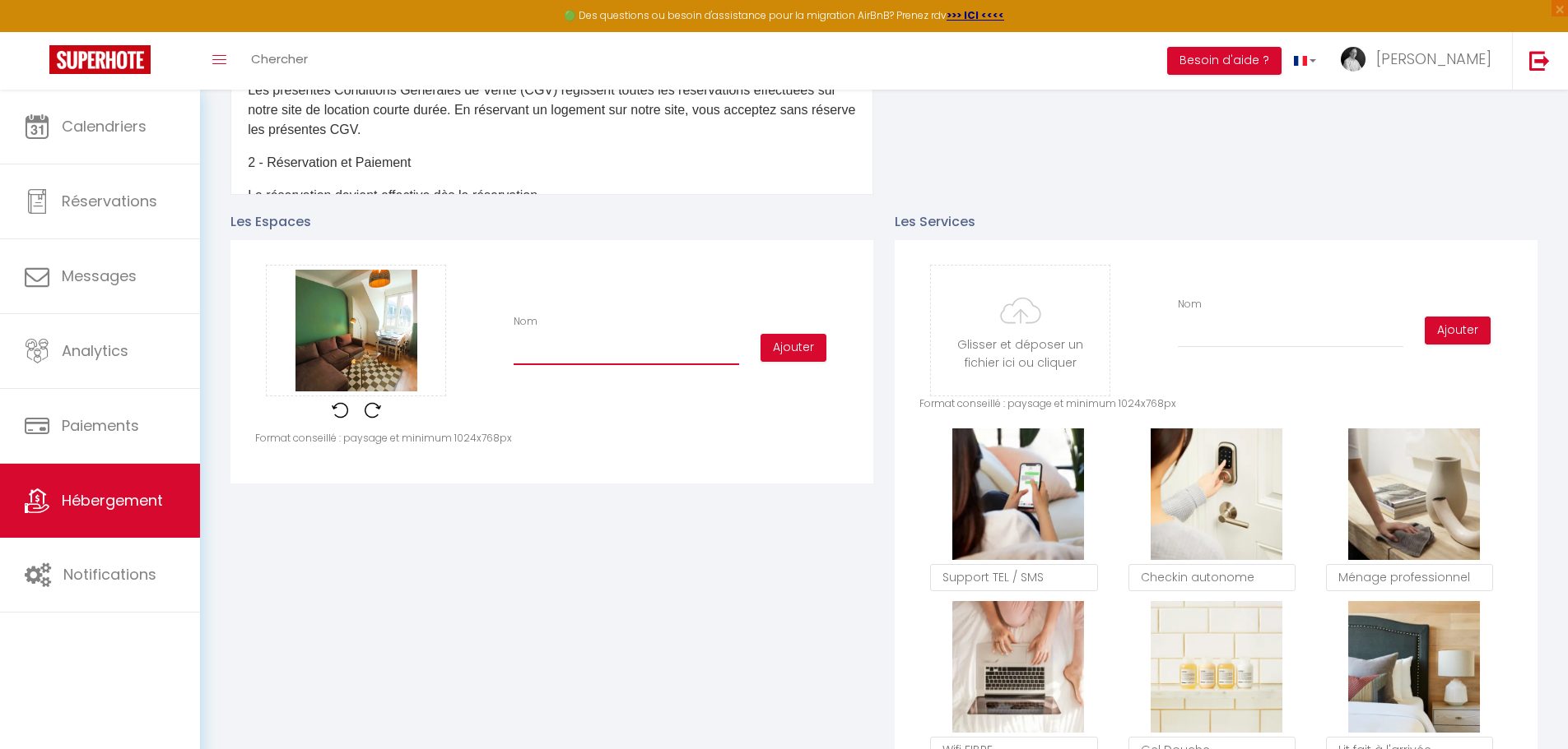
click at [523, 359] on input "Nom" at bounding box center [626, 350] width 225 height 30
click at [788, 358] on button "Ajouter" at bounding box center [793, 347] width 65 height 28
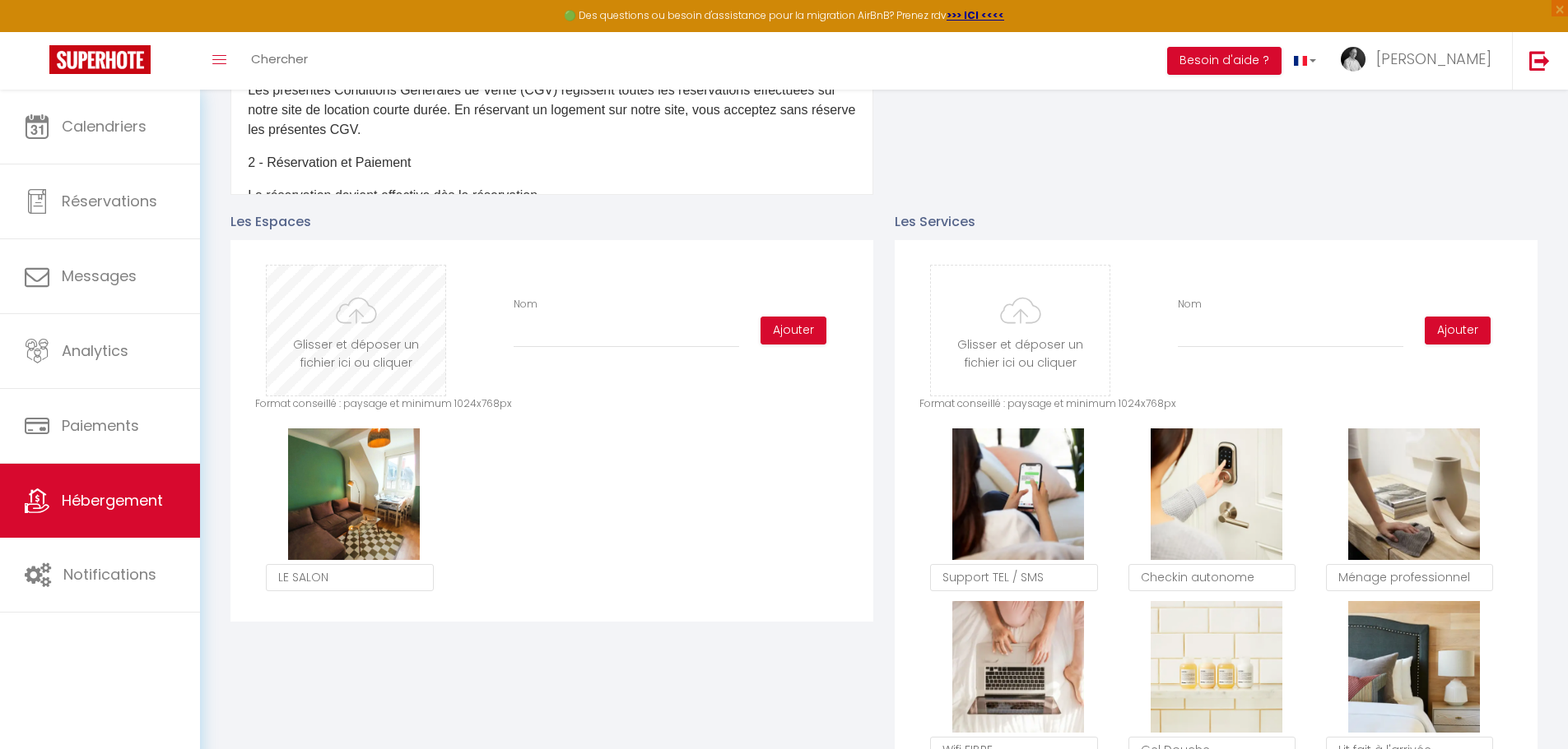
click at [373, 344] on input "file" at bounding box center [356, 330] width 179 height 130
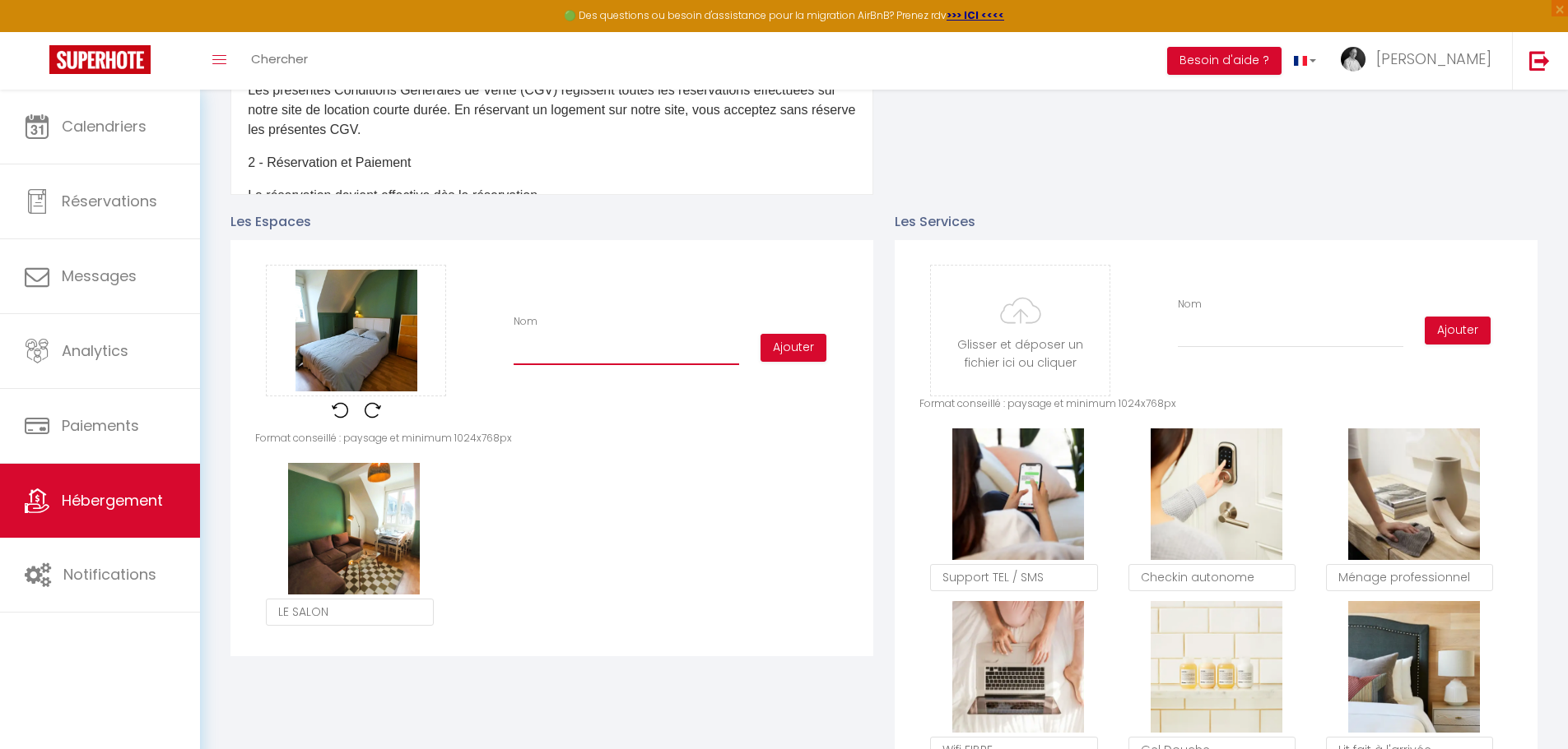
click at [544, 363] on input "Nom" at bounding box center [626, 350] width 225 height 30
click at [790, 360] on button "Ajouter" at bounding box center [793, 347] width 65 height 28
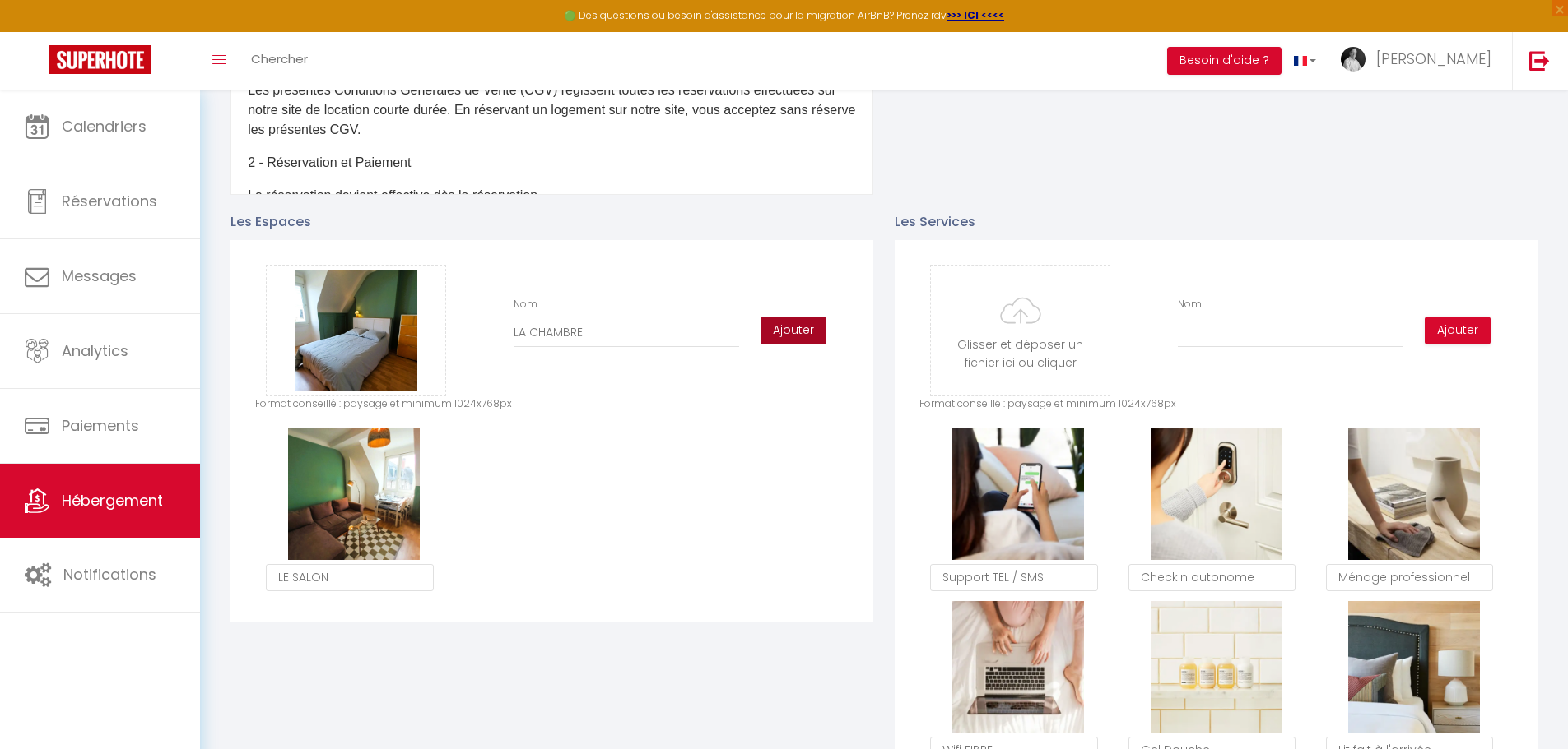
click at [800, 344] on button "Ajouter" at bounding box center [793, 330] width 65 height 28
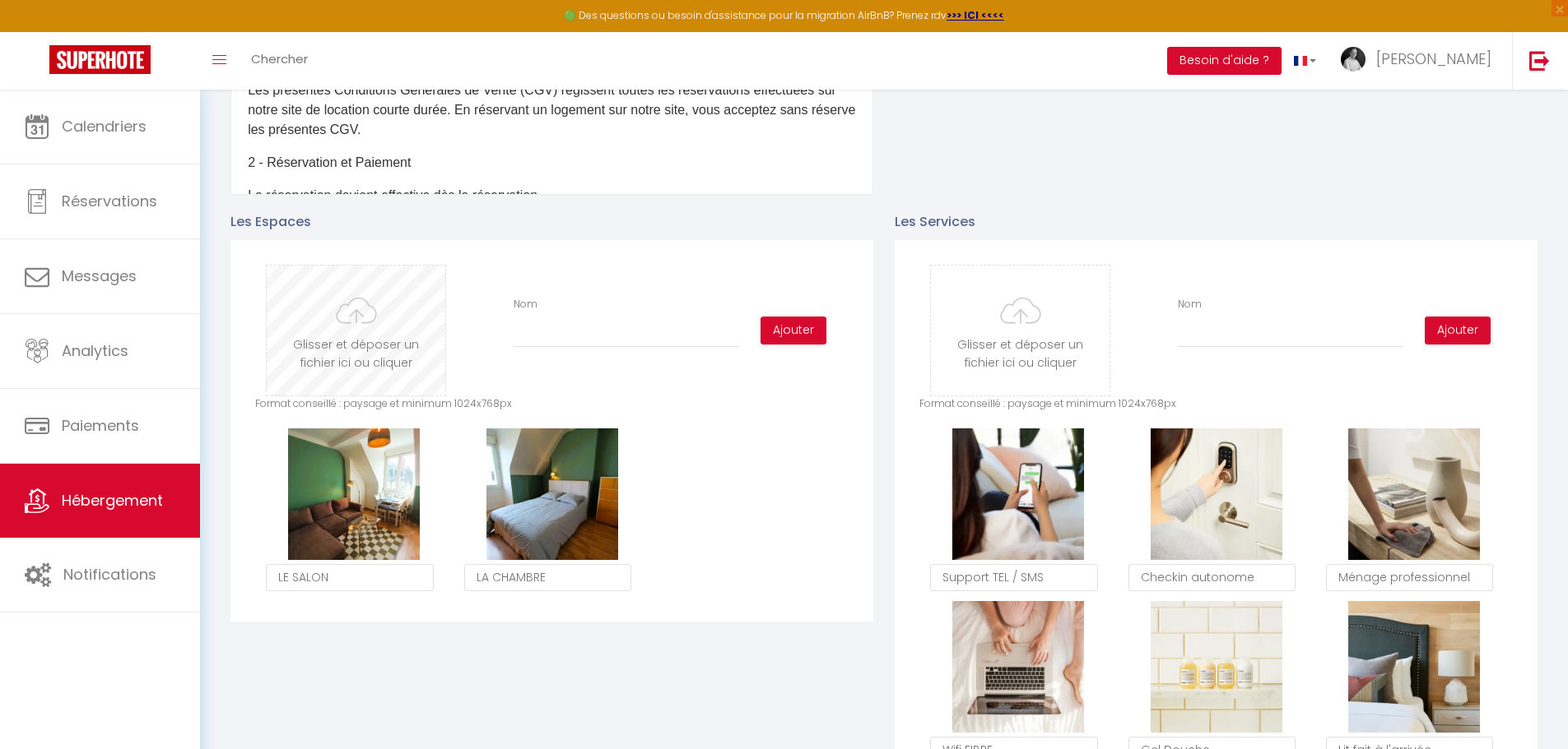
click at [341, 337] on input "file" at bounding box center [356, 330] width 179 height 130
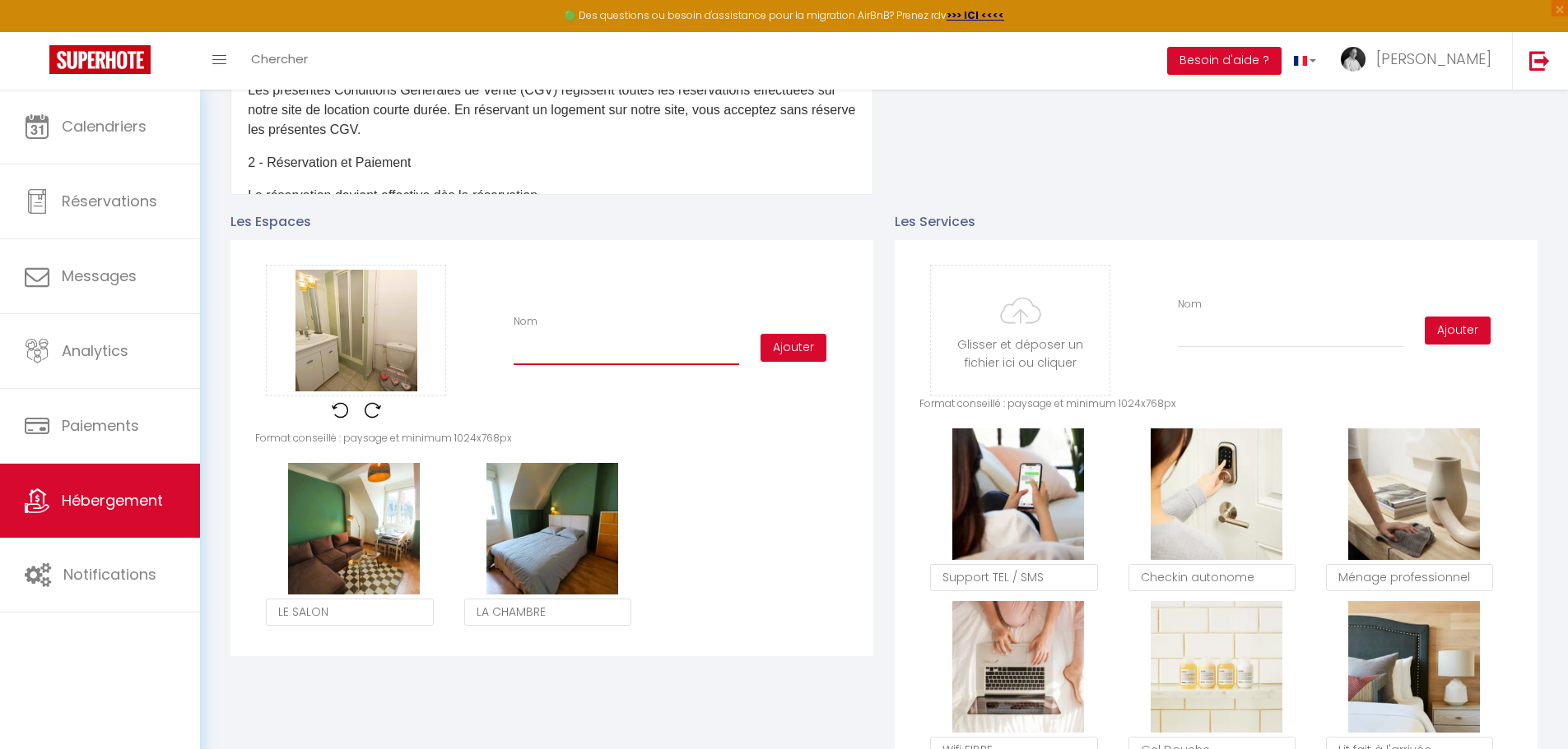
click at [527, 365] on input "Nom" at bounding box center [626, 350] width 225 height 30
click at [796, 362] on button "Ajouter" at bounding box center [793, 347] width 65 height 28
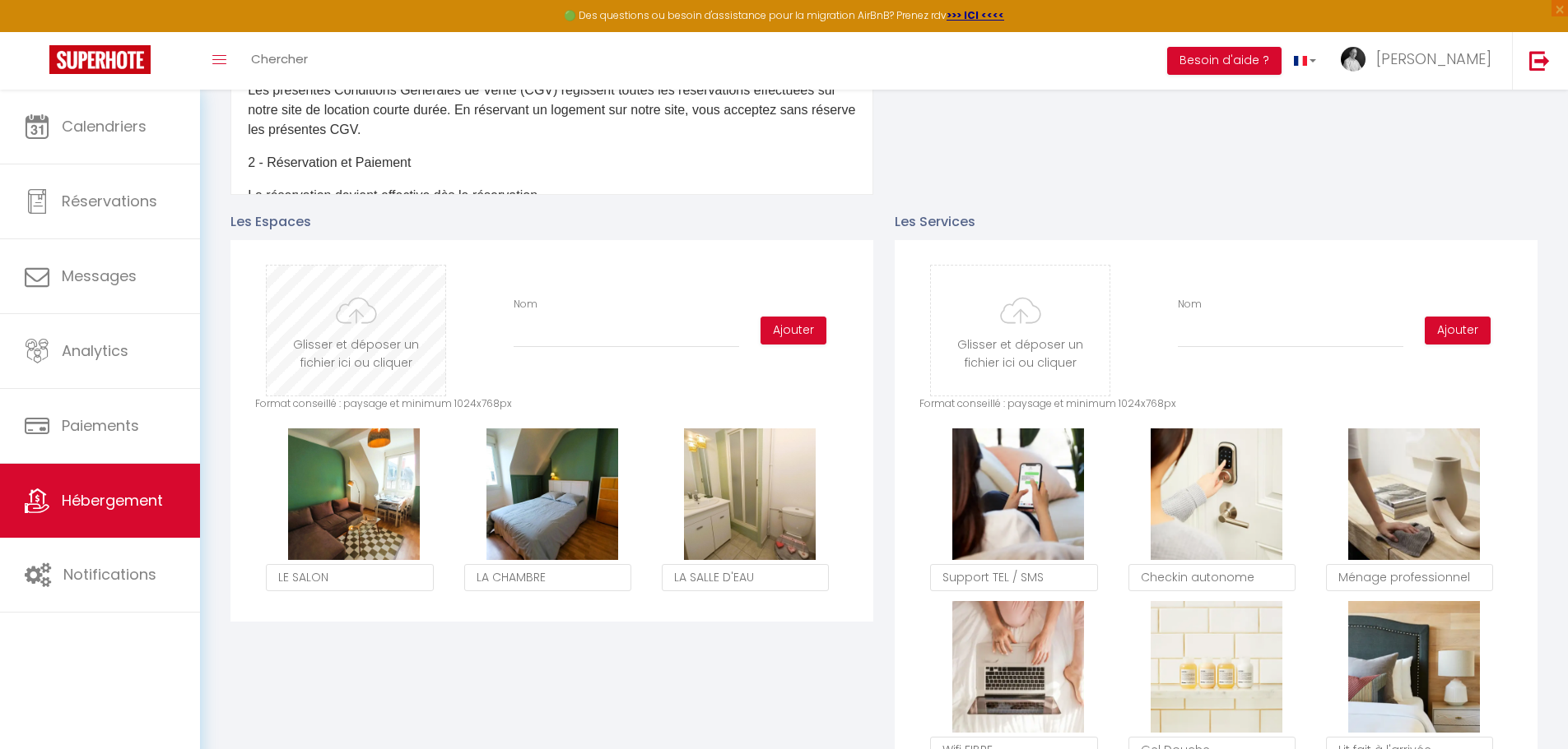
click at [364, 333] on input "file" at bounding box center [356, 330] width 179 height 130
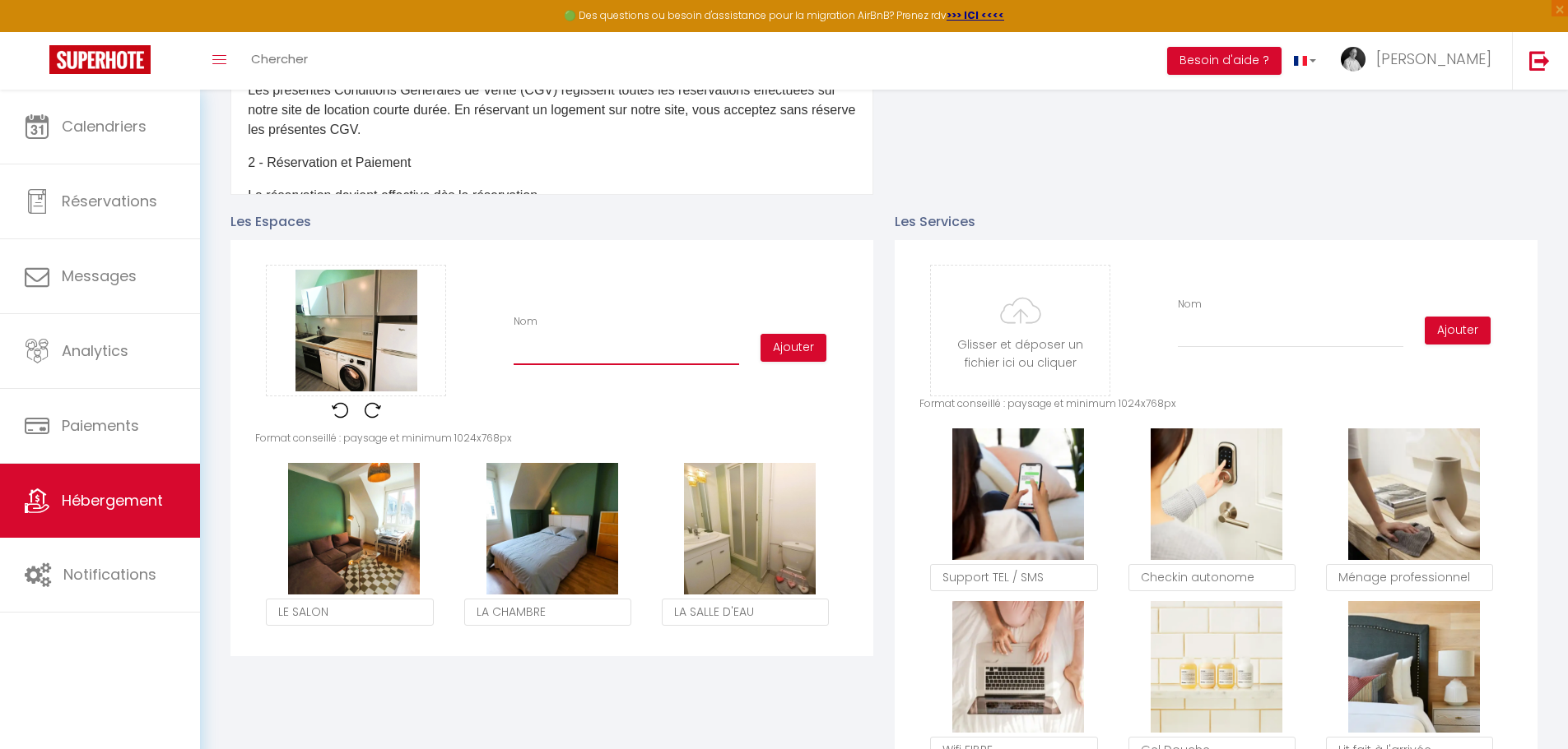
click at [590, 365] on input "Nom" at bounding box center [626, 350] width 225 height 30
click at [791, 358] on button "Ajouter" at bounding box center [793, 347] width 65 height 28
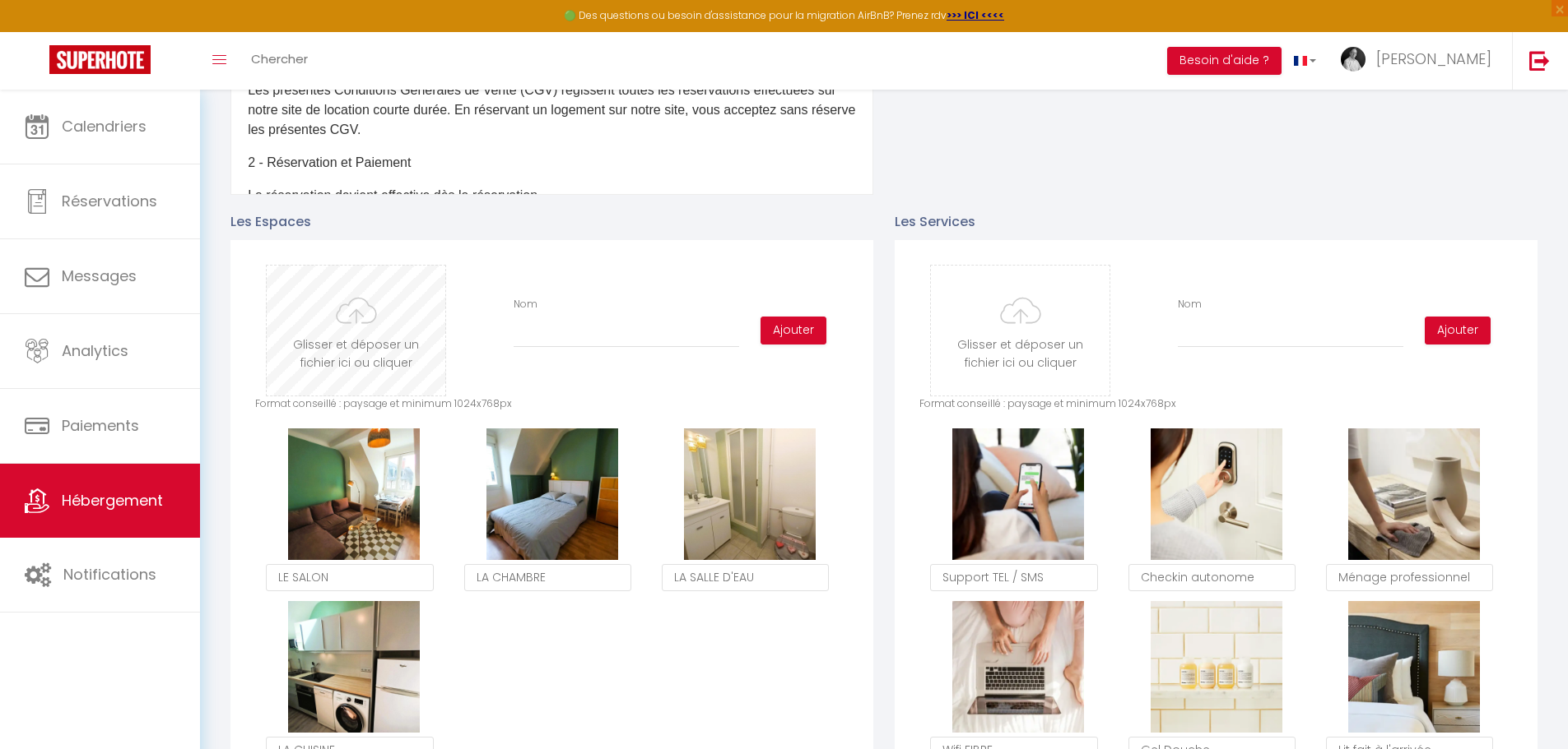
click at [361, 326] on input "file" at bounding box center [356, 330] width 179 height 130
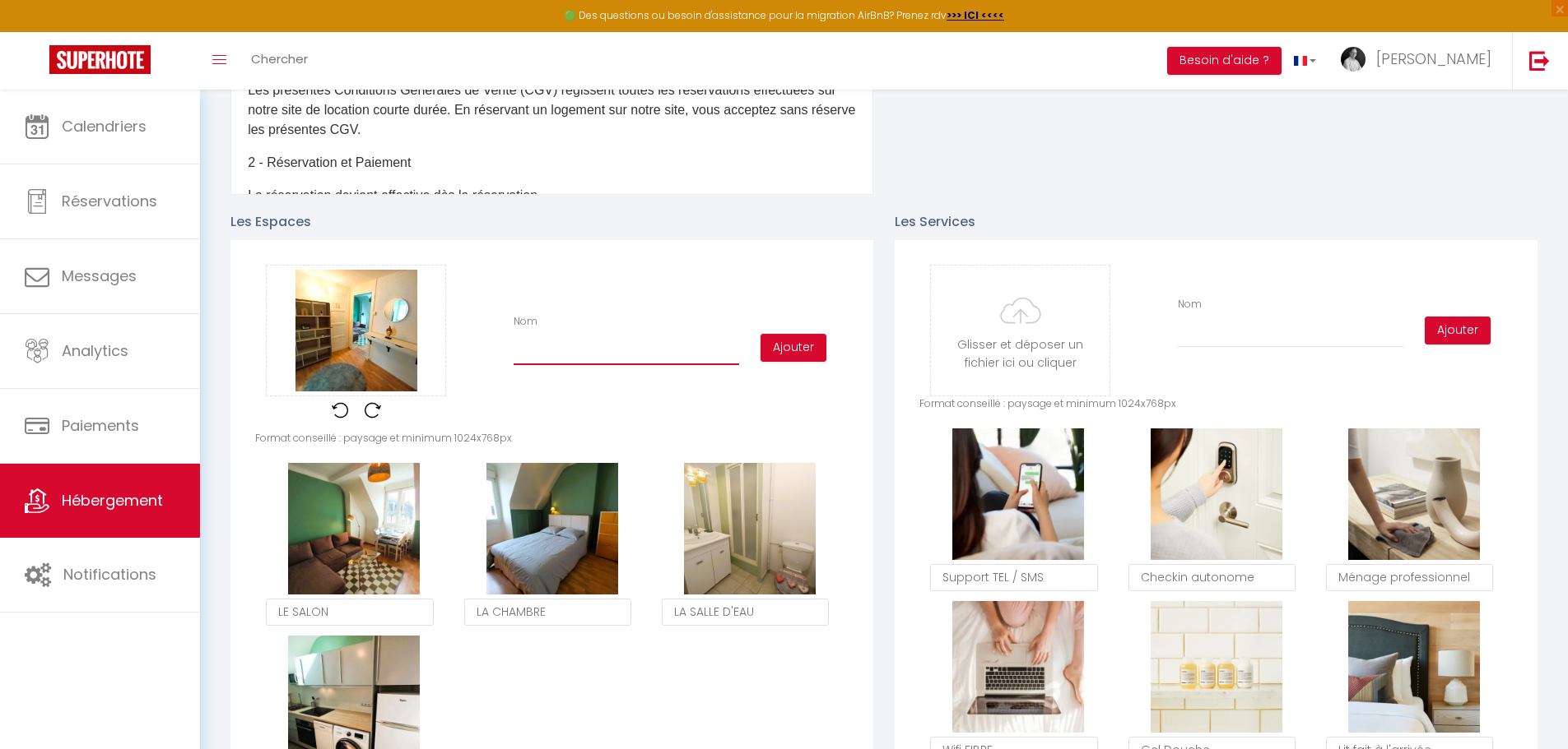
click at [526, 365] on input "Nom" at bounding box center [626, 350] width 225 height 30
click at [798, 356] on button "Ajouter" at bounding box center [793, 347] width 65 height 28
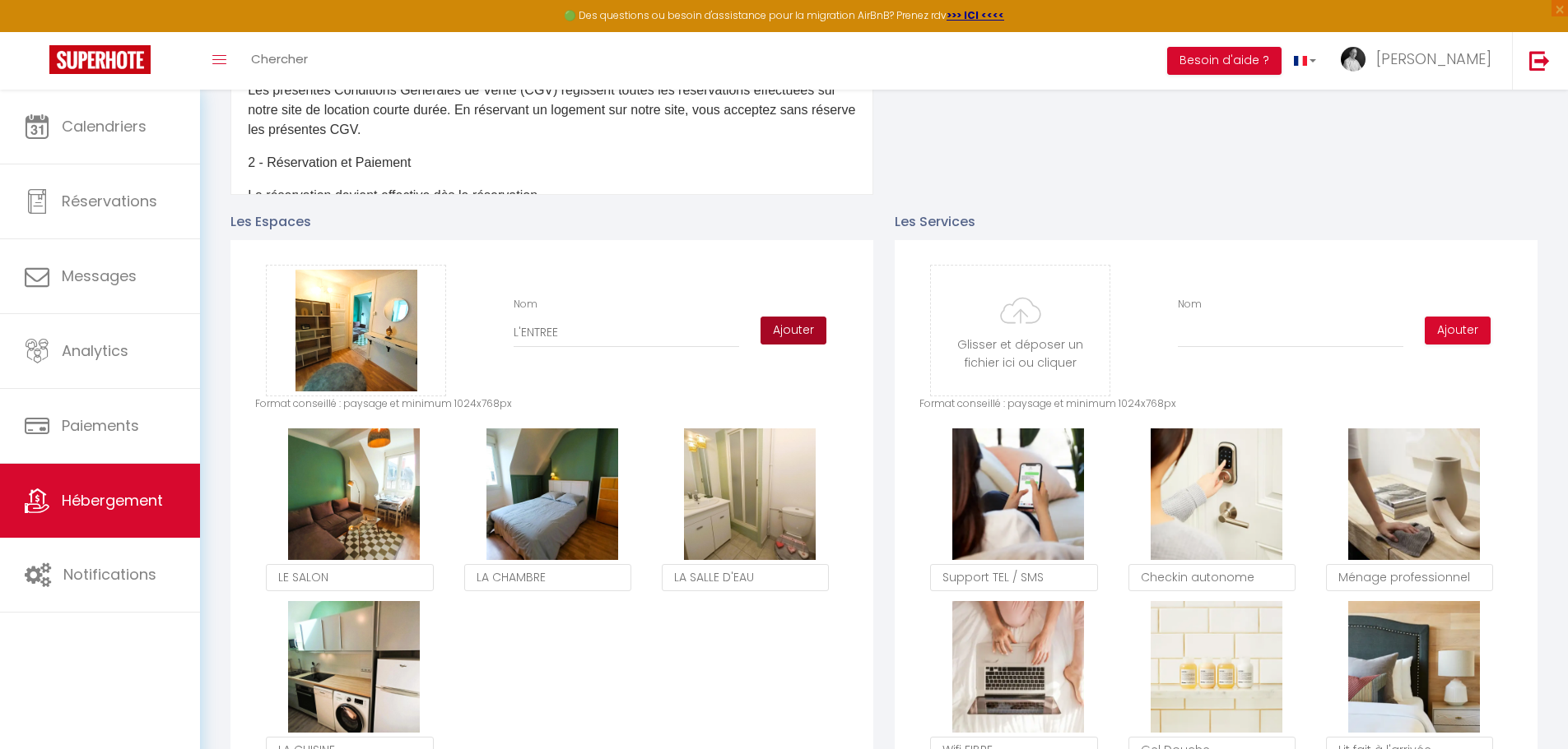
click at [789, 338] on button "Ajouter" at bounding box center [793, 330] width 65 height 28
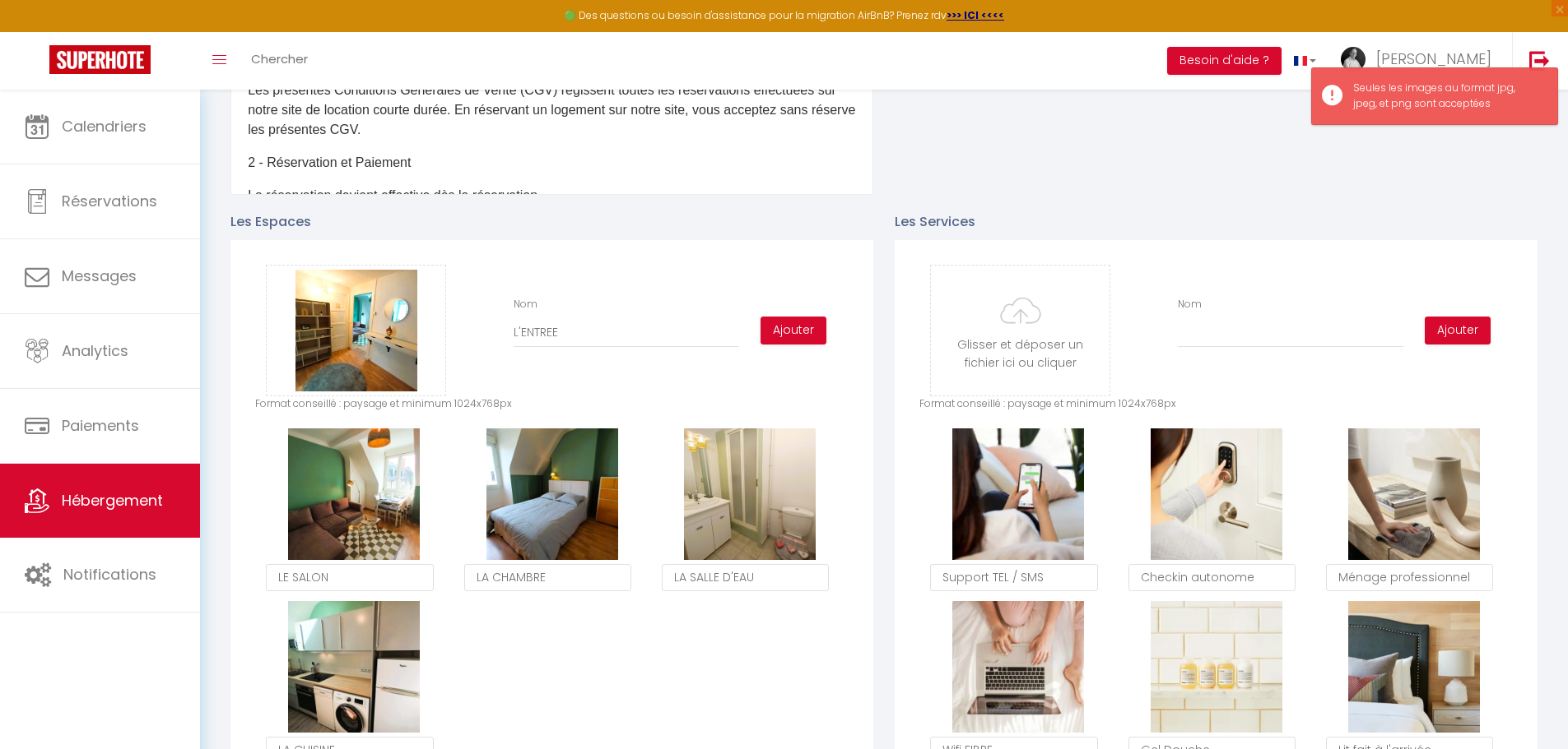
click at [622, 396] on div "Glisser et déposer un fichier ici ou cliquer Ooops, something wrong happened. R…" at bounding box center [551, 330] width 594 height 132
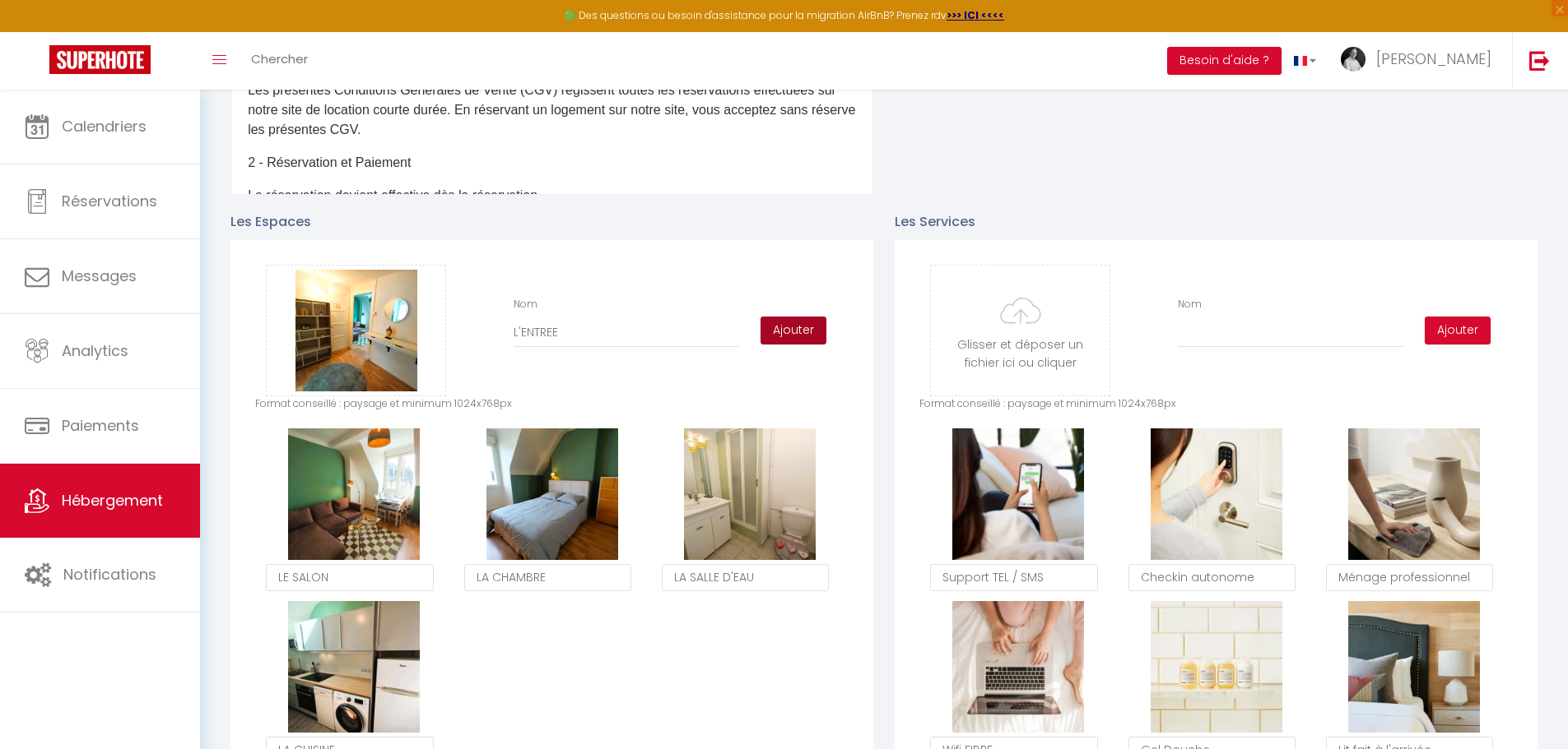
click at [802, 336] on button "Ajouter" at bounding box center [793, 330] width 65 height 28
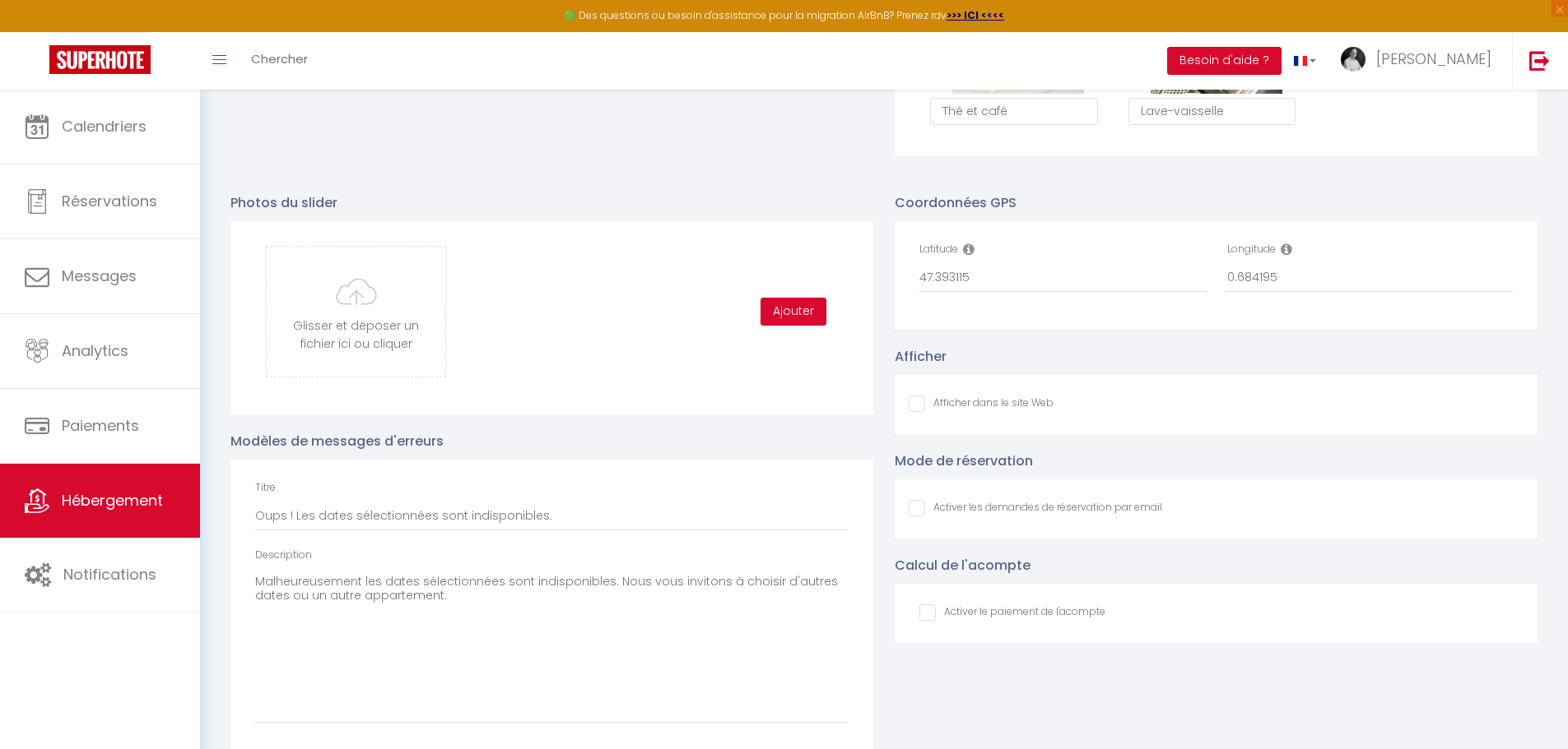
scroll to position [1645, 0]
click at [355, 323] on input "file" at bounding box center [356, 309] width 179 height 130
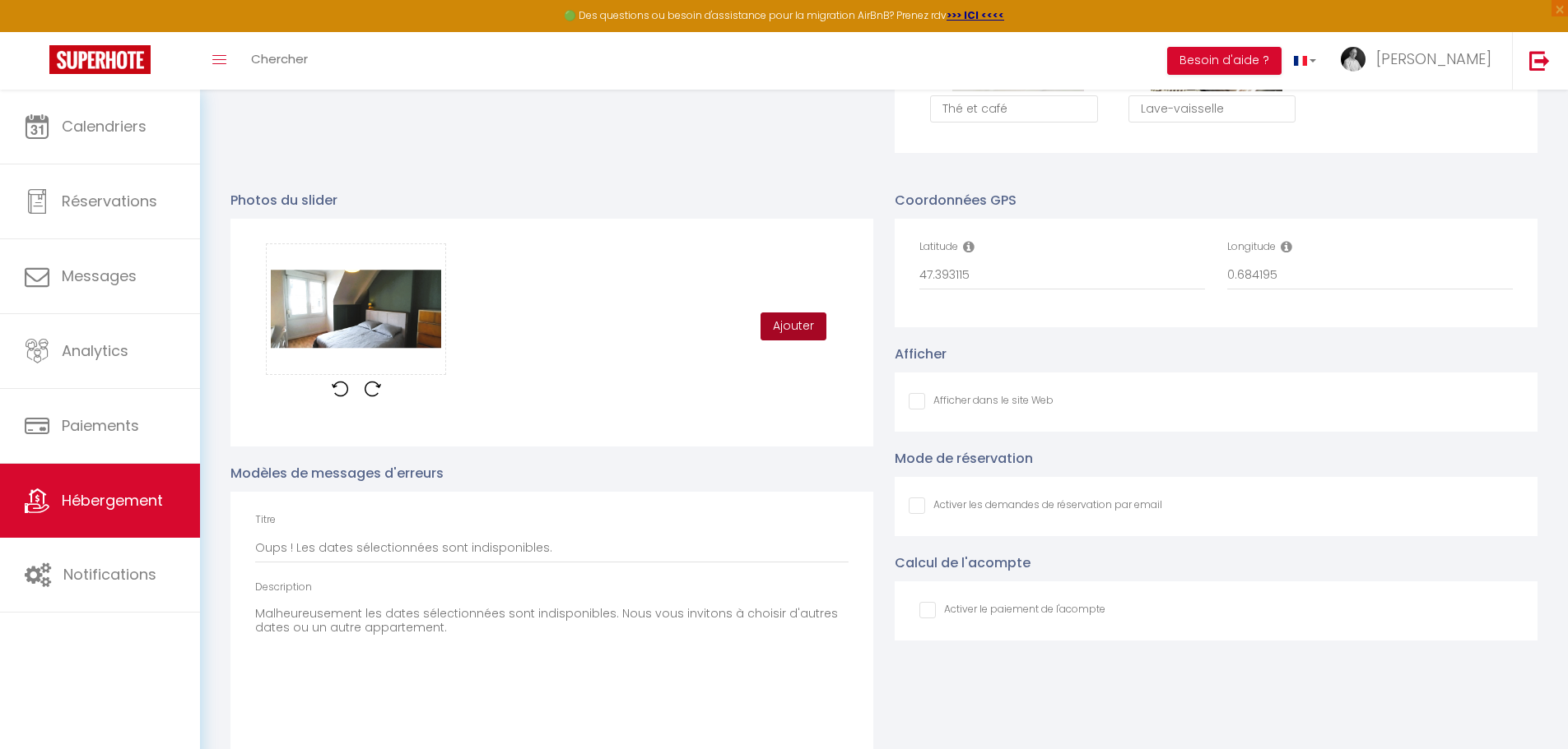
click at [795, 333] on button "Ajouter" at bounding box center [793, 326] width 65 height 28
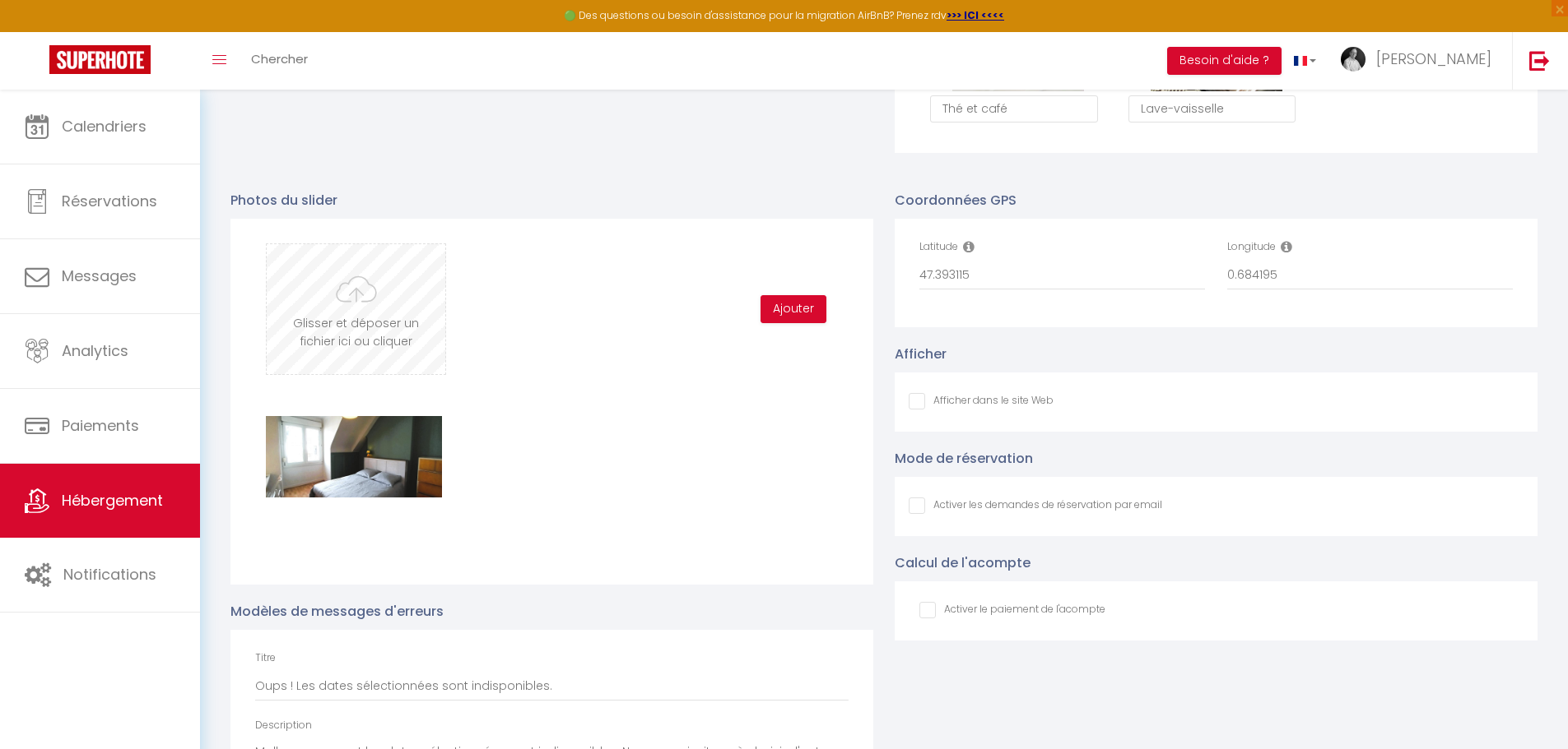
click at [344, 321] on input "file" at bounding box center [356, 309] width 179 height 130
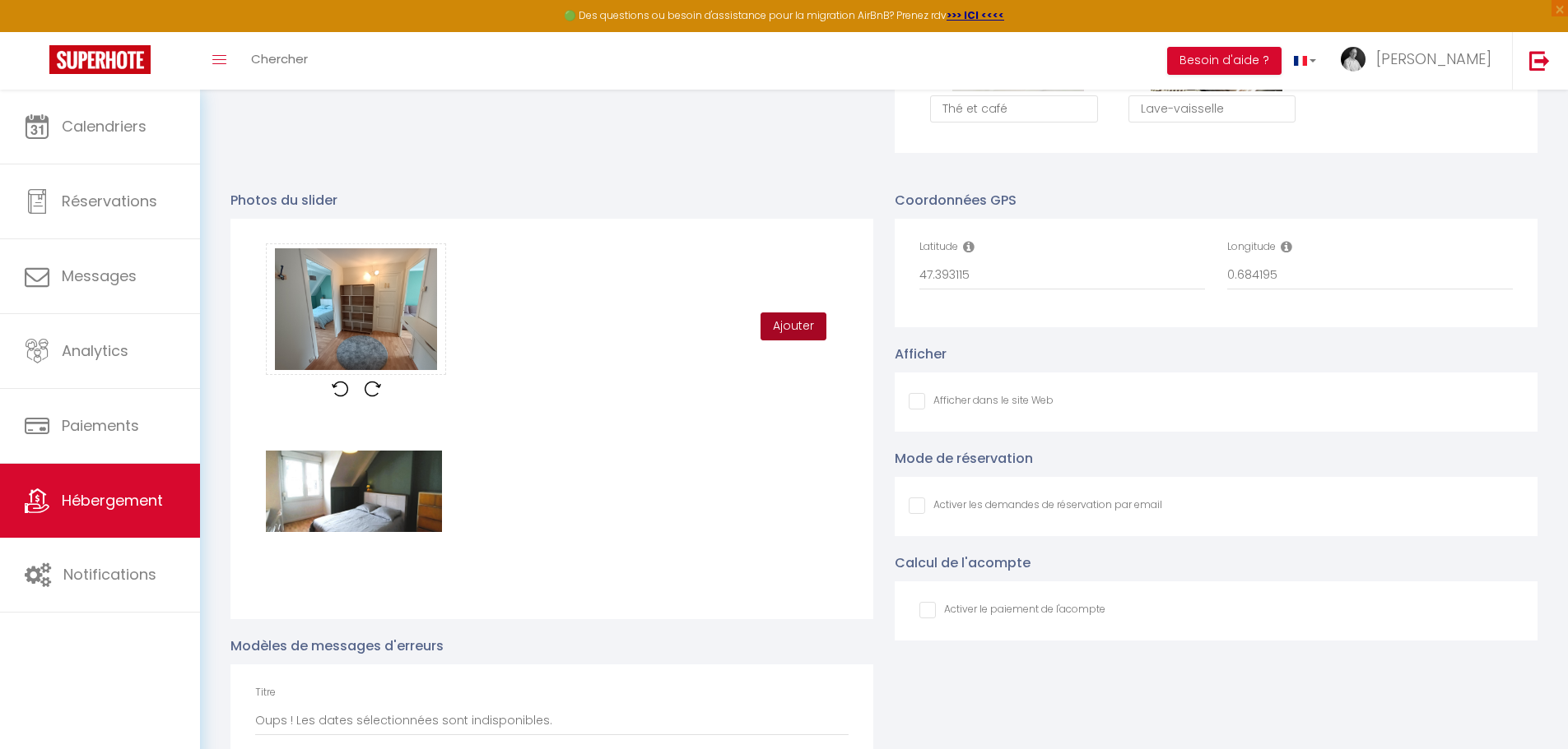
click at [793, 340] on button "Ajouter" at bounding box center [793, 326] width 65 height 28
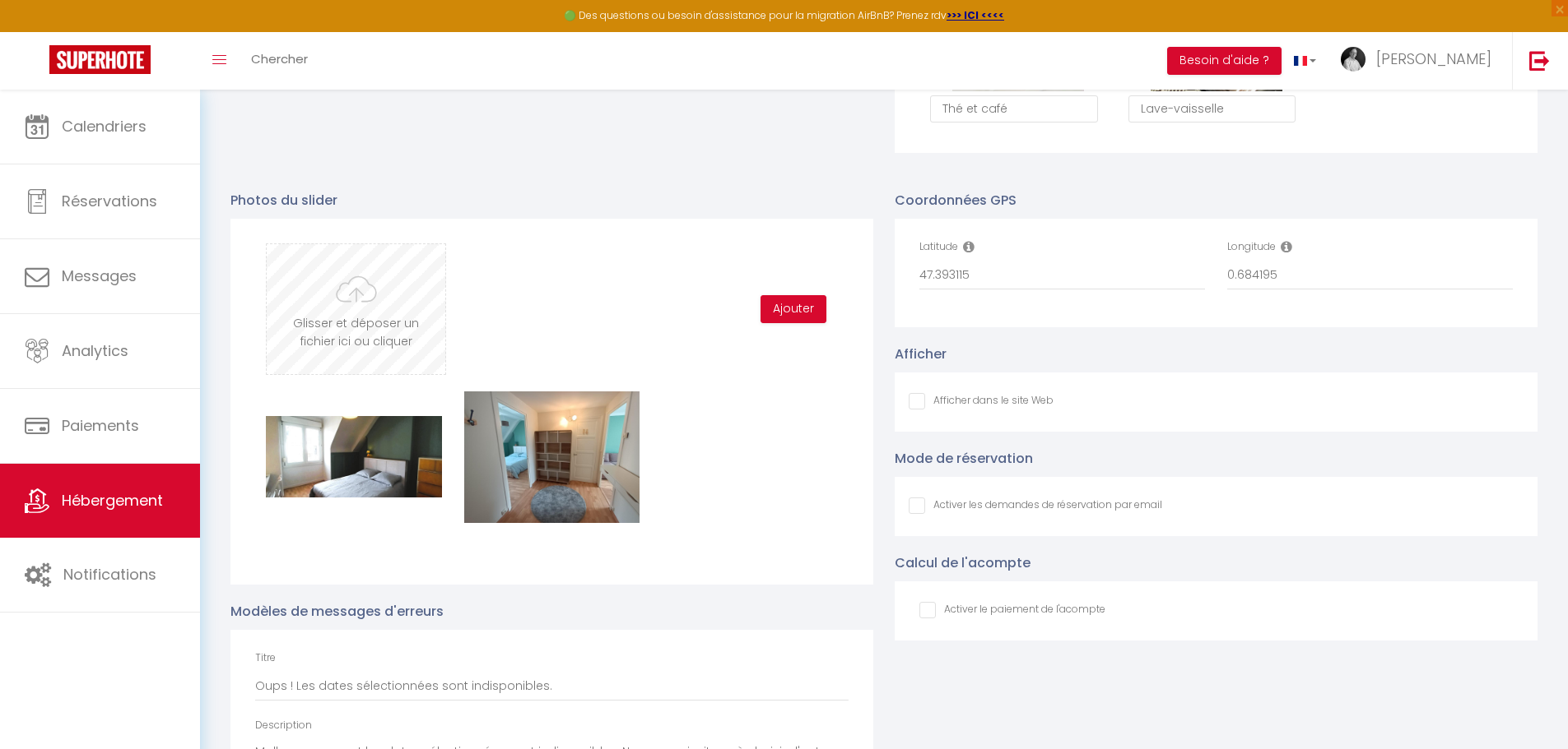
click at [368, 321] on input "file" at bounding box center [356, 309] width 179 height 130
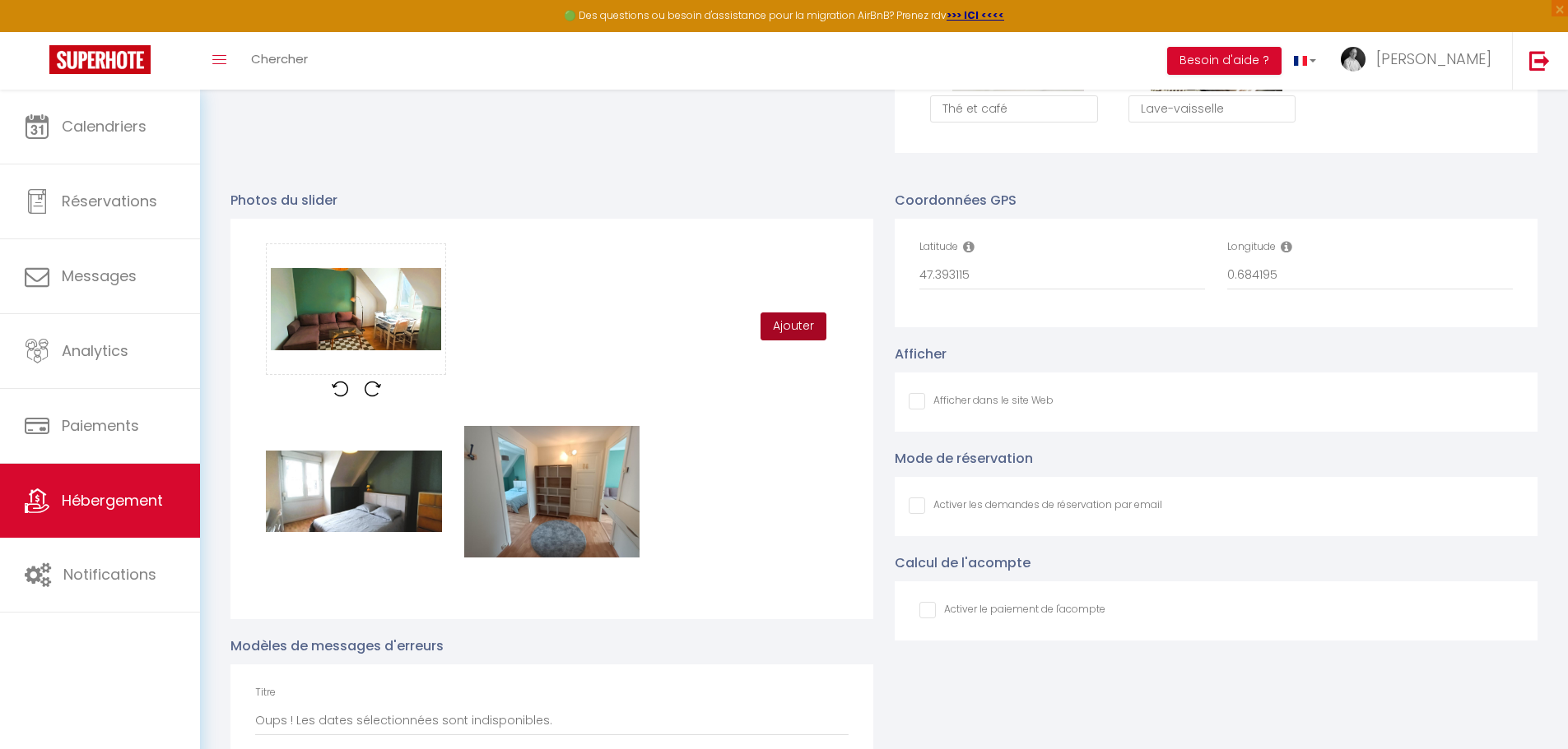
click at [788, 336] on button "Ajouter" at bounding box center [793, 326] width 65 height 28
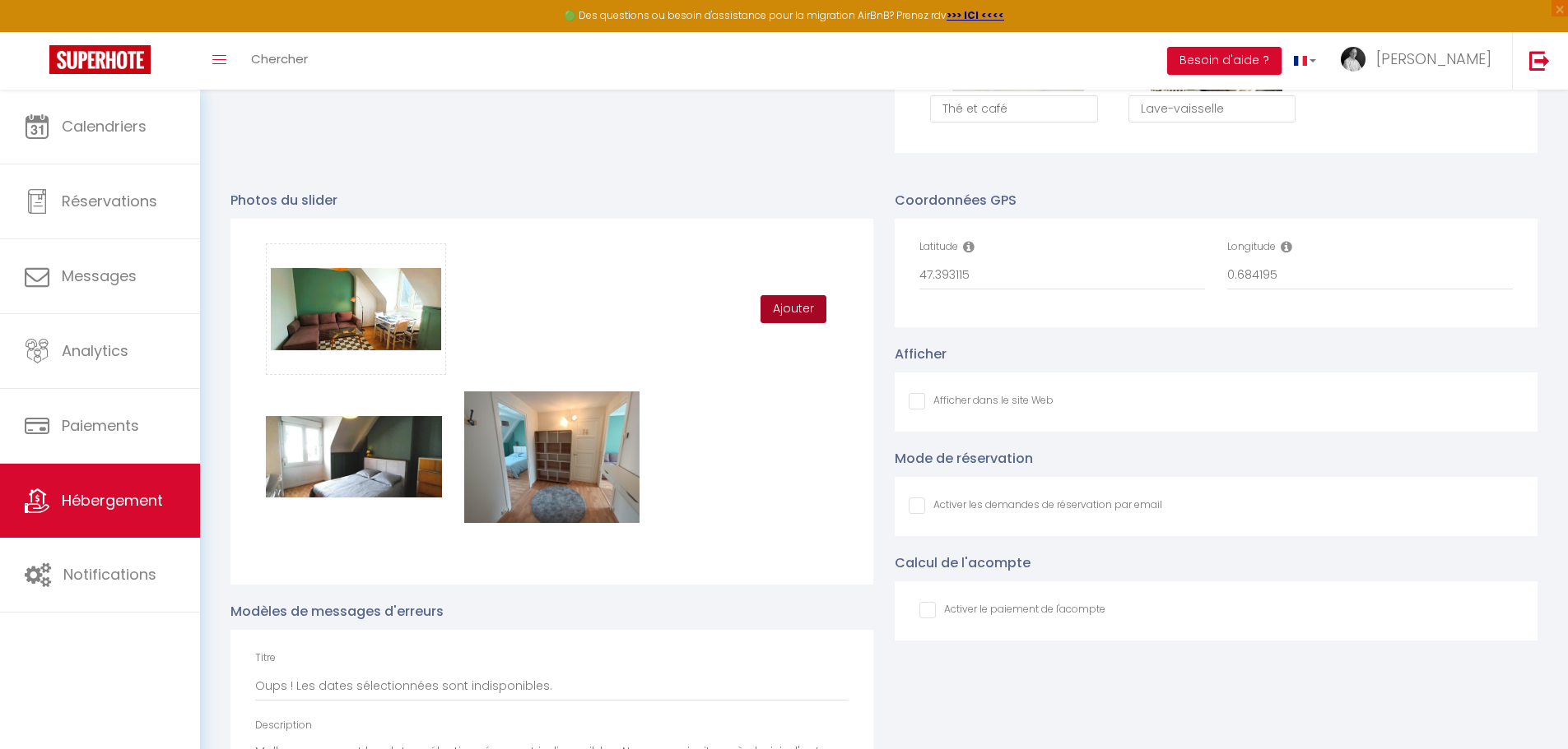
click at [783, 321] on button "Ajouter" at bounding box center [793, 309] width 65 height 28
click at [780, 320] on button "Ajouter" at bounding box center [793, 309] width 65 height 28
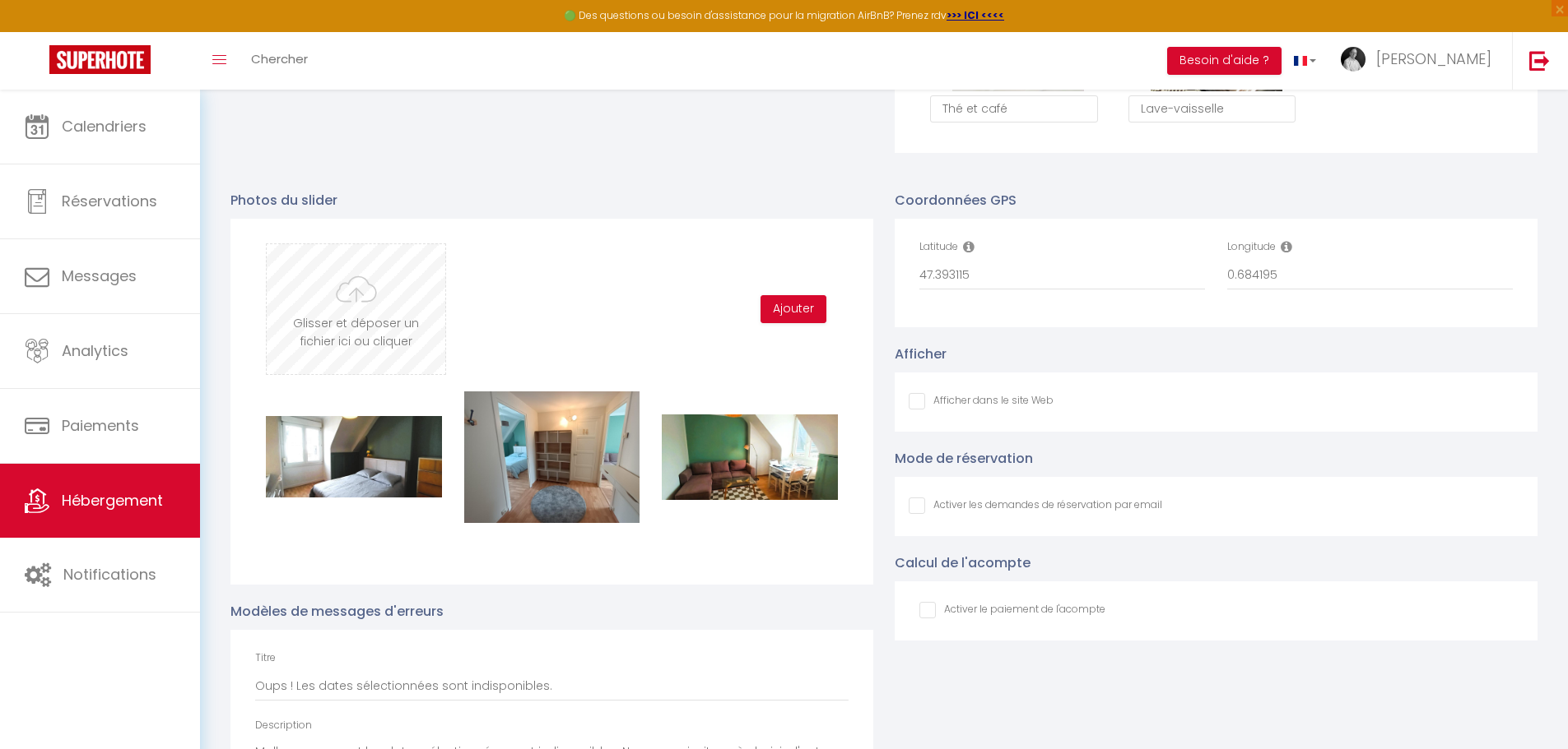
click at [333, 303] on input "file" at bounding box center [356, 309] width 179 height 130
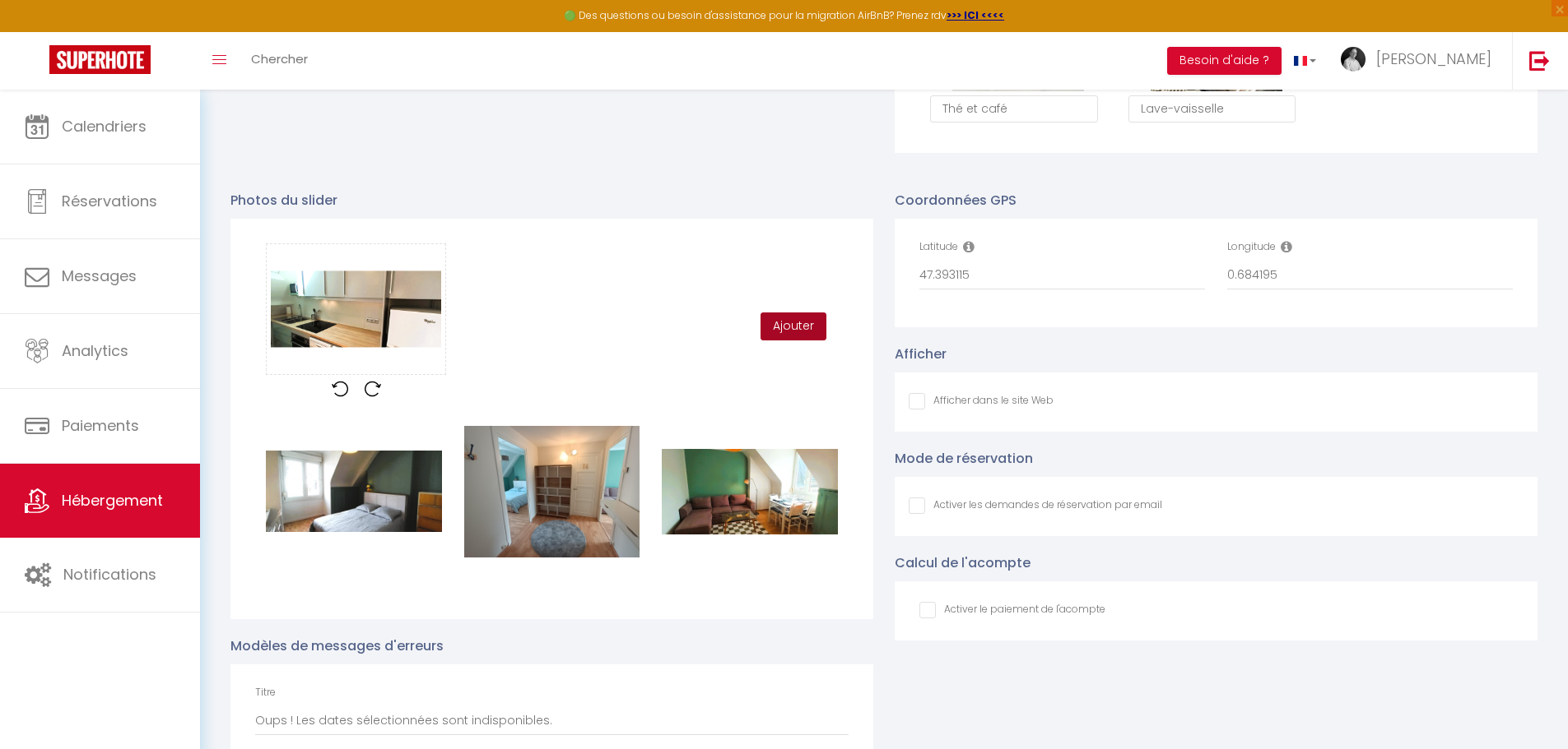
click at [793, 334] on button "Ajouter" at bounding box center [793, 326] width 65 height 28
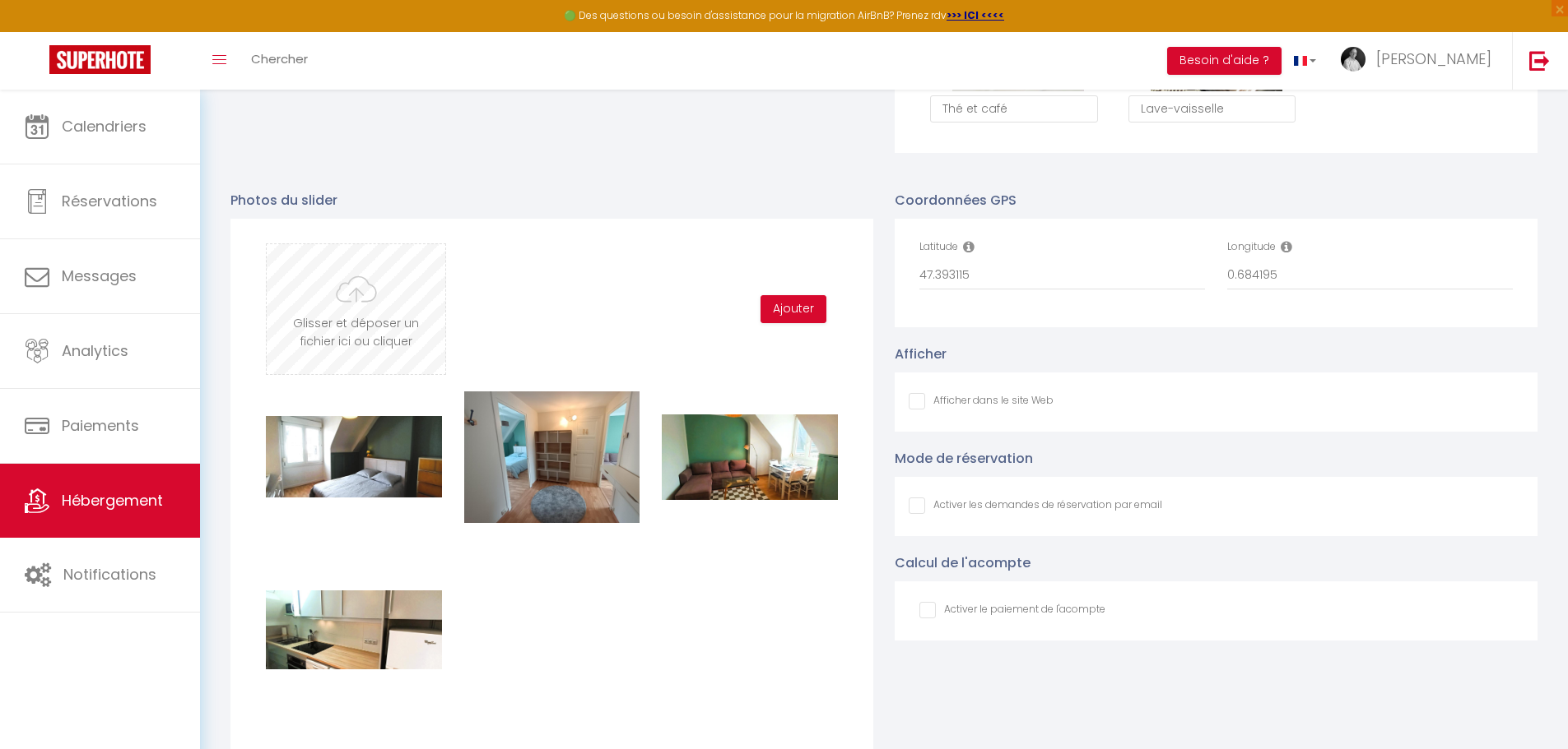
click at [343, 326] on input "file" at bounding box center [356, 309] width 179 height 130
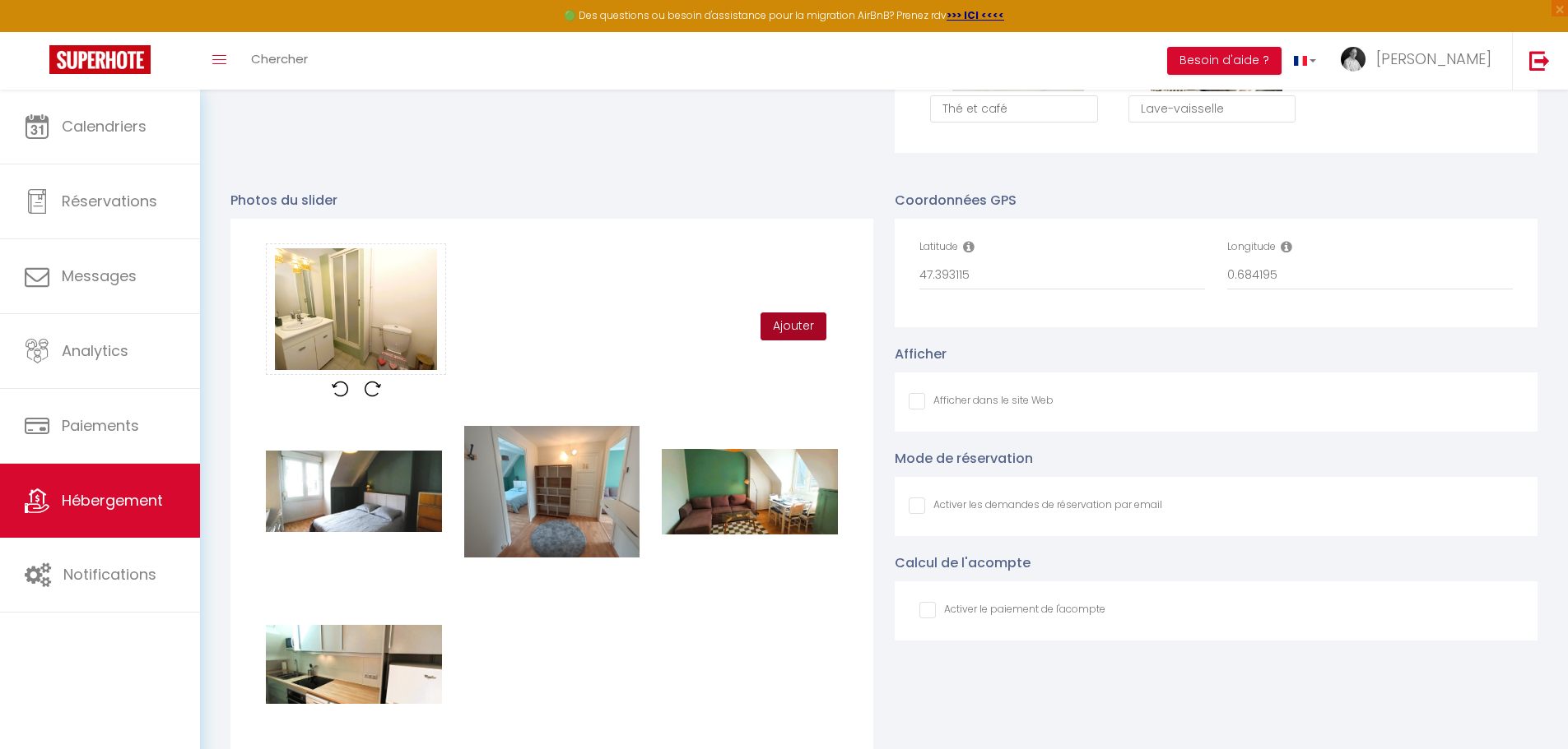
click at [797, 333] on button "Ajouter" at bounding box center [793, 326] width 65 height 28
checkbox input "false"
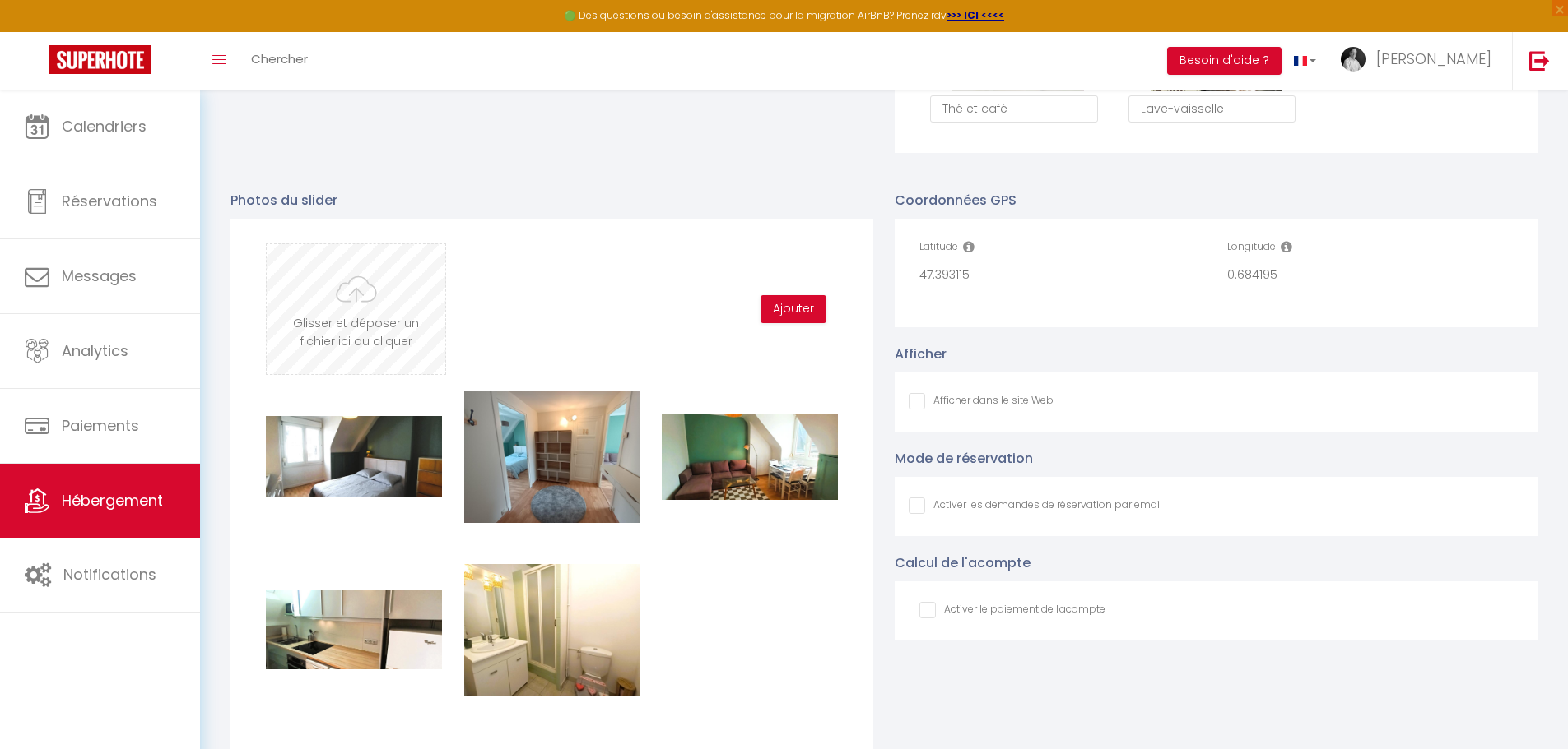
click at [398, 313] on input "file" at bounding box center [356, 309] width 179 height 130
type input "C:\fakepath\20251001_153500.jpg"
checkbox input "false"
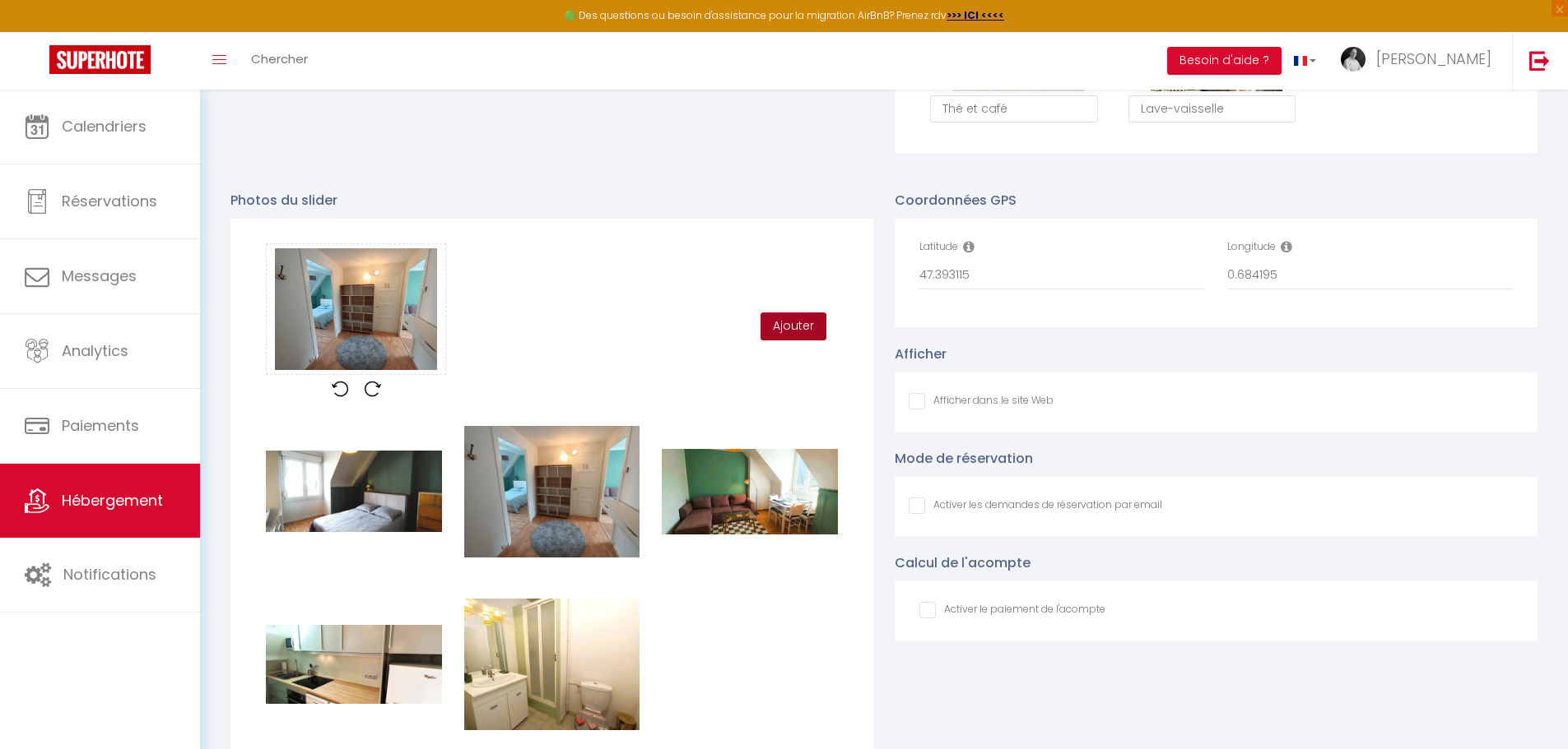
click at [805, 339] on button "Ajouter" at bounding box center [793, 326] width 65 height 28
checkbox input "false"
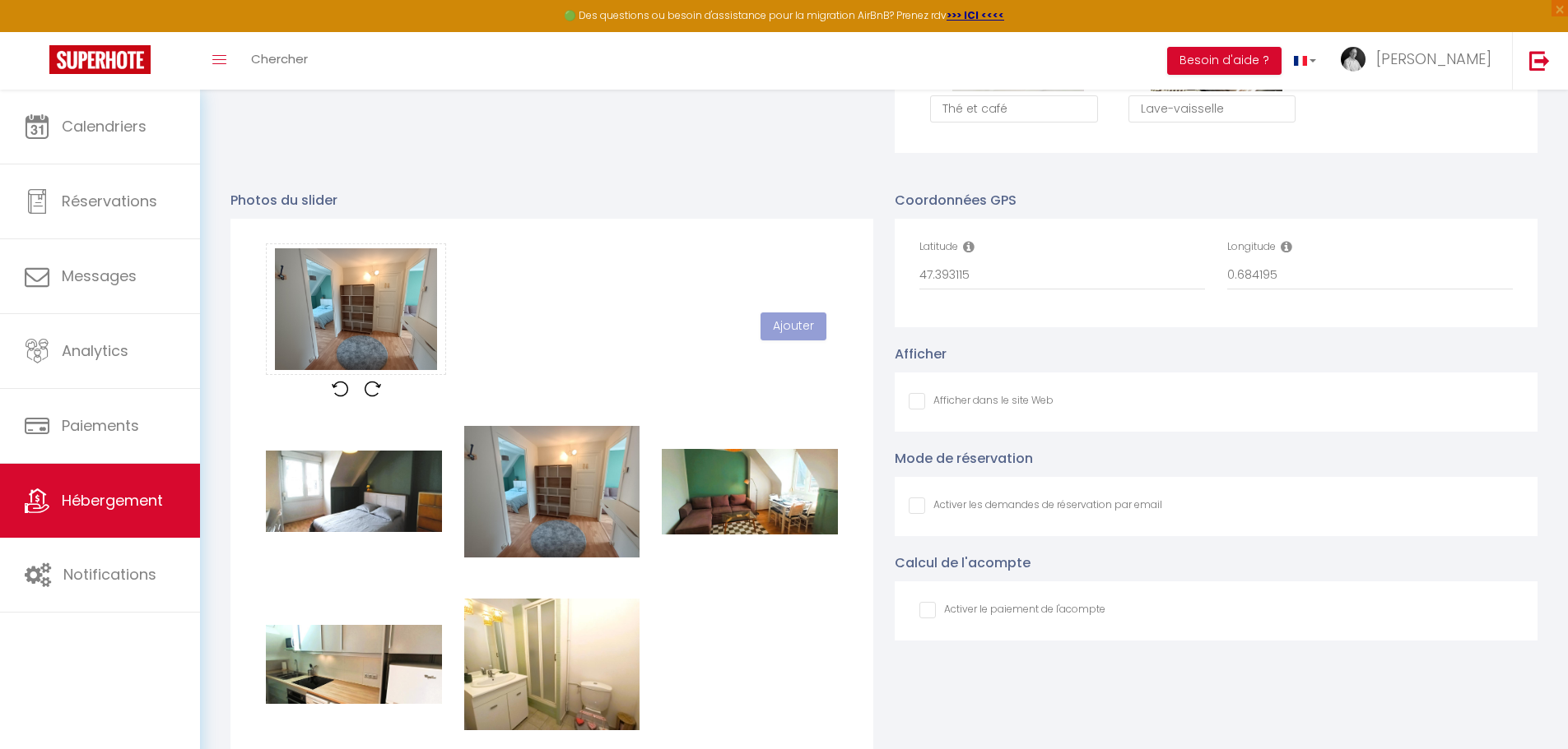
checkbox input "false"
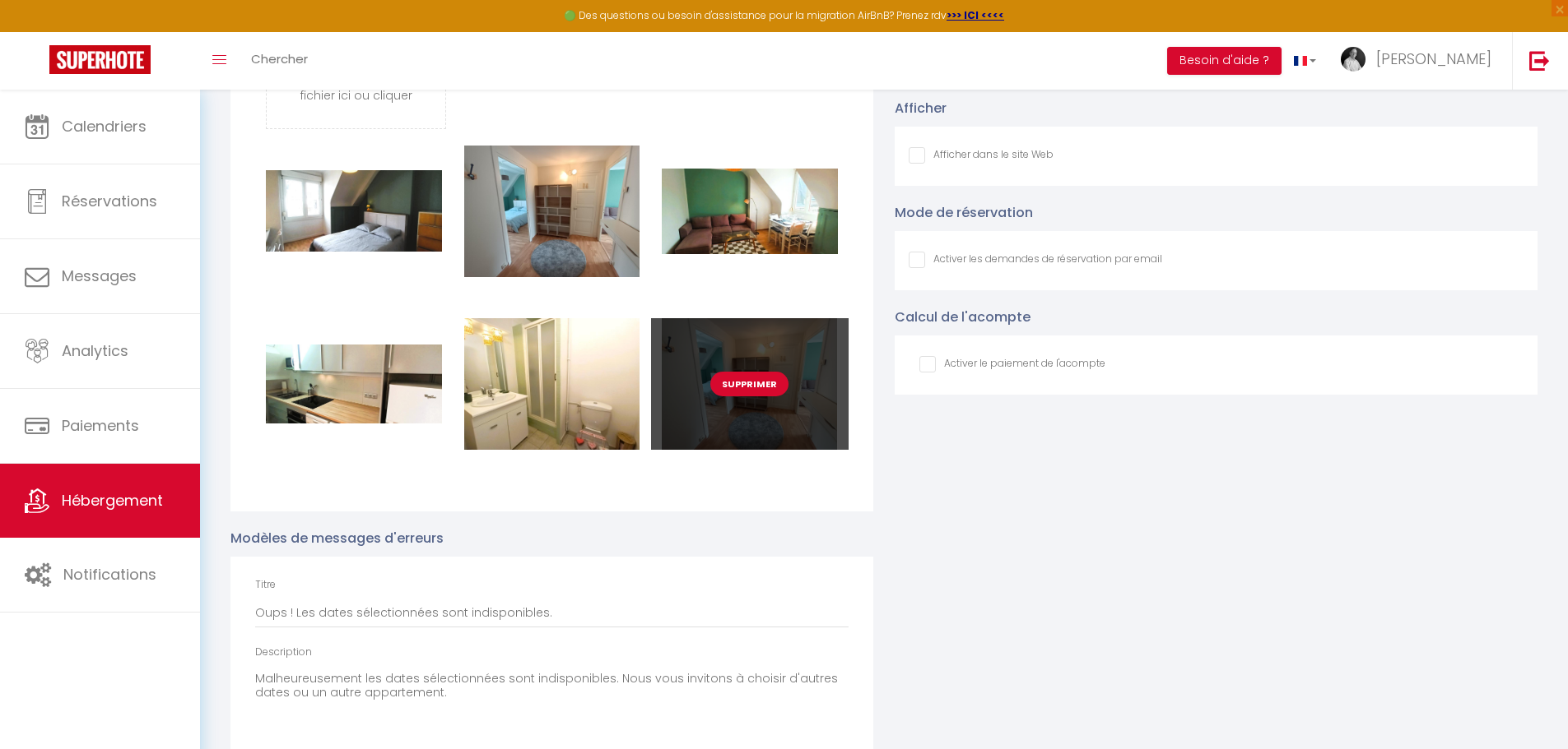
scroll to position [1892, 0]
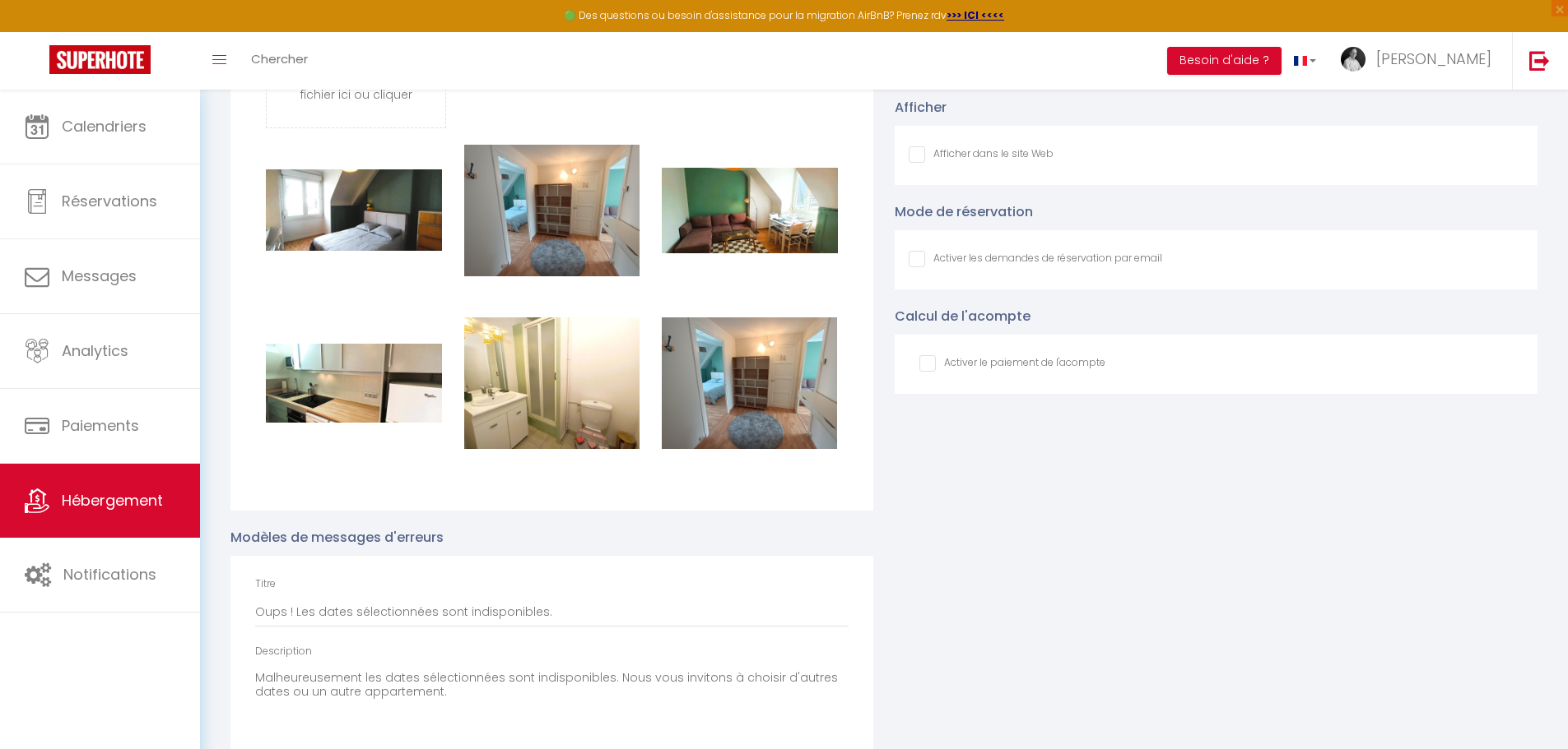
click at [915, 162] on input "Afficher dans le site Web" at bounding box center [980, 154] width 145 height 16
checkbox input "true"
checkbox input "false"
click at [1027, 532] on div "Coordonnées GPS Latitude 47.393115 Longitude 0.684195 Afficher Afficher dans le…" at bounding box center [1216, 392] width 664 height 931
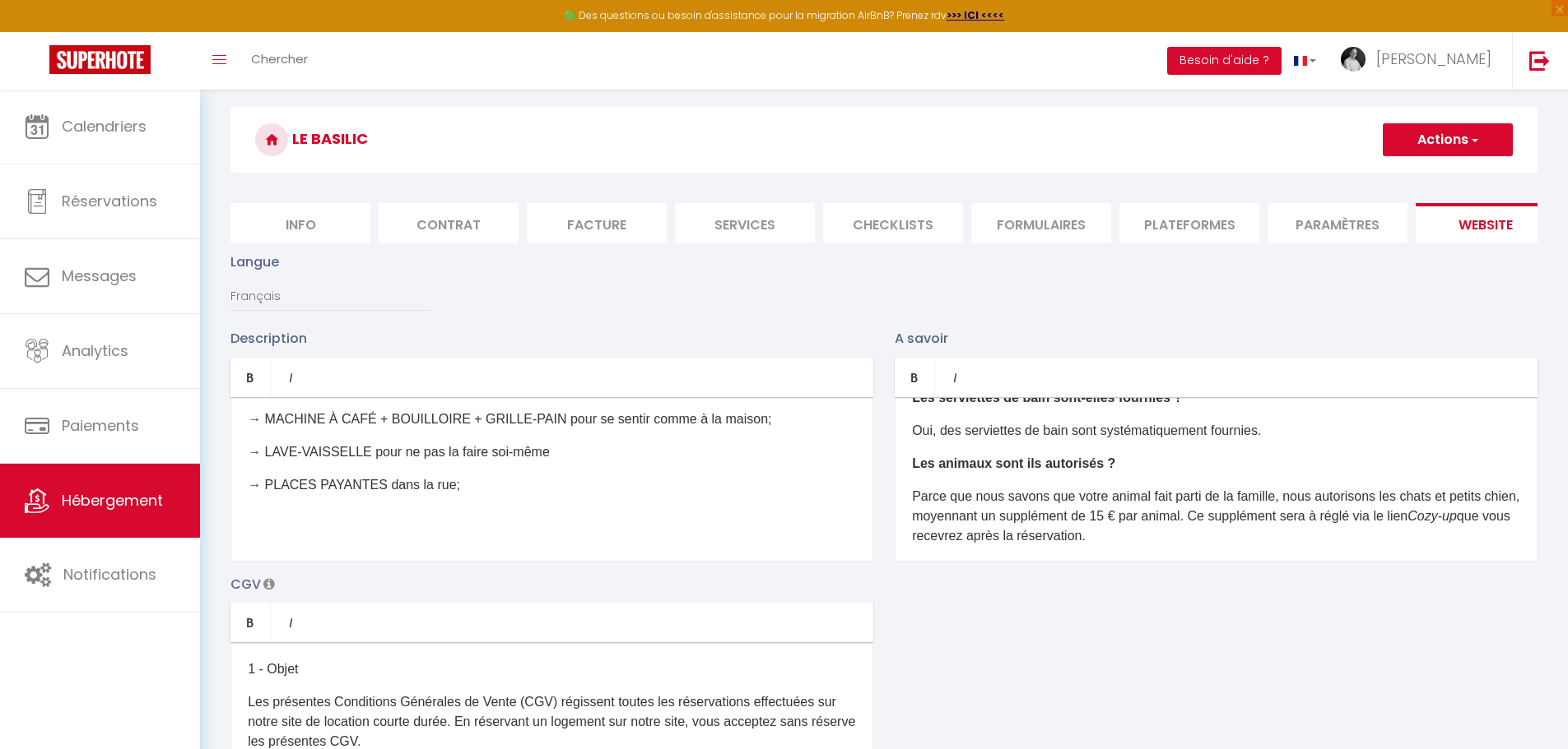
scroll to position [0, 0]
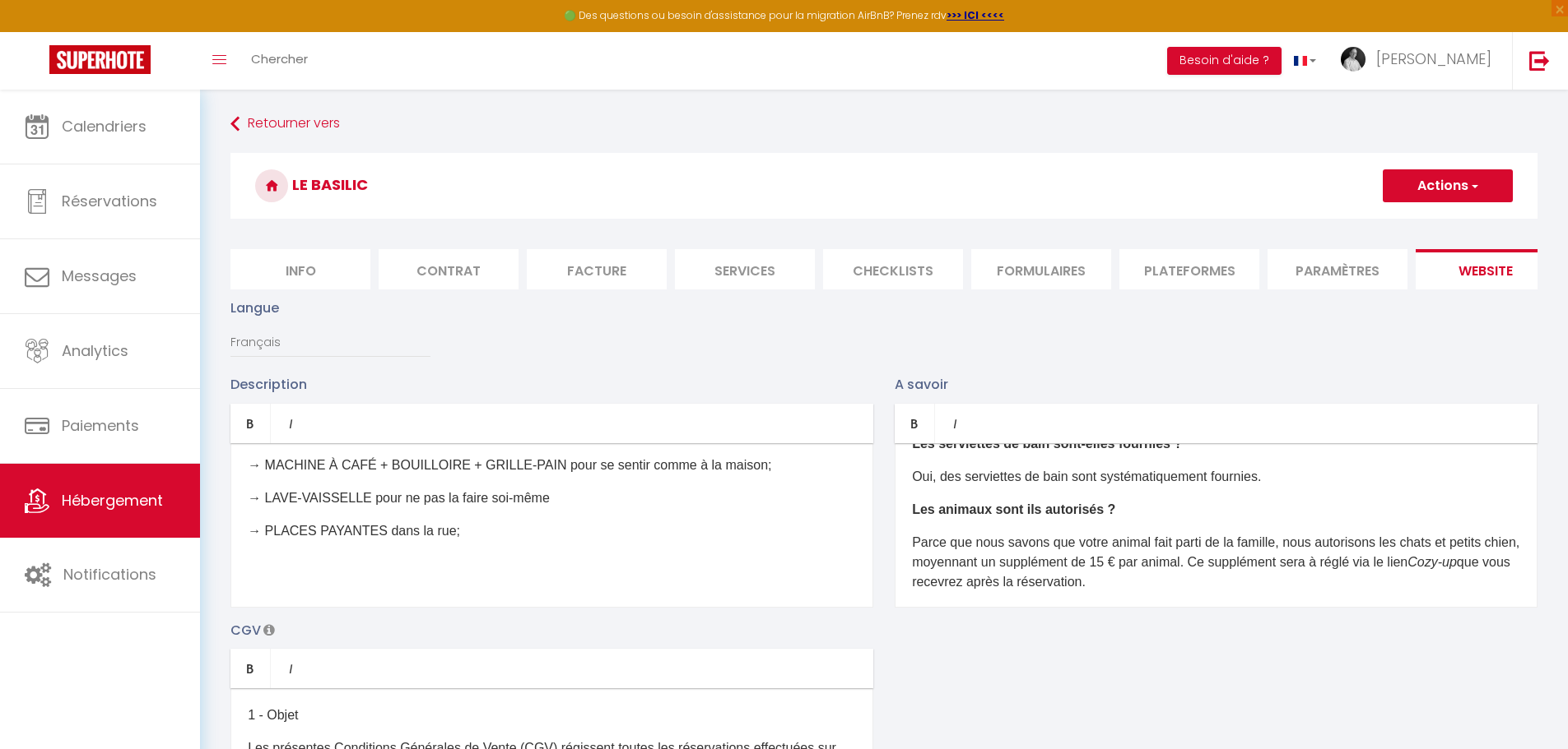
click at [1461, 187] on button "Actions" at bounding box center [1447, 186] width 130 height 33
click at [1447, 222] on input "Enregistrer" at bounding box center [1428, 221] width 61 height 16
checkbox input "false"
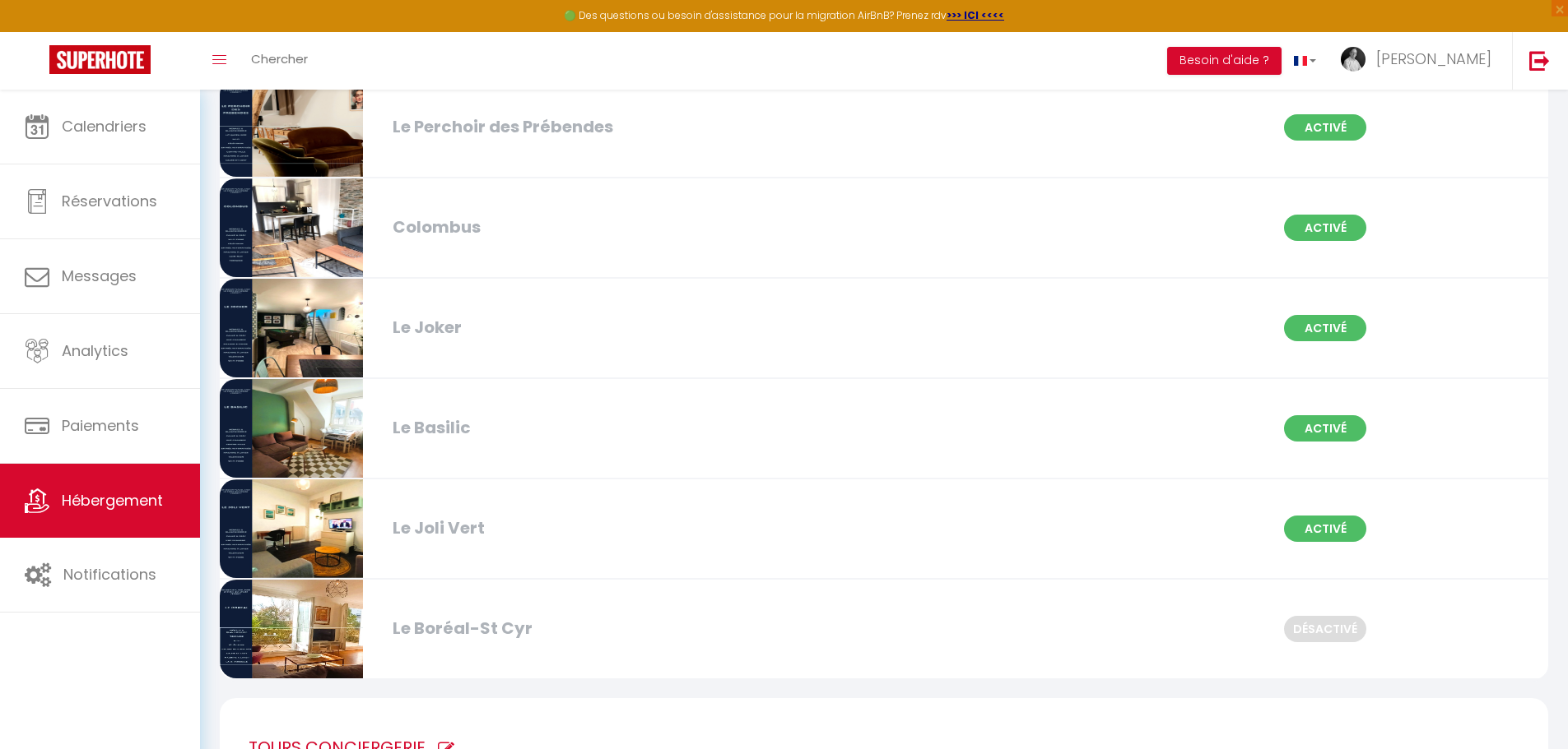
scroll to position [1069, 0]
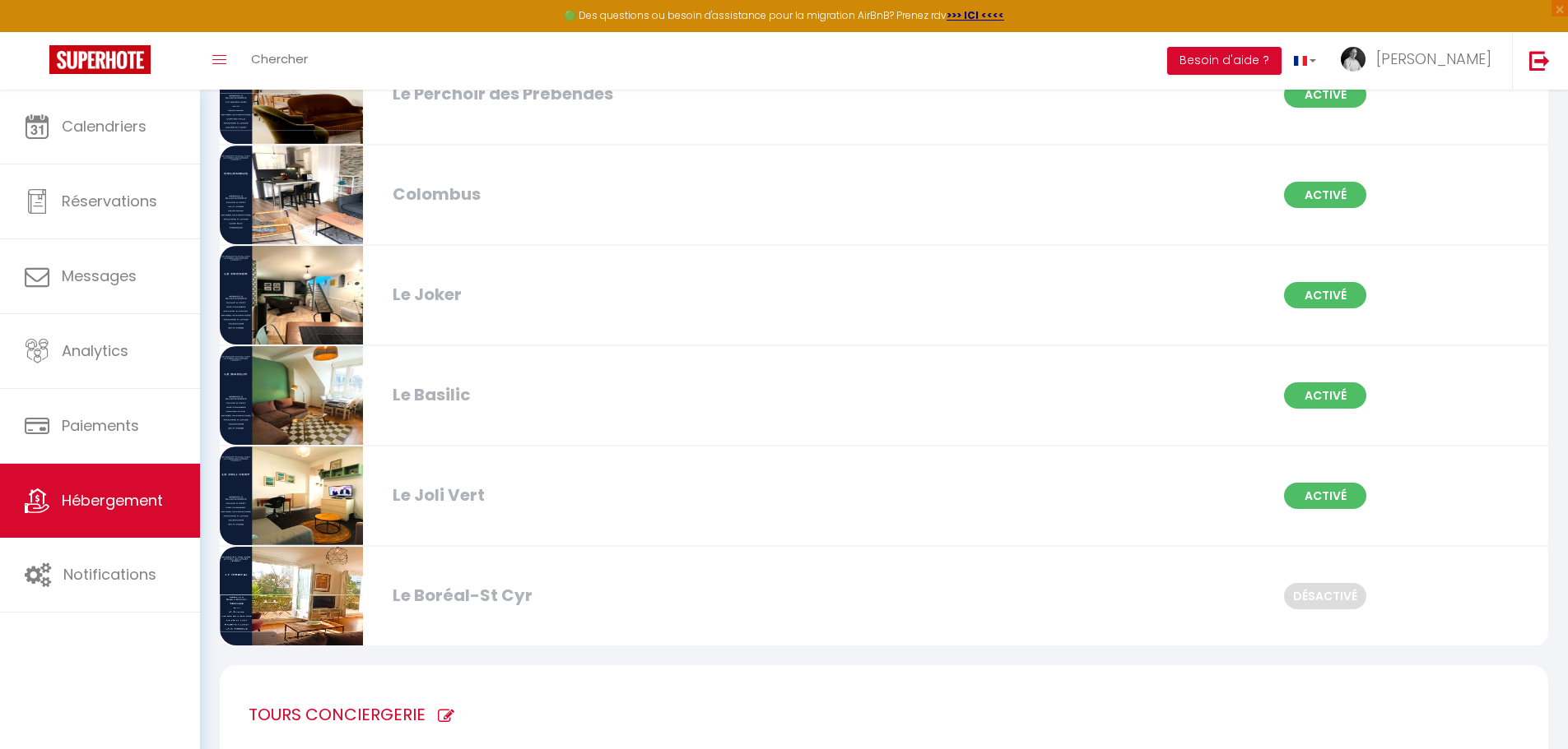
click at [541, 407] on div "Le Basilic" at bounding box center [598, 395] width 428 height 26
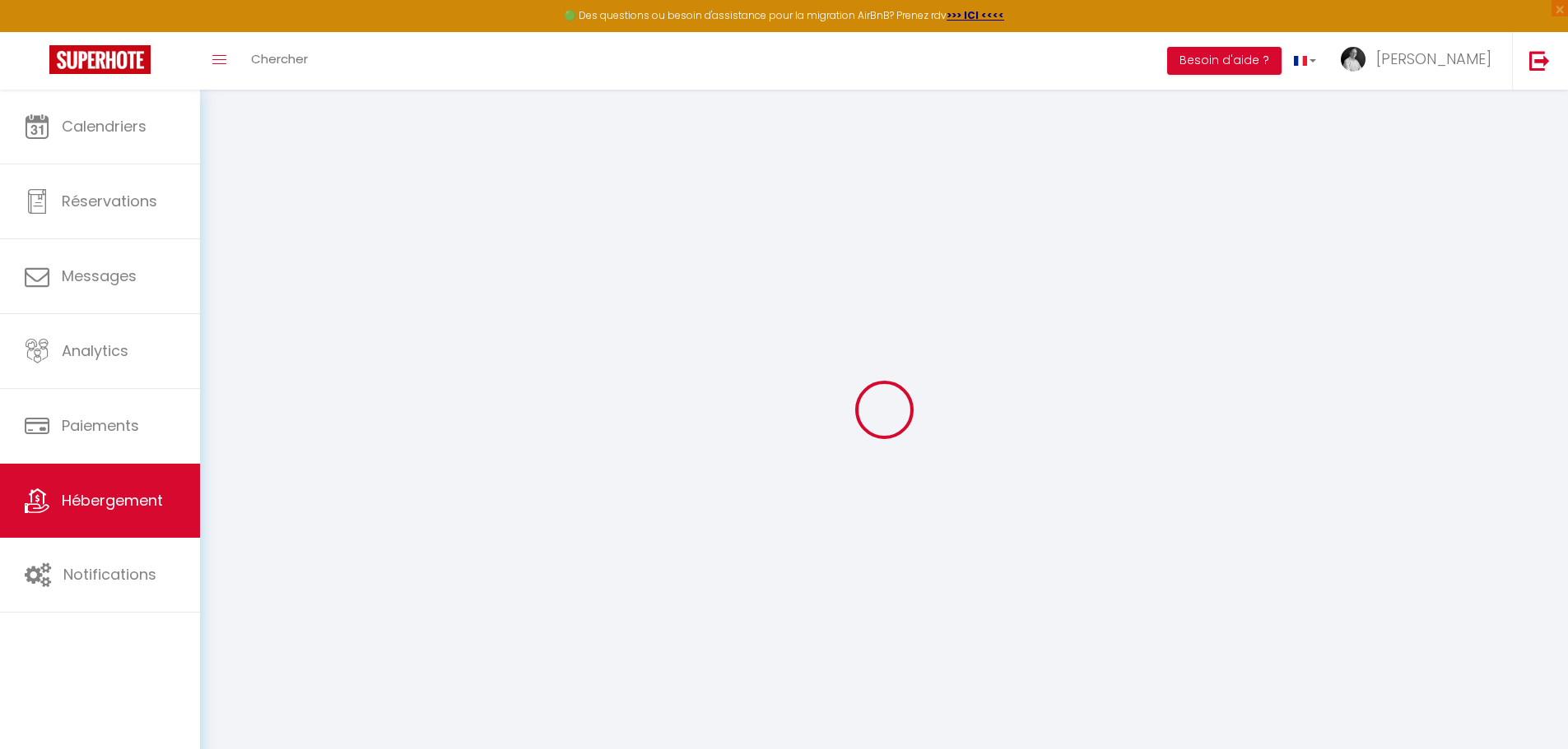
select select
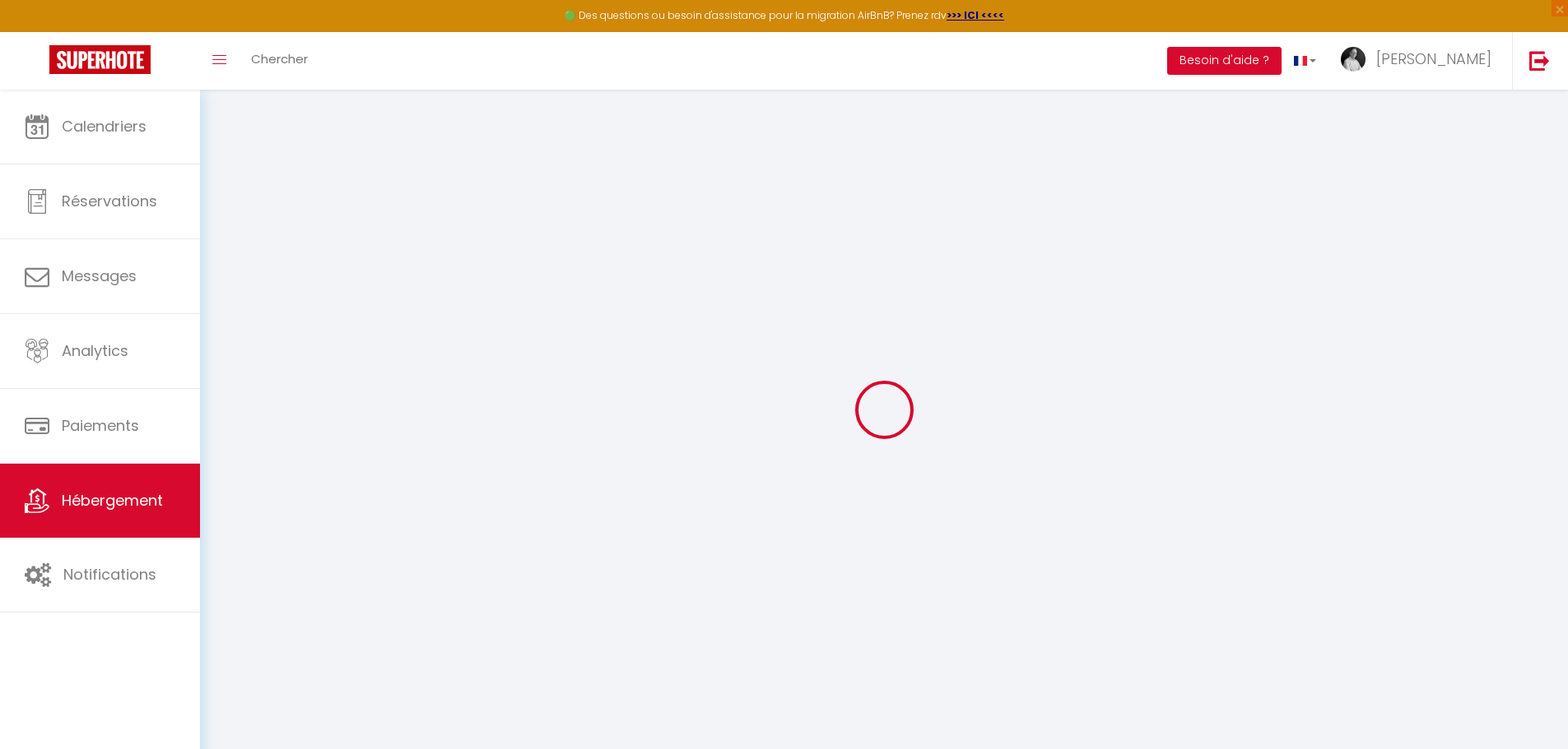
select select
checkbox input "false"
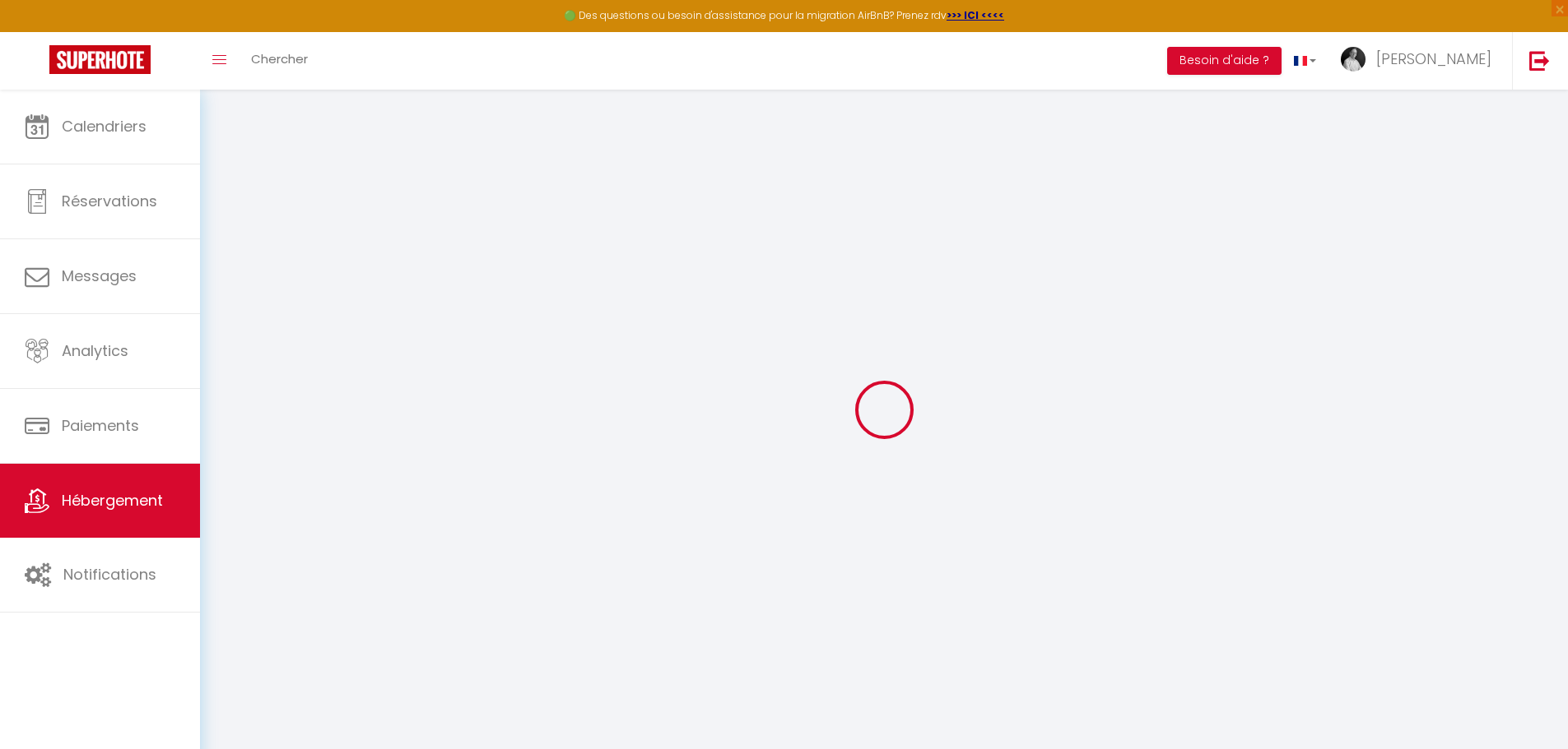
select select
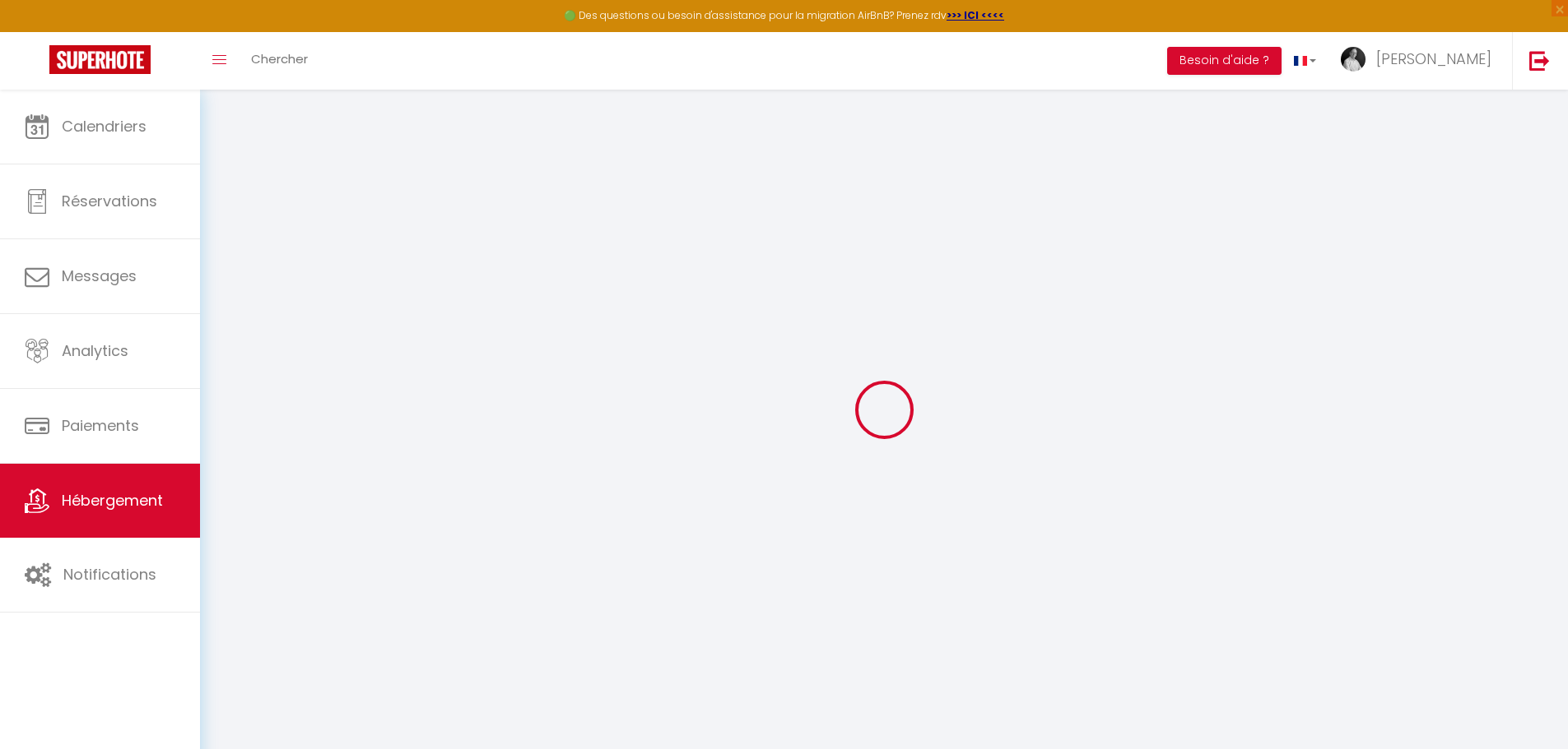
select select
checkbox input "false"
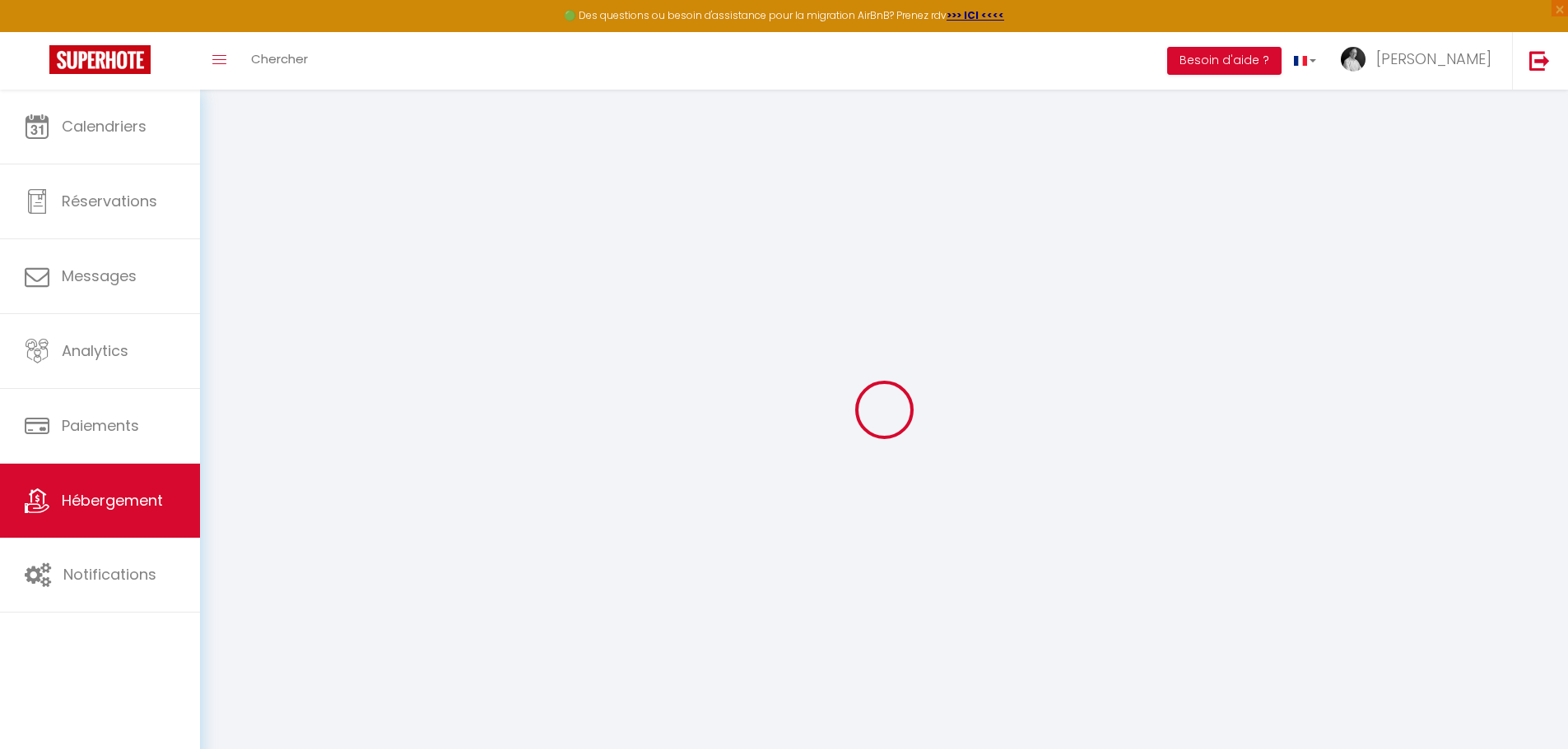
checkbox input "false"
select select
type input "Le Basilic"
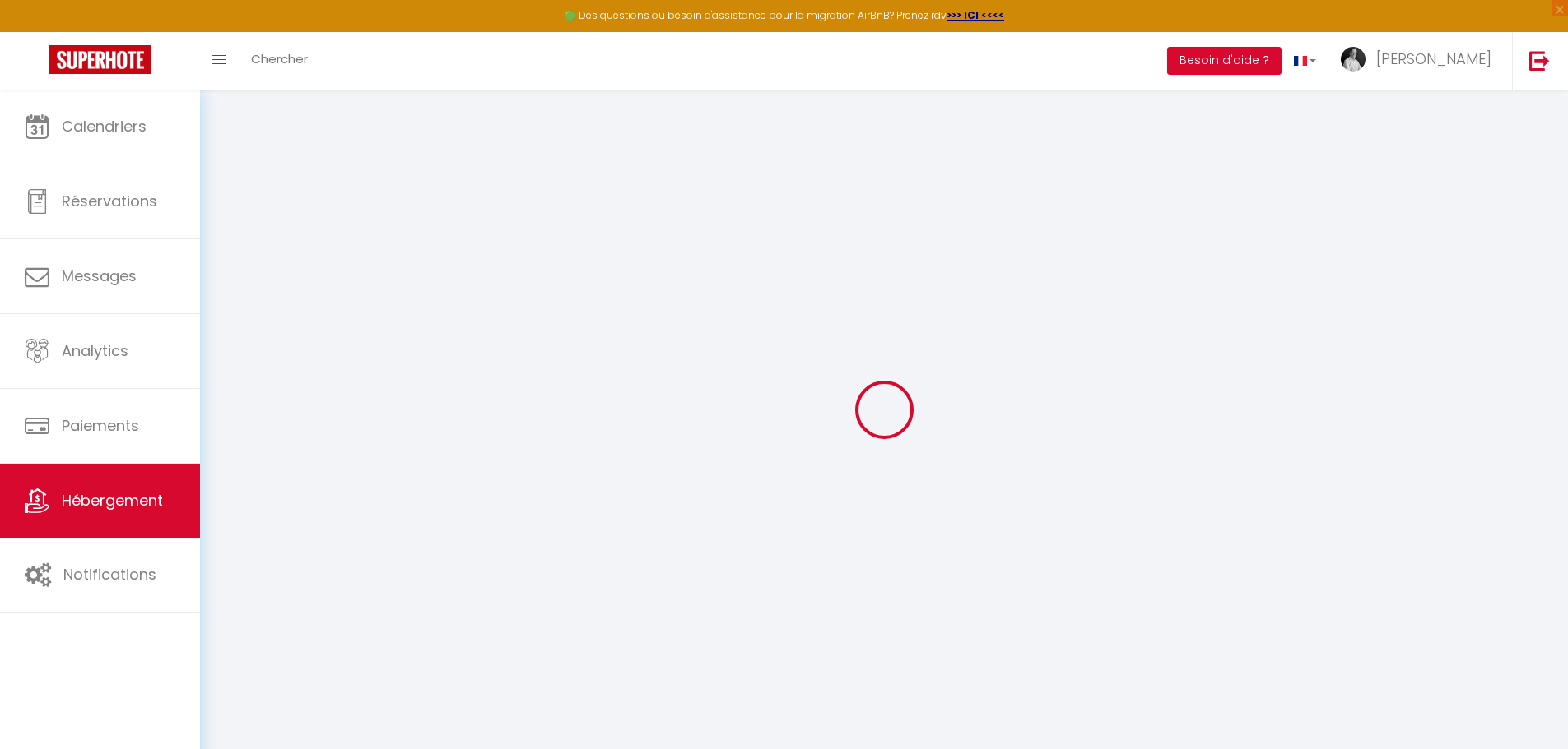
type input "[PERSON_NAME]"
type input "ROUTIER"
select select "2"
type input "49"
type input "30"
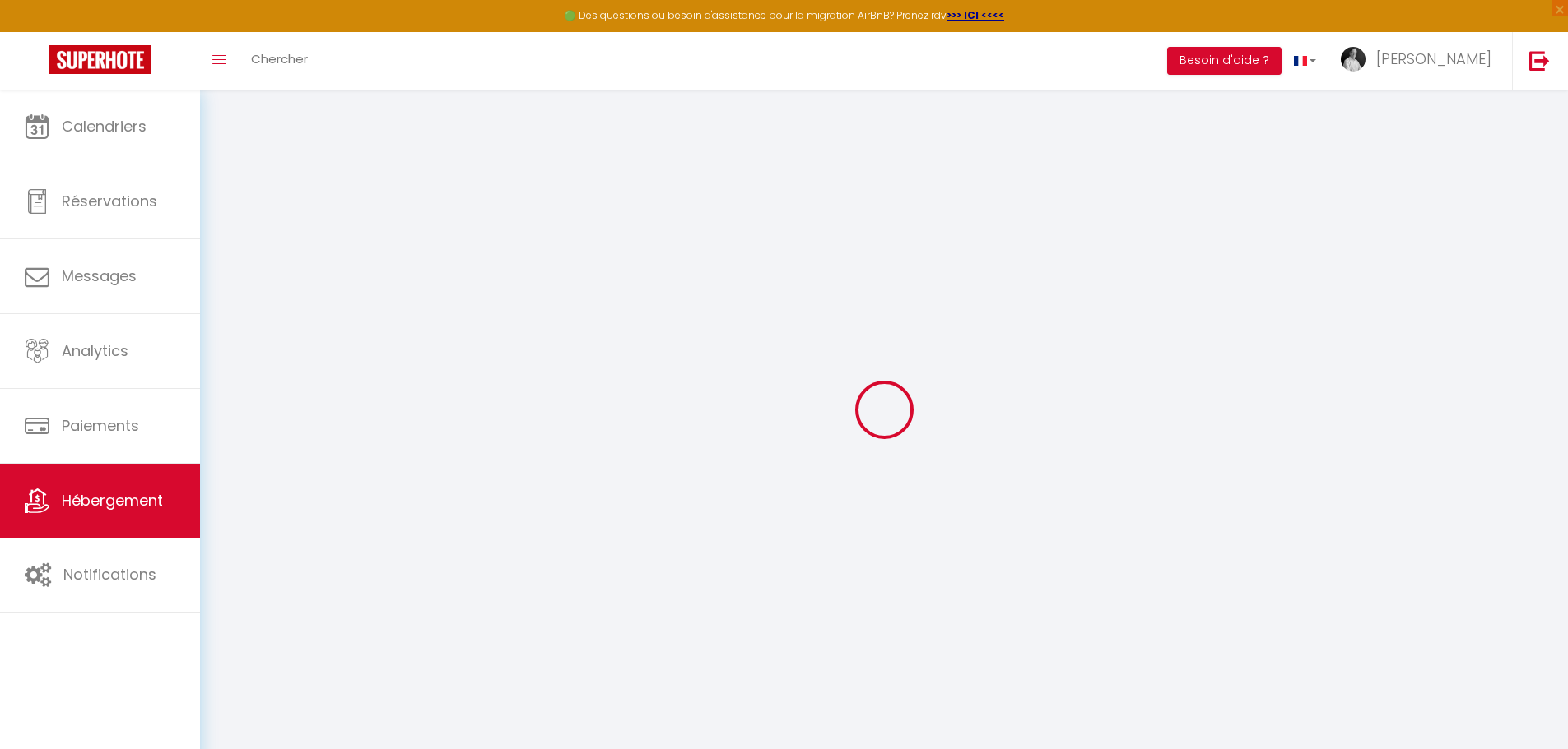
type input "5.5"
type input "100"
type input "200"
select select
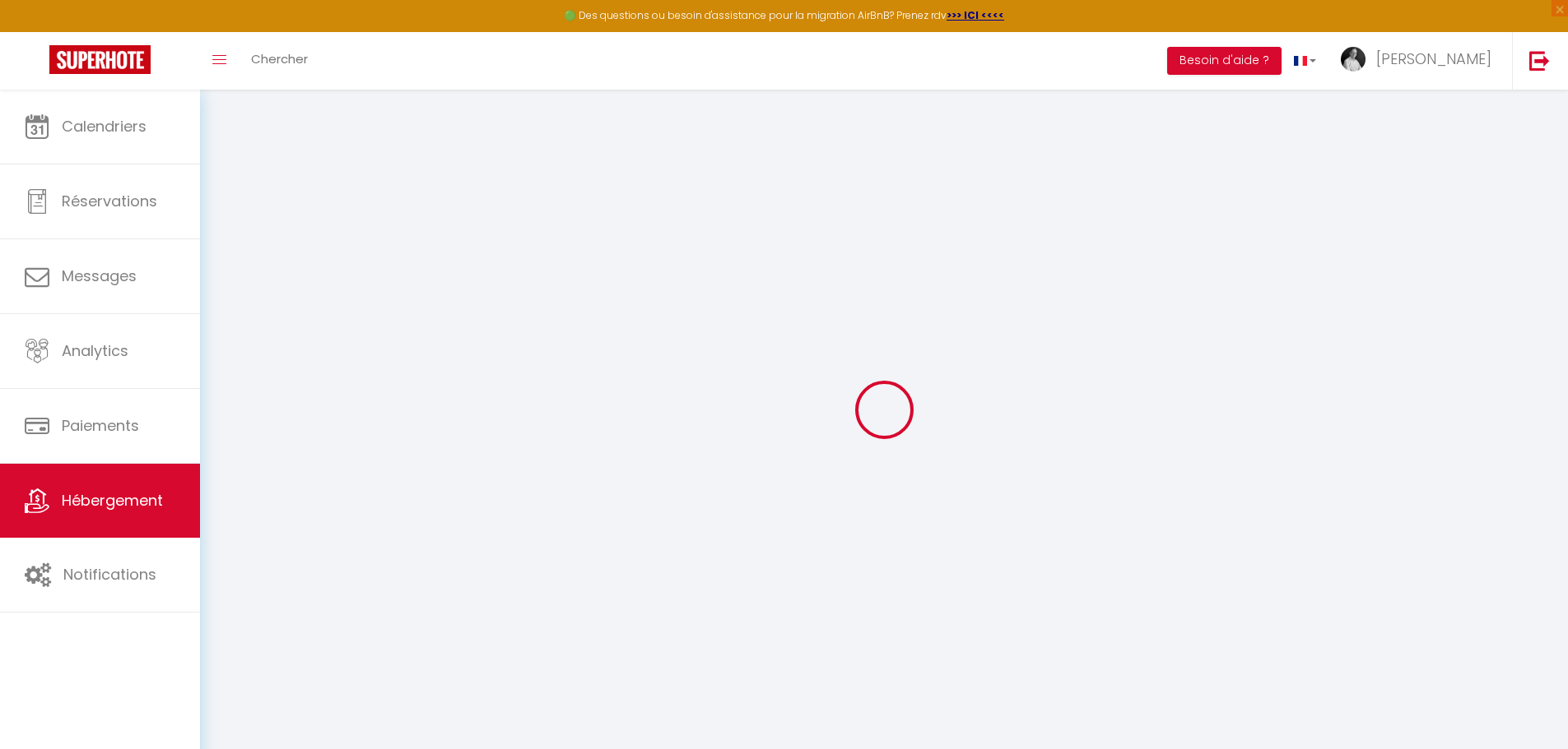
select select
type input "[STREET_ADDRESS]"
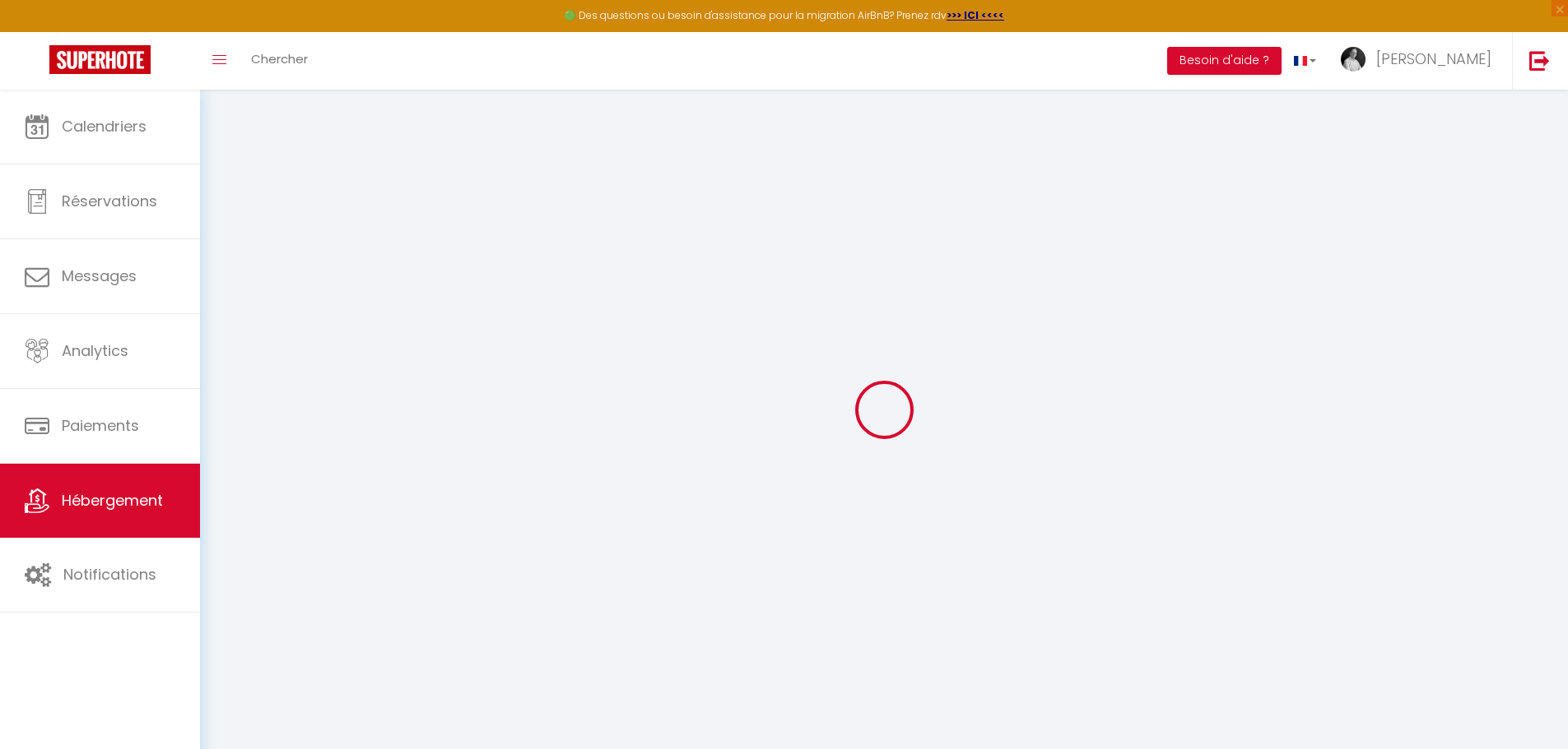
type input "37000"
type input "TOURS"
type input "[PERSON_NAME][EMAIL_ADDRESS][DOMAIN_NAME]"
select select "11197"
checkbox input "false"
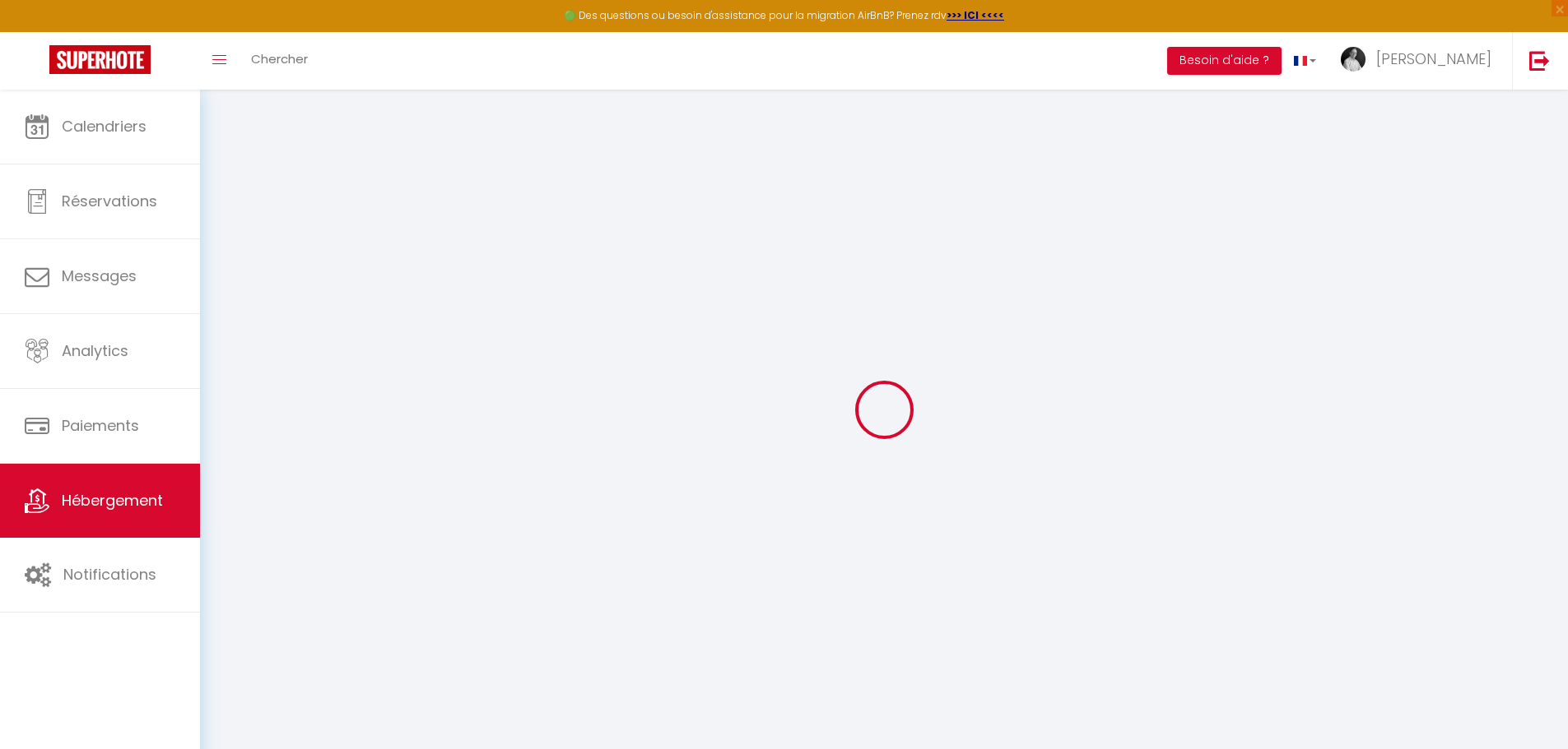
checkbox input "false"
checkbox input "true"
checkbox input "false"
radio input "true"
type input "0"
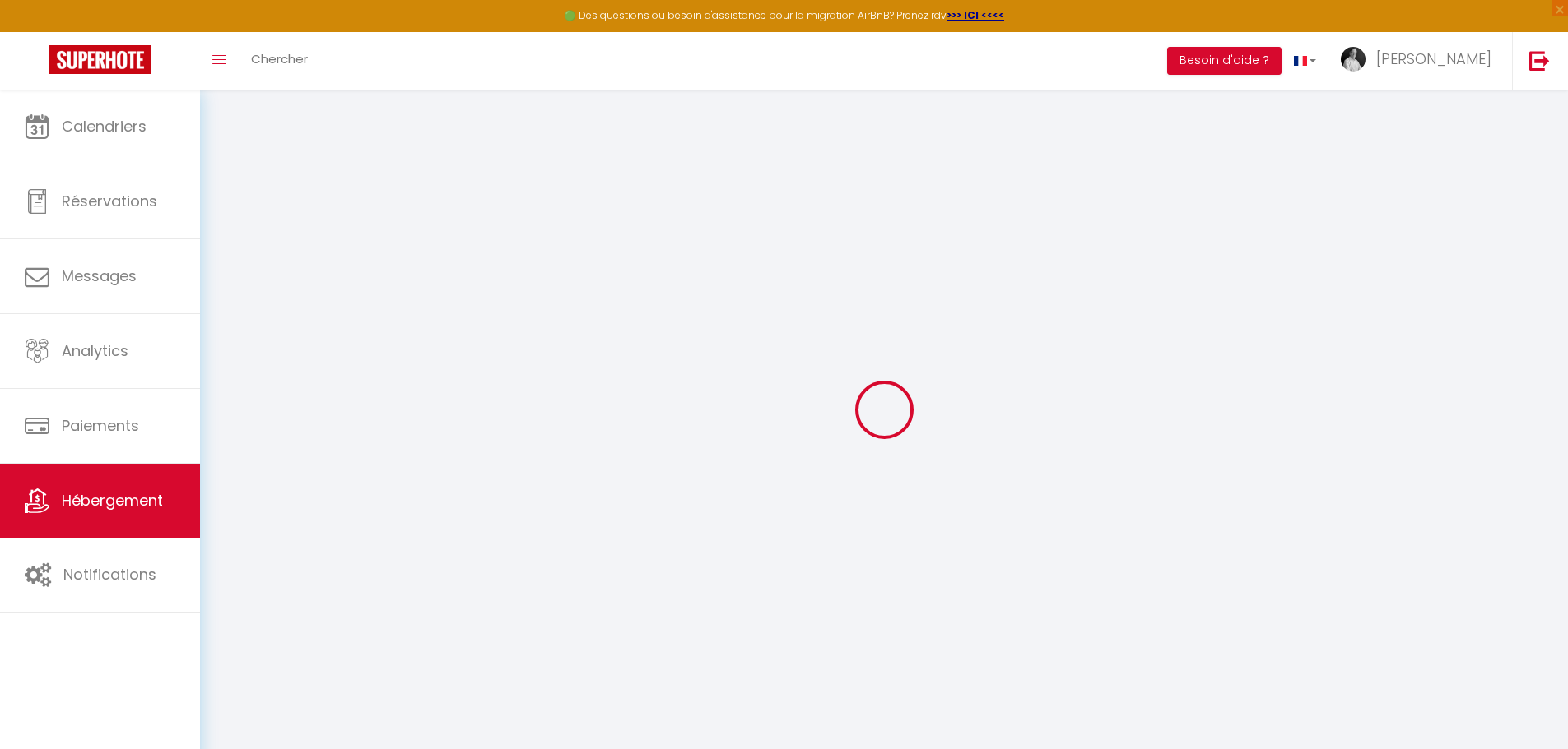
type input "0"
select select "53765"
select select
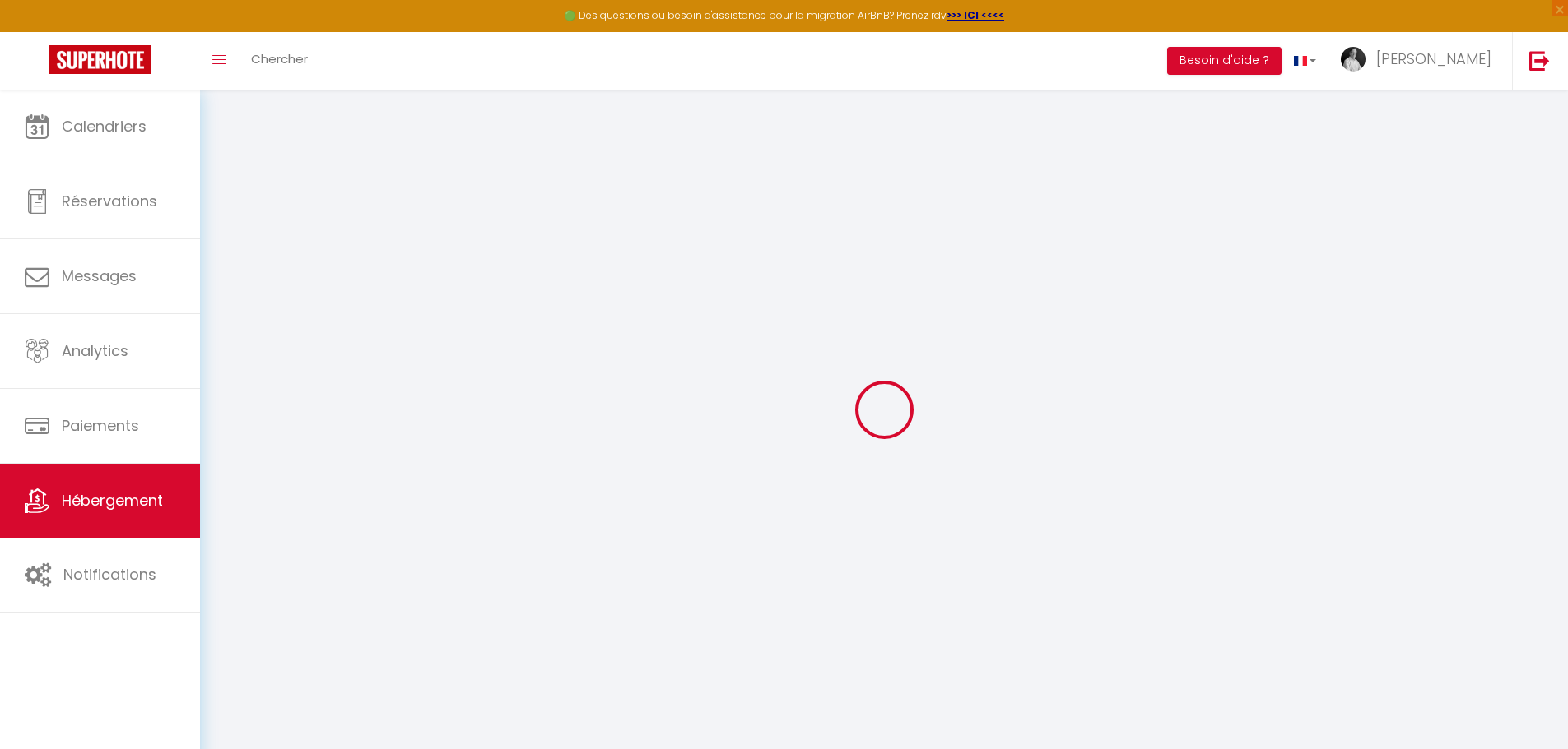
select select
checkbox input "false"
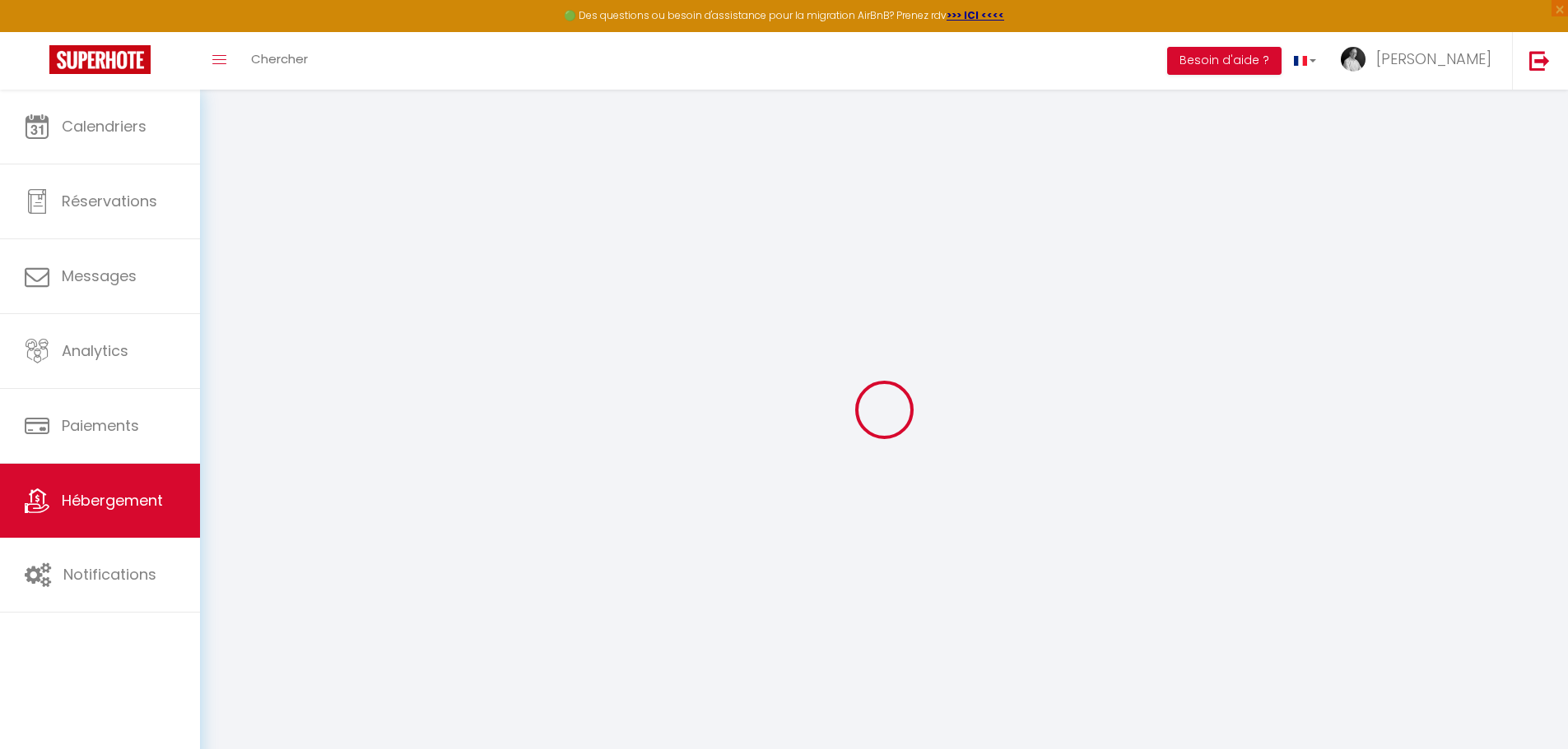
checkbox input "true"
checkbox input "false"
select select
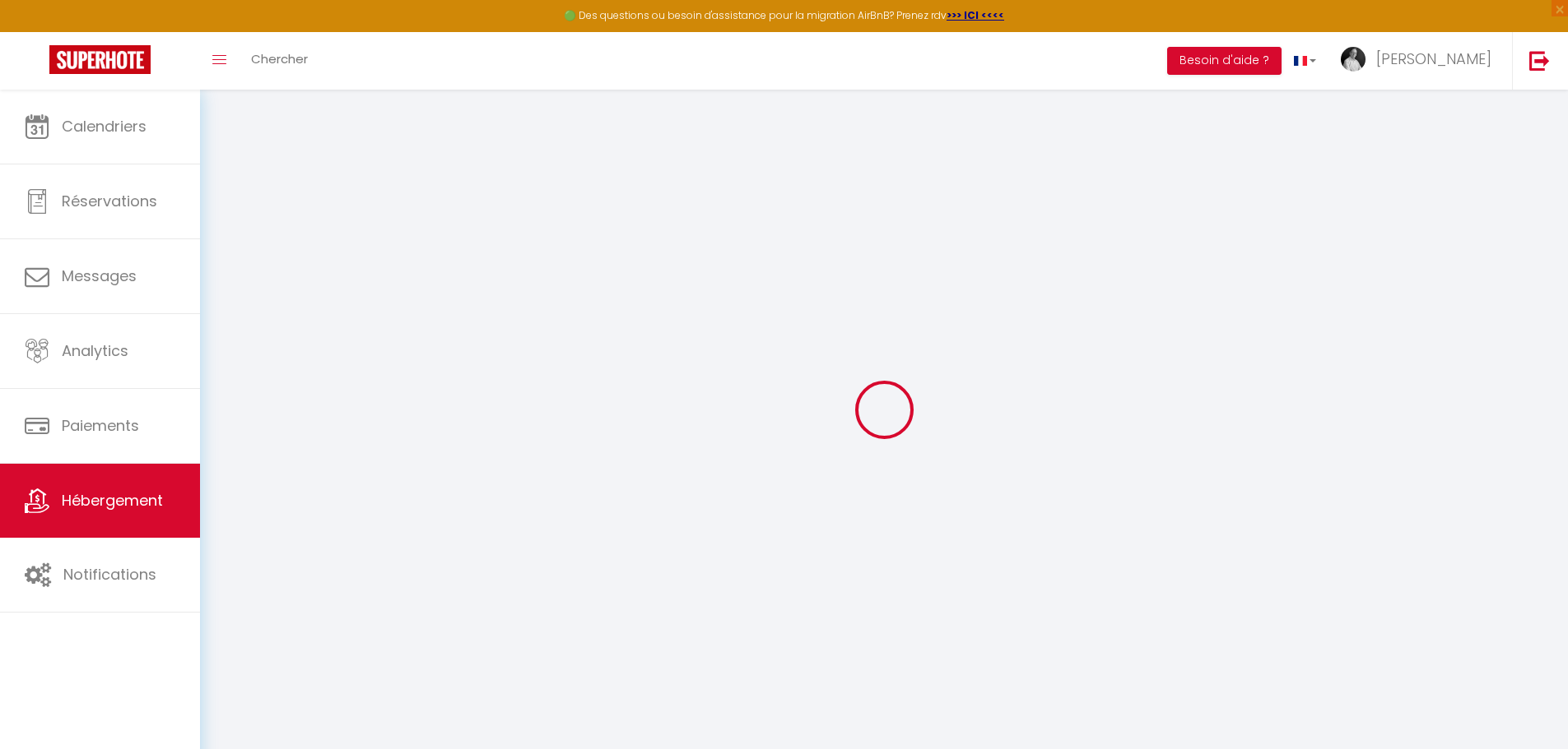
select select
checkbox input "false"
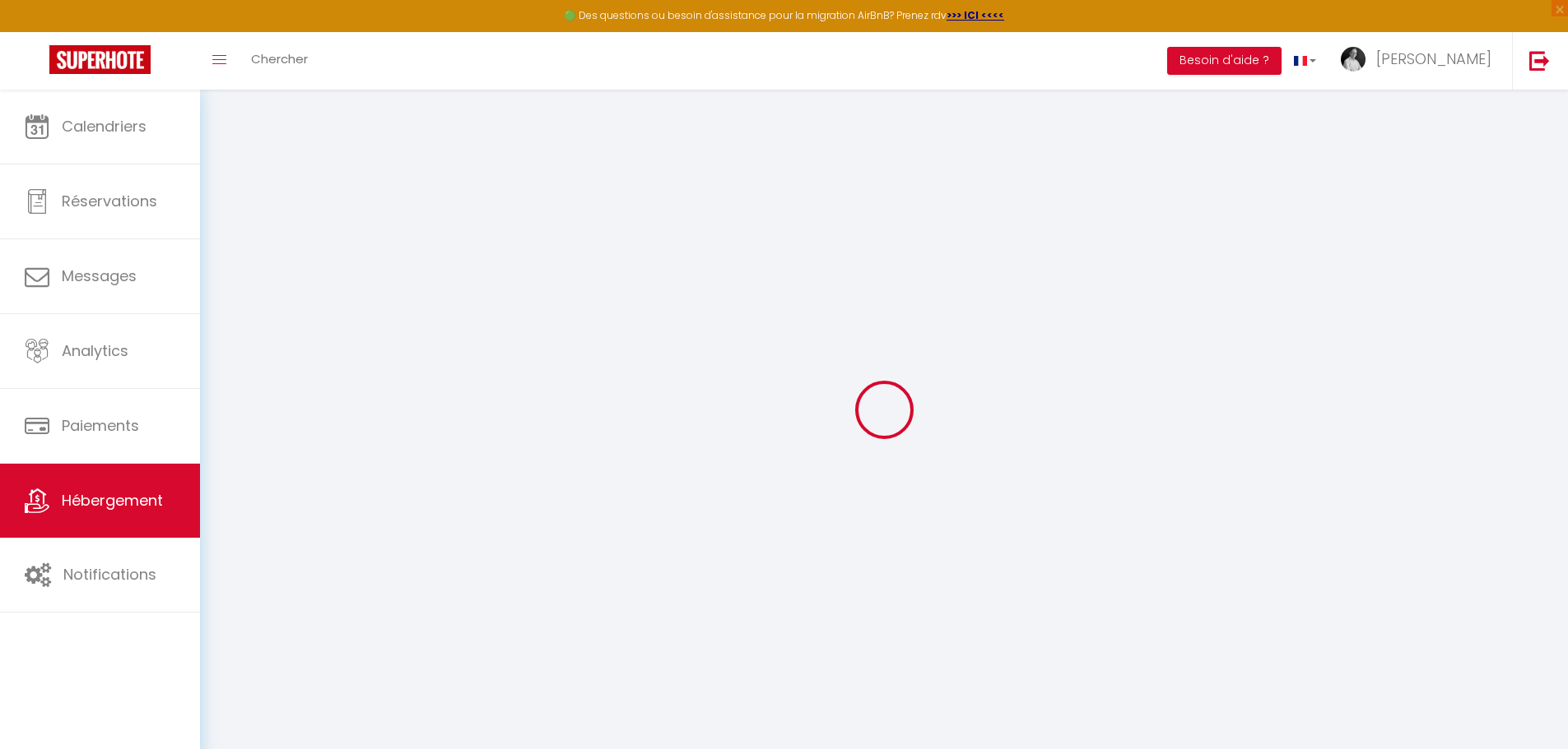
checkbox input "true"
checkbox input "false"
checkbox input "true"
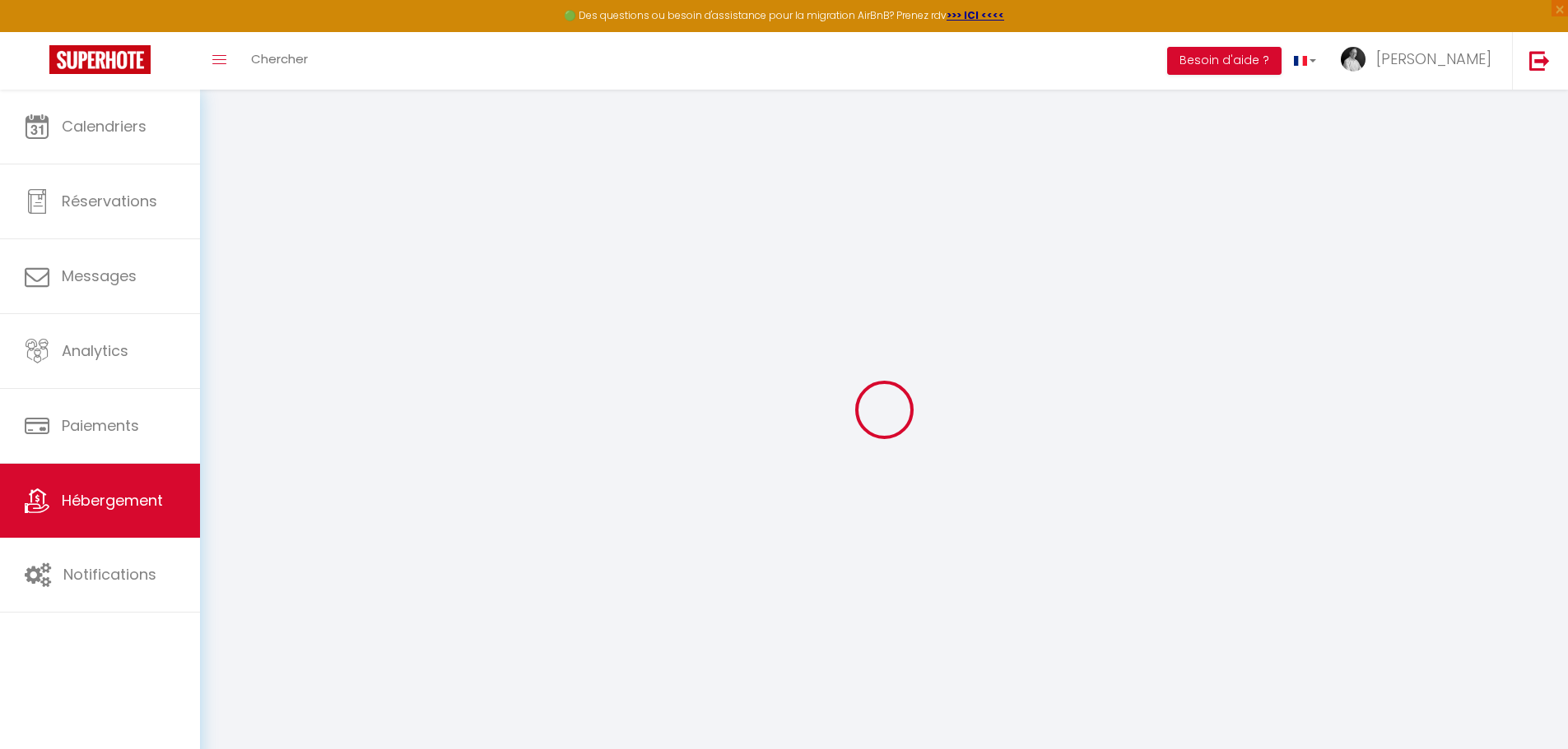
checkbox input "false"
select select "15:00"
select select "23:45"
select select "11:00"
select select "15"
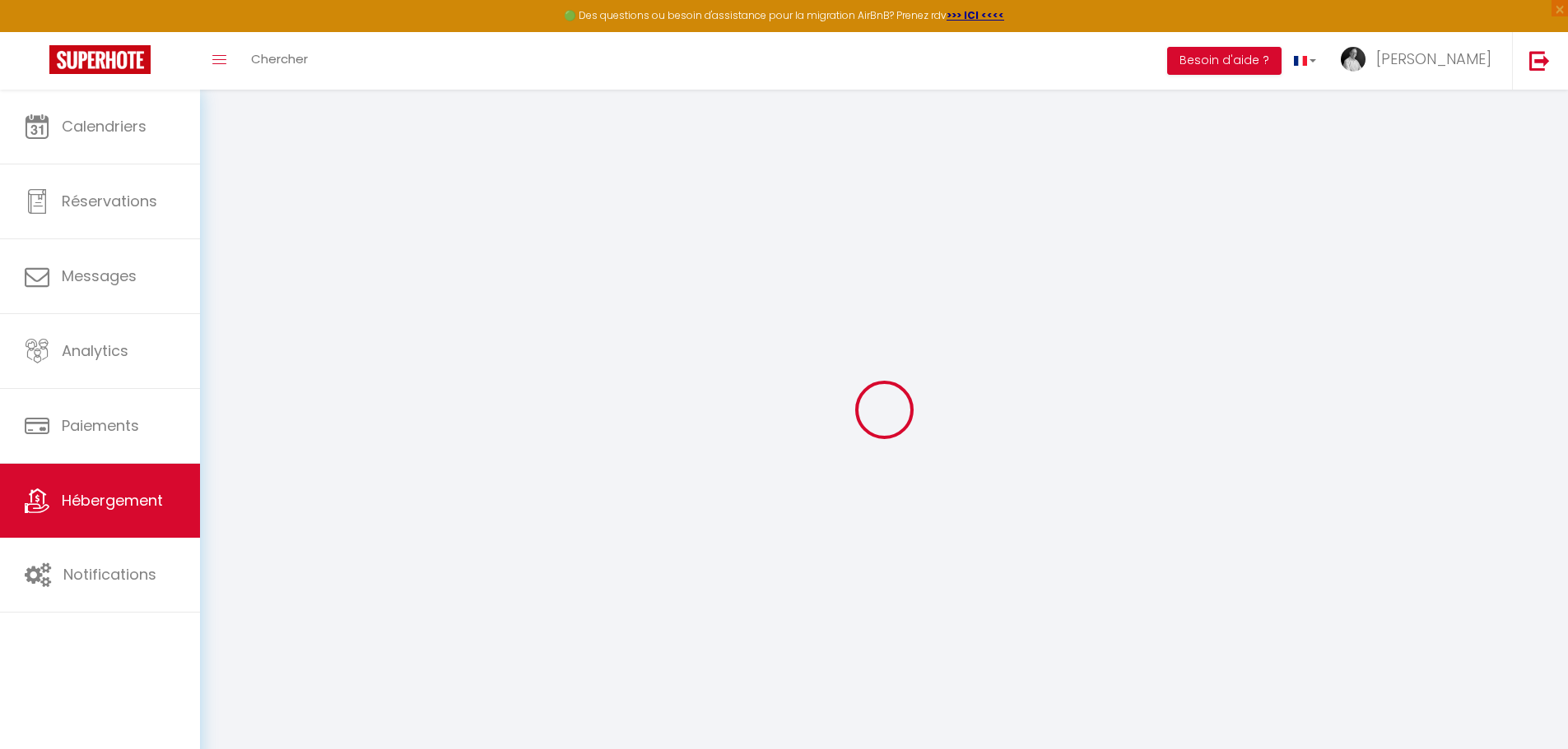
select select "90"
select select "20:00"
checkbox input "false"
checkbox input "true"
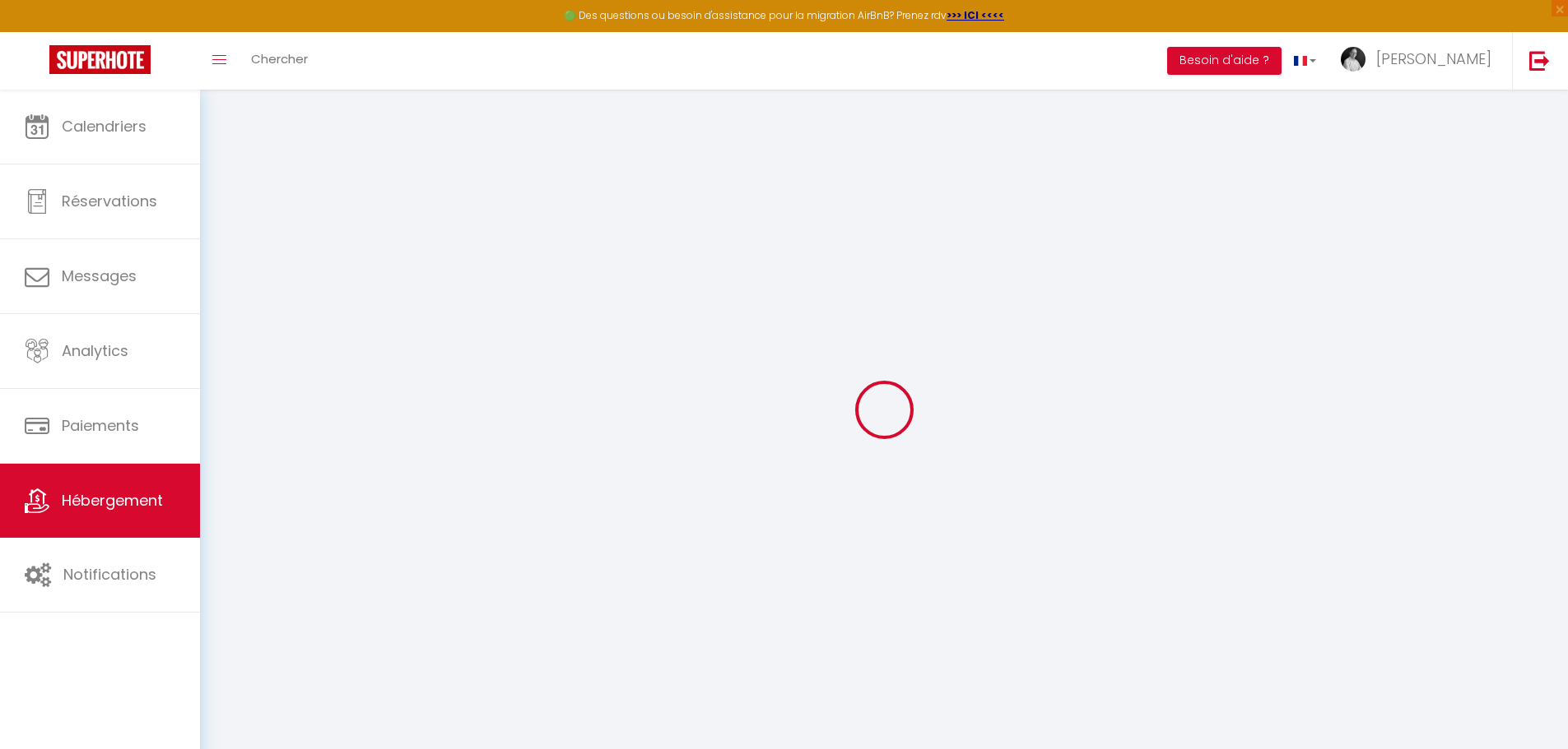
checkbox input "false"
checkbox input "true"
checkbox input "false"
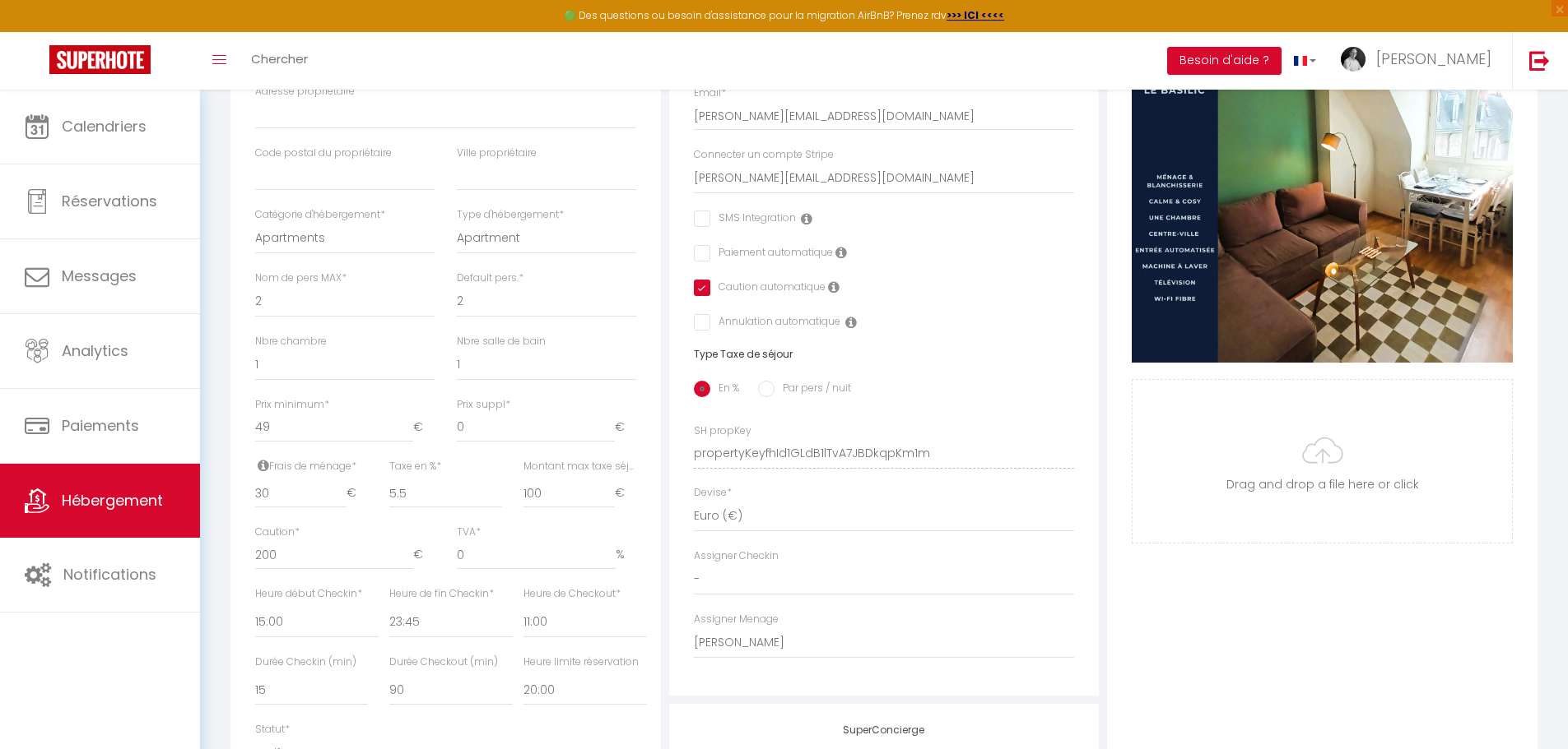
scroll to position [412, 0]
click at [930, 470] on div "Adresse Adresse * [STREET_ADDRESS] [GEOGRAPHIC_DATA] [GEOGRAPHIC_DATA] [GEOGRAP…" at bounding box center [883, 290] width 430 height 809
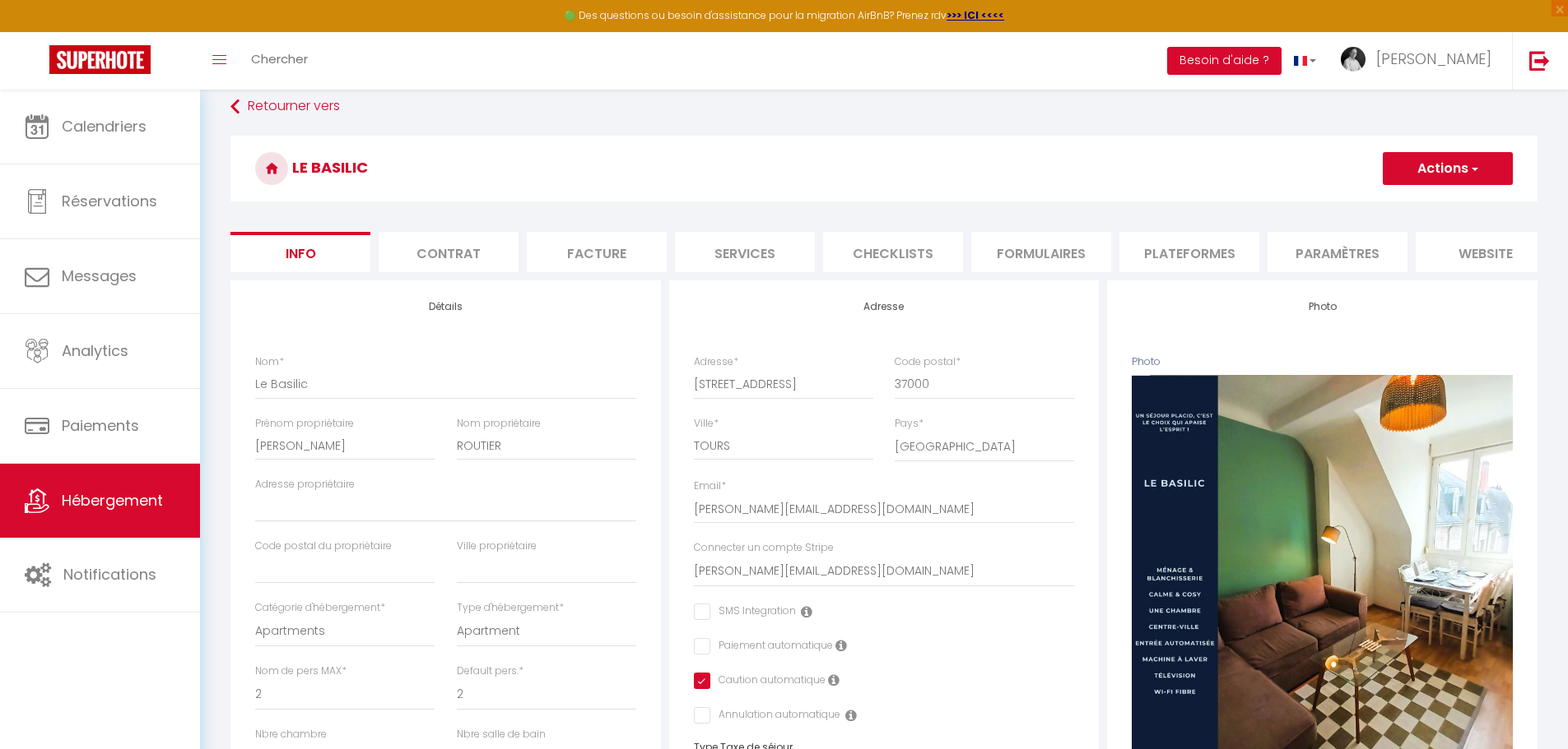
scroll to position [0, 0]
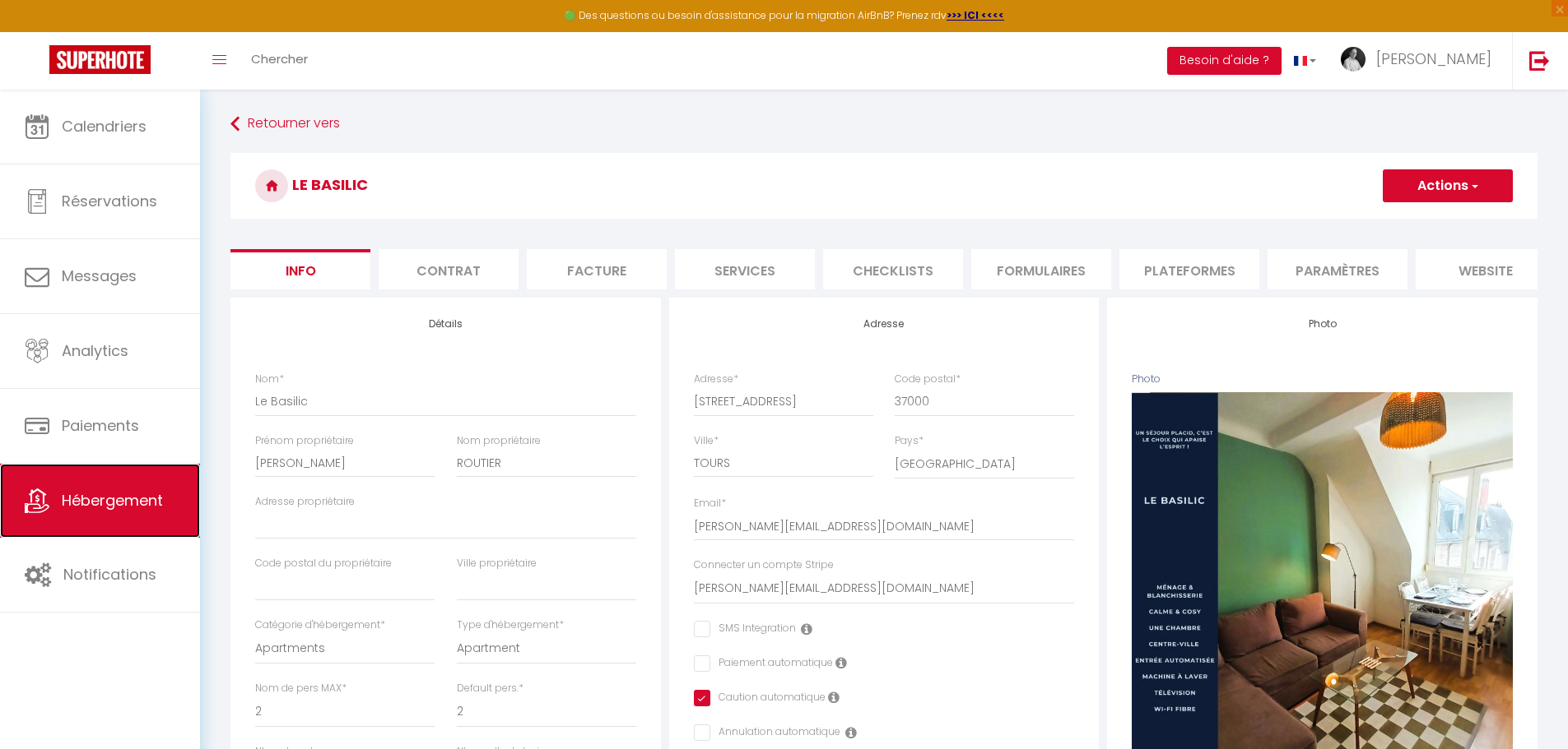
click at [93, 492] on span "Hébergement" at bounding box center [112, 500] width 101 height 20
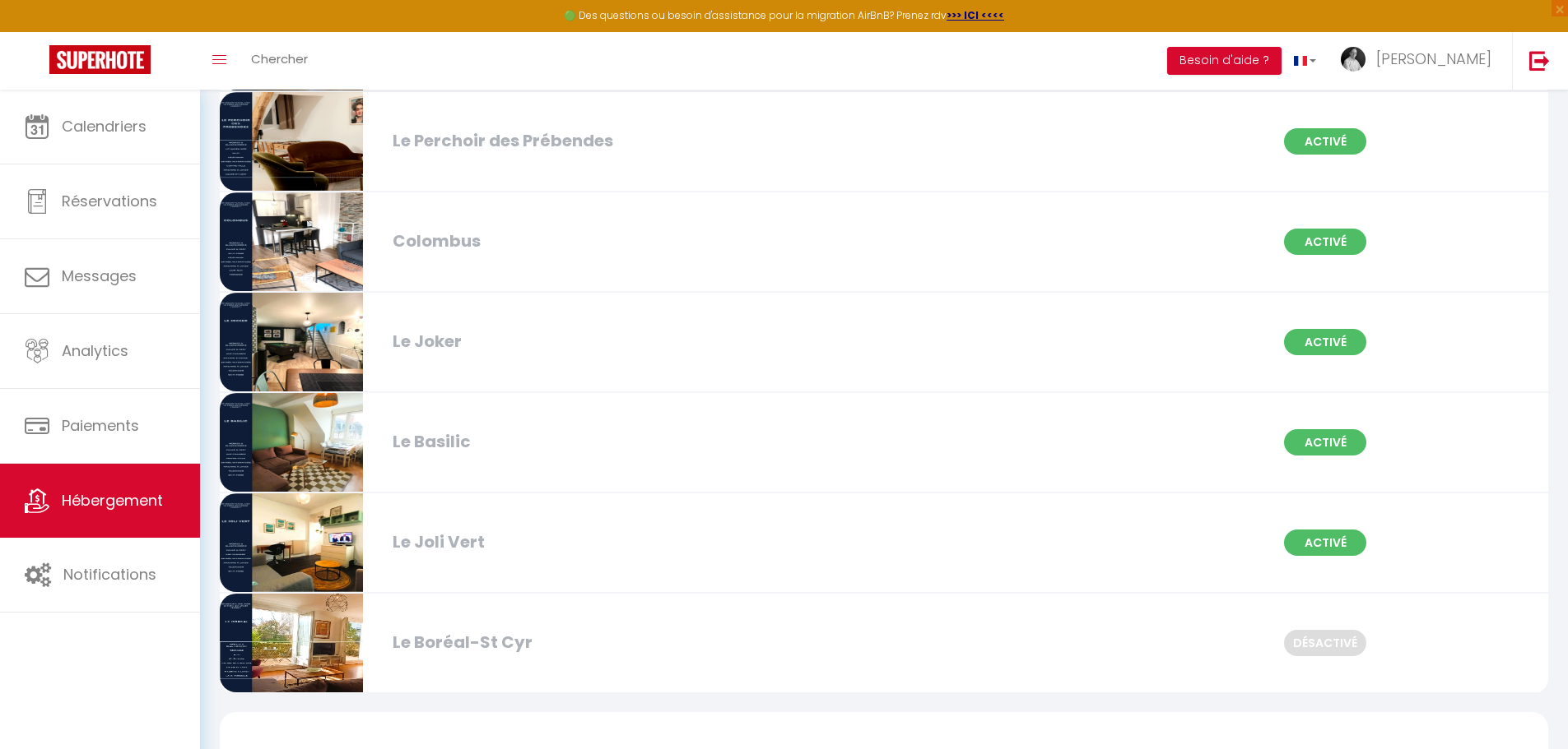
scroll to position [1224, 0]
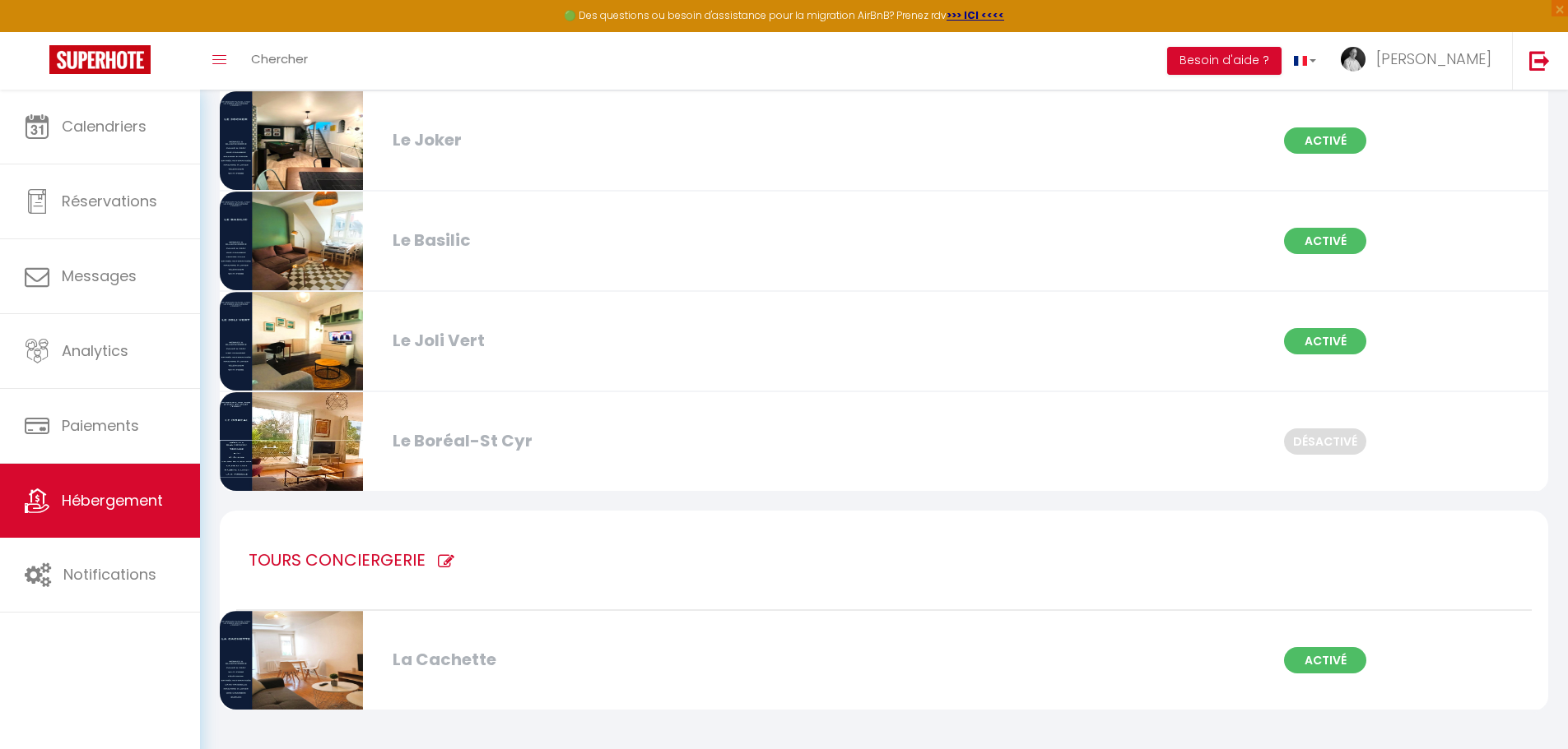
click at [492, 347] on div "Le Joli Vert" at bounding box center [598, 340] width 428 height 26
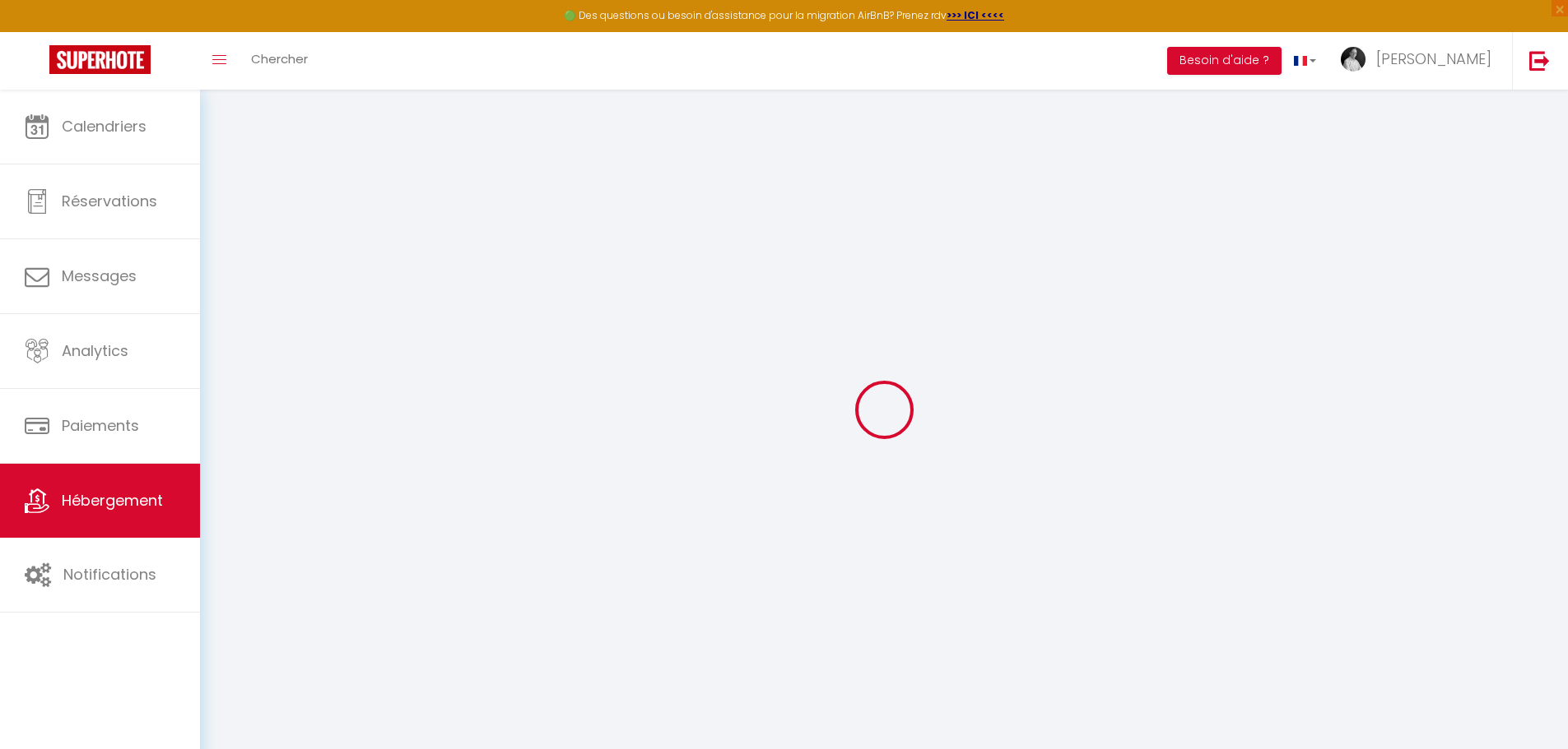
type input "Oups ! Les dates sélectionnées sont indisponibles."
type textarea "Malheureusement les dates sélectionnées sont indisponibles. Nous vous invitons …"
type input "47.388025"
type input "0.706645"
checkbox input "false"
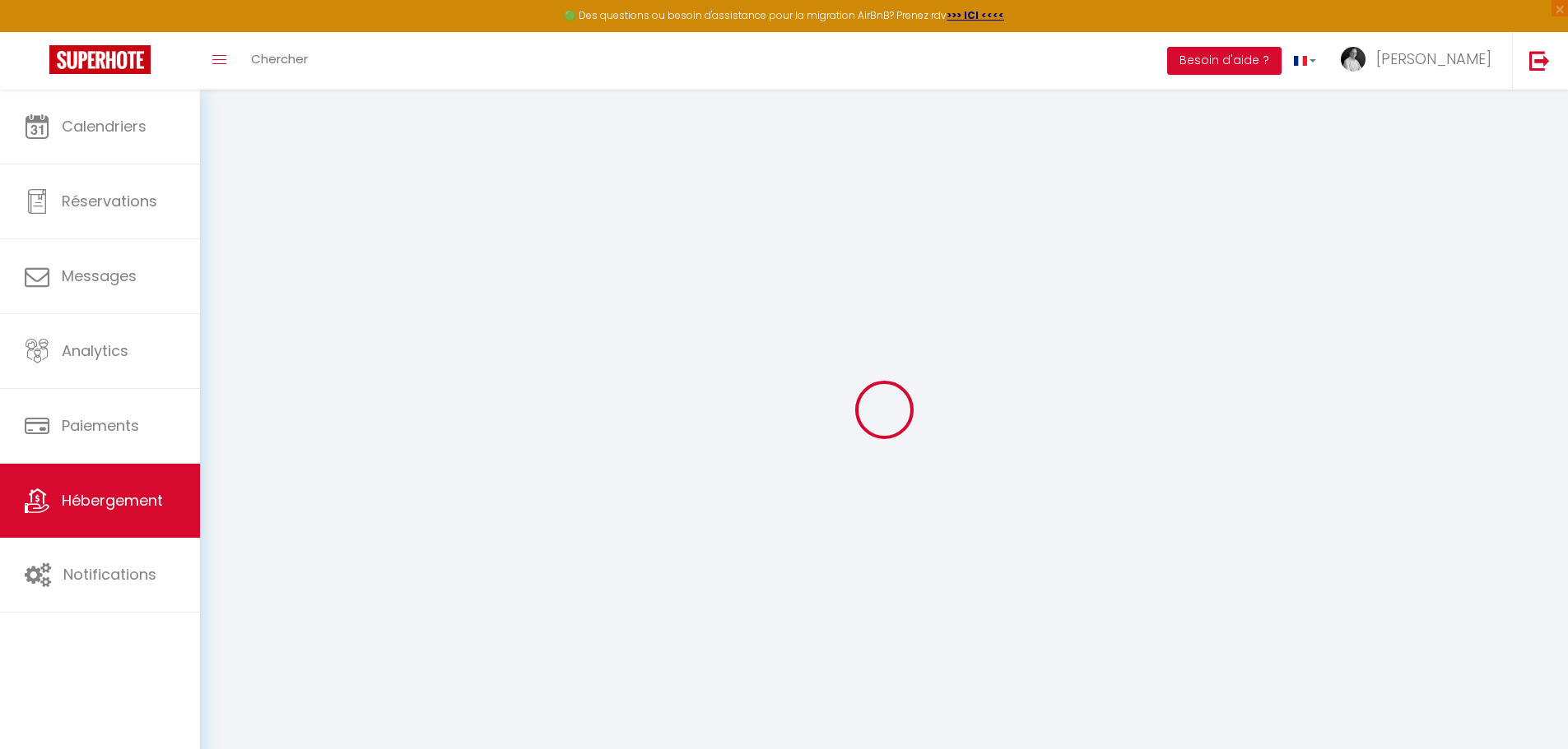
checkbox input "false"
checkbox input "true"
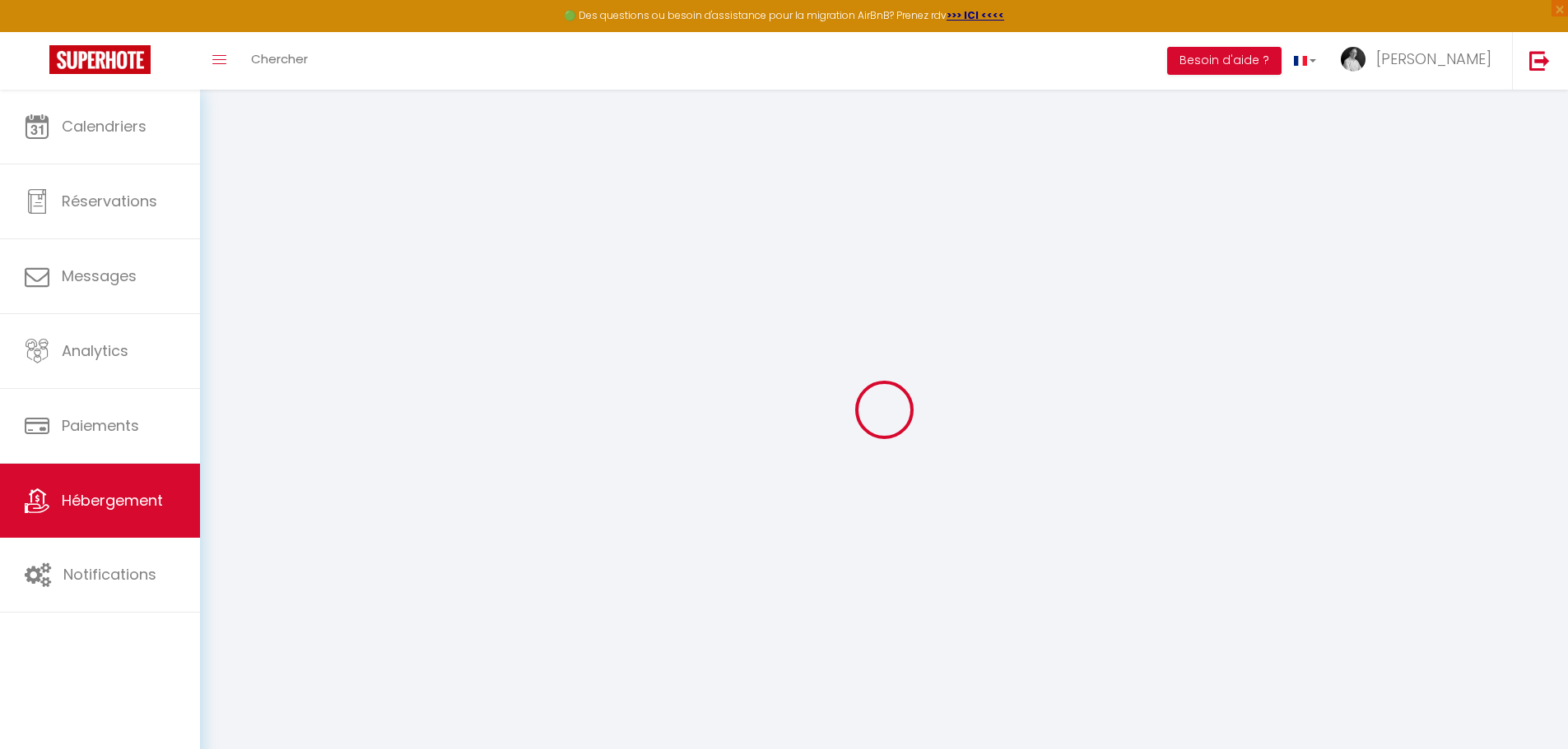
checkbox input "false"
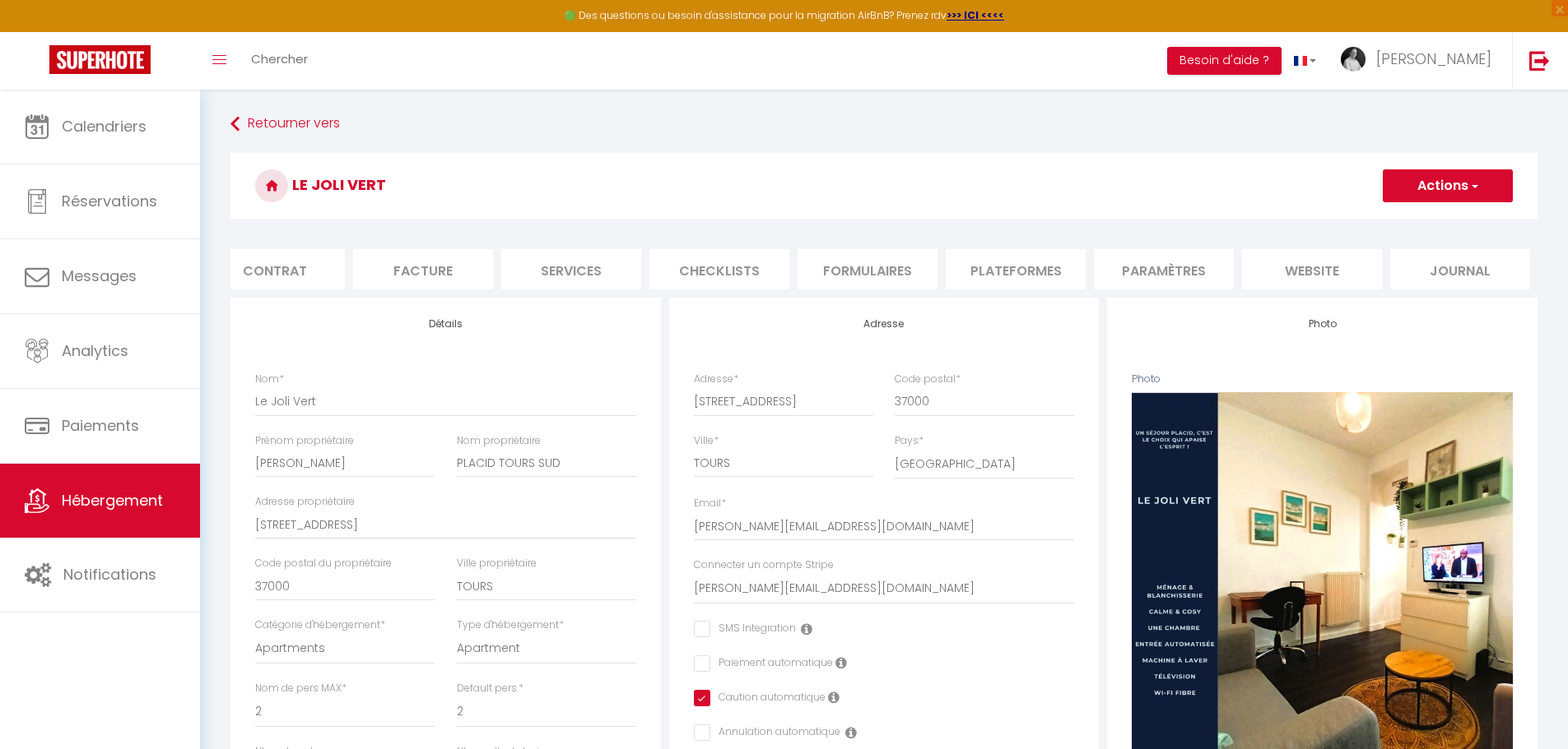
scroll to position [0, 174]
click at [1329, 262] on li "website" at bounding box center [1310, 269] width 139 height 40
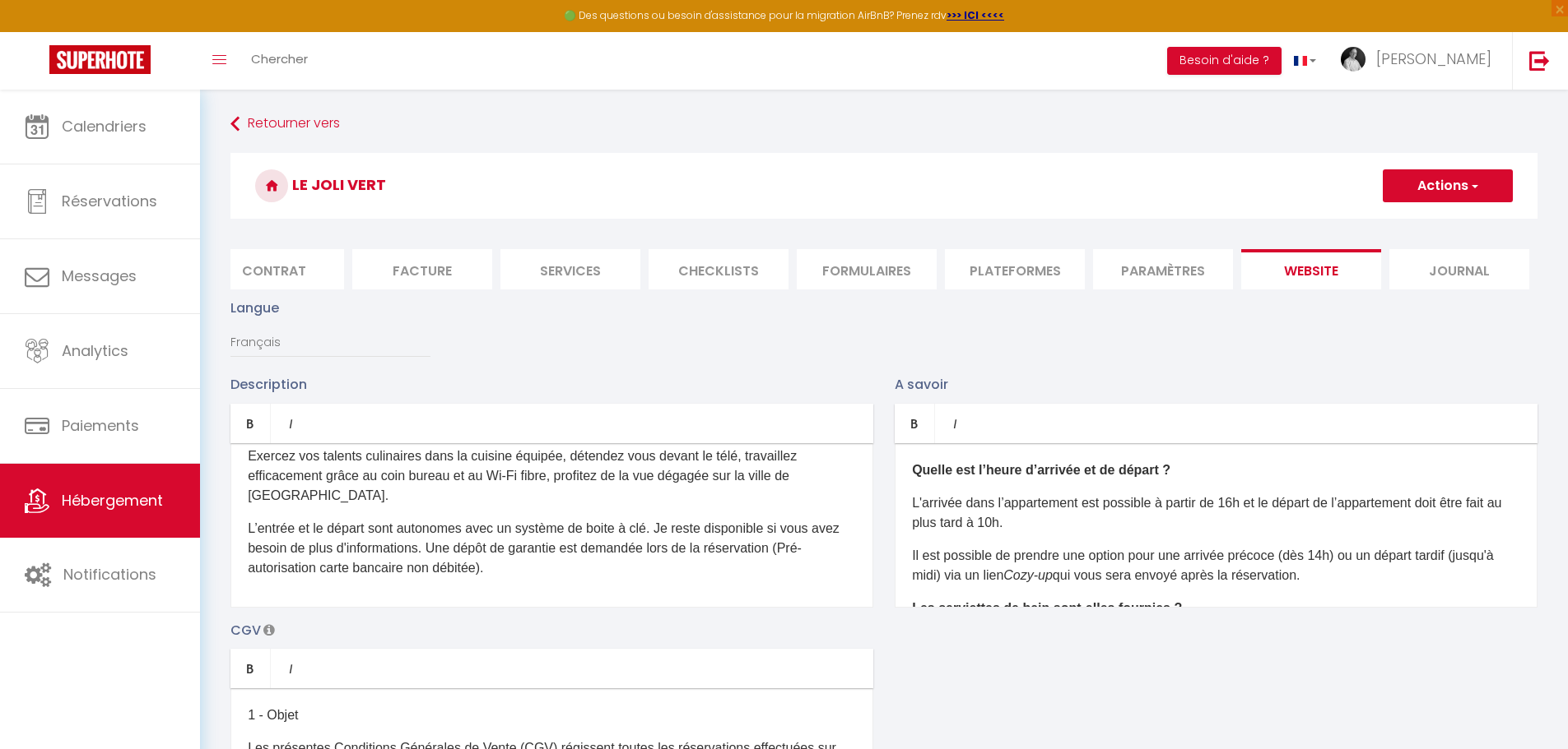
scroll to position [104, 0]
click at [567, 600] on div "Vous voulez séjourner à [GEOGRAPHIC_DATA] comme un vrai [PERSON_NAME] ? :-) Pro…" at bounding box center [552, 525] width 643 height 164
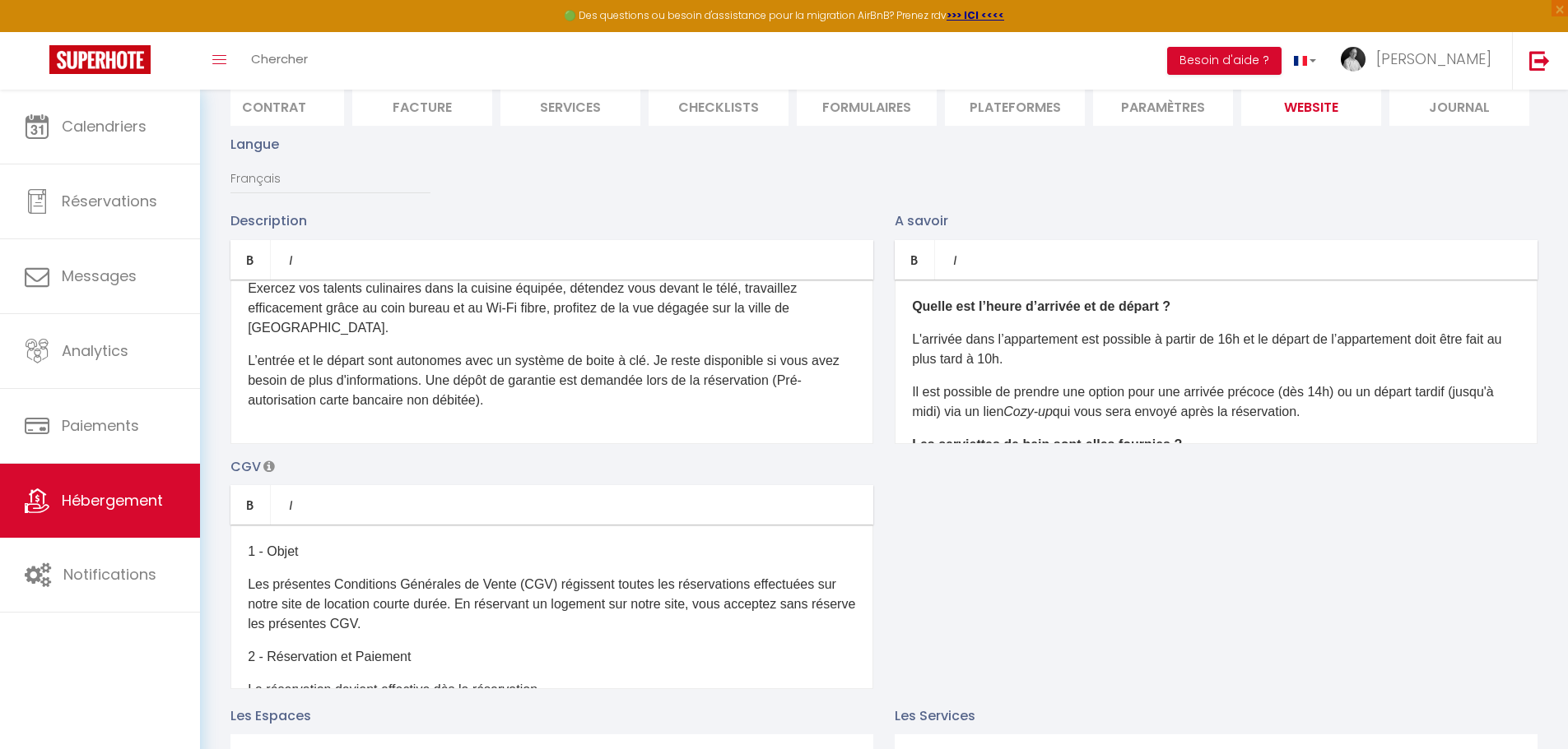
scroll to position [164, 0]
click at [253, 355] on div "Vous voulez séjourner à [GEOGRAPHIC_DATA] comme un vrai [PERSON_NAME] ? :-) Pro…" at bounding box center [552, 361] width 643 height 164
click at [293, 337] on p "Exercez vos talents culinaires dans la cuisine équipée, détendez vous devant le…" at bounding box center [551, 308] width 608 height 60
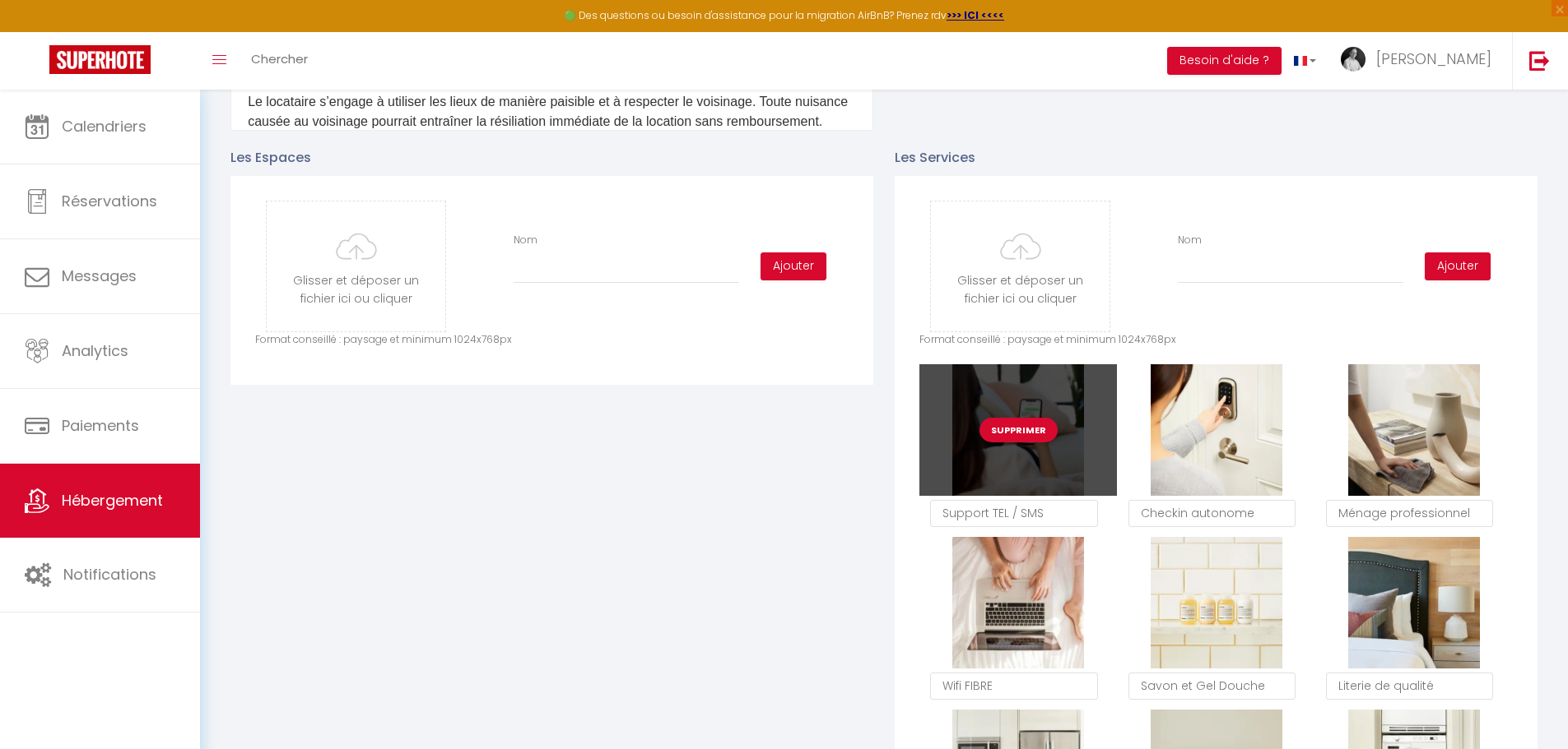
scroll to position [740, 0]
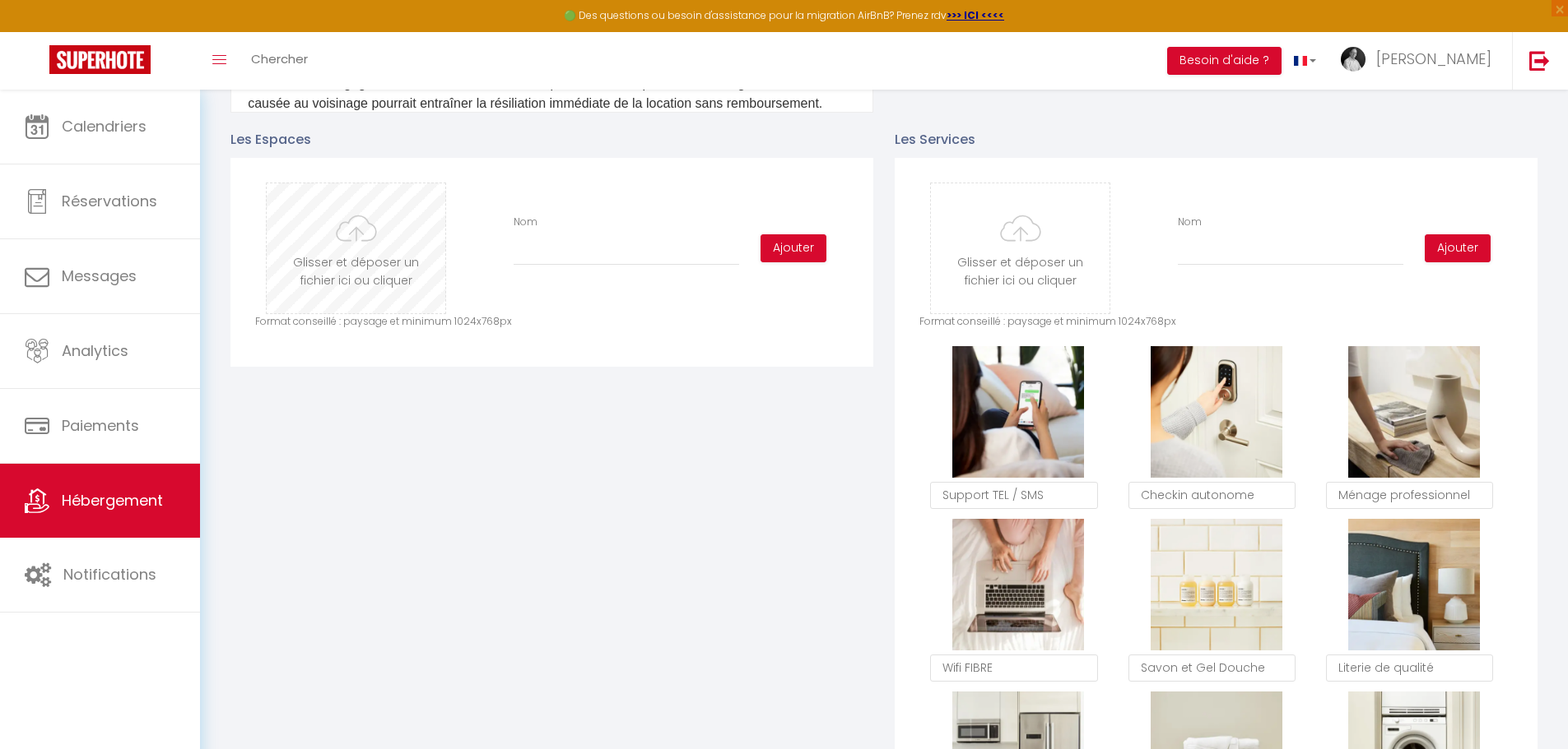
click at [339, 280] on input "file" at bounding box center [356, 248] width 179 height 130
type input "C:\fakepath\20251010_092149.jpg"
checkbox input "false"
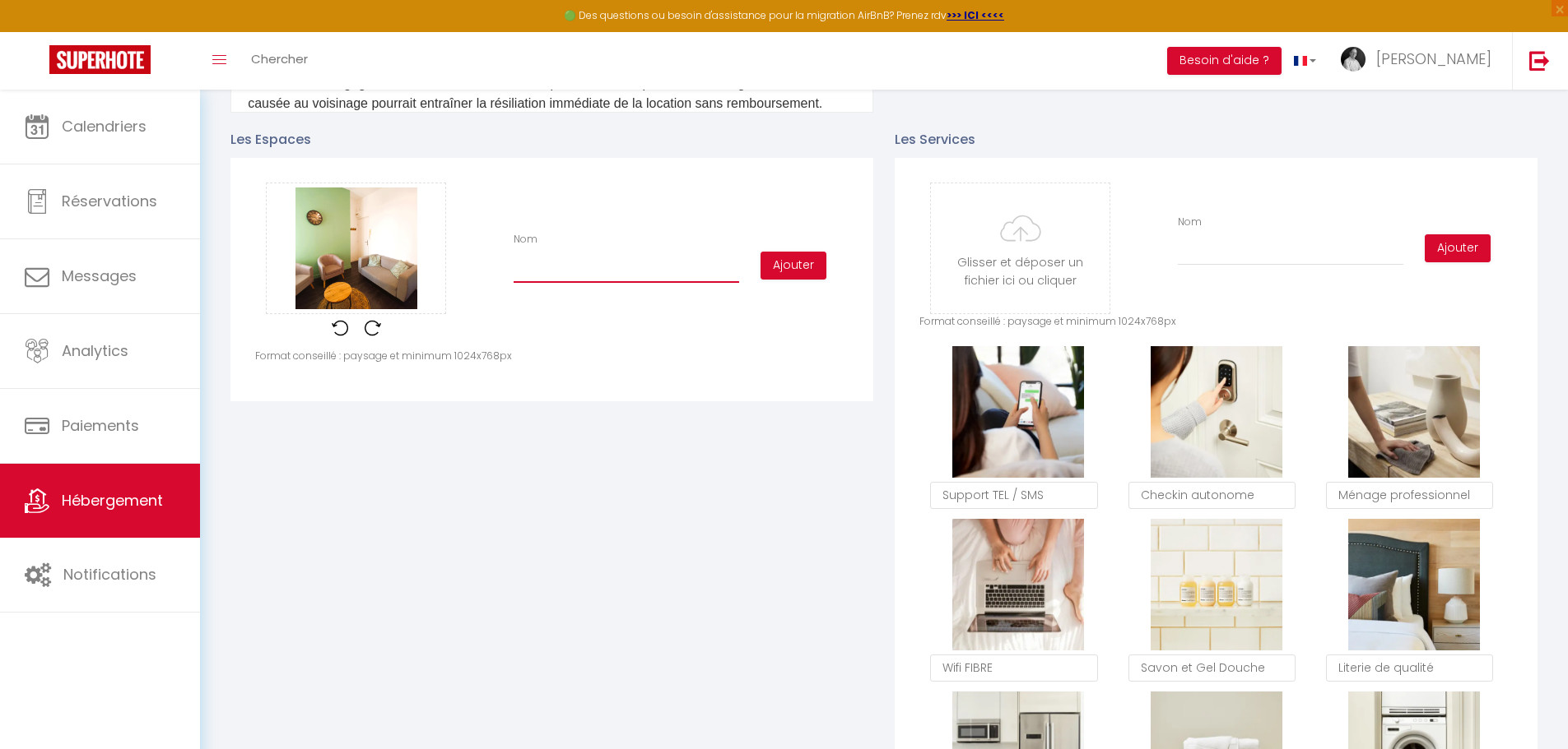
click at [523, 281] on input "Nom" at bounding box center [626, 267] width 225 height 30
type input "L"
checkbox input "false"
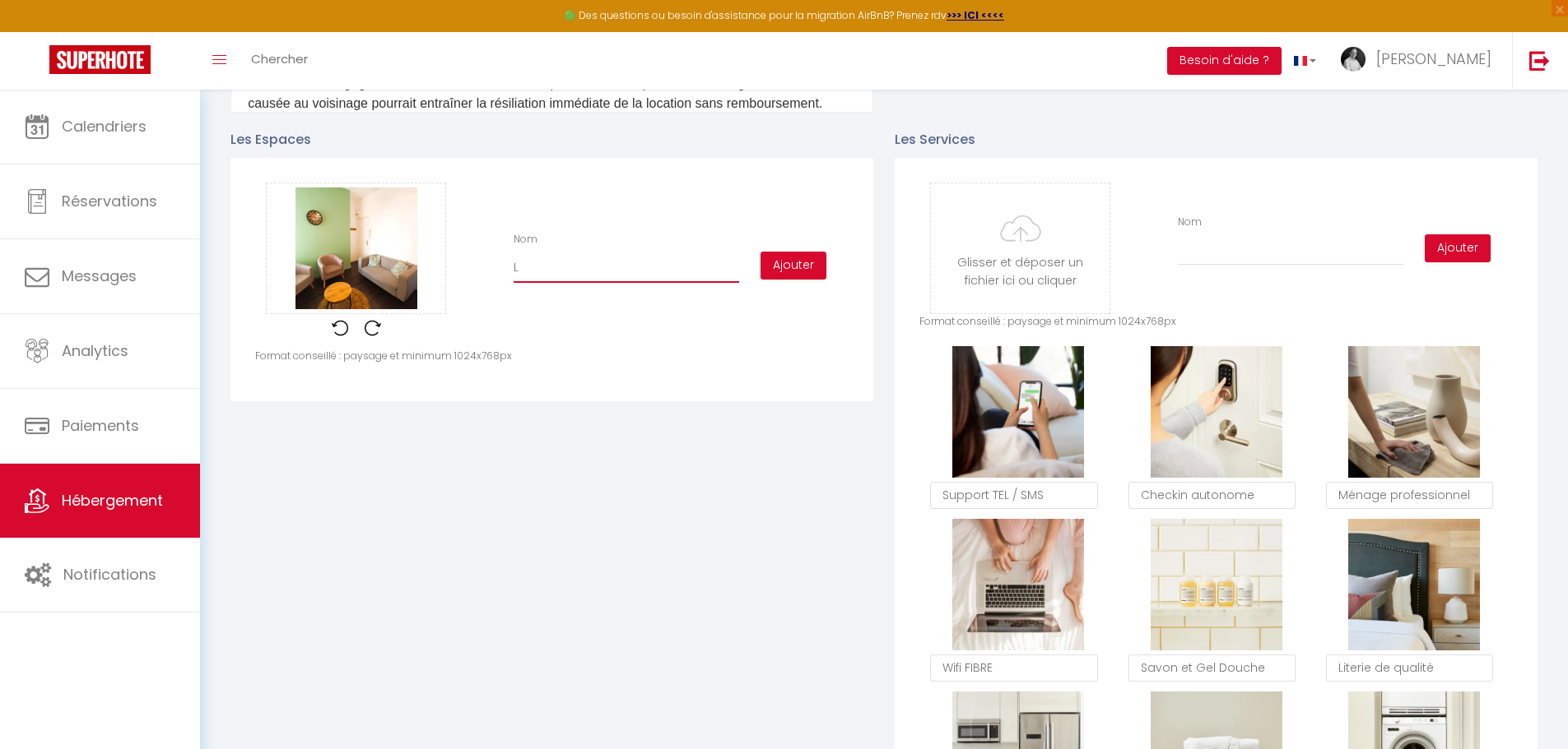
type input "LE"
checkbox input "false"
type input "LE"
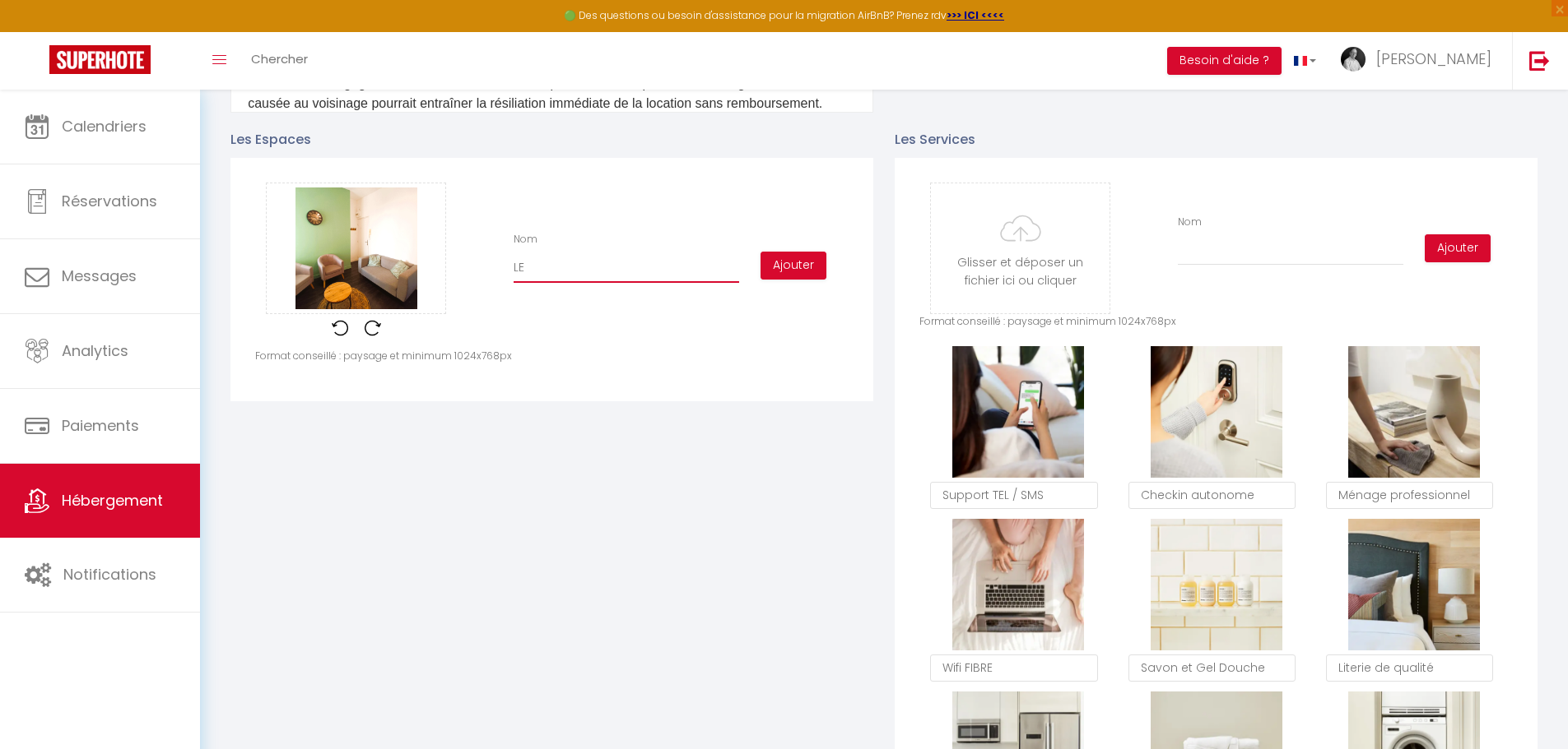
checkbox input "false"
type input "LE S"
checkbox input "false"
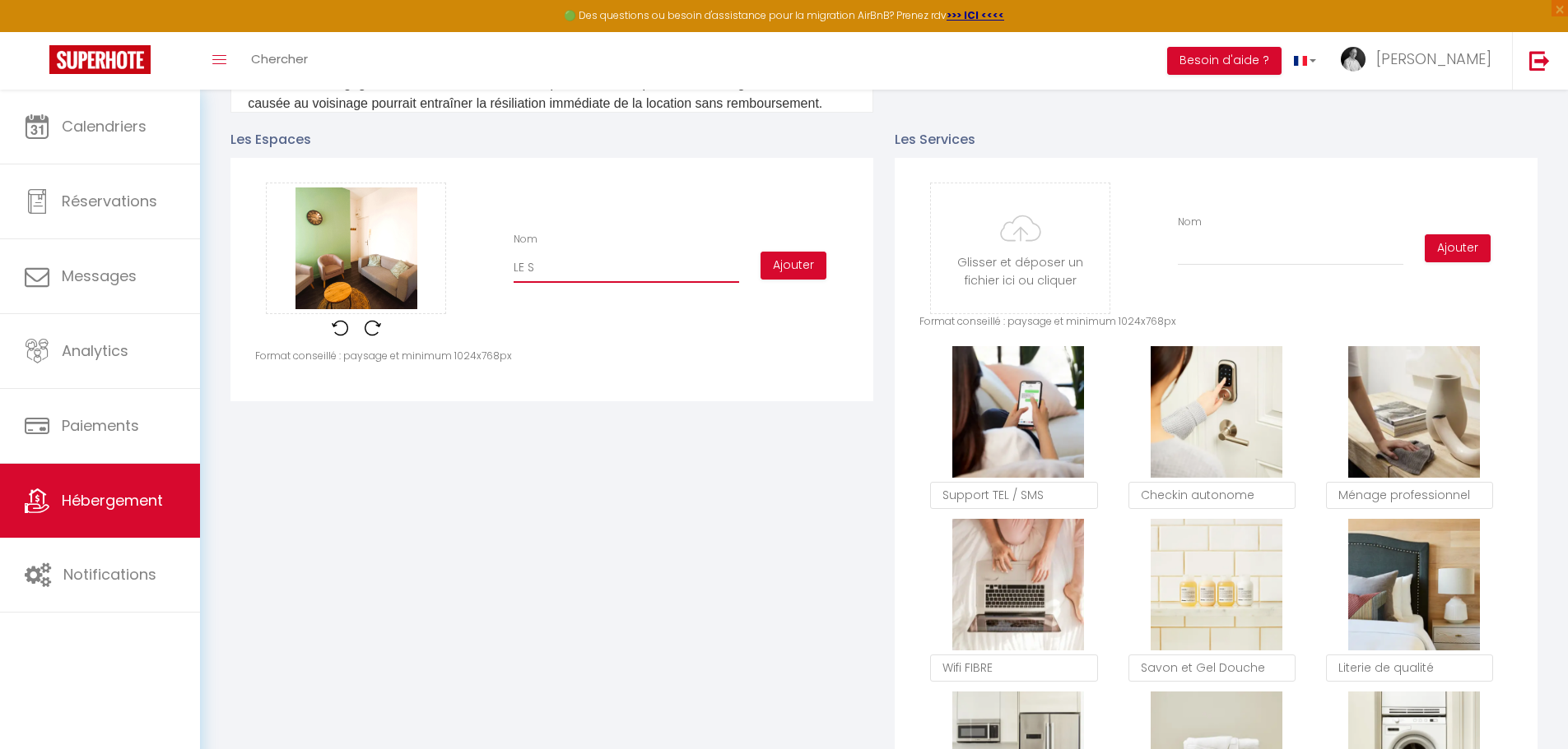
checkbox input "false"
type input "LE SA"
checkbox input "false"
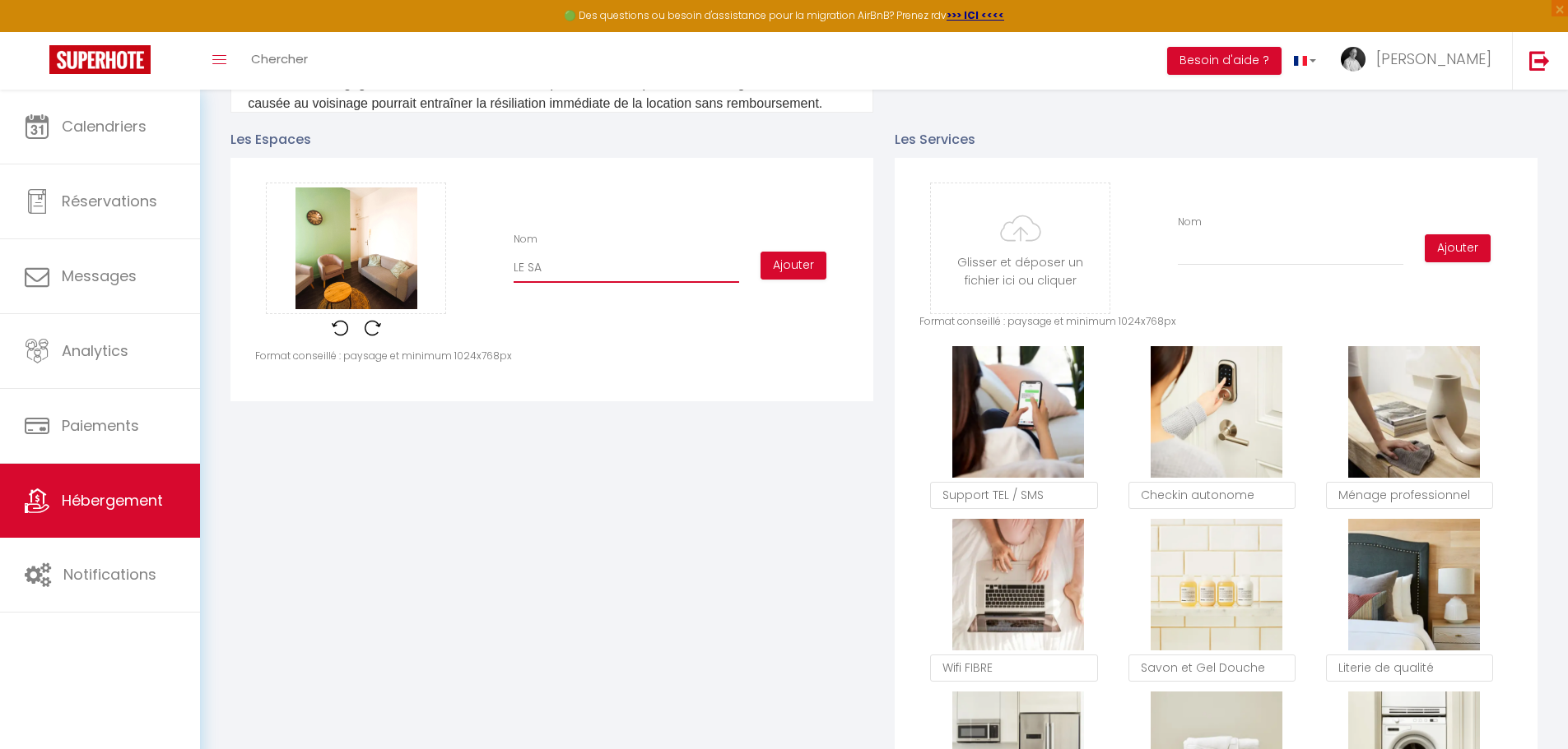
checkbox input "false"
type input "LE [PERSON_NAME]"
checkbox input "false"
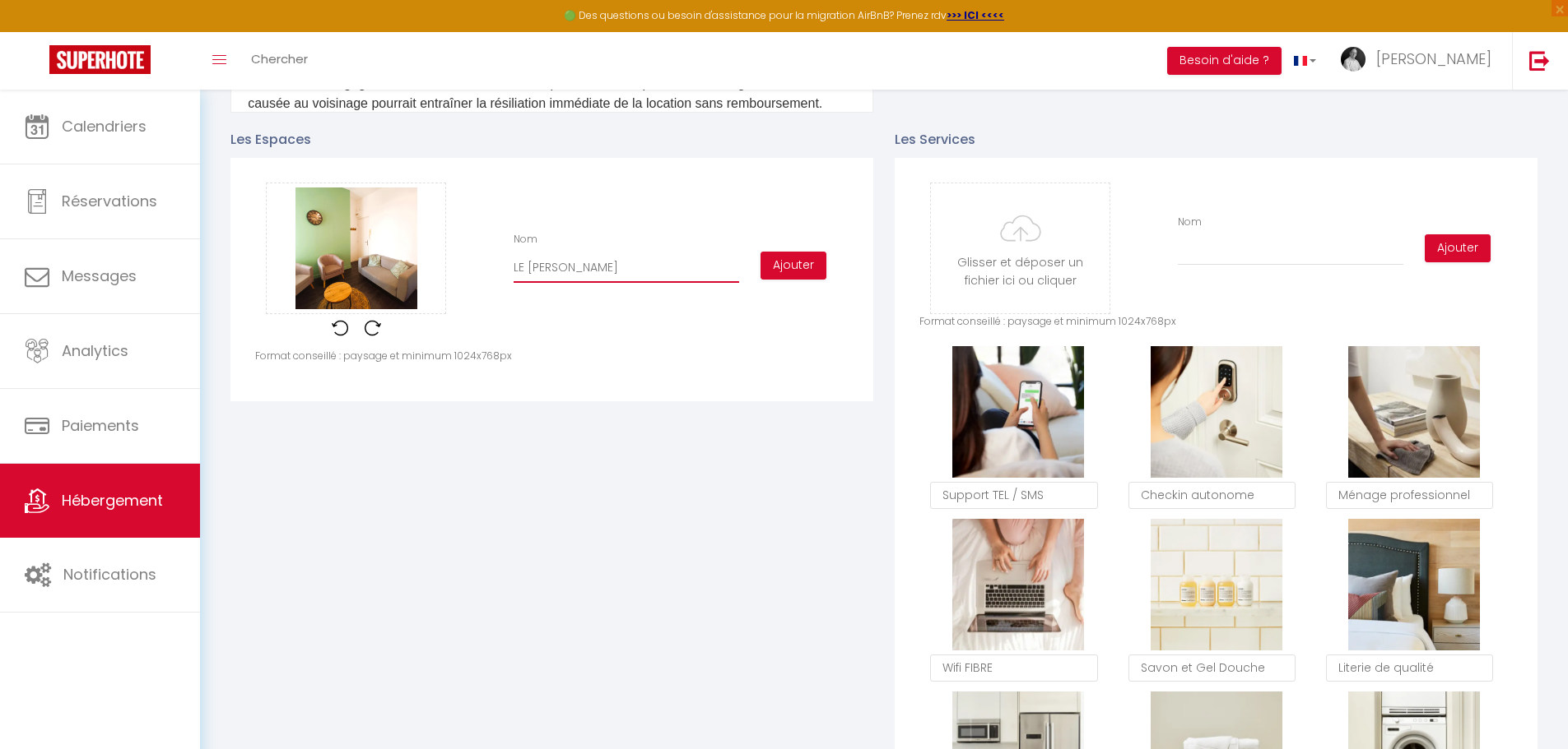
type input "[PERSON_NAME]"
checkbox input "false"
type input "LE SALON"
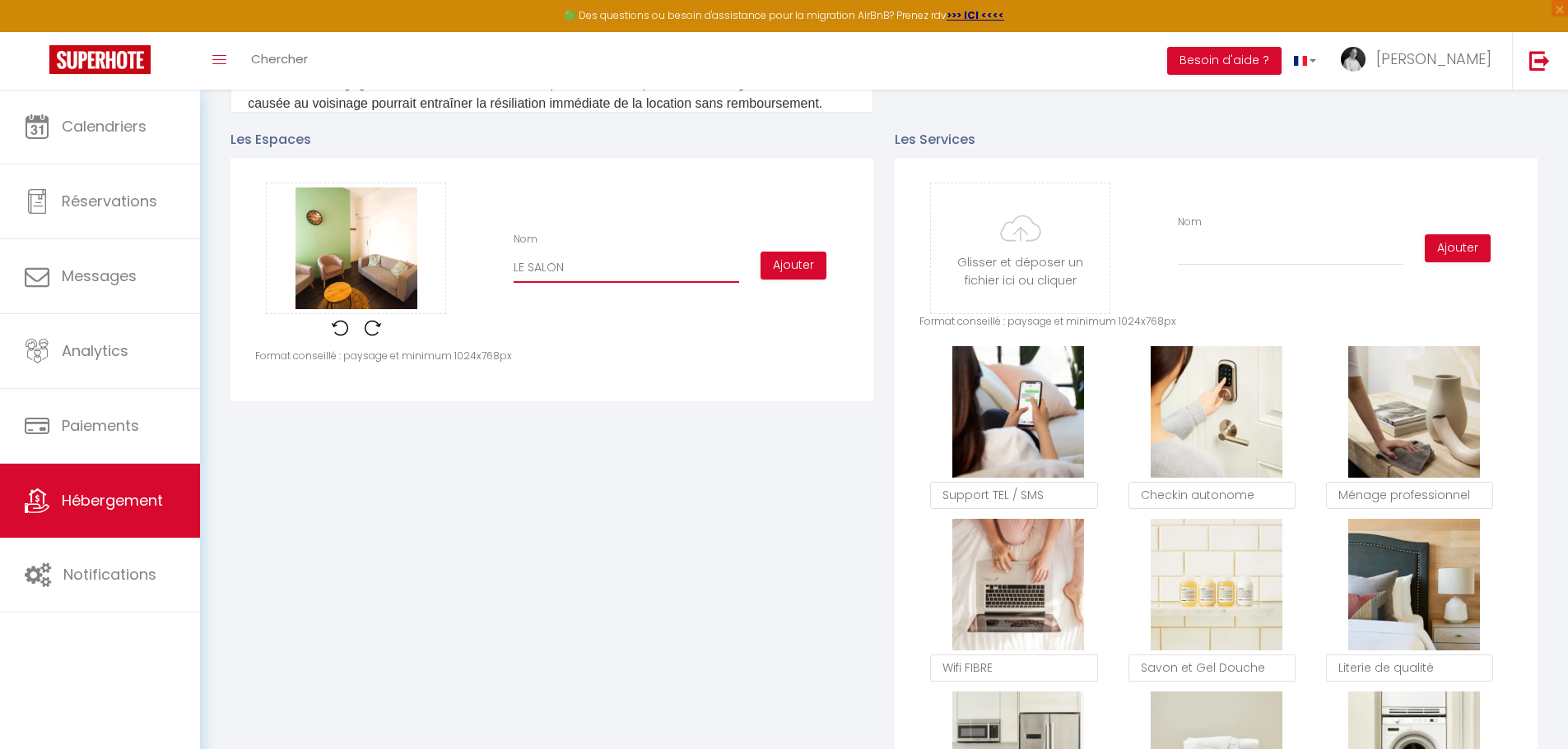
checkbox input "false"
type input "LE SALON"
click at [789, 276] on button "Ajouter" at bounding box center [793, 265] width 65 height 28
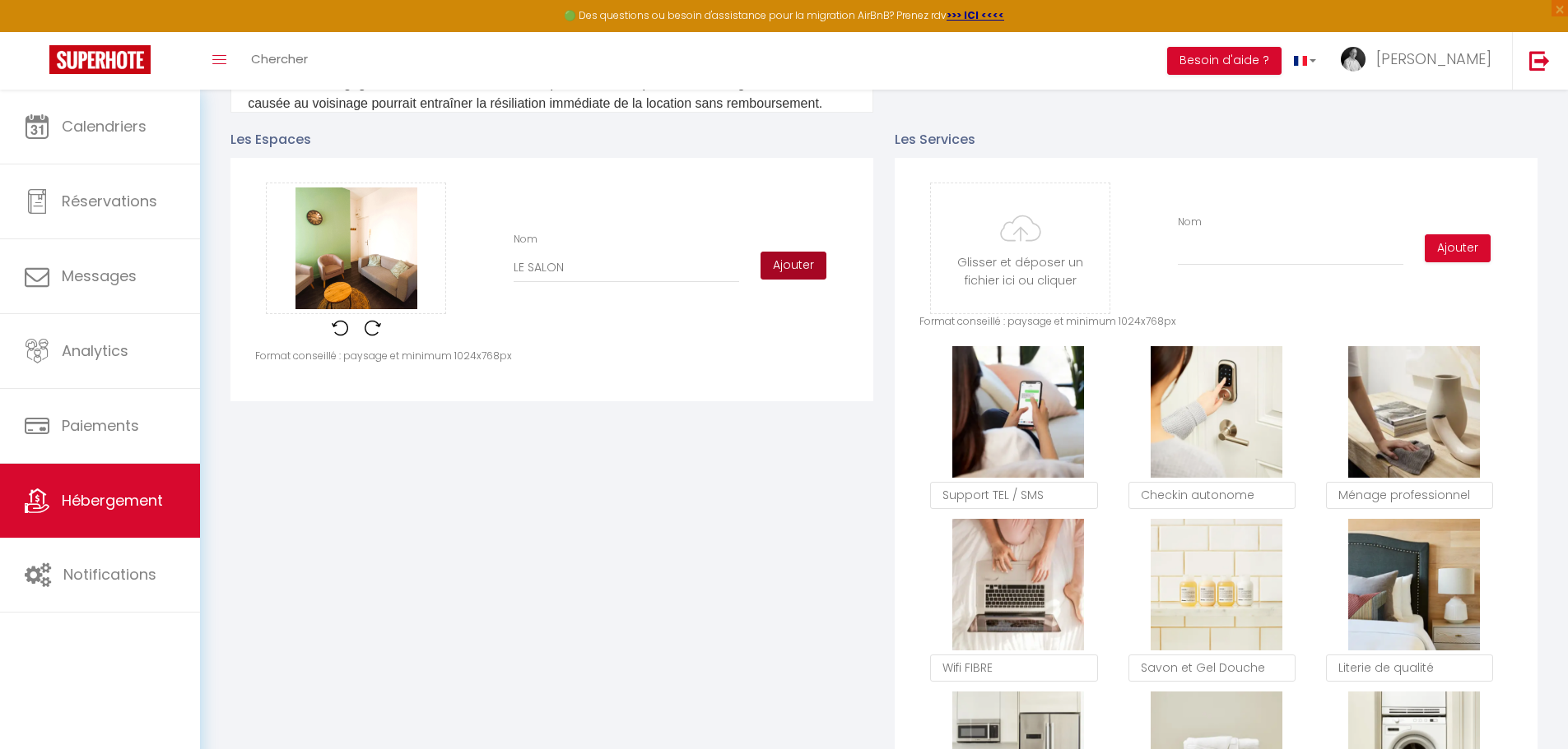
checkbox input "false"
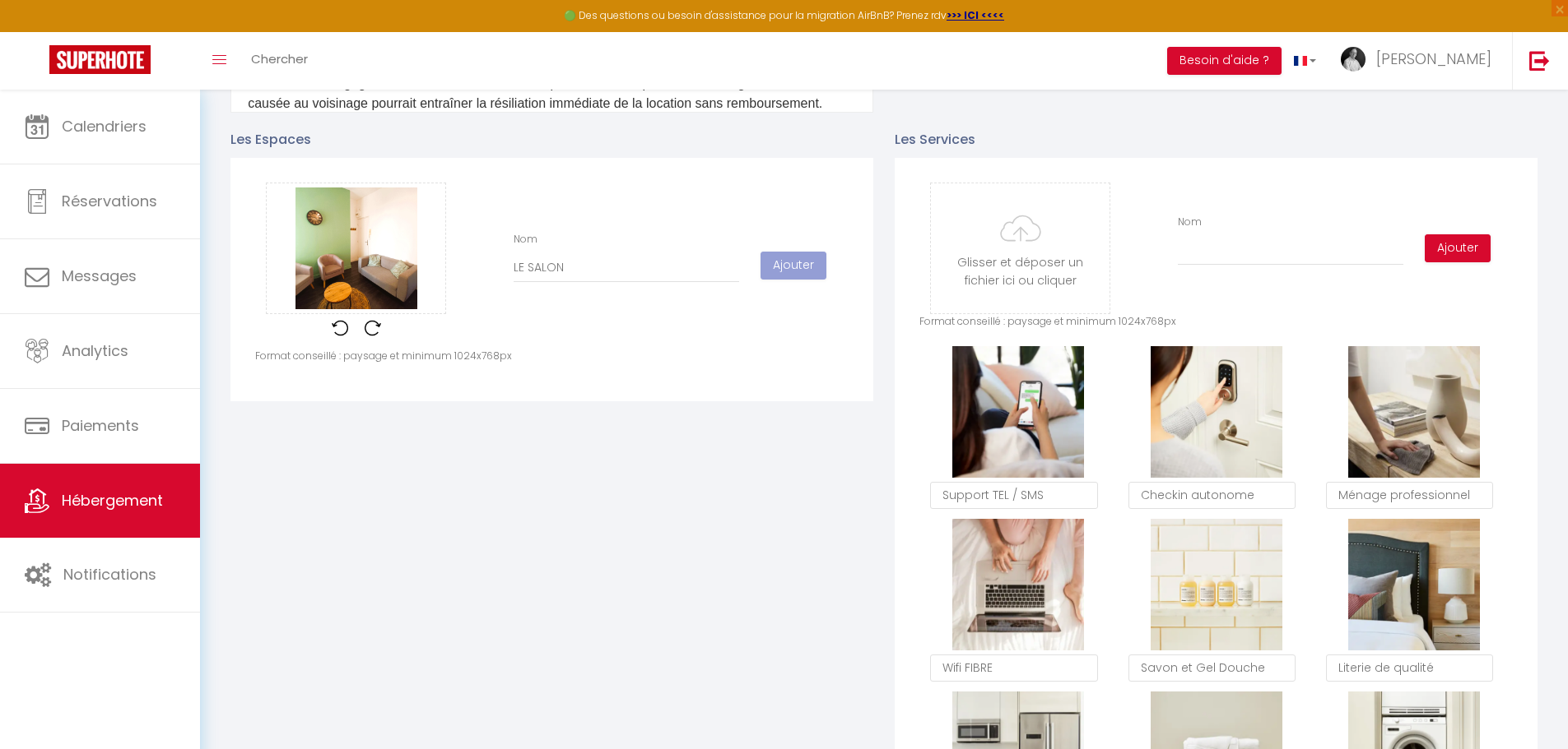
checkbox input "false"
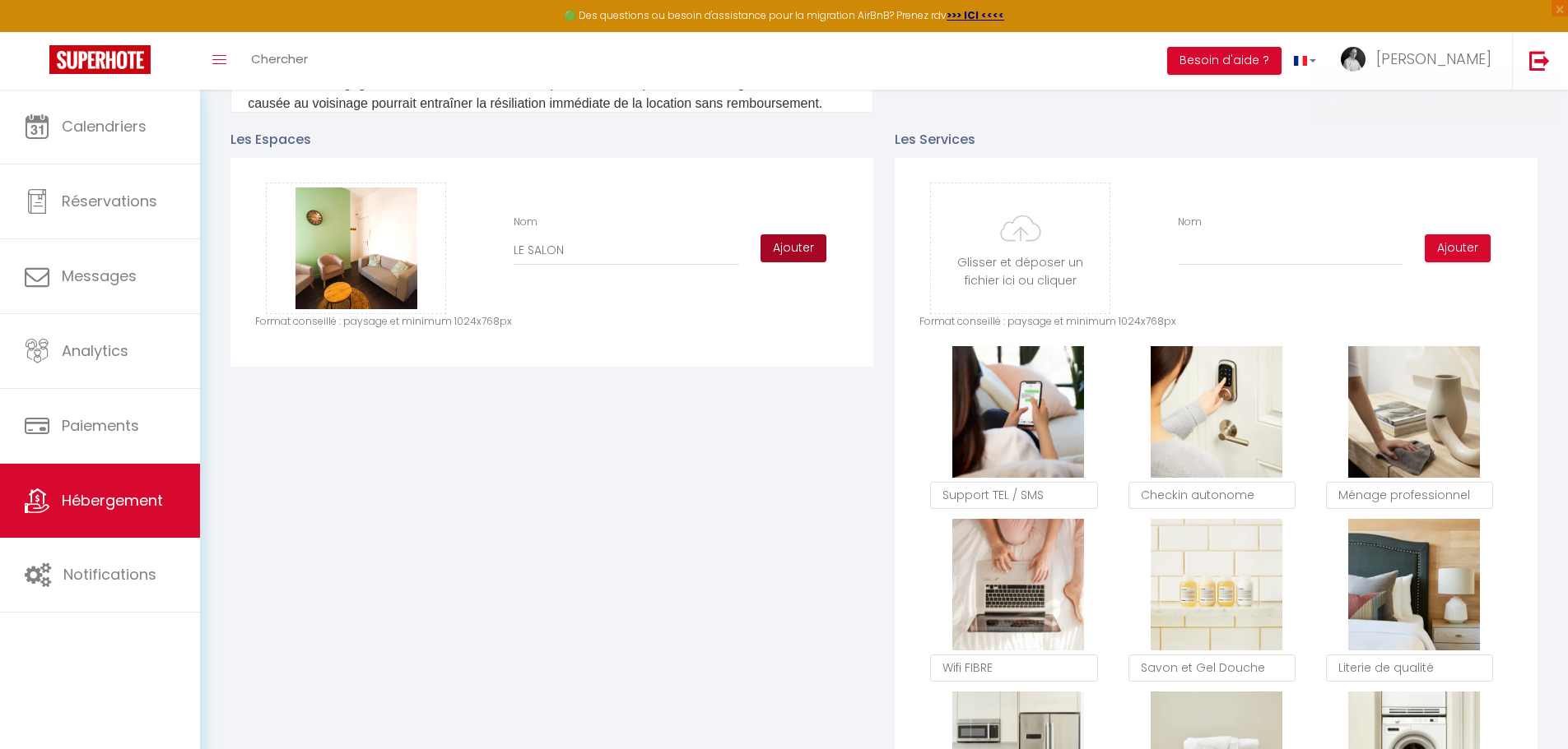
click at [784, 262] on button "Ajouter" at bounding box center [793, 248] width 65 height 28
checkbox input "false"
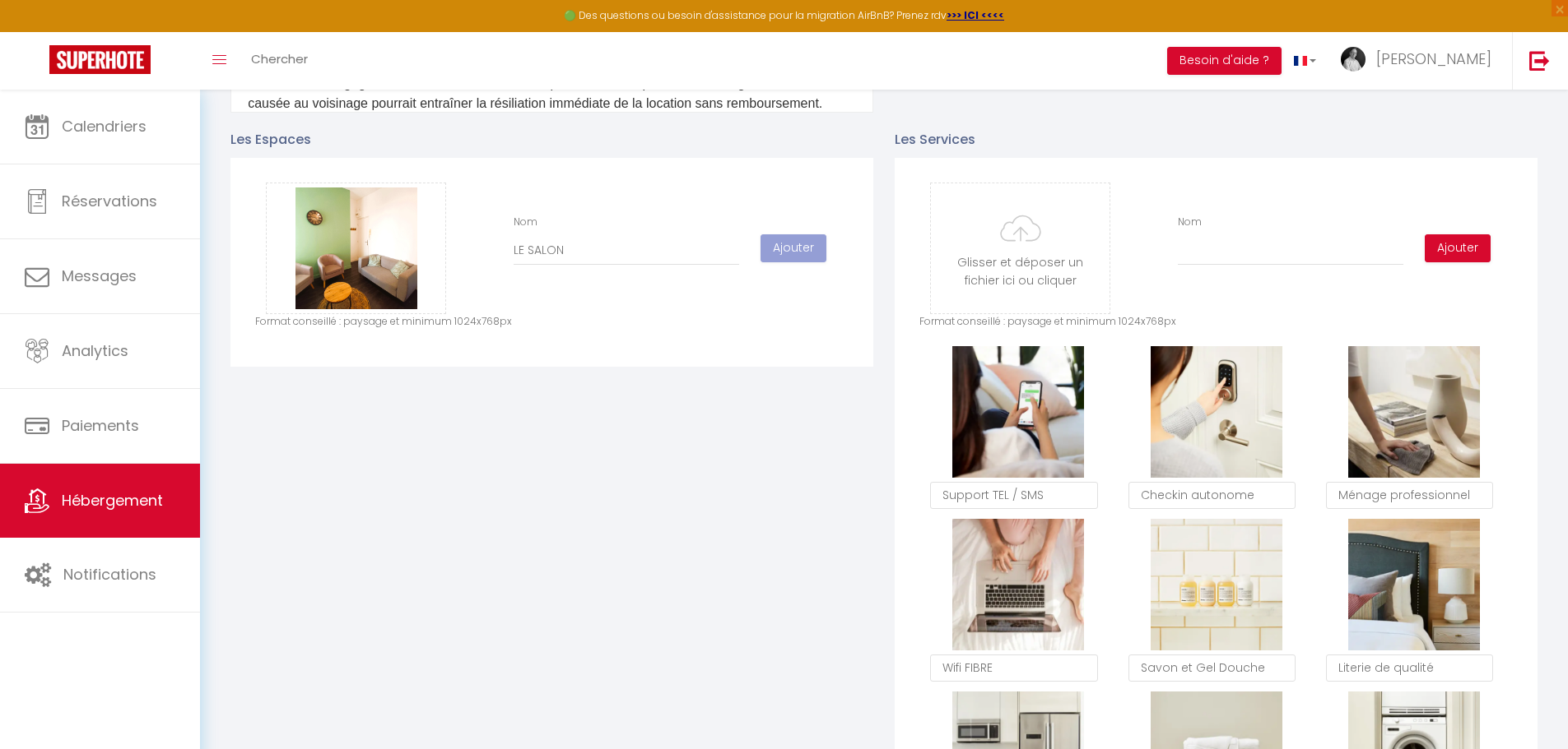
checkbox input "false"
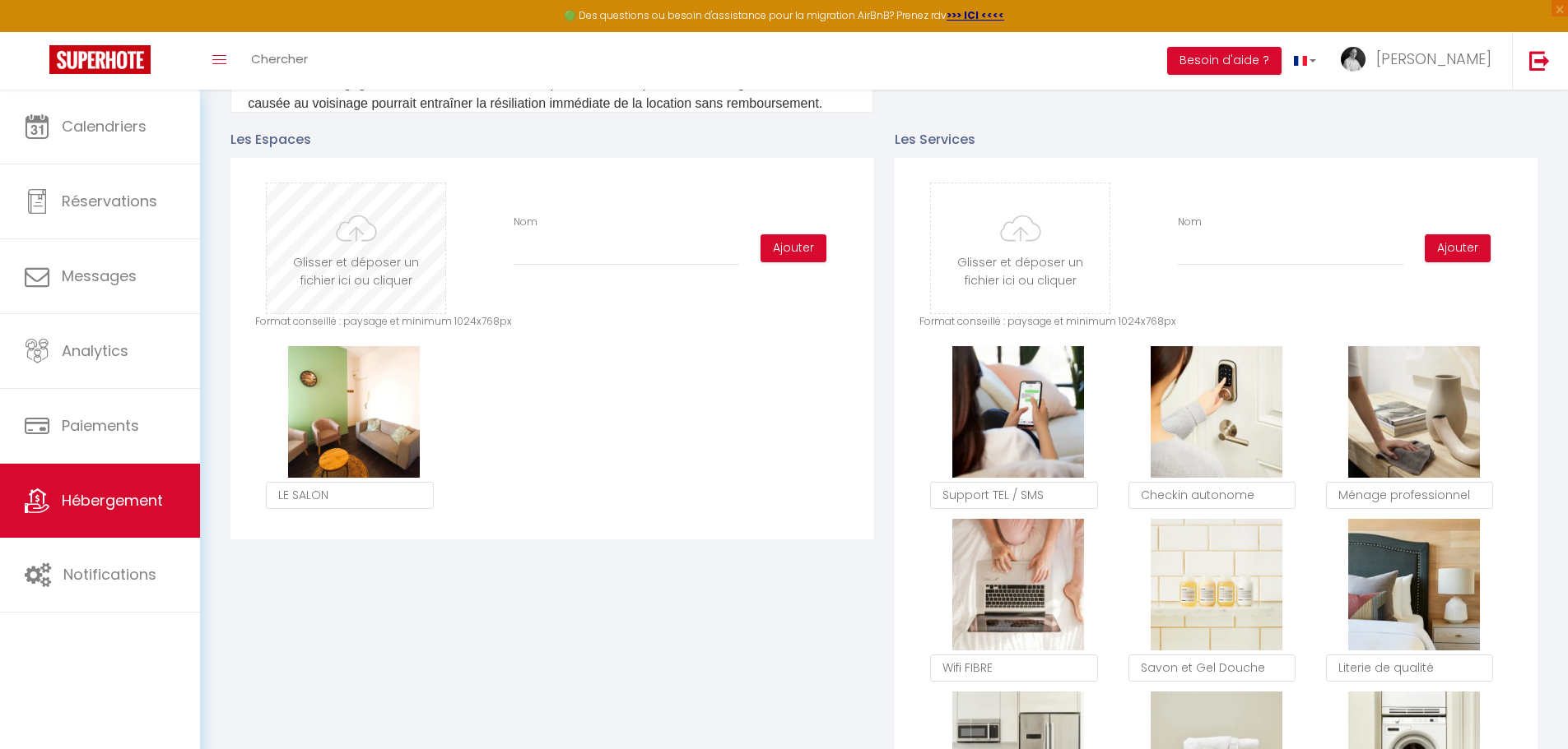
click at [335, 255] on input "file" at bounding box center [356, 248] width 179 height 130
type input "C:\fakepath\20251010_092442.jpg"
checkbox input "false"
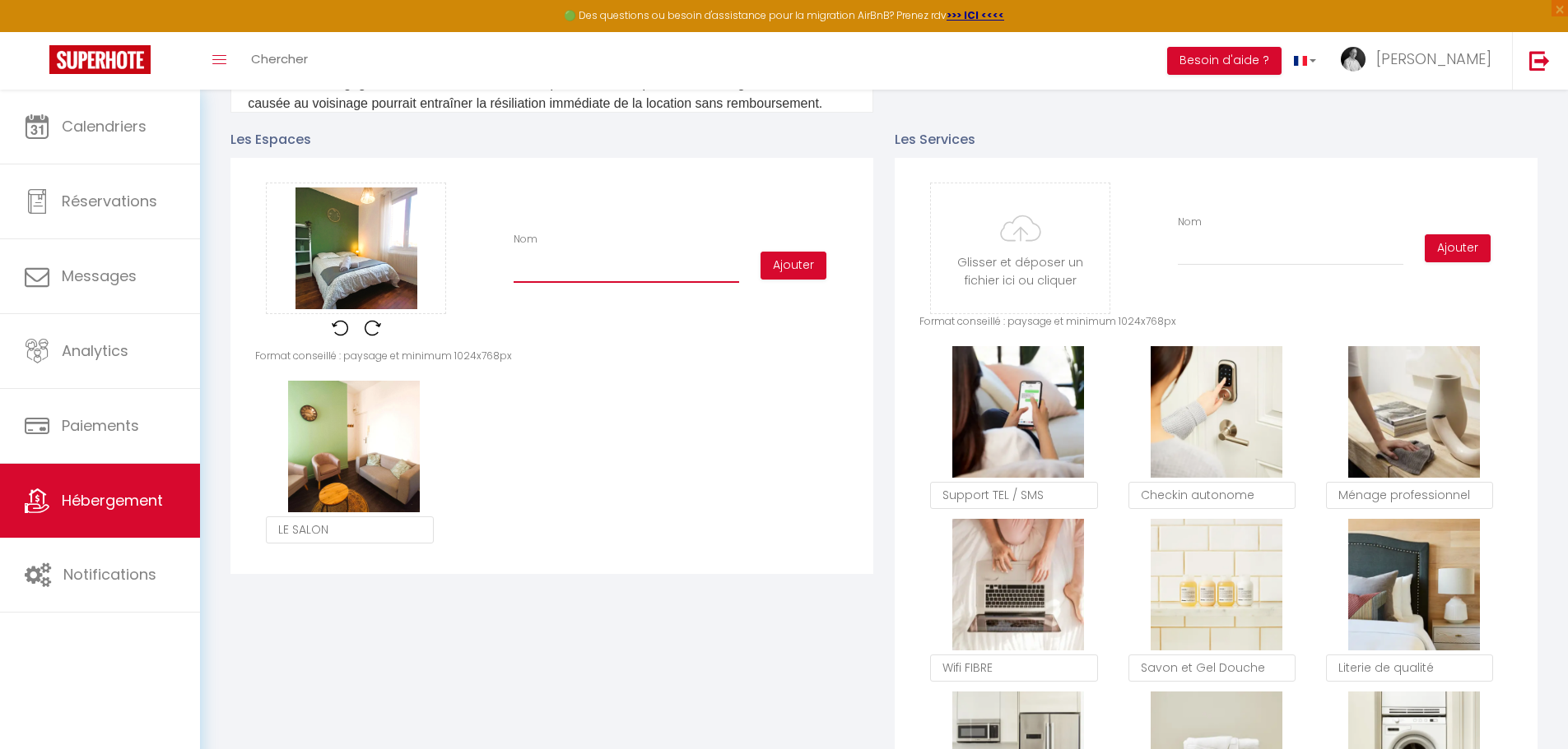
click at [528, 283] on input "Nom" at bounding box center [626, 267] width 225 height 30
type input "L"
checkbox input "false"
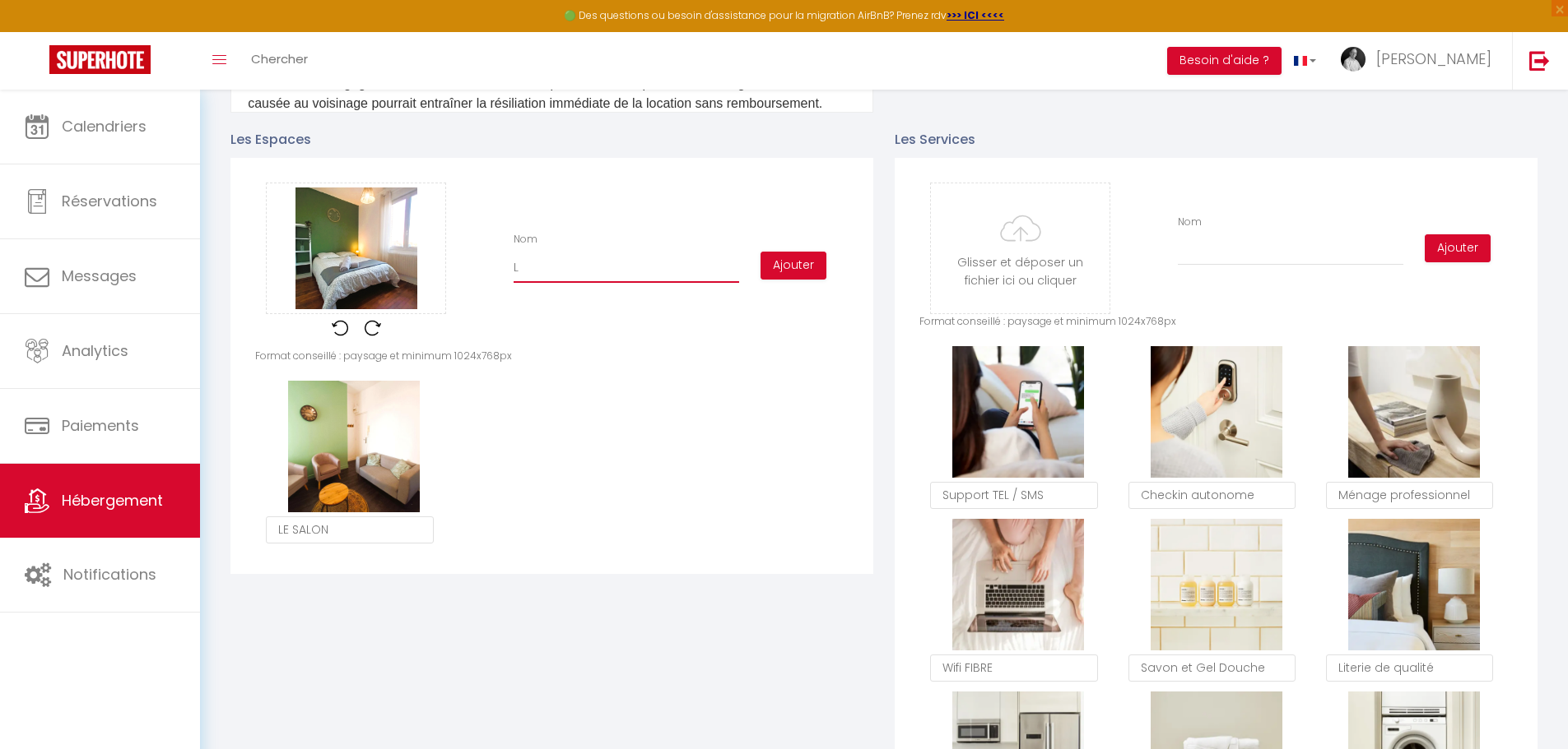
type input "LA"
checkbox input "false"
type input "LA"
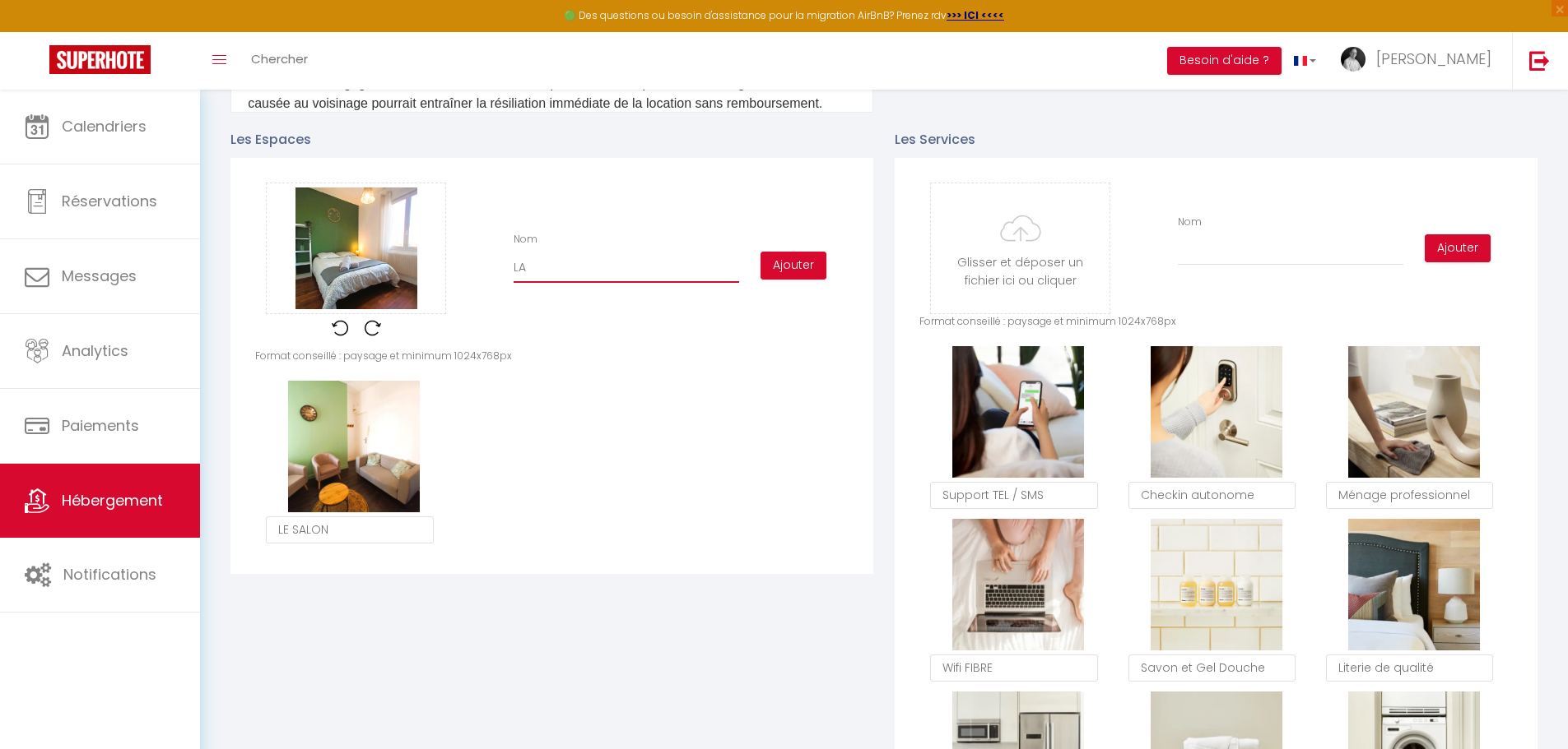
checkbox input "false"
type input "LA C"
checkbox input "false"
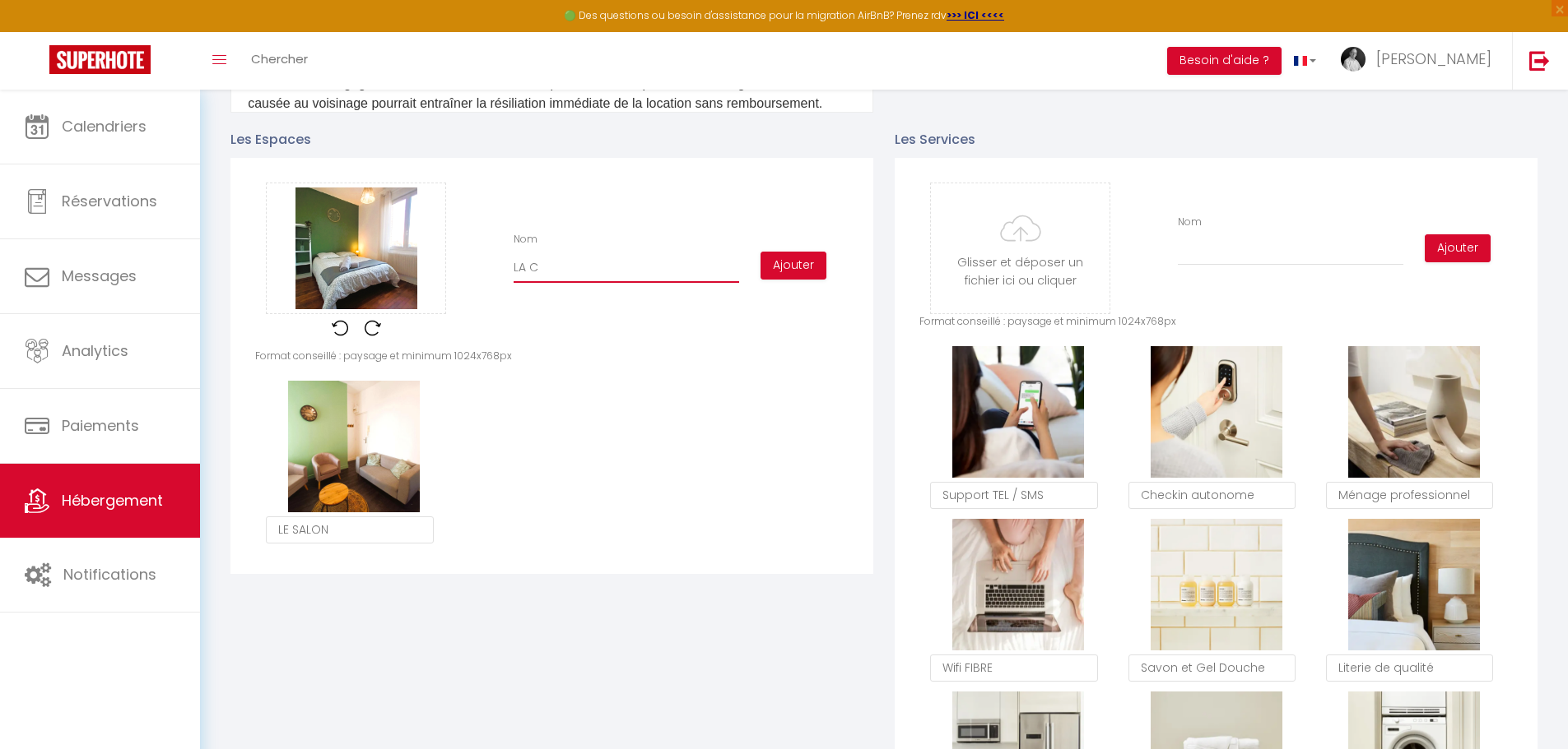
checkbox input "false"
type input "LA CH"
checkbox input "false"
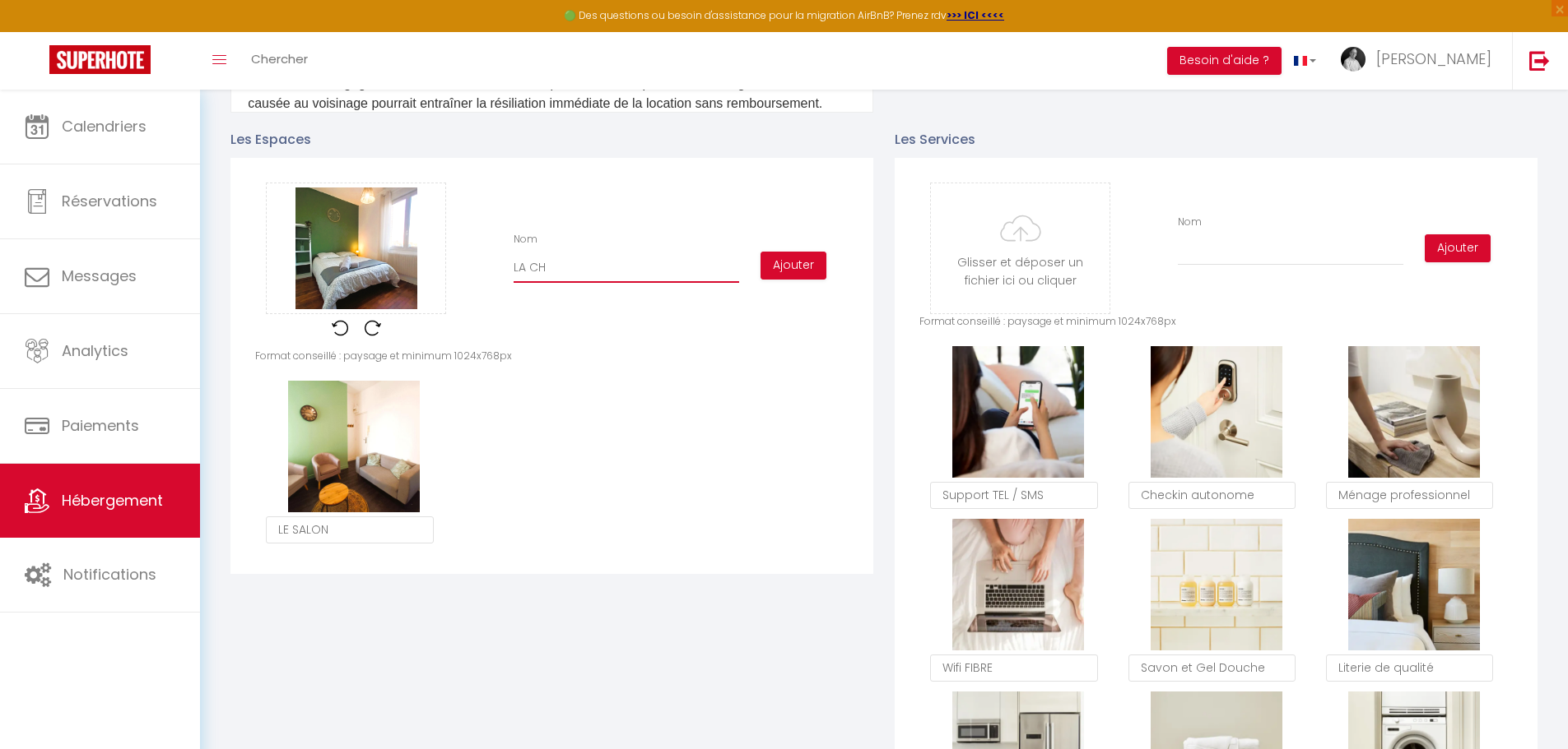
checkbox input "false"
type input "LA CHA"
checkbox input "false"
click at [791, 279] on button "Ajouter" at bounding box center [793, 265] width 65 height 28
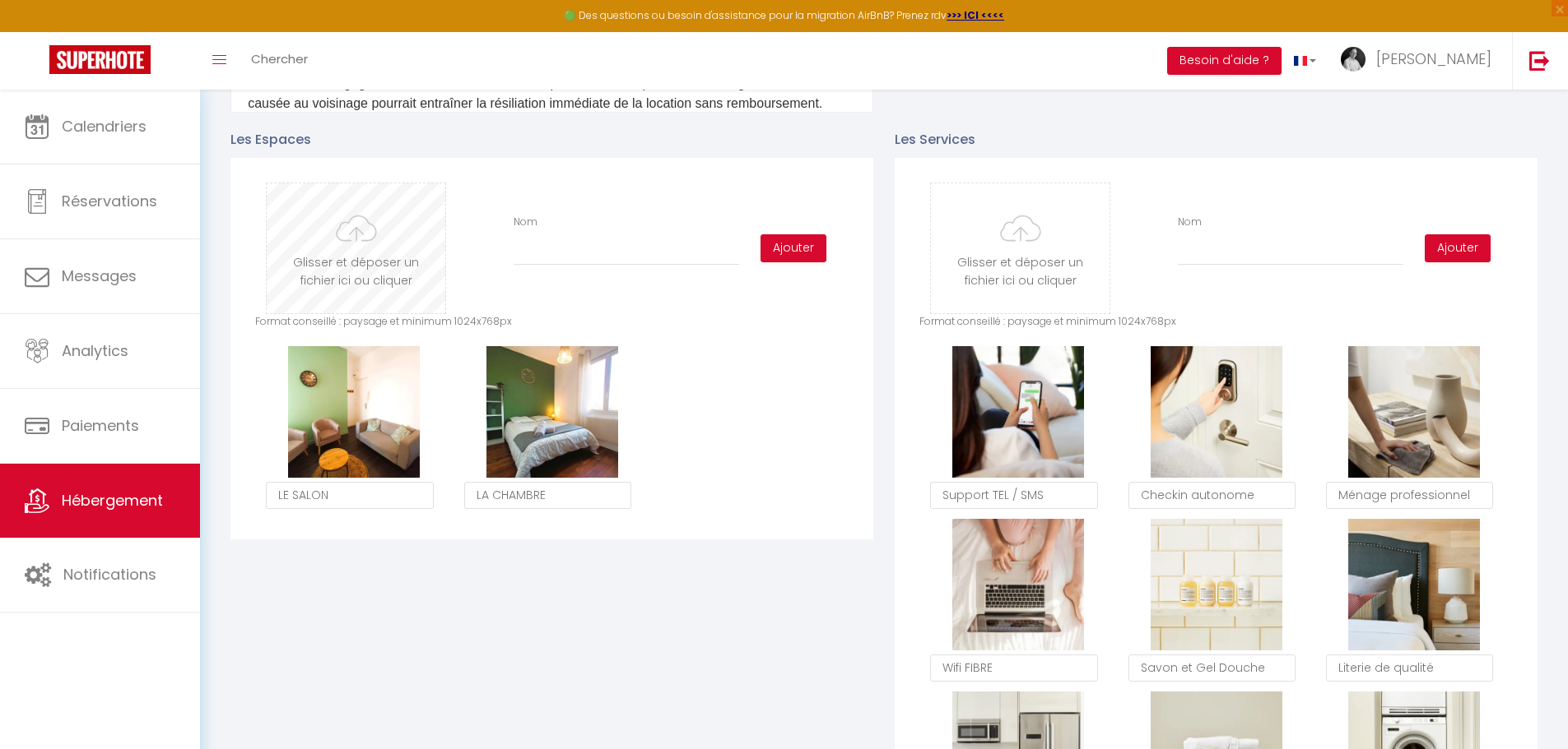
click at [383, 237] on input "file" at bounding box center [356, 248] width 179 height 130
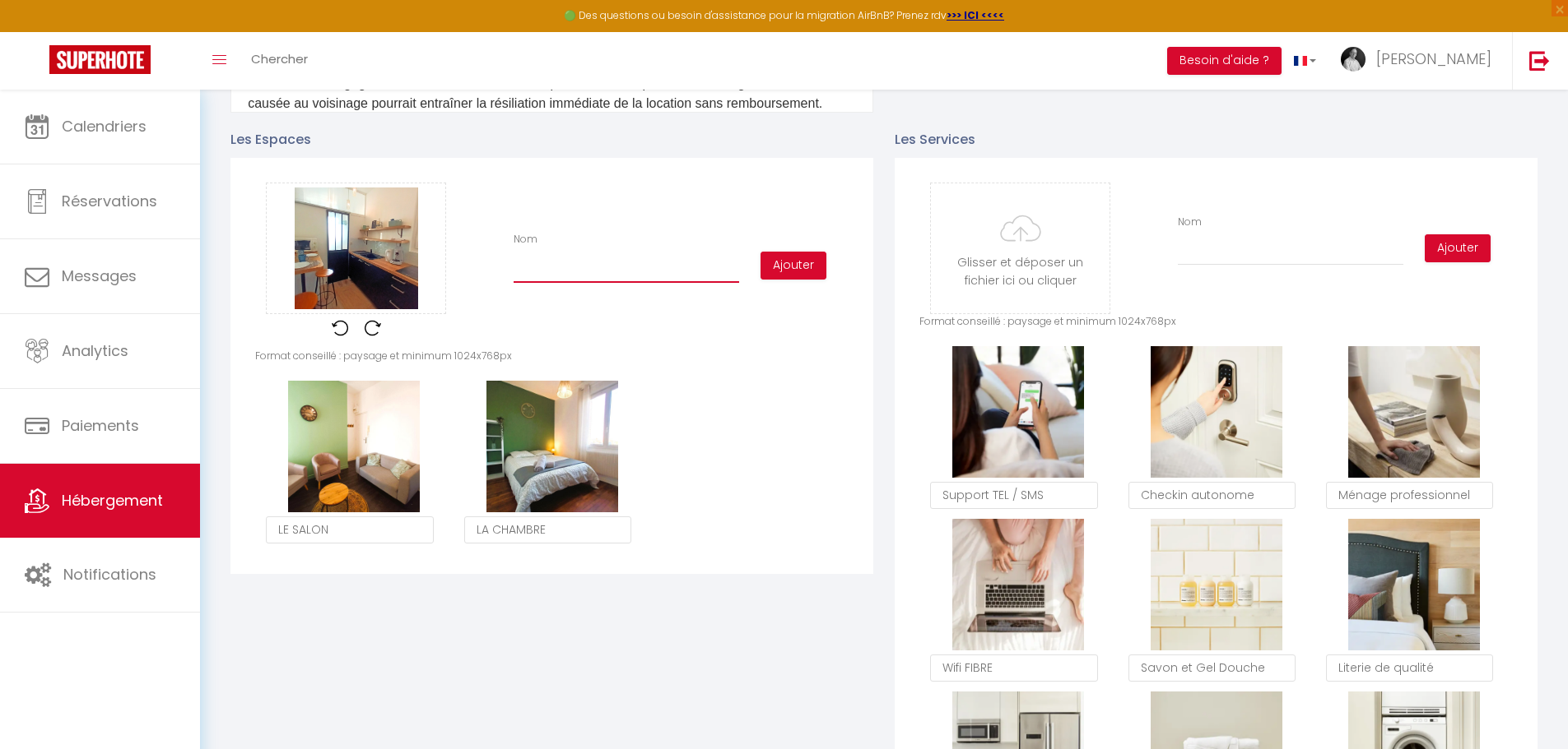
click at [541, 279] on input "Nom" at bounding box center [626, 267] width 225 height 30
click at [805, 278] on button "Ajouter" at bounding box center [793, 265] width 65 height 28
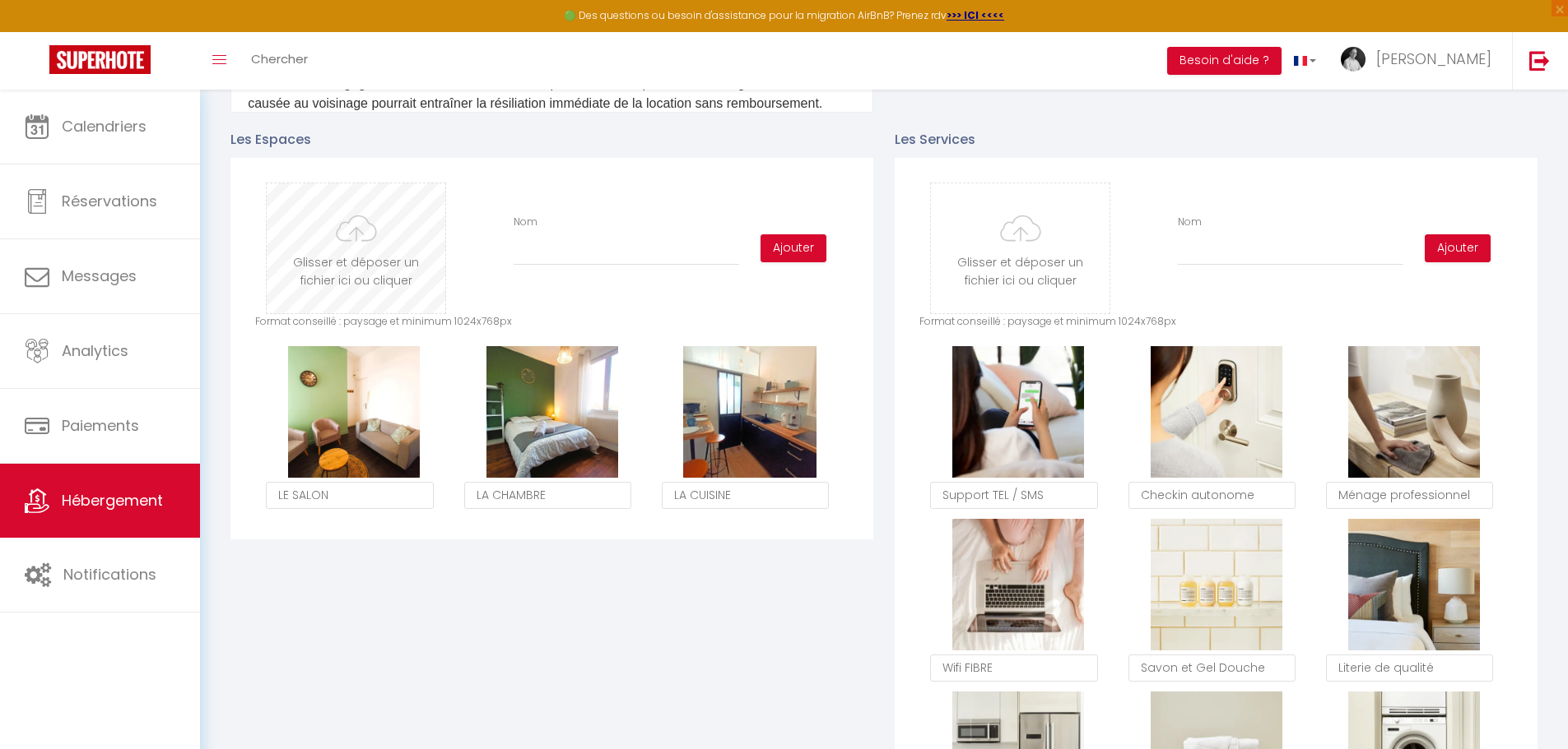
click at [362, 235] on input "file" at bounding box center [356, 248] width 179 height 130
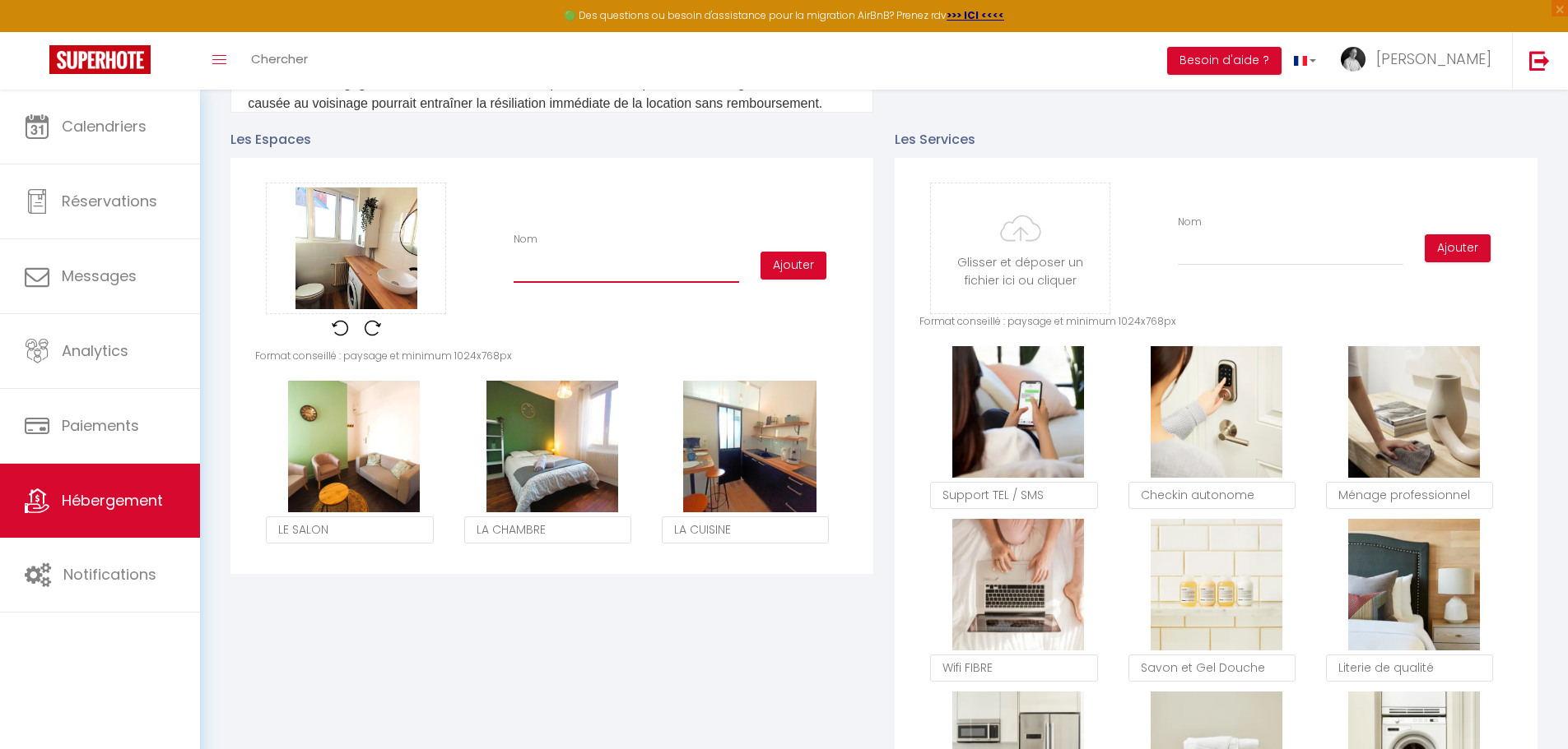
click at [523, 283] on input "Nom" at bounding box center [626, 267] width 225 height 30
click at [788, 280] on button "Ajouter" at bounding box center [793, 265] width 65 height 28
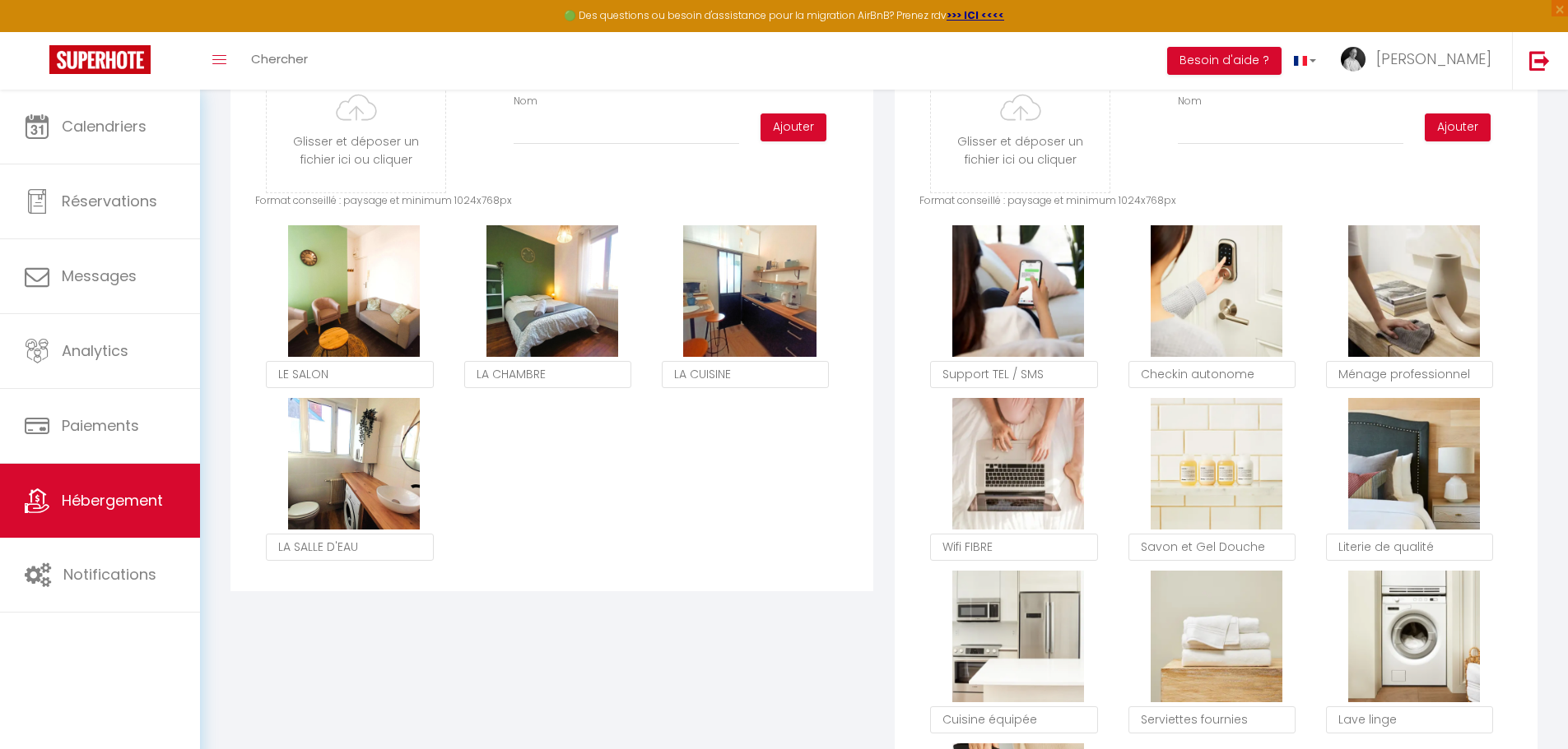
scroll to position [822, 0]
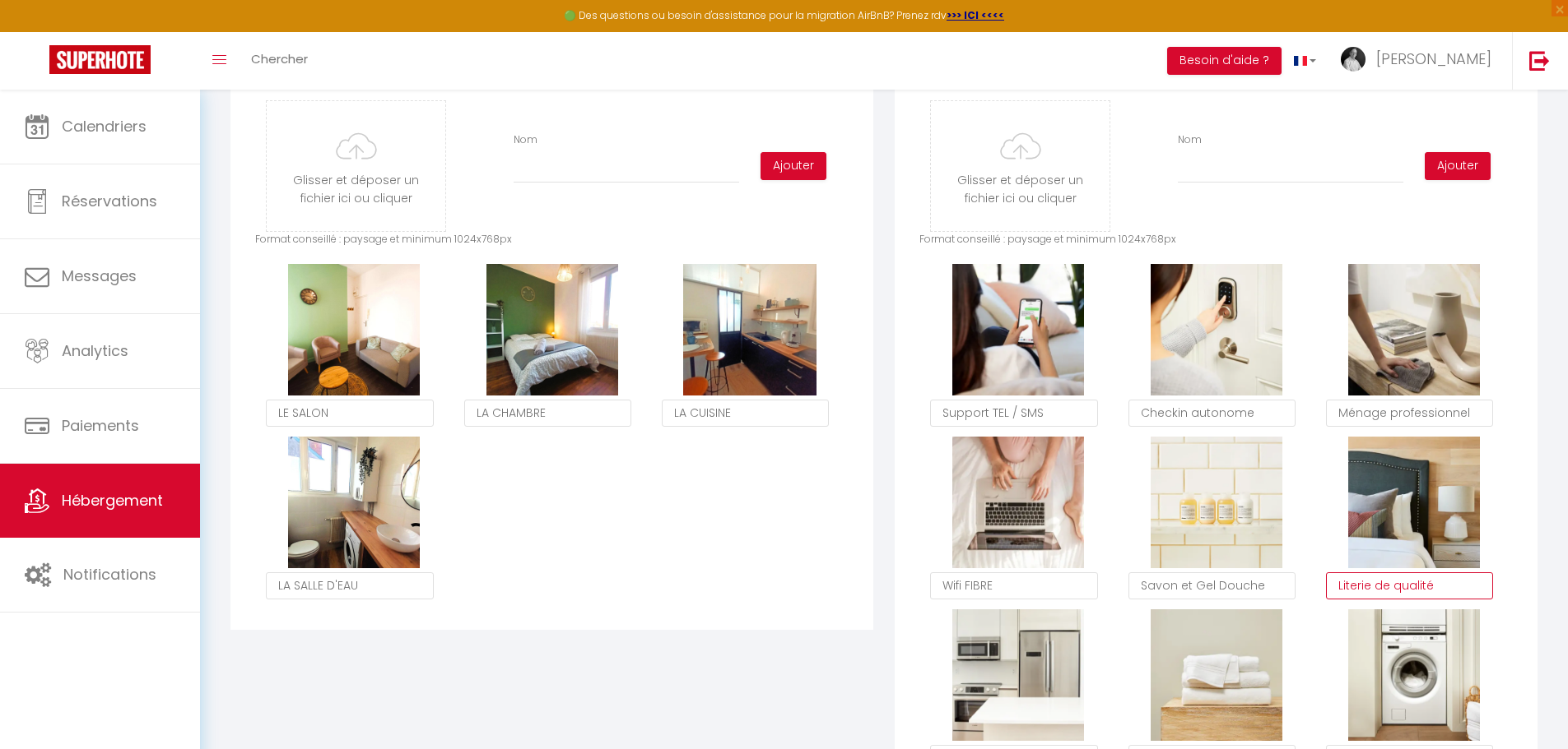
click at [1429, 600] on textarea "Literie de qualité" at bounding box center [1409, 586] width 167 height 28
click at [1429, 596] on textarea "Literie de qualité" at bounding box center [1409, 586] width 167 height 28
drag, startPoint x: 1377, startPoint y: 600, endPoint x: 1442, endPoint y: 599, distance: 65.0
click at [1439, 600] on textarea "Literie de qualité" at bounding box center [1409, 586] width 167 height 28
click at [1186, 600] on textarea "Savon et Gel Douche" at bounding box center [1212, 586] width 167 height 28
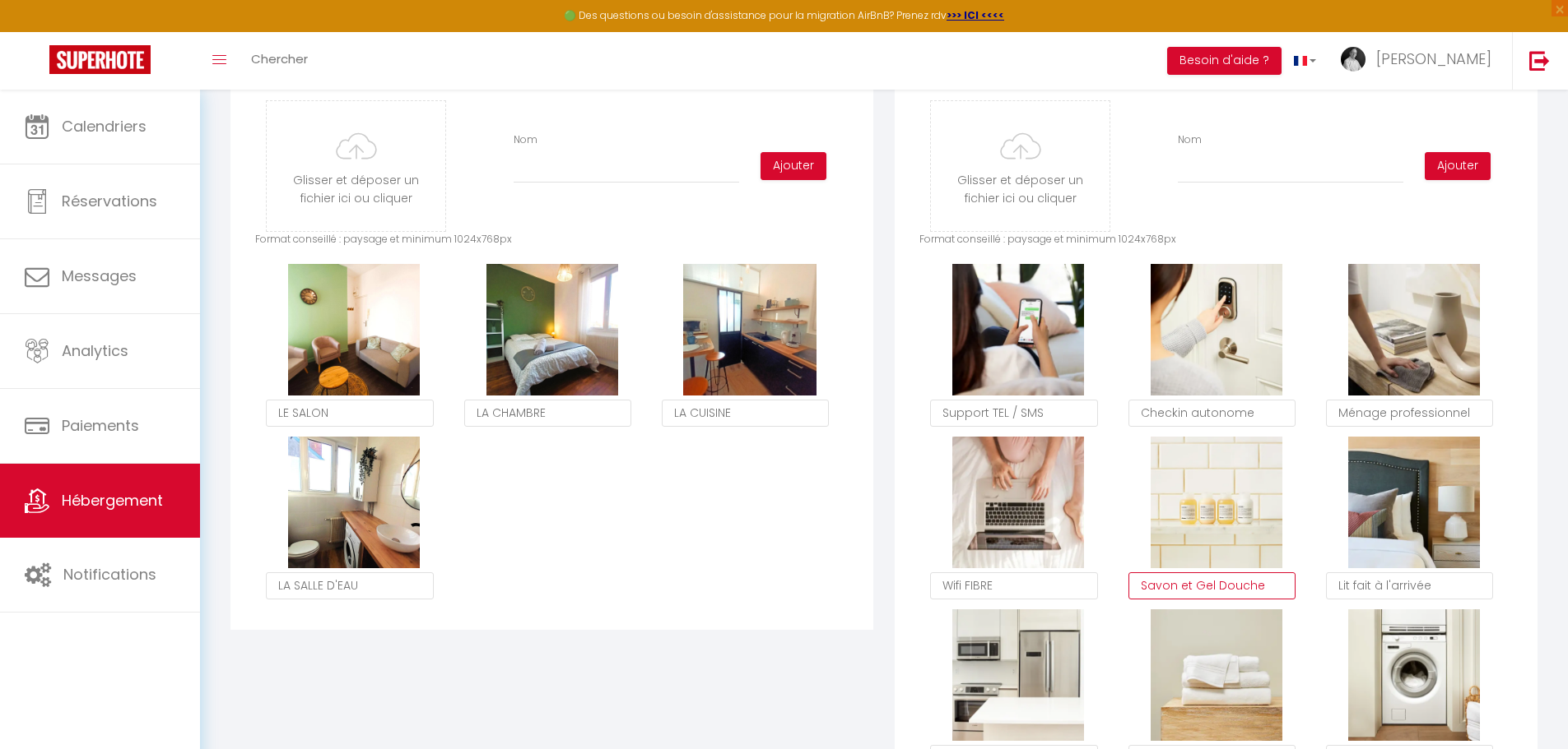
drag, startPoint x: 1190, startPoint y: 597, endPoint x: 1133, endPoint y: 602, distance: 57.2
click at [1134, 600] on textarea "Savon et Gel Douche" at bounding box center [1212, 586] width 167 height 28
click at [1520, 570] on div "Glisser et déposer un fichier ici ou cliquer Ooops, something wrong happened. R…" at bounding box center [1216, 526] width 643 height 900
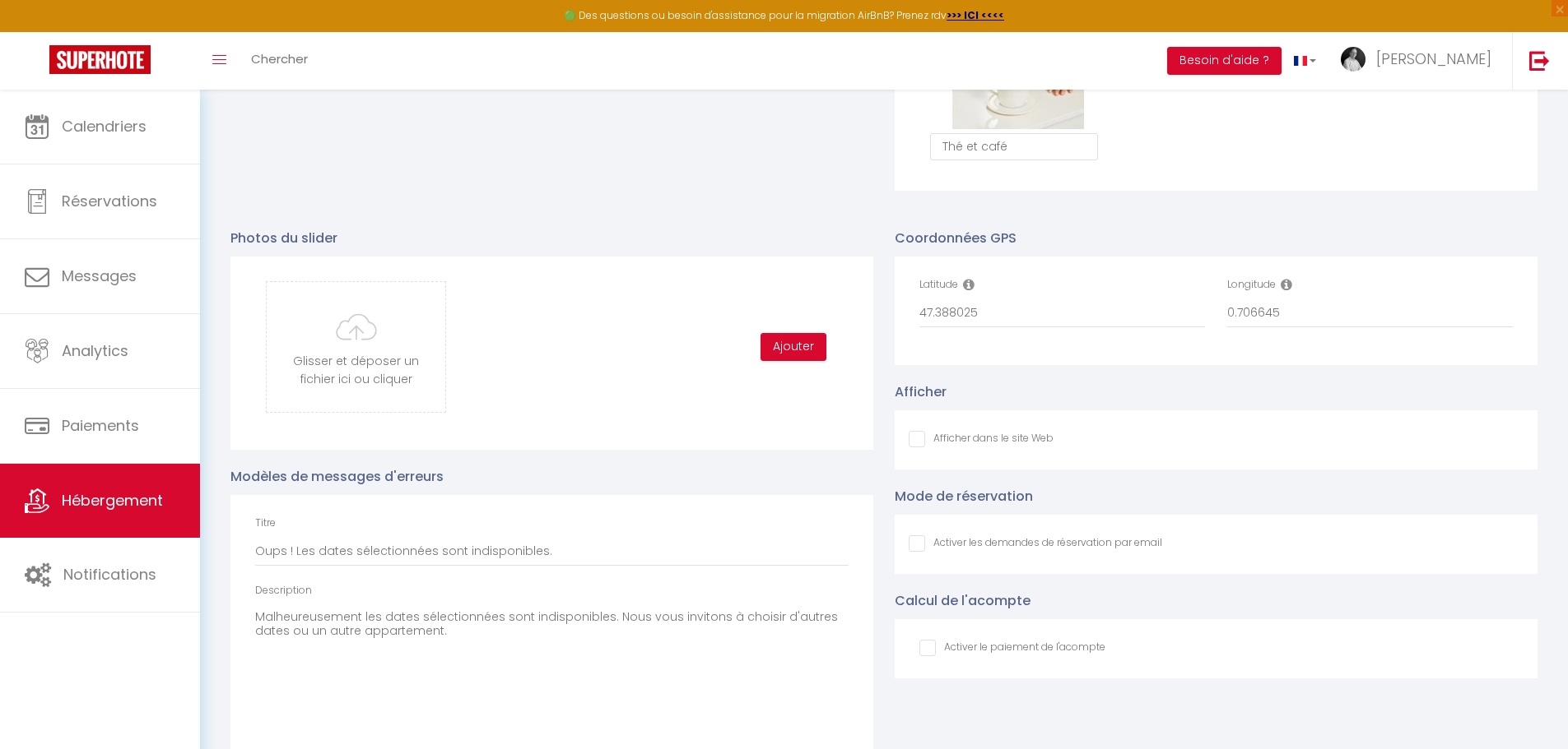
scroll to position [1645, 0]
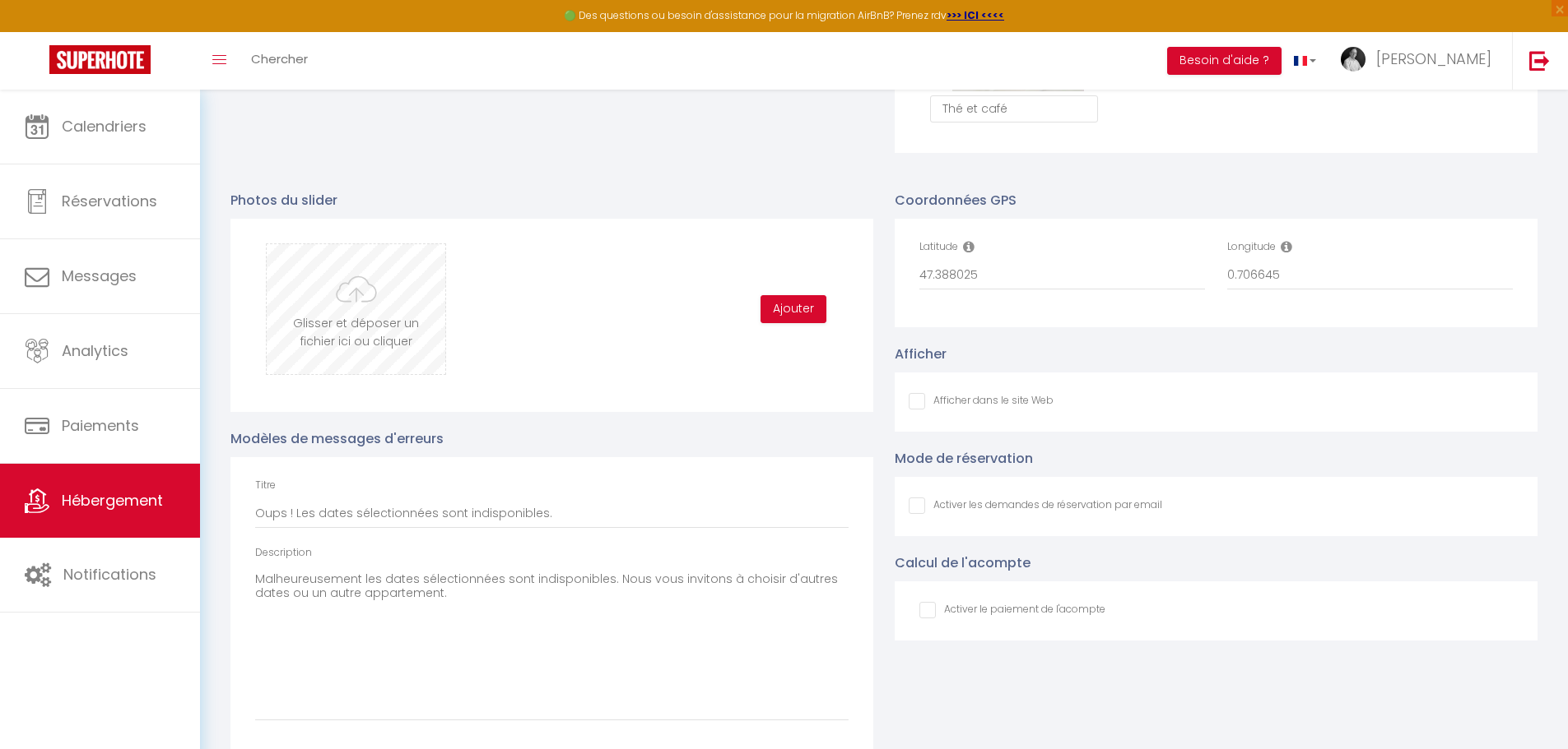
click at [382, 314] on input "file" at bounding box center [356, 309] width 179 height 130
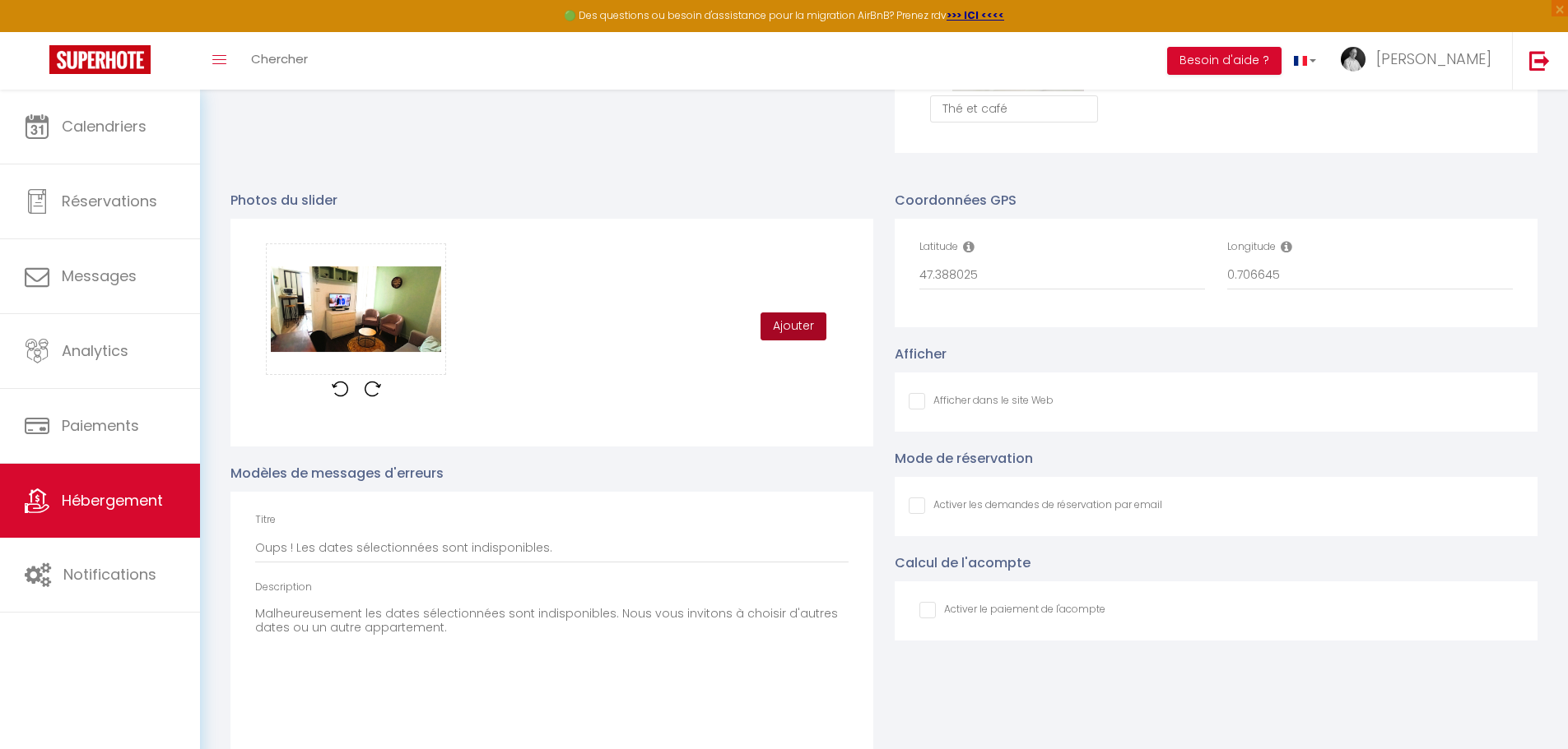
click at [783, 332] on button "Ajouter" at bounding box center [793, 326] width 65 height 28
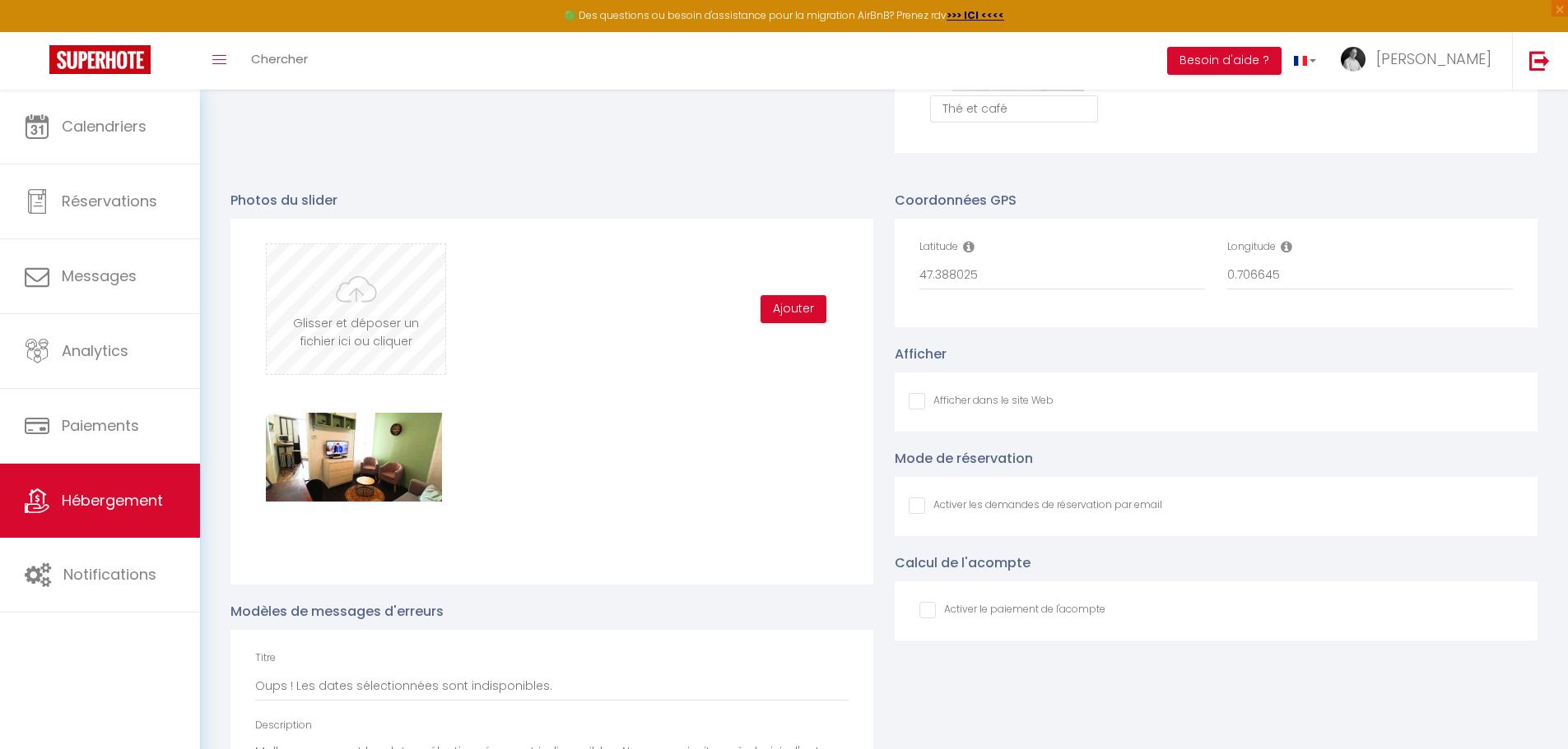
click at [377, 316] on input "file" at bounding box center [356, 309] width 179 height 130
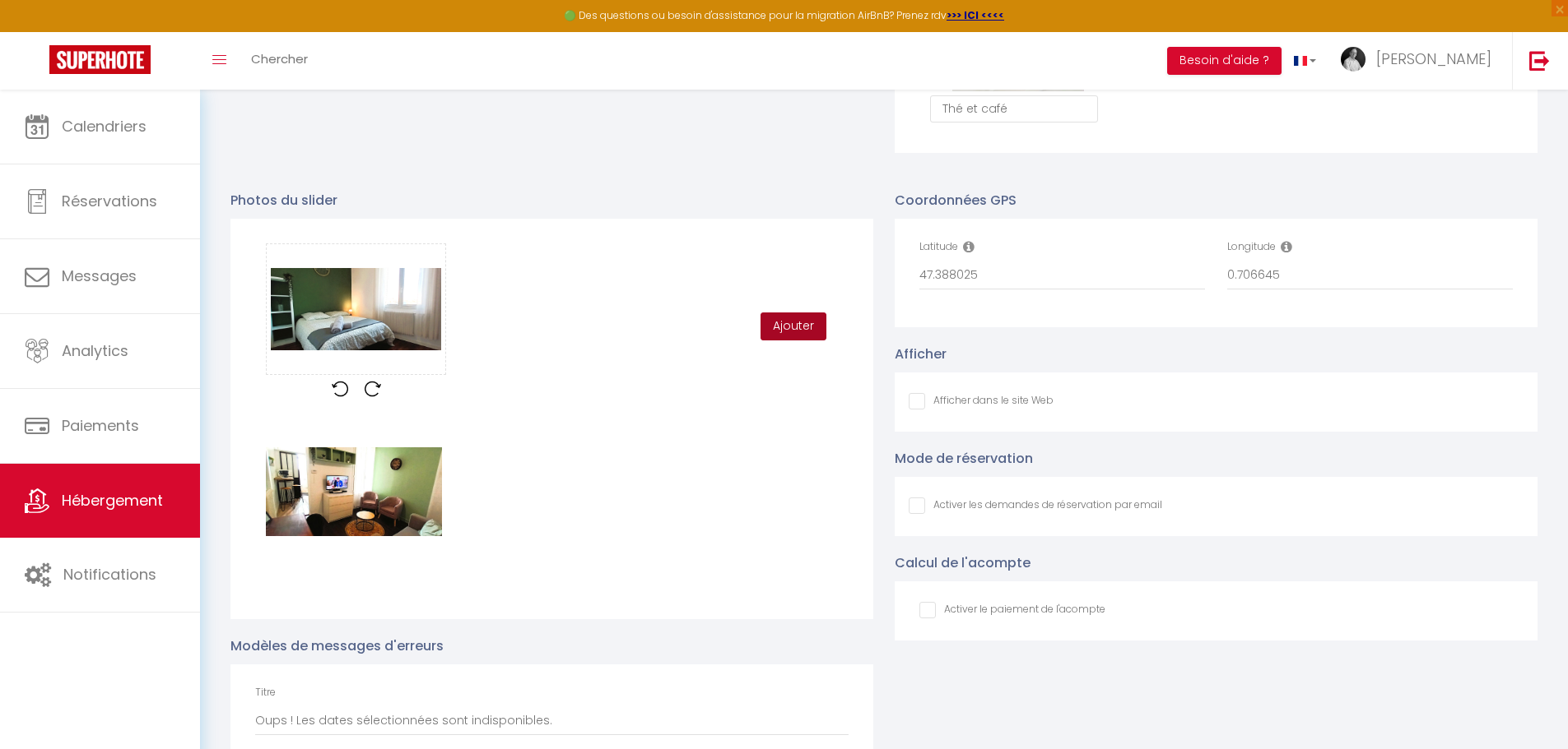
click at [790, 331] on button "Ajouter" at bounding box center [793, 326] width 65 height 28
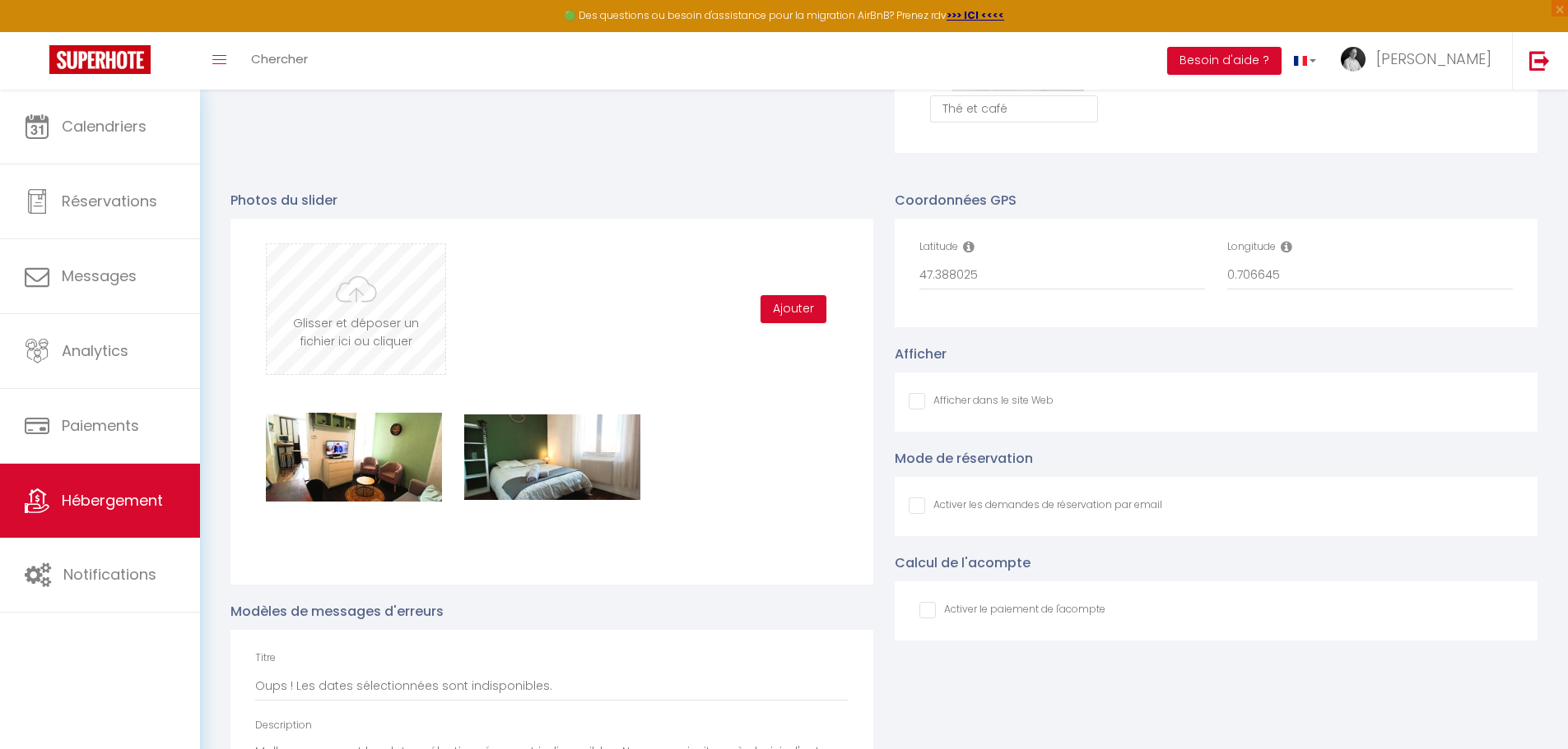
click at [361, 338] on input "file" at bounding box center [356, 309] width 179 height 130
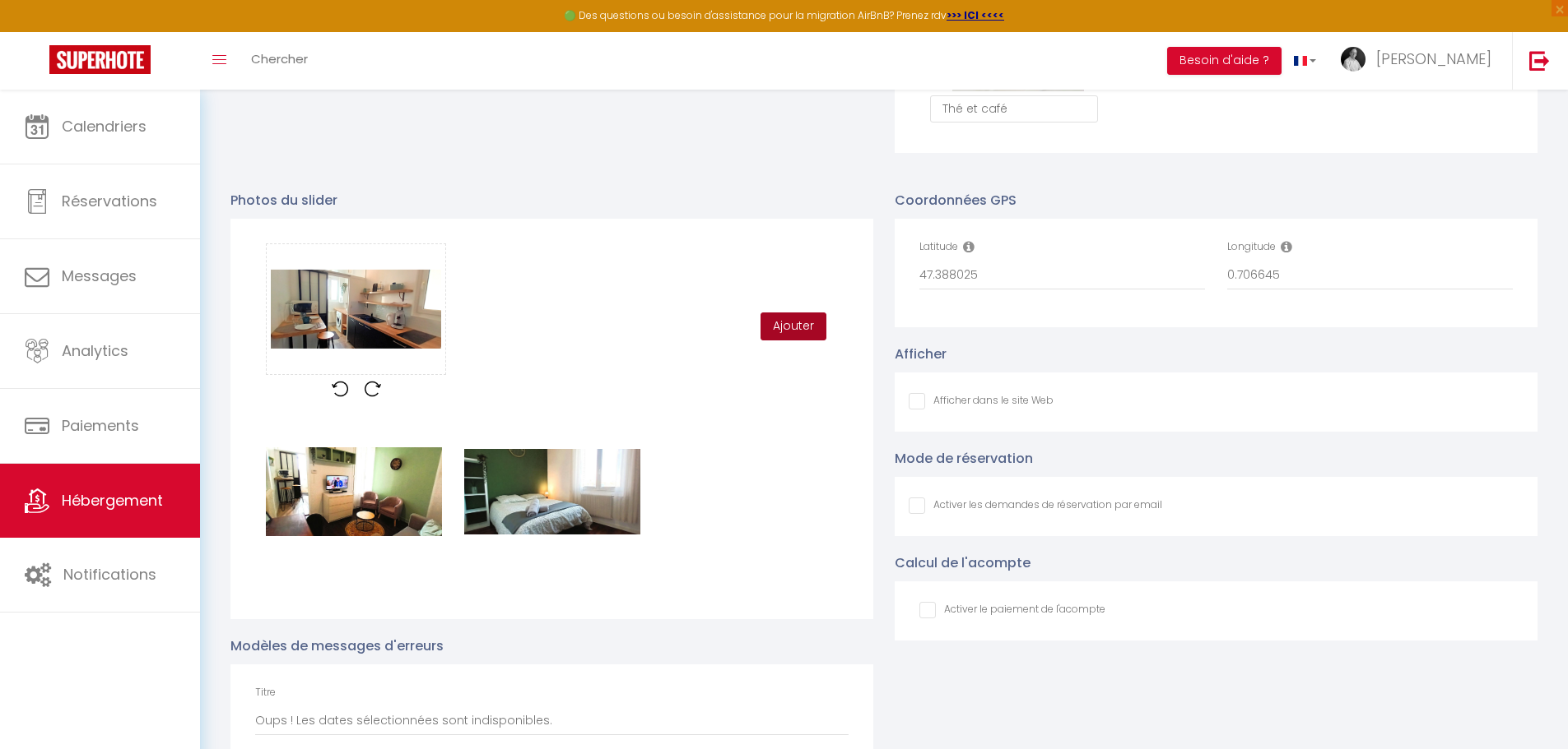
click at [797, 338] on button "Ajouter" at bounding box center [793, 326] width 65 height 28
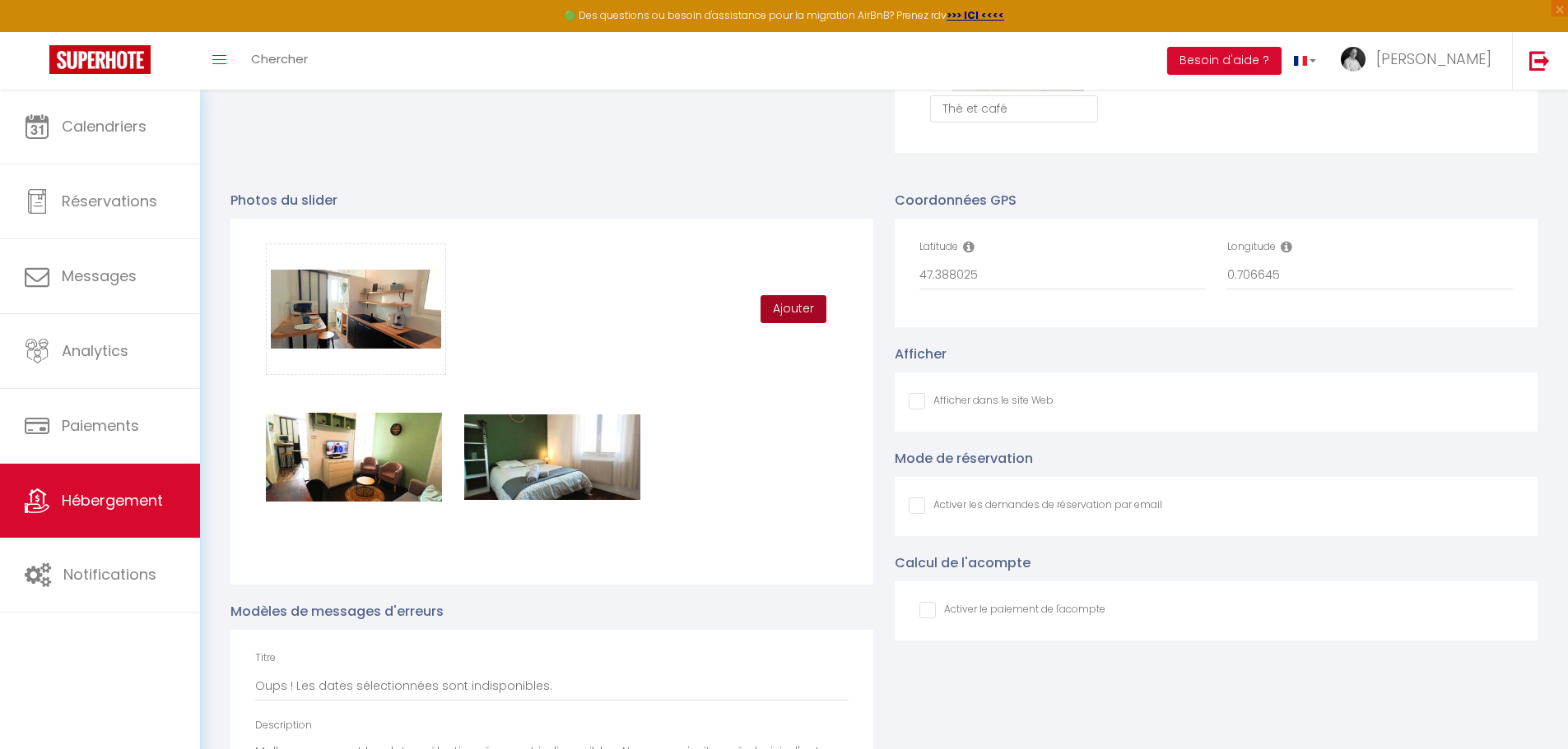
click at [782, 323] on button "Ajouter" at bounding box center [793, 309] width 65 height 28
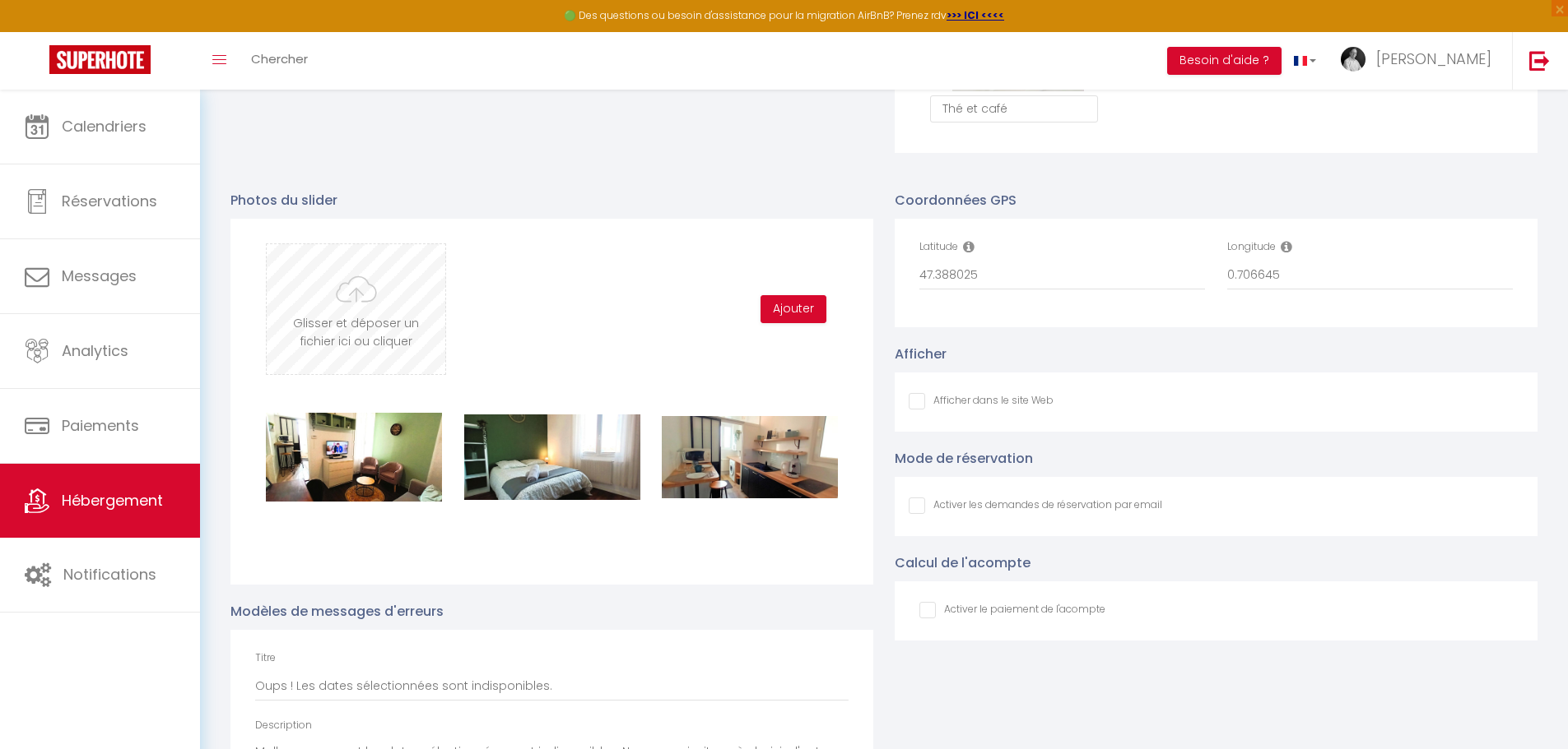
click at [326, 305] on input "file" at bounding box center [356, 309] width 179 height 130
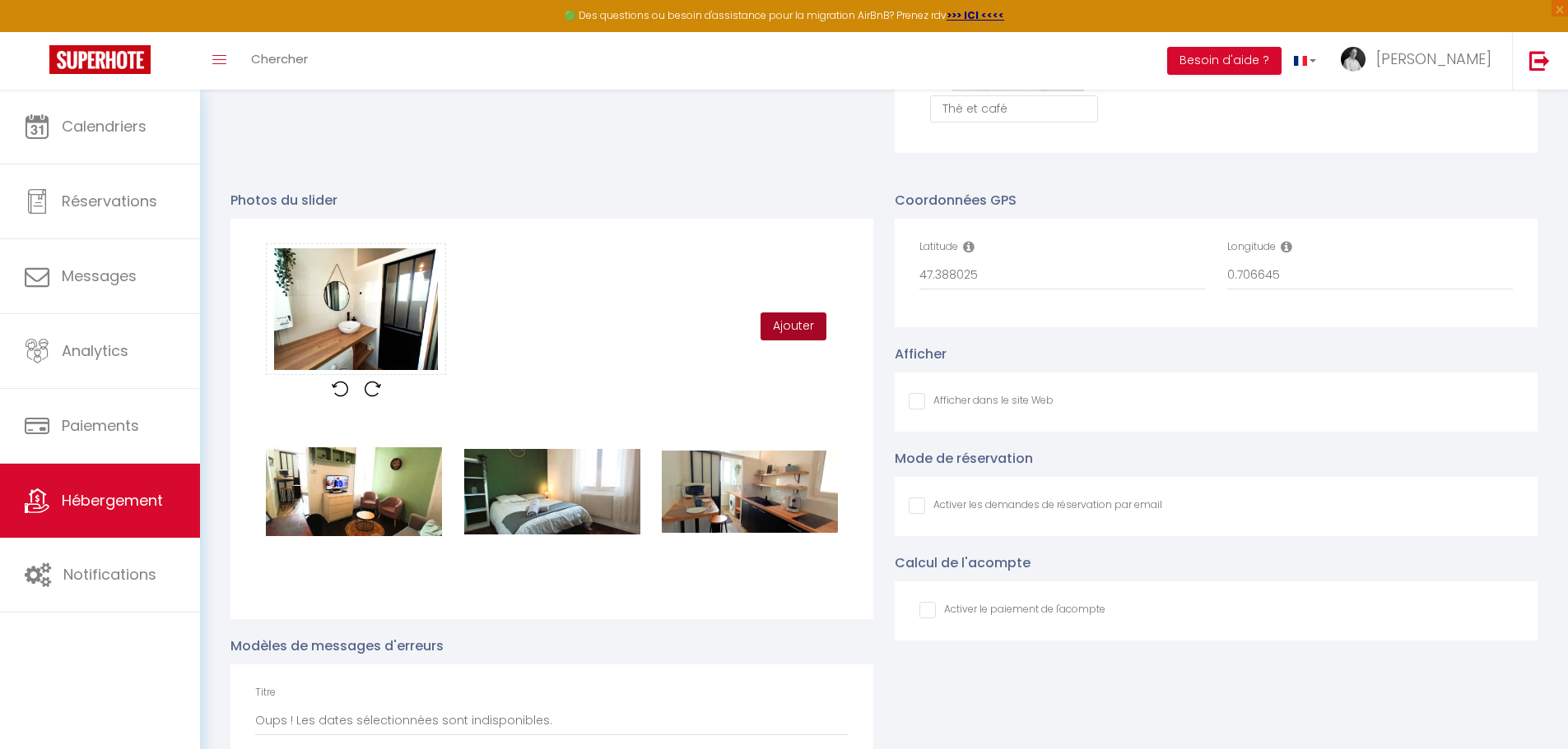
click at [785, 334] on button "Ajouter" at bounding box center [793, 326] width 65 height 28
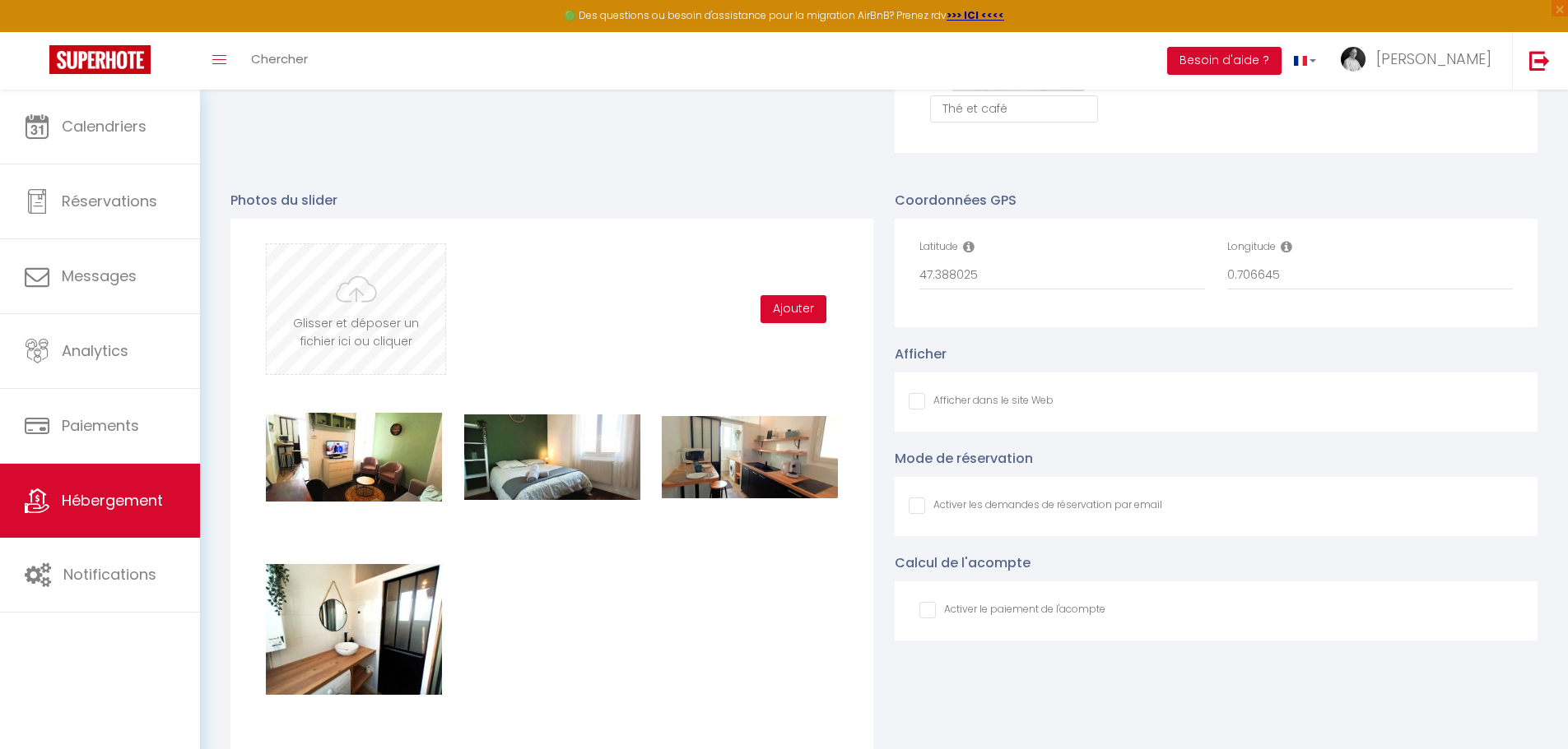
click at [380, 330] on input "file" at bounding box center [356, 309] width 179 height 130
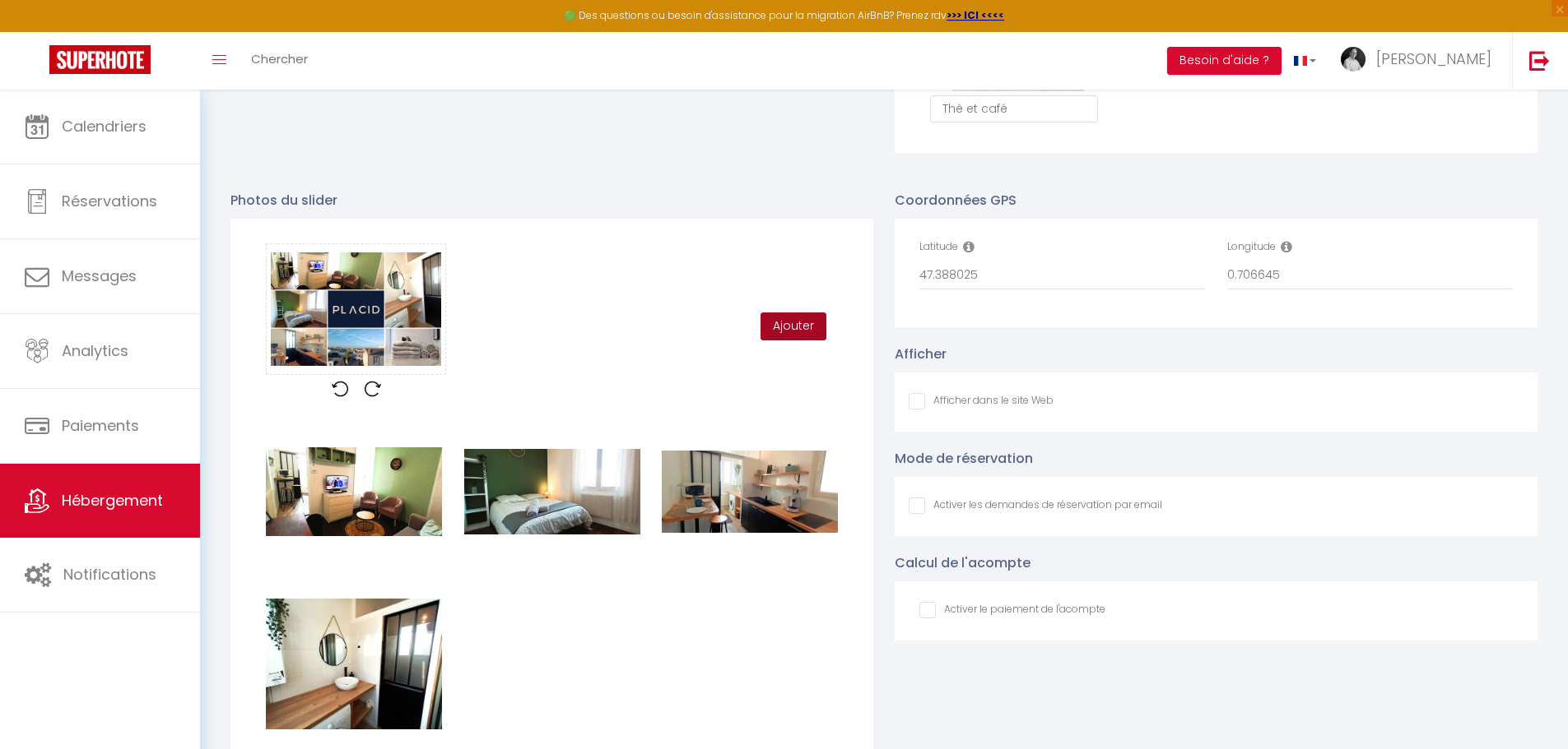
click at [793, 337] on button "Ajouter" at bounding box center [793, 326] width 65 height 28
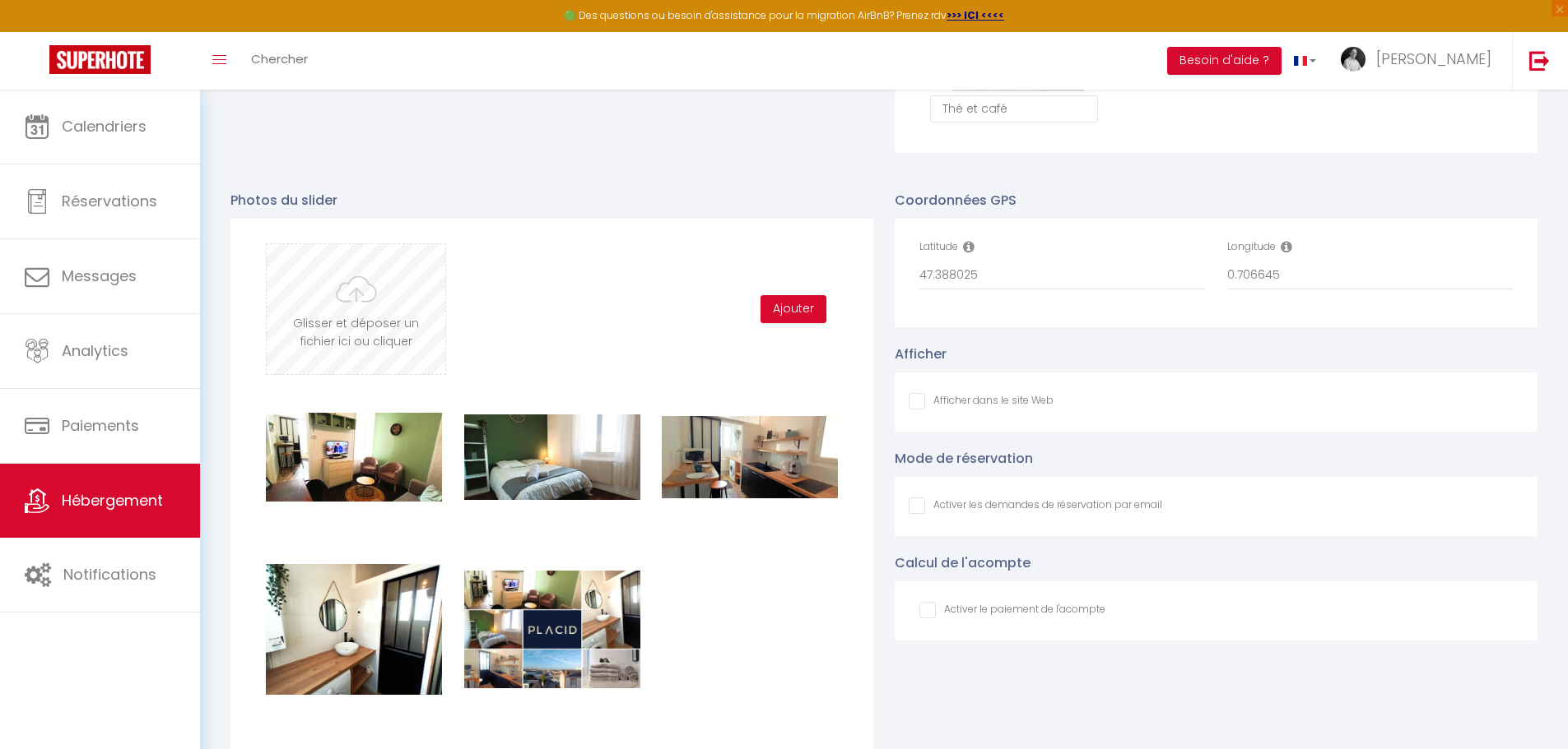
click at [333, 325] on input "file" at bounding box center [356, 309] width 179 height 130
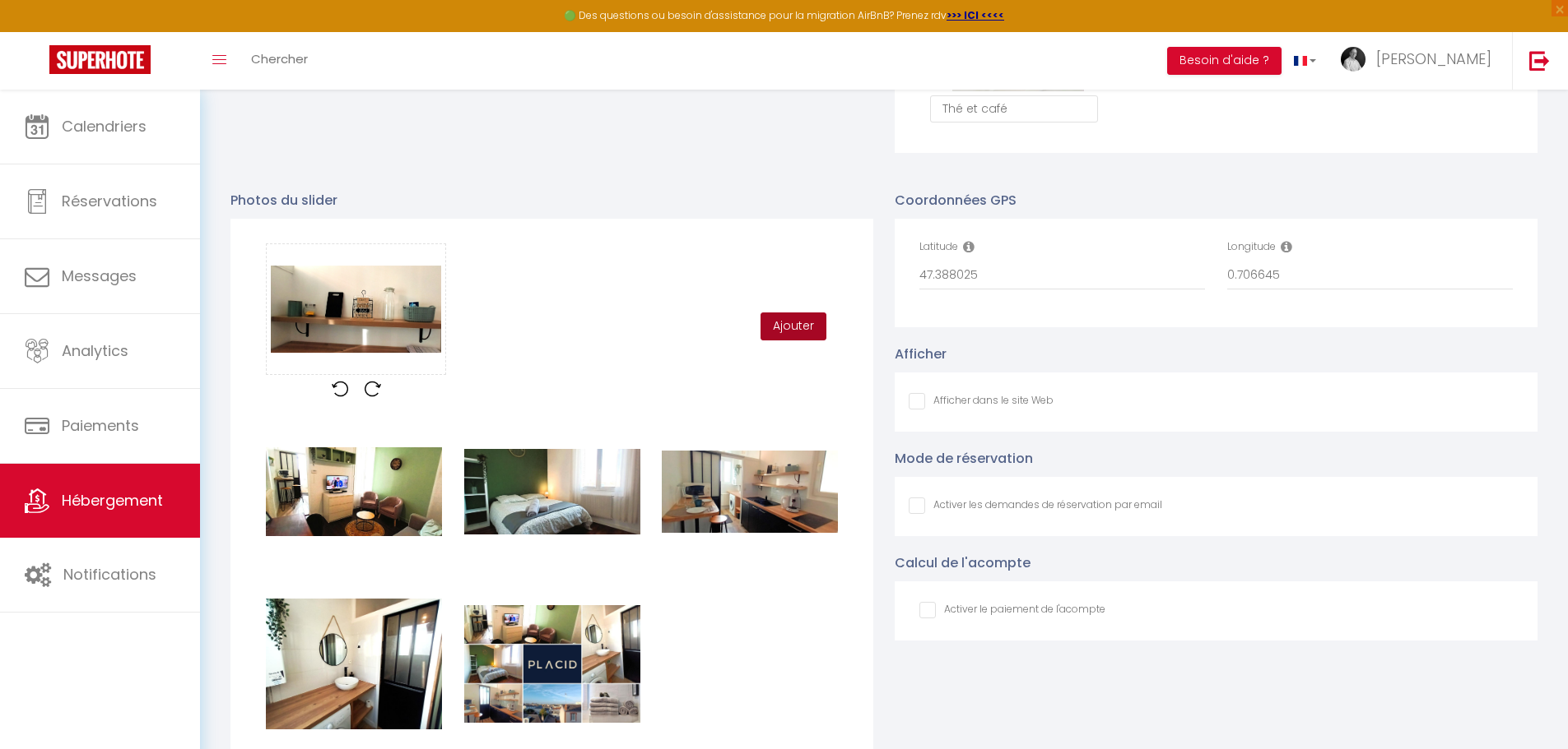
click at [791, 340] on button "Ajouter" at bounding box center [793, 326] width 65 height 28
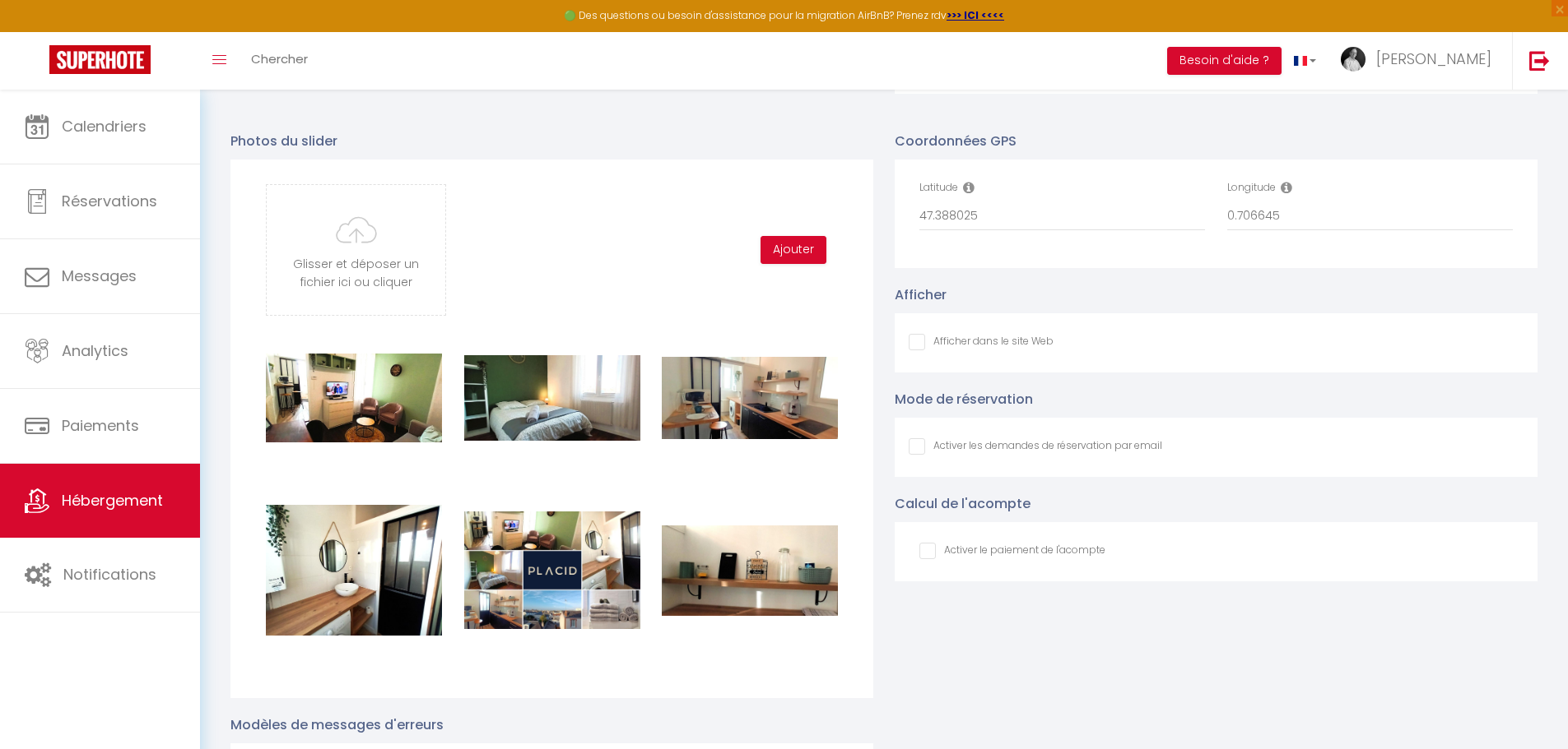
scroll to position [1703, 0]
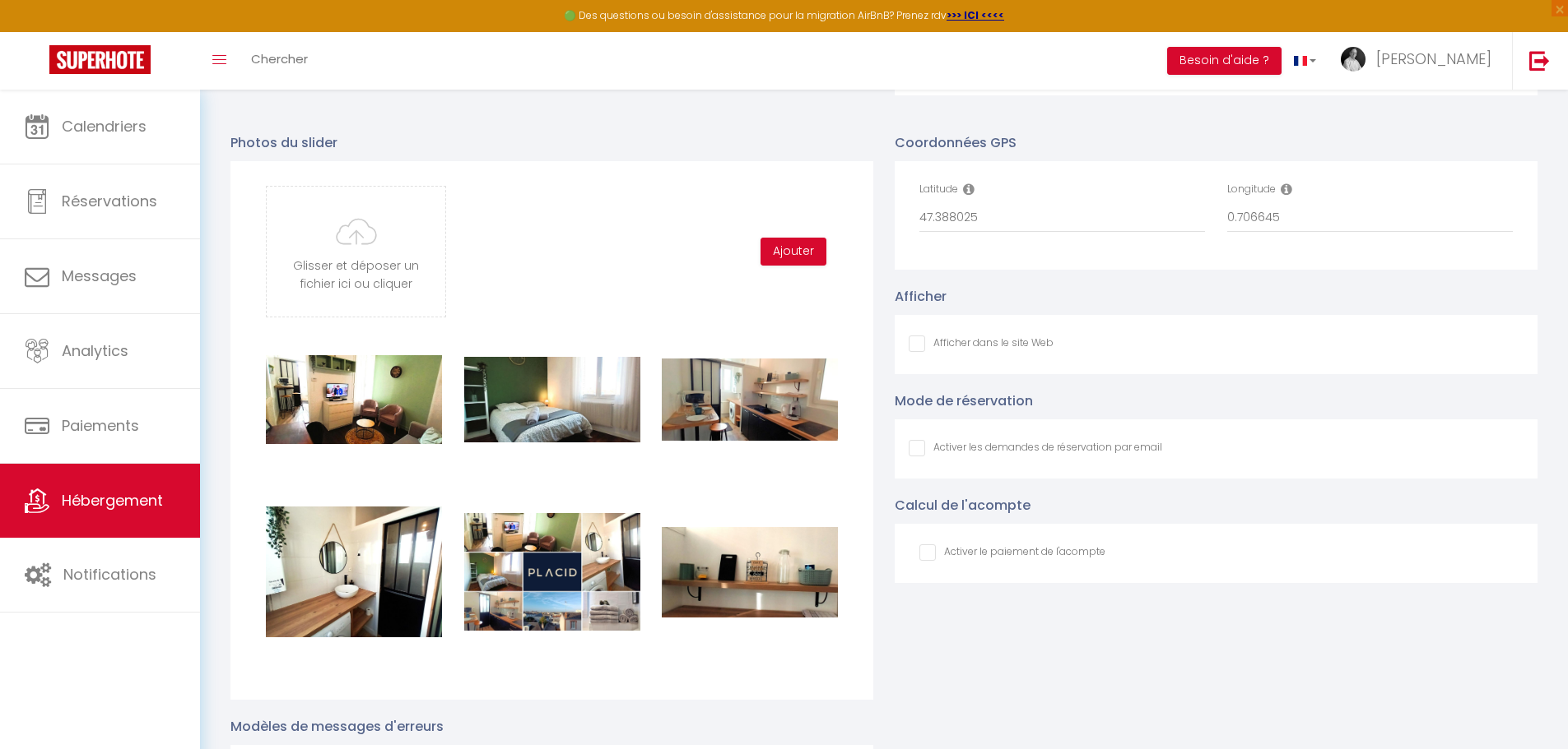
click at [915, 352] on input "Afficher dans le site Web" at bounding box center [980, 343] width 145 height 16
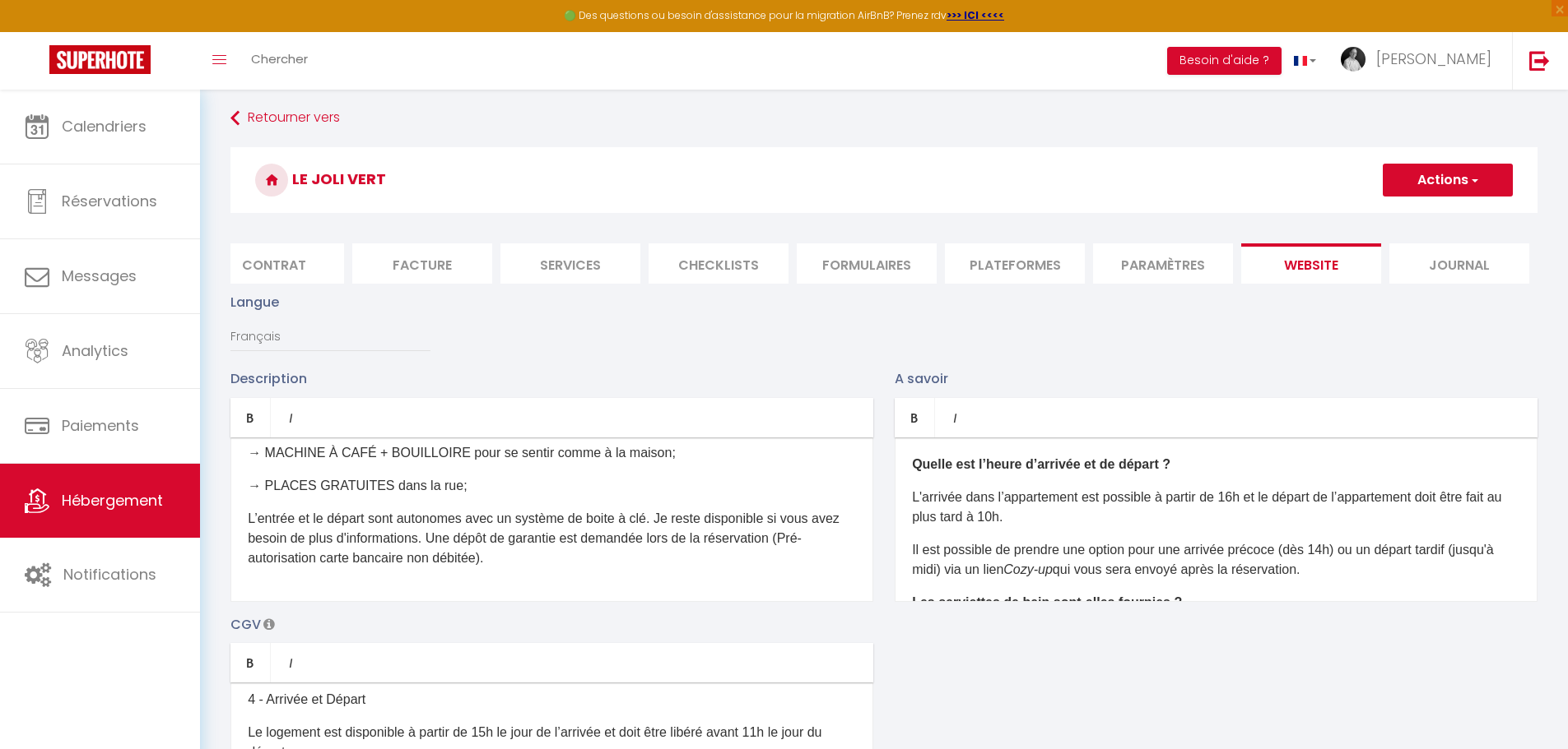
scroll to position [0, 0]
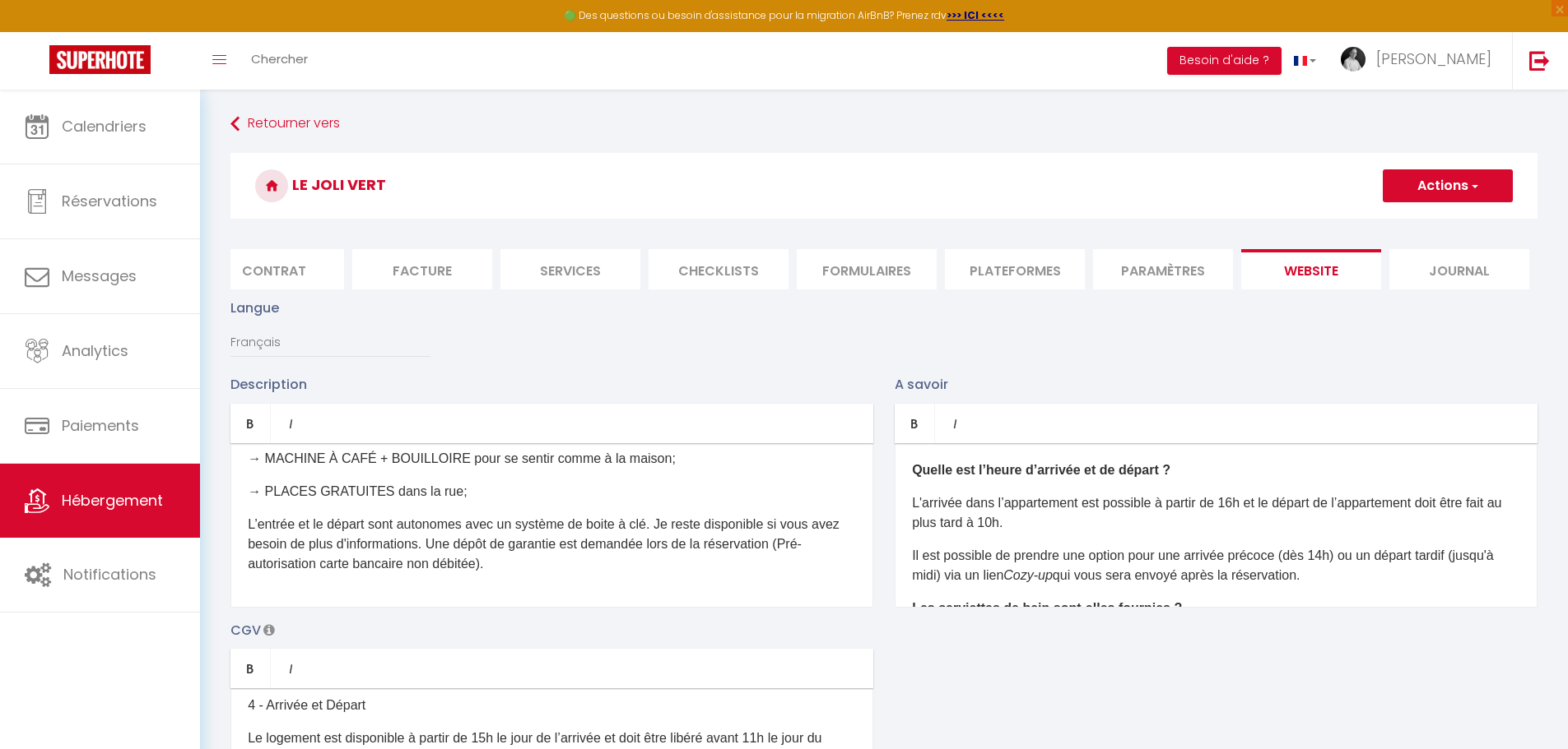
click at [1463, 183] on button "Actions" at bounding box center [1447, 186] width 130 height 33
click at [1428, 219] on input "Enregistrer" at bounding box center [1428, 221] width 61 height 16
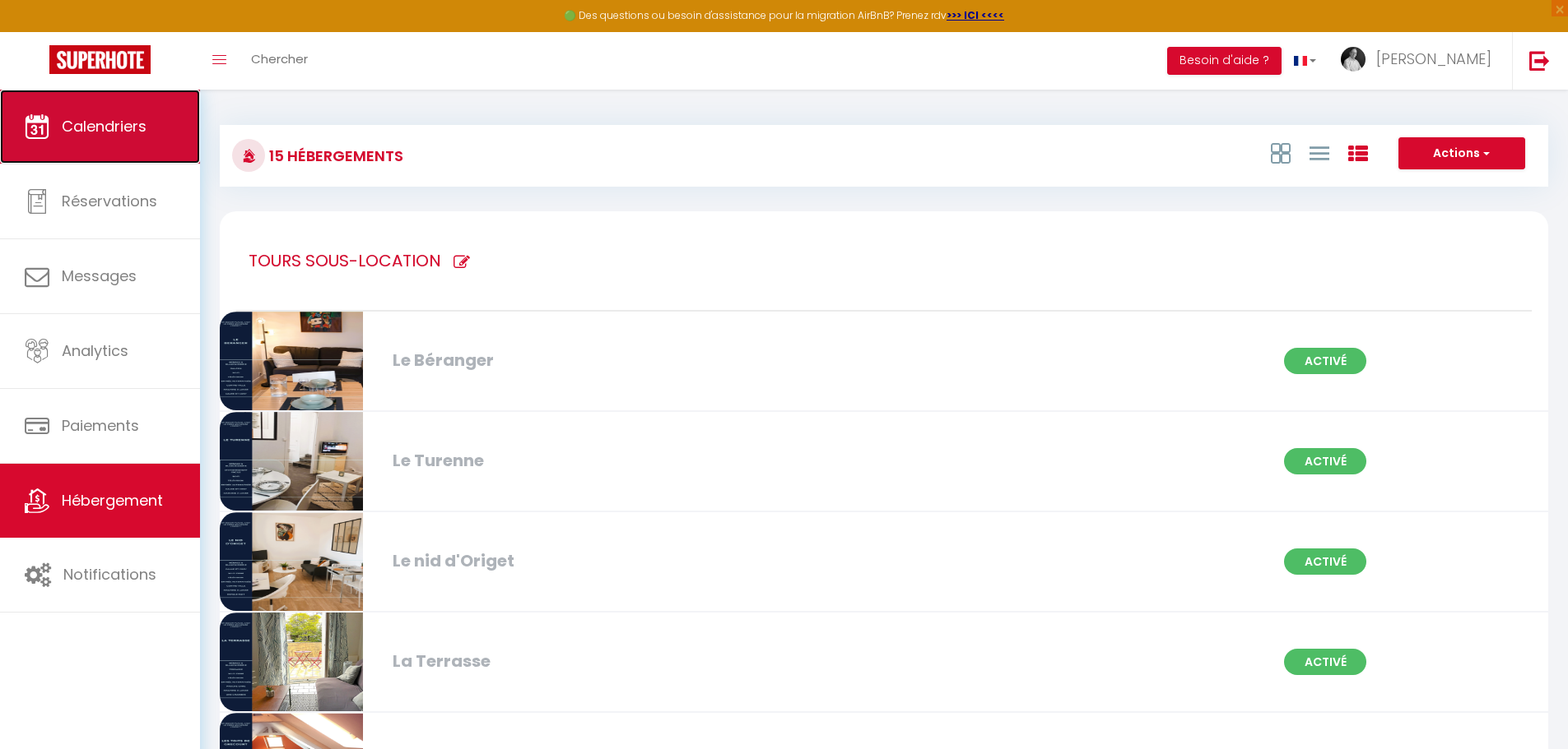
click at [88, 123] on span "Calendriers" at bounding box center [104, 126] width 85 height 20
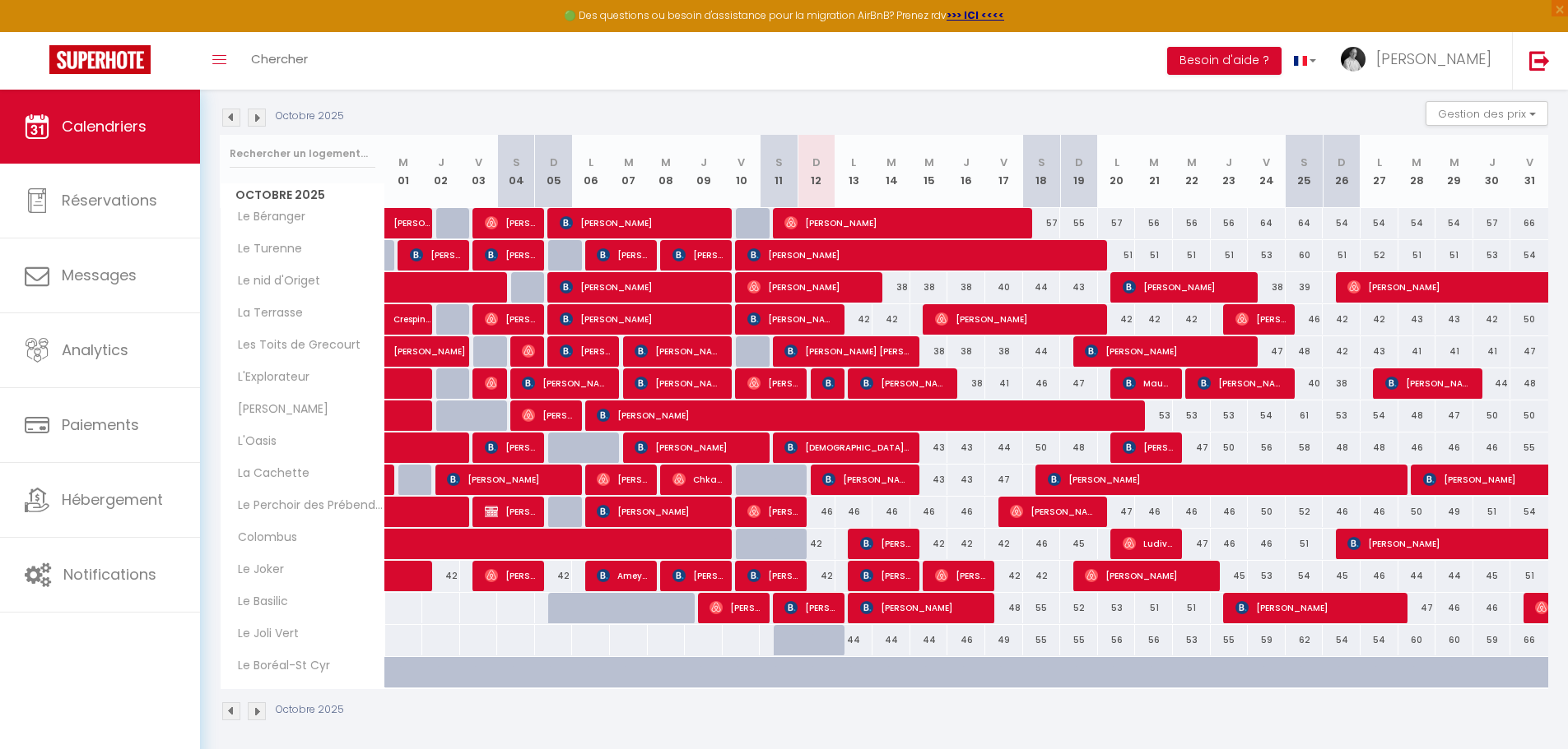
scroll to position [175, 0]
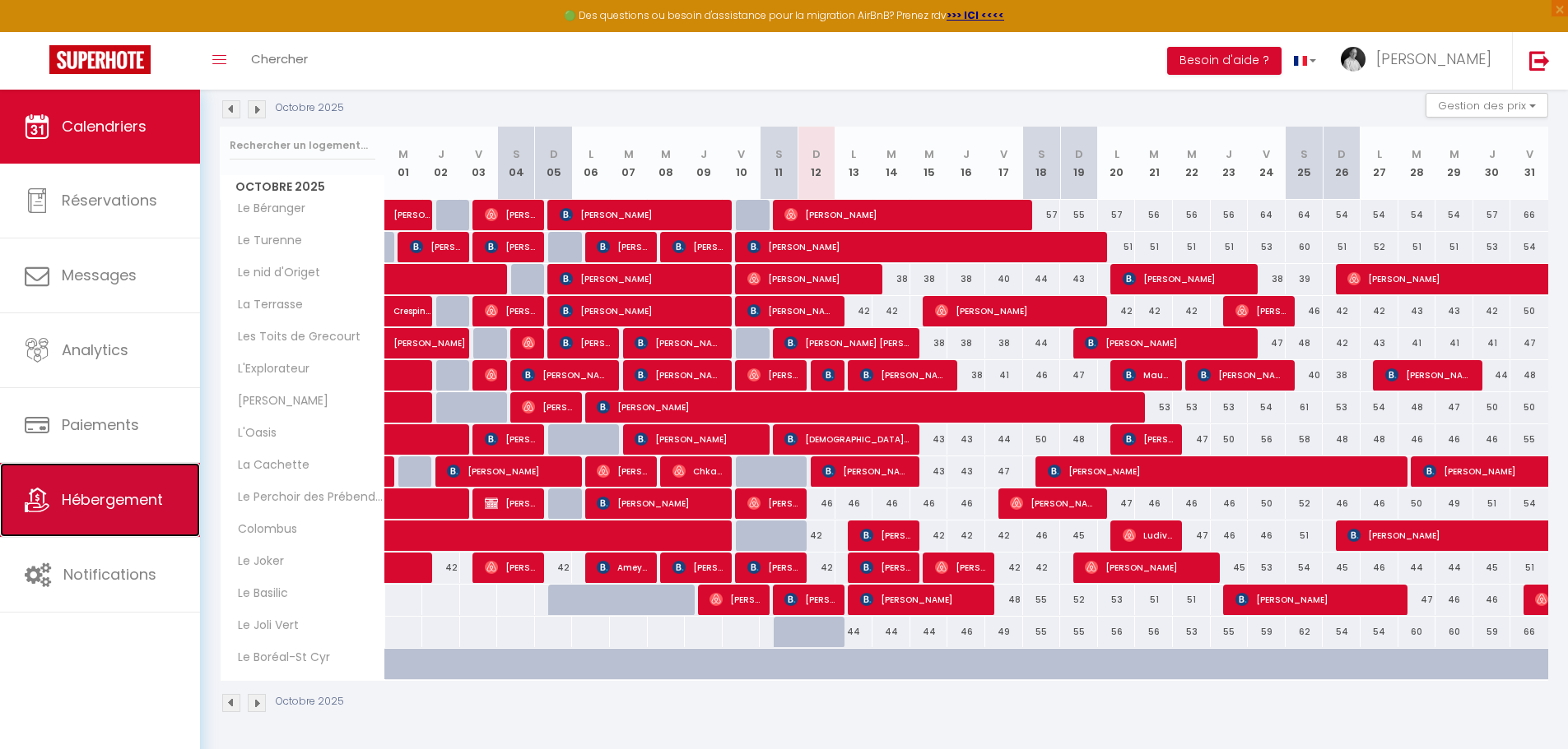
click at [131, 498] on span "Hébergement" at bounding box center [112, 499] width 101 height 20
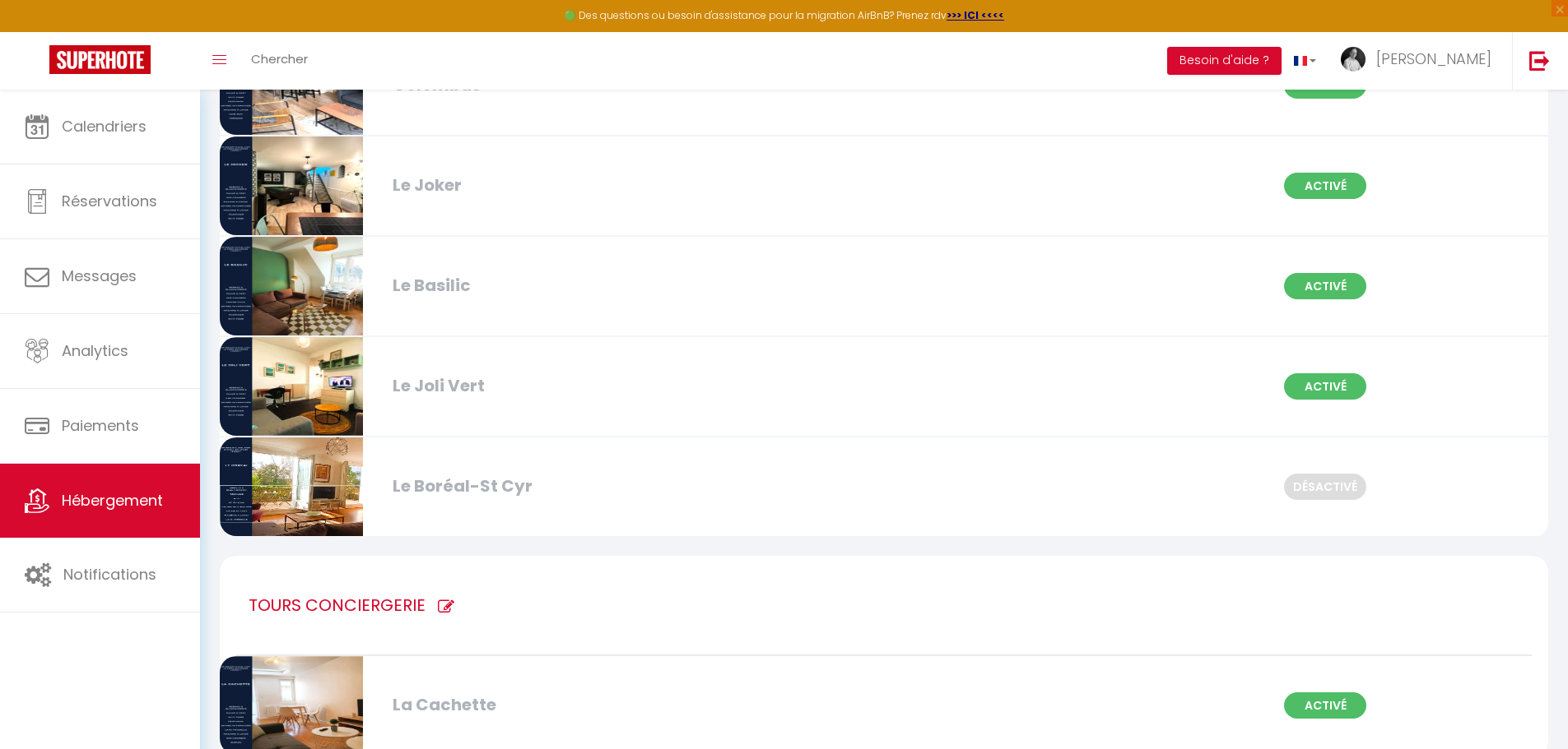
scroll to position [1224, 0]
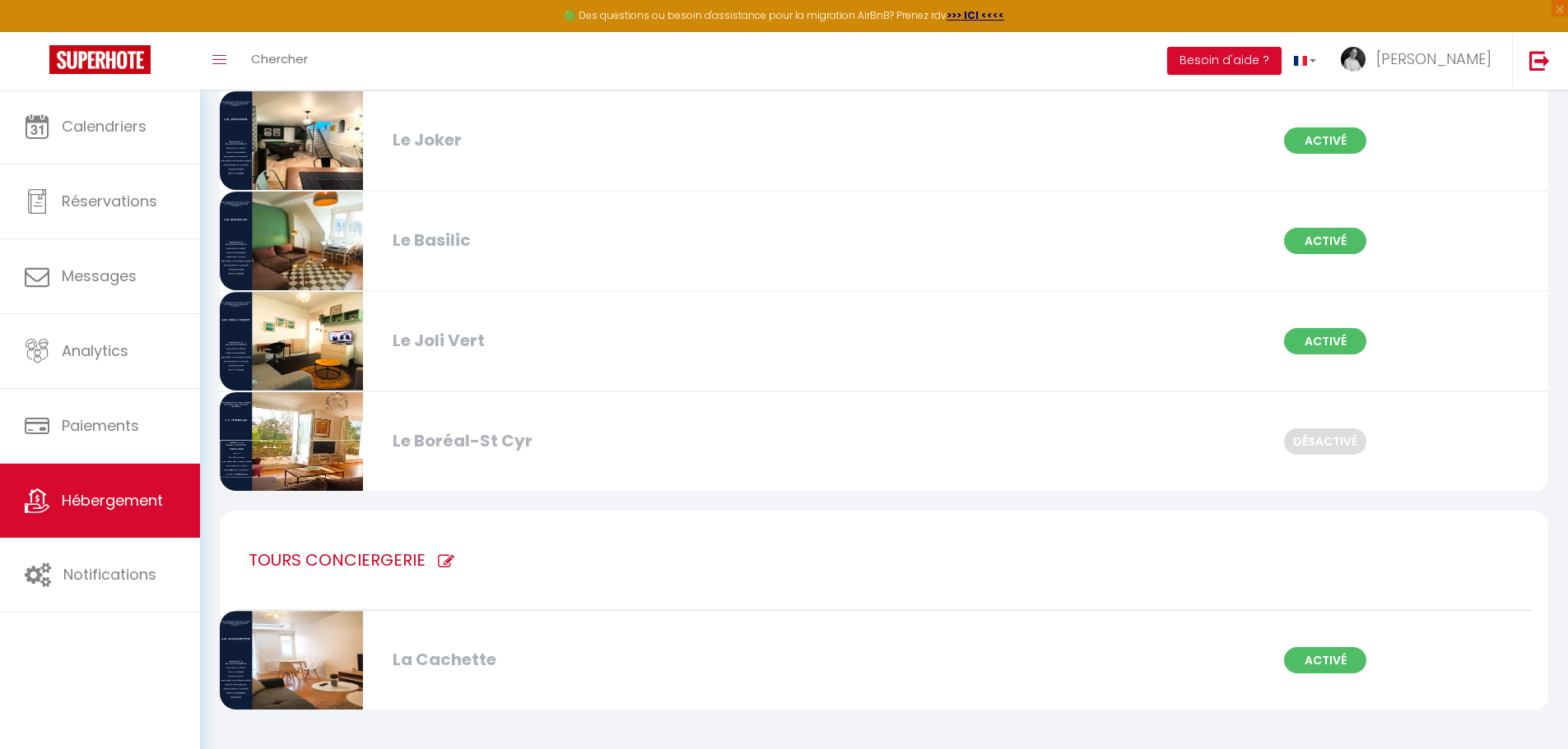
click at [395, 345] on div "Le Joli Vert" at bounding box center [598, 340] width 428 height 26
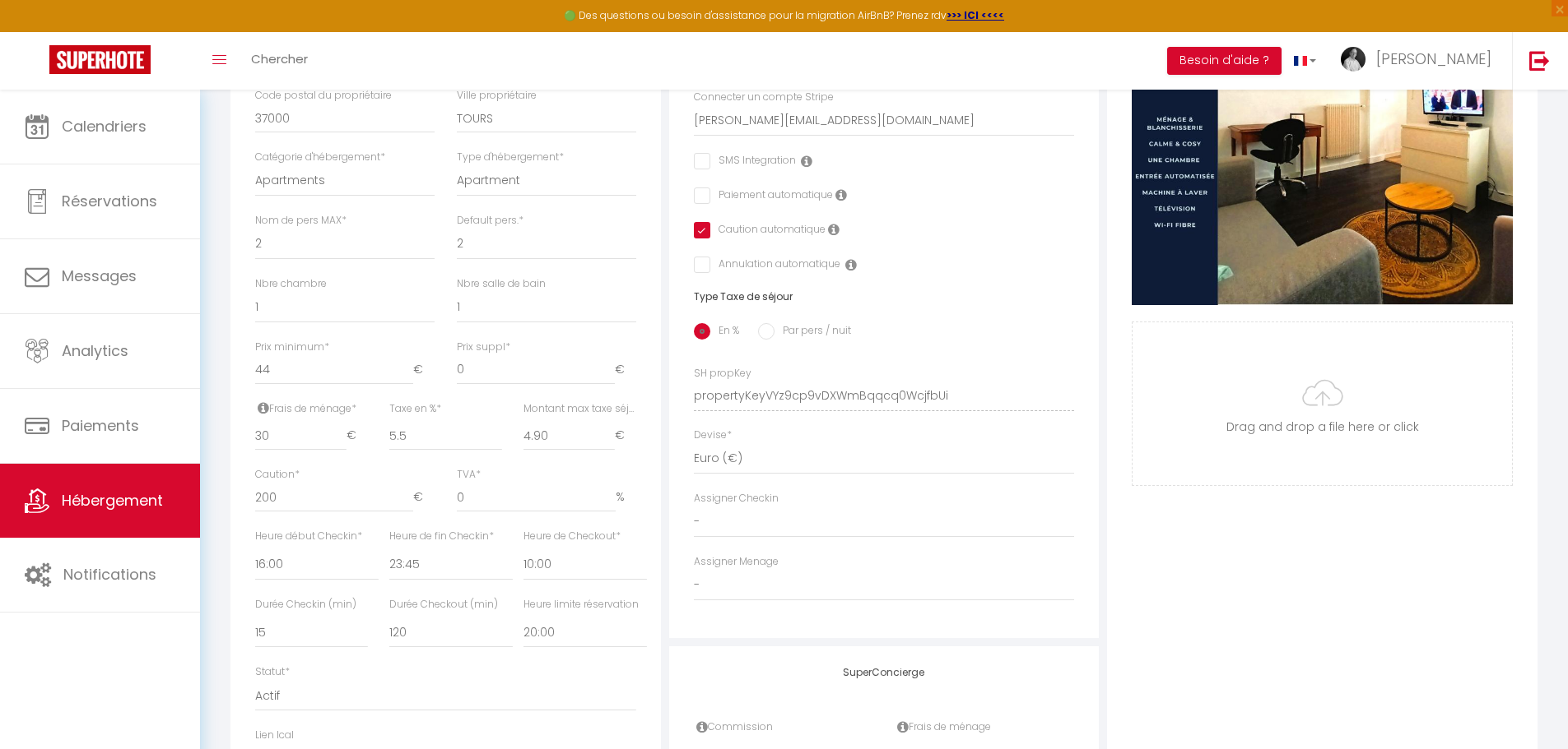
scroll to position [493, 0]
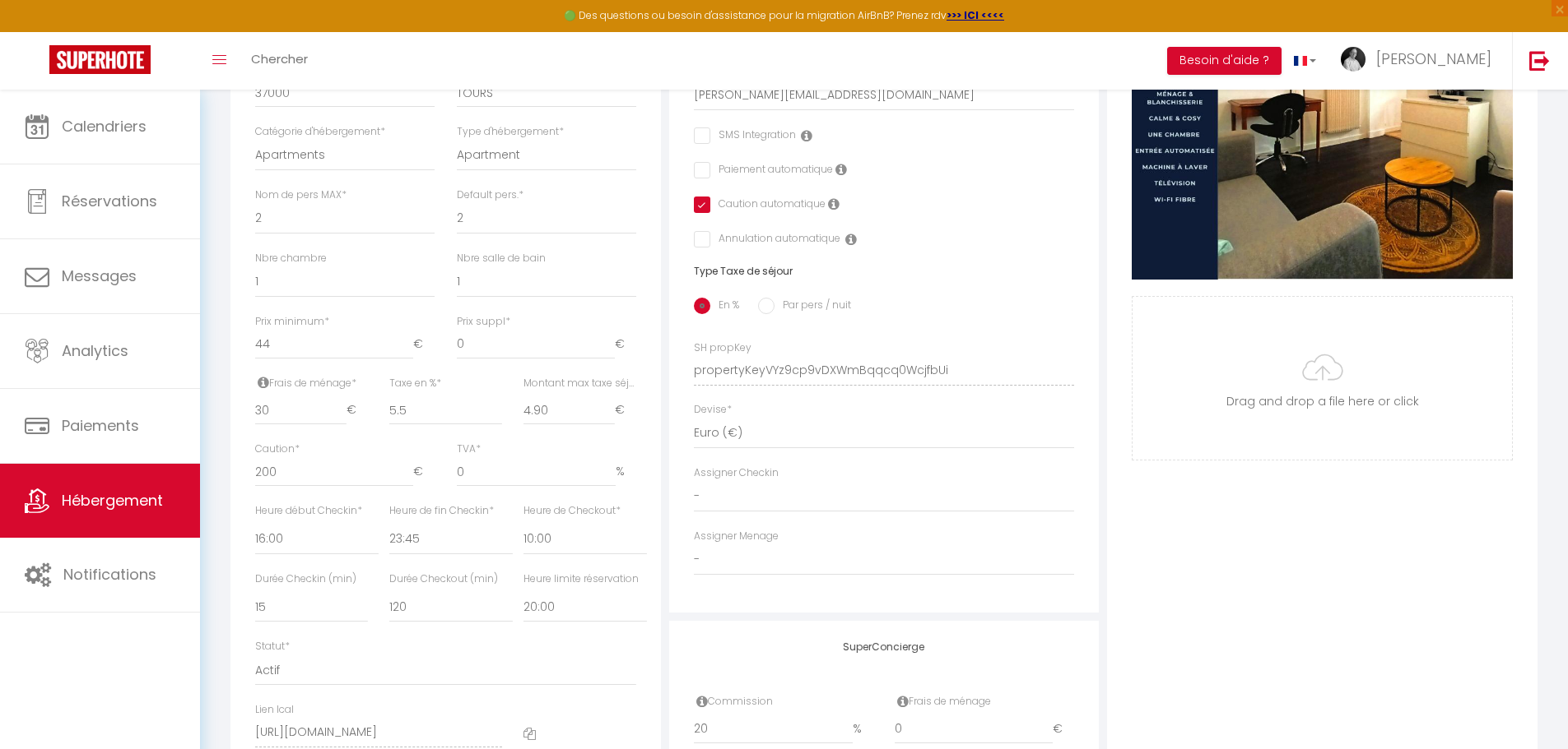
drag, startPoint x: 679, startPoint y: 384, endPoint x: 999, endPoint y: 407, distance: 320.8
click at [998, 400] on div "Adresse Adresse * [STREET_ADDRESS] [GEOGRAPHIC_DATA] [GEOGRAPHIC_DATA] [GEOGRAP…" at bounding box center [883, 208] width 430 height 809
